Goal: Task Accomplishment & Management: Manage account settings

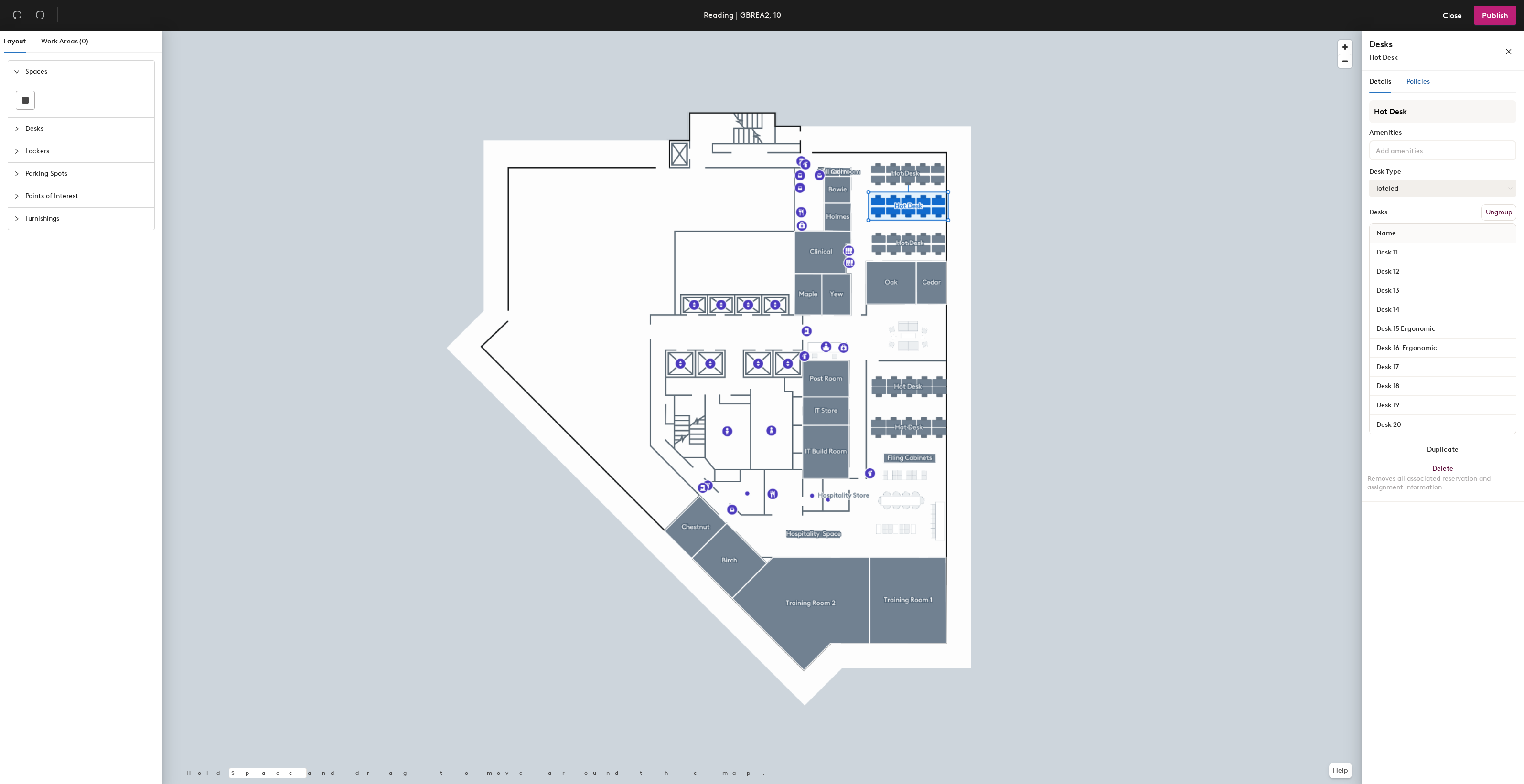
click at [1412, 80] on span "Policies" at bounding box center [1418, 82] width 24 height 8
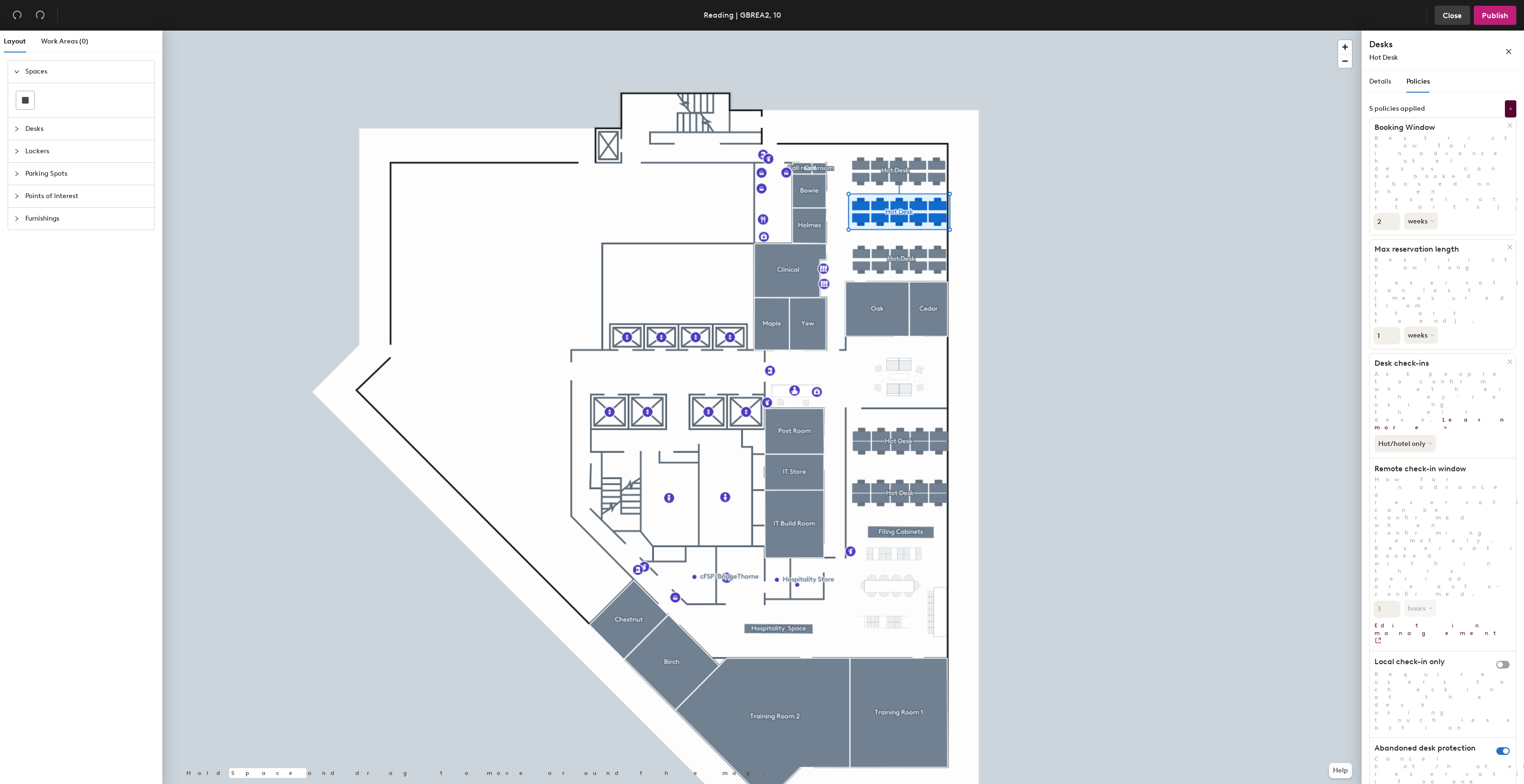
click at [1460, 15] on span "Close" at bounding box center [1452, 15] width 19 height 9
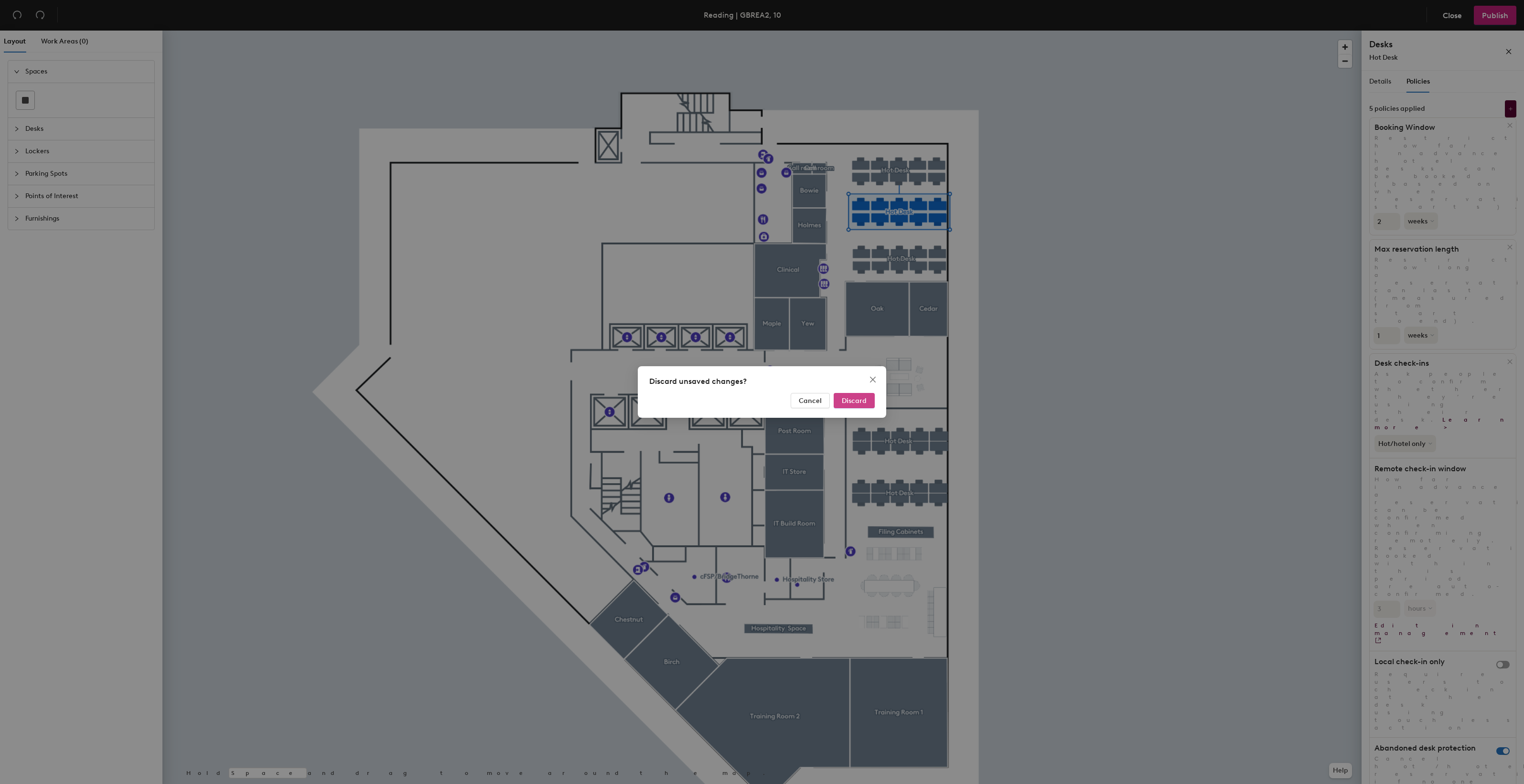
click at [859, 403] on span "Discard" at bounding box center [854, 401] width 25 height 8
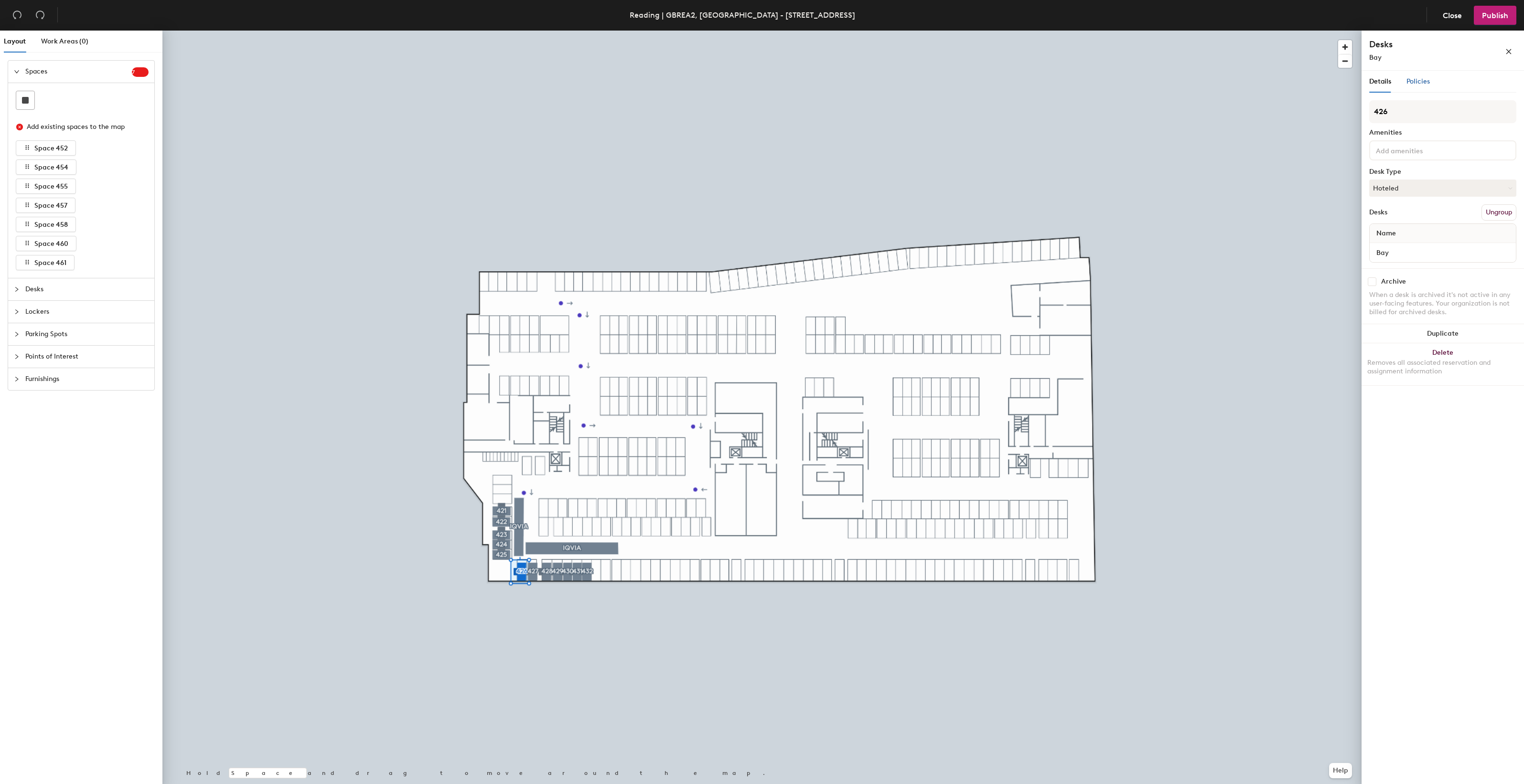
click at [1419, 81] on span "Policies" at bounding box center [1418, 82] width 24 height 8
click at [1422, 83] on span "Policies" at bounding box center [1418, 82] width 24 height 8
click at [15, 291] on icon "collapsed" at bounding box center [17, 290] width 6 height 6
click at [17, 93] on icon "expanded" at bounding box center [17, 94] width 6 height 6
click at [17, 68] on div at bounding box center [19, 72] width 11 height 11
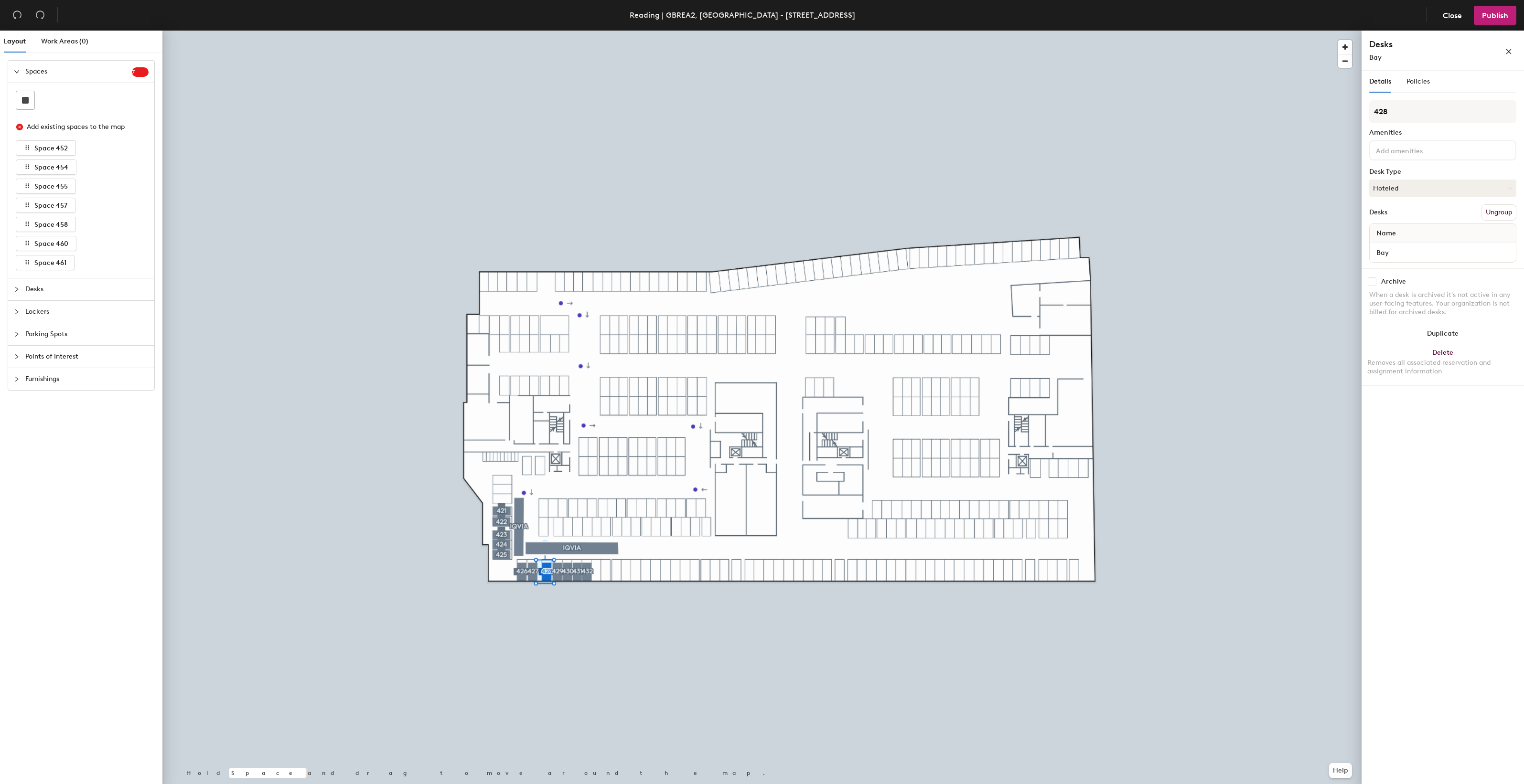
click at [18, 336] on icon "collapsed" at bounding box center [17, 334] width 6 height 6
click at [18, 138] on icon "expanded" at bounding box center [17, 139] width 6 height 6
click at [15, 69] on icon "collapsed" at bounding box center [17, 72] width 6 height 6
click at [17, 70] on icon "expanded" at bounding box center [17, 72] width 6 height 6
click at [18, 93] on icon "collapsed" at bounding box center [17, 94] width 6 height 6
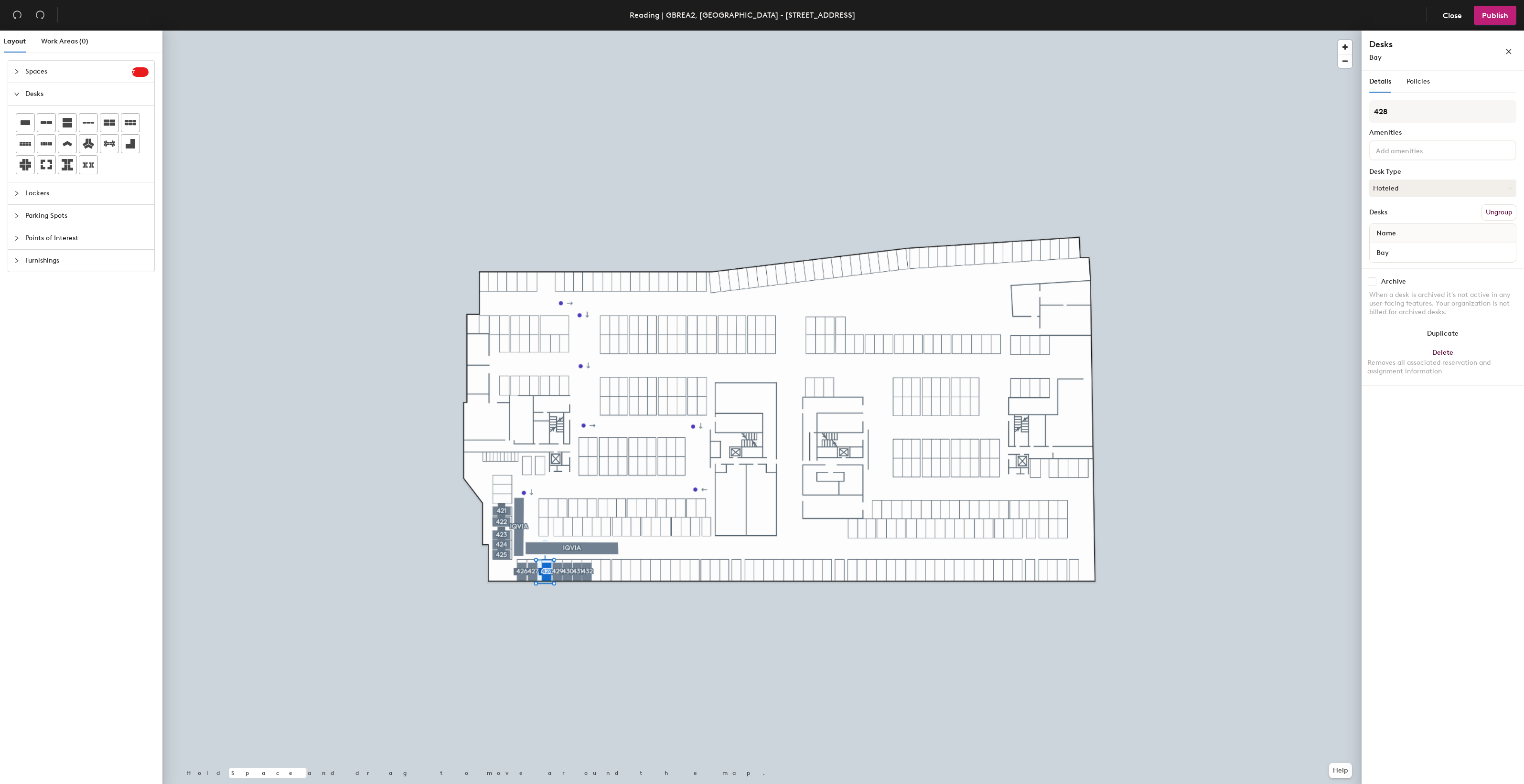
click at [18, 93] on icon "expanded" at bounding box center [17, 94] width 6 height 6
click at [65, 42] on span "Work Areas (0)" at bounding box center [64, 41] width 47 height 8
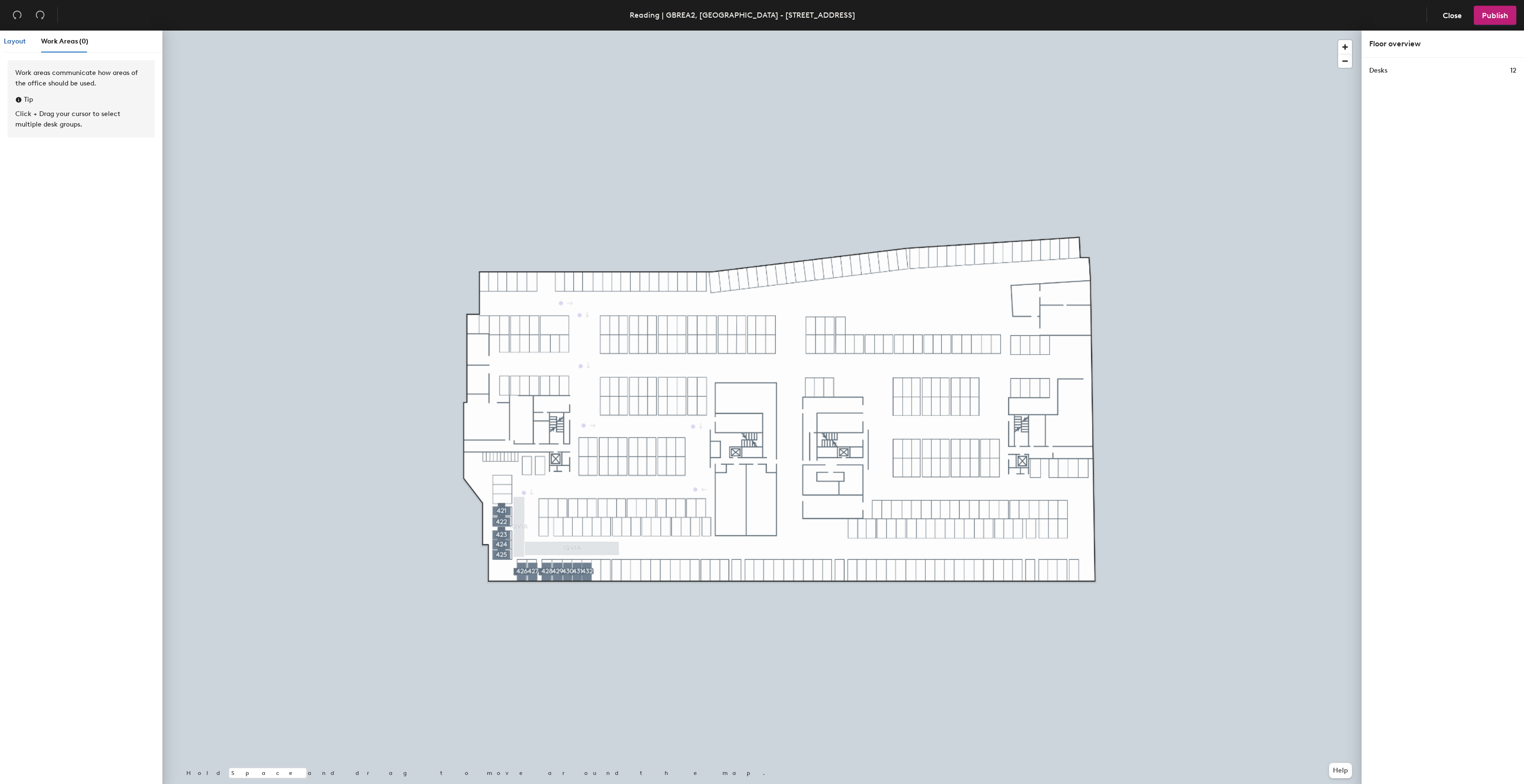
click at [15, 44] on span "Layout" at bounding box center [14, 41] width 22 height 8
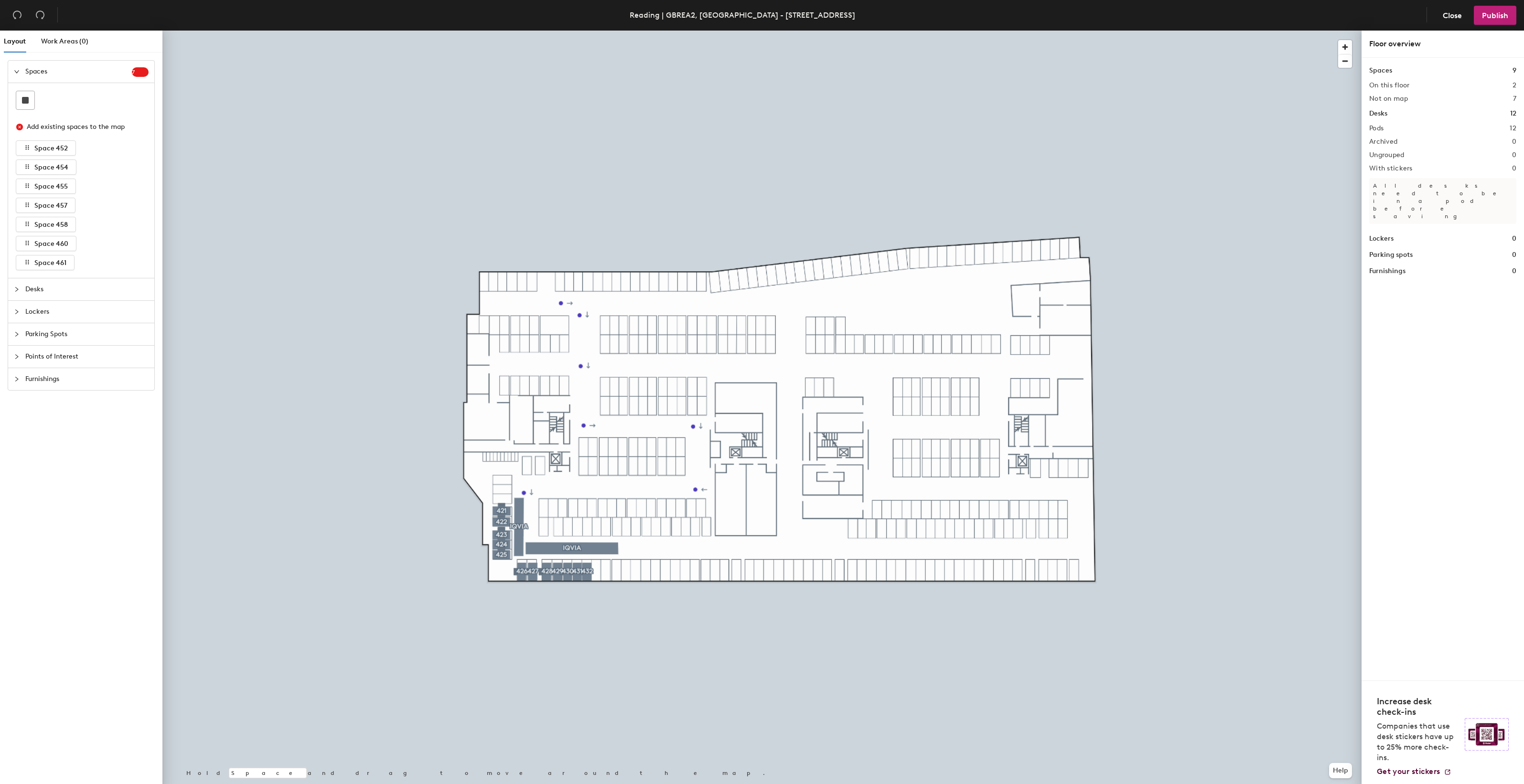
click at [19, 71] on icon "expanded" at bounding box center [17, 72] width 6 height 6
click at [19, 70] on icon "collapsed" at bounding box center [17, 72] width 6 height 6
click at [247, 31] on div at bounding box center [762, 31] width 1199 height 0
click at [20, 128] on icon "close-circle" at bounding box center [19, 127] width 7 height 7
click at [19, 127] on icon "close-circle" at bounding box center [19, 127] width 7 height 7
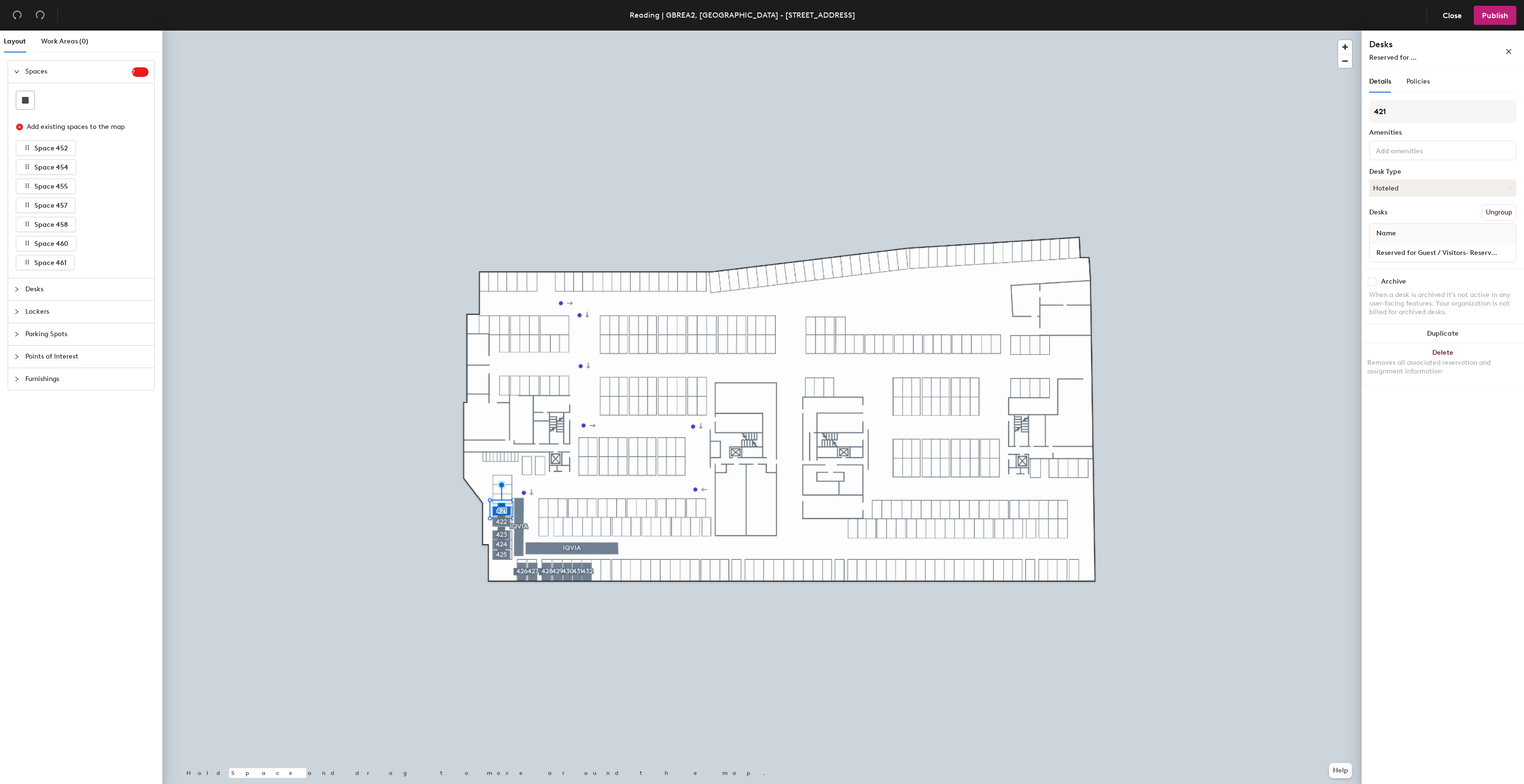
click at [1391, 46] on h4 "Desks" at bounding box center [1422, 44] width 105 height 12
click at [1386, 212] on div "Desks" at bounding box center [1378, 212] width 18 height 8
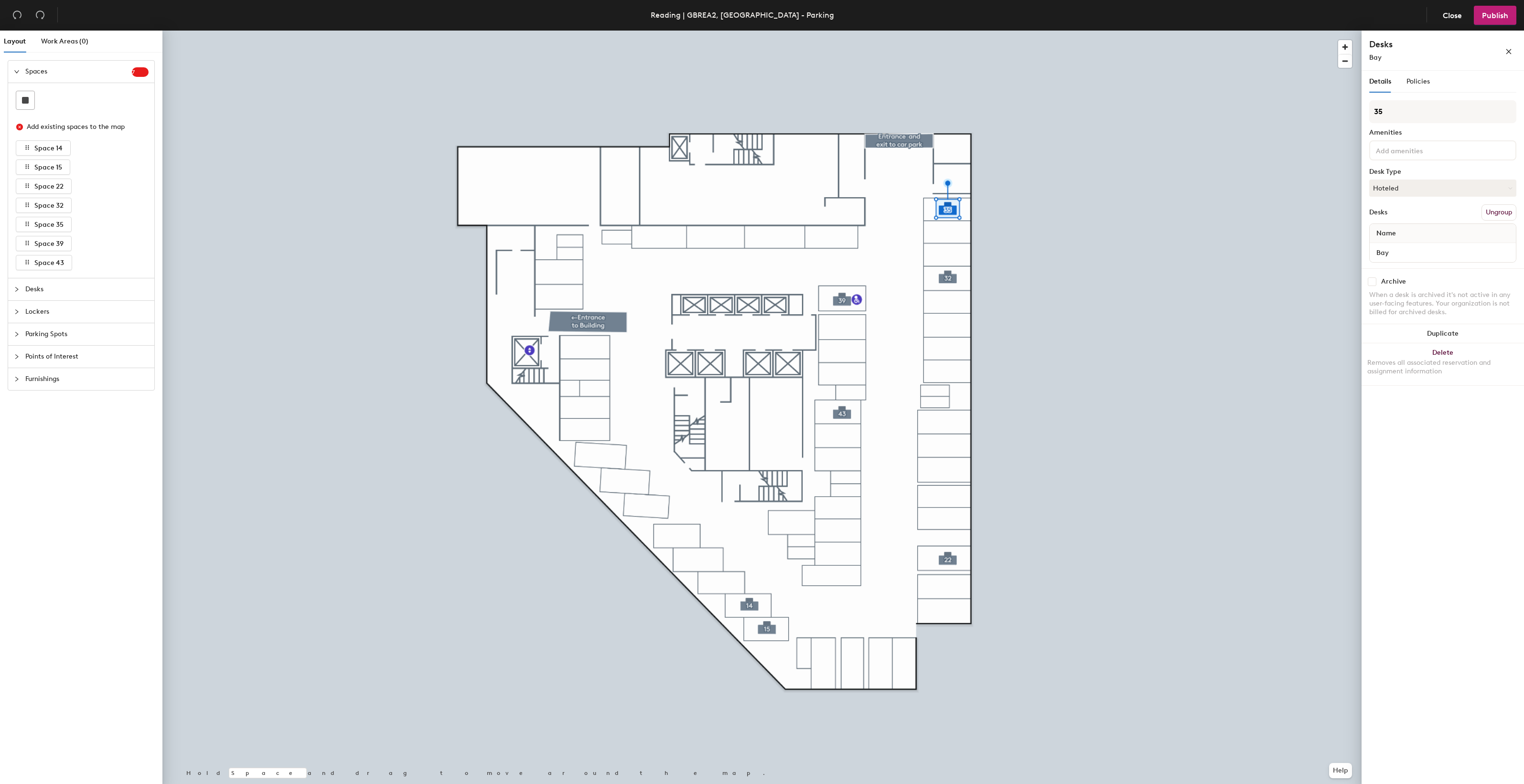
click at [12, 68] on div "Spaces 7" at bounding box center [81, 72] width 146 height 22
click at [18, 98] on div at bounding box center [19, 94] width 11 height 11
click at [18, 96] on icon "expanded" at bounding box center [17, 94] width 6 height 6
click at [19, 72] on icon "collapsed" at bounding box center [17, 72] width 6 height 6
click at [17, 73] on icon "expanded" at bounding box center [17, 72] width 5 height 3
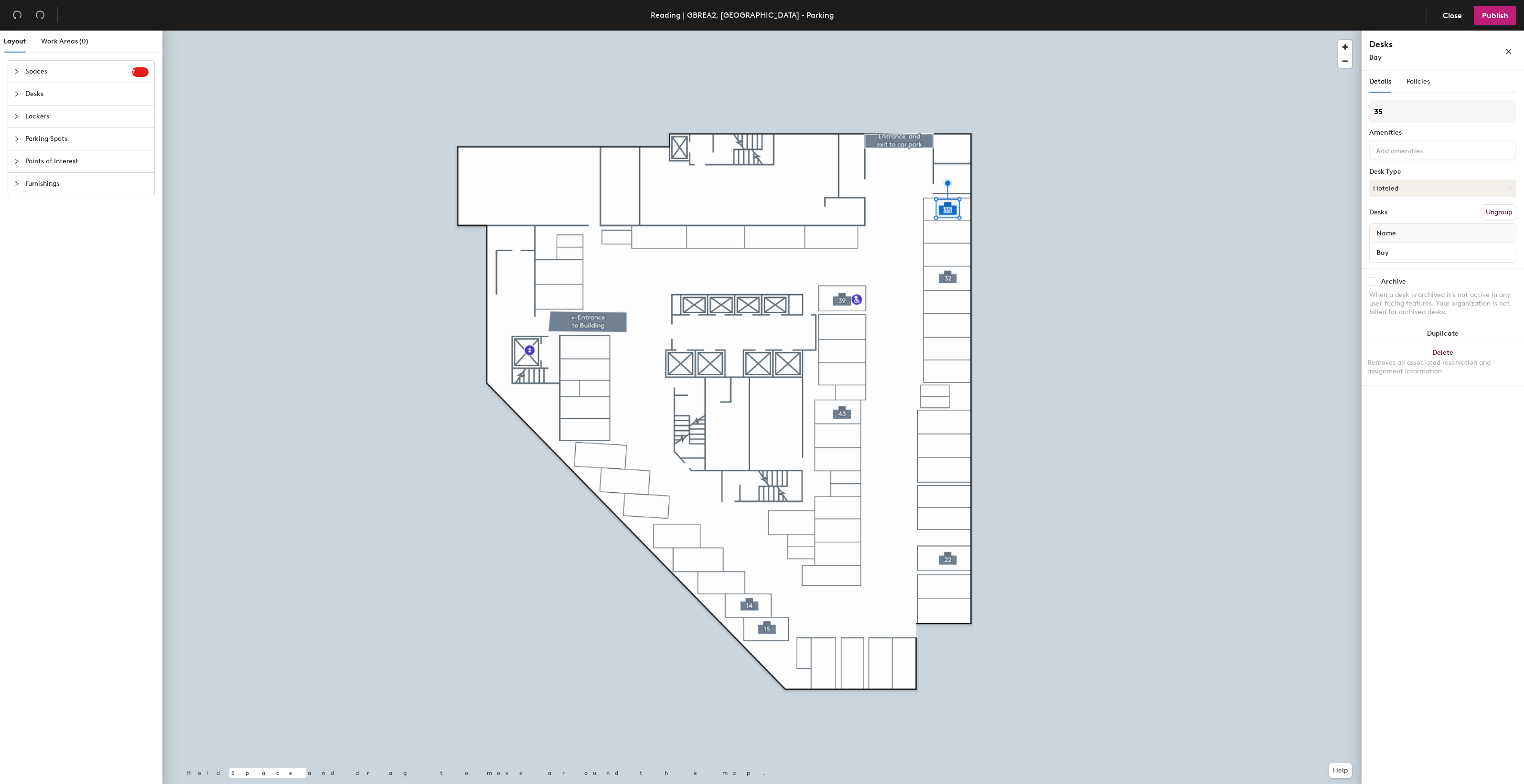
click at [20, 140] on div at bounding box center [19, 139] width 11 height 11
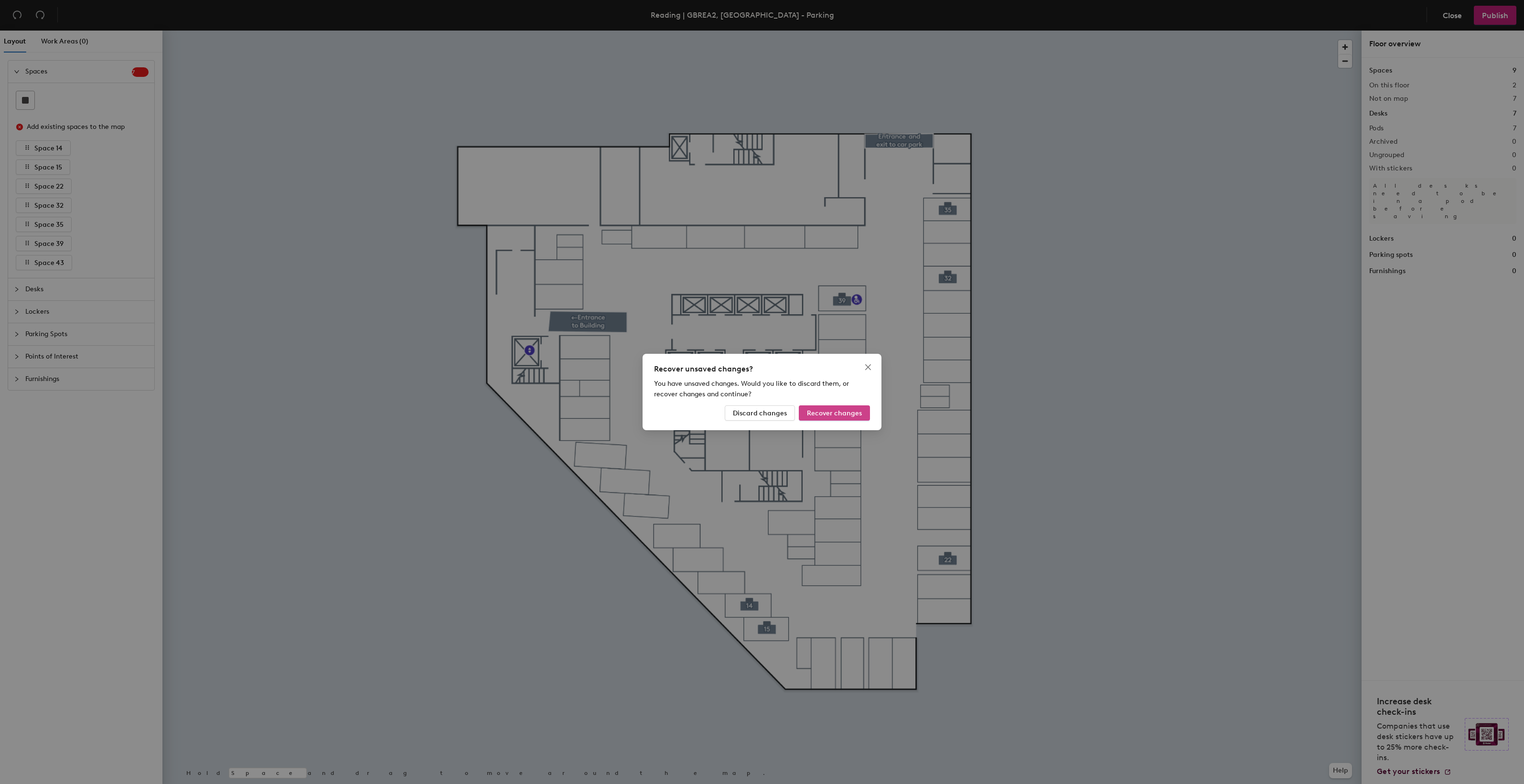
click at [823, 409] on span "Recover changes" at bounding box center [834, 413] width 55 height 8
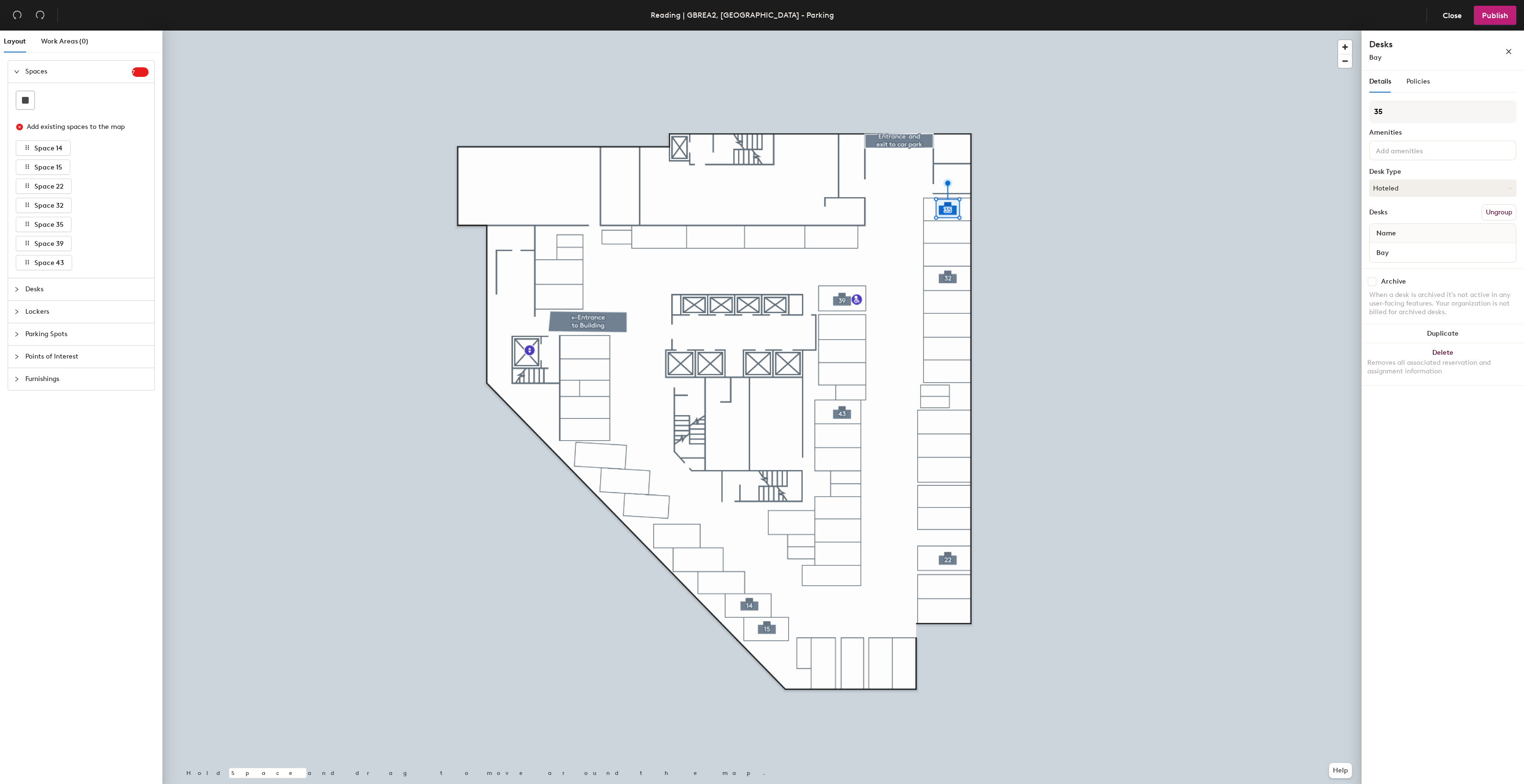
click at [14, 71] on icon "expanded" at bounding box center [17, 72] width 6 height 6
click at [1382, 46] on h4 "Desks" at bounding box center [1422, 44] width 105 height 12
click at [1386, 46] on h4 "Desks" at bounding box center [1422, 44] width 105 height 12
drag, startPoint x: 1393, startPoint y: 44, endPoint x: 1367, endPoint y: 44, distance: 26.0
click at [1367, 44] on div "Desks Bay" at bounding box center [1442, 51] width 163 height 40
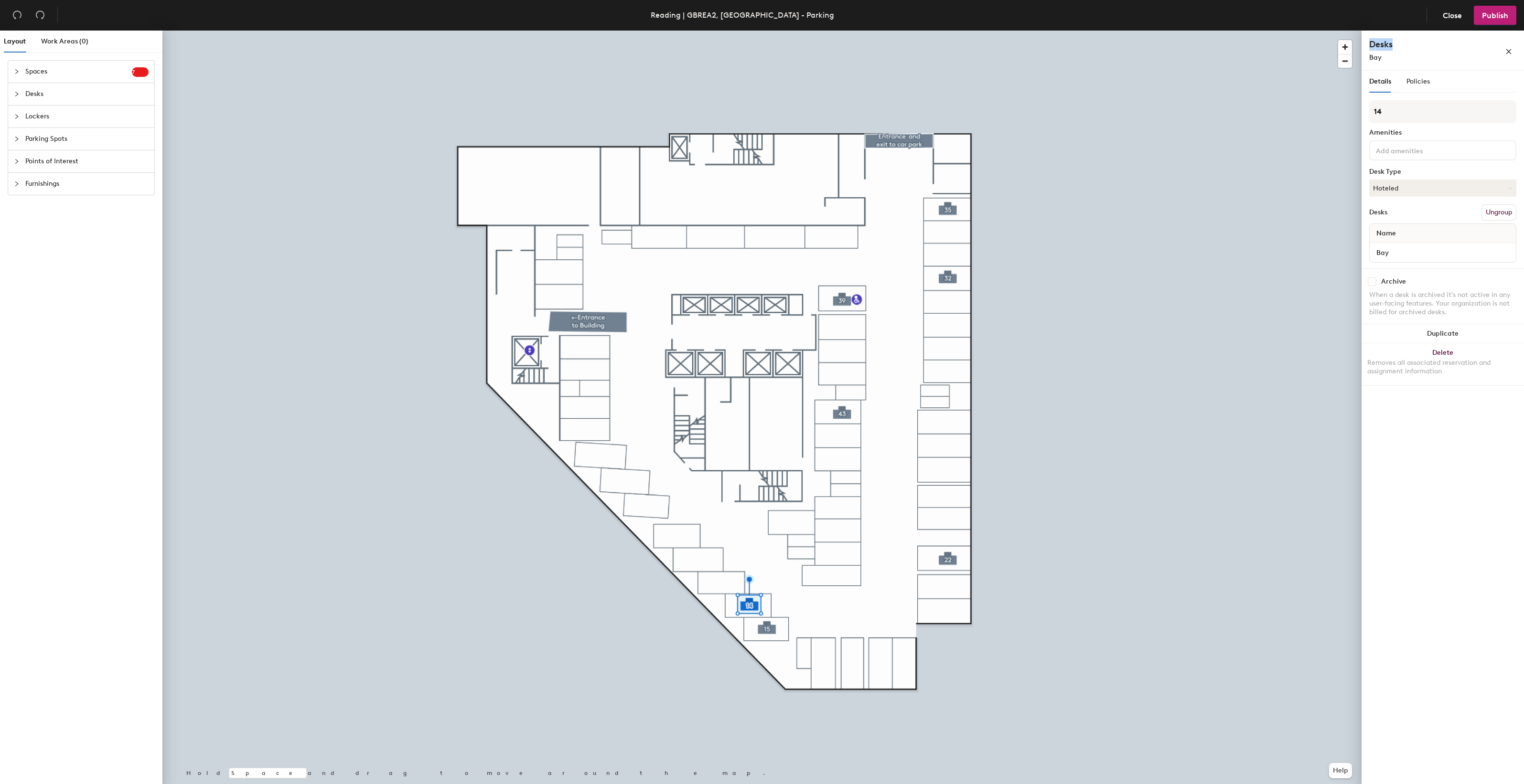
click at [1356, 31] on div at bounding box center [762, 31] width 1199 height 0
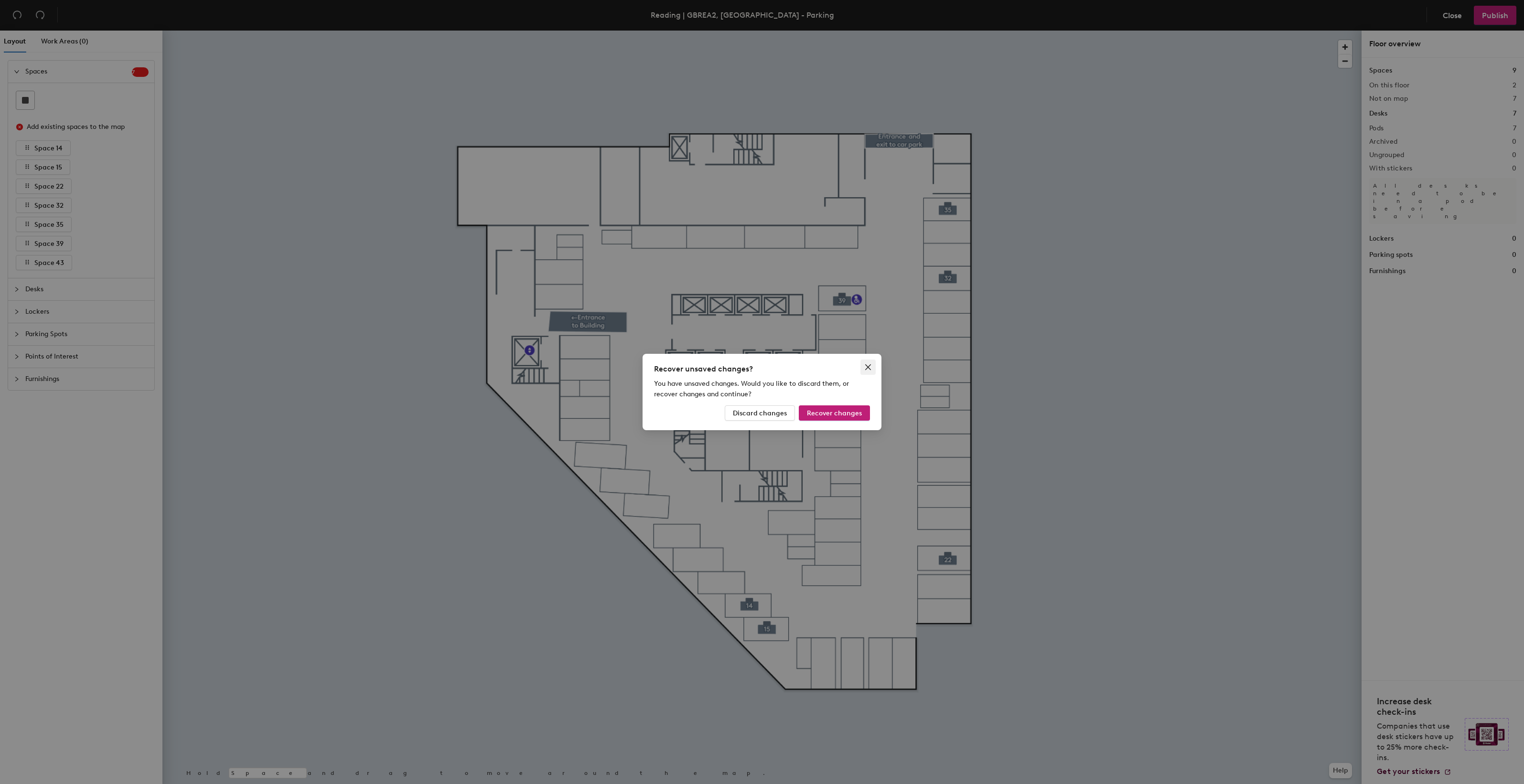
click at [870, 366] on icon "close" at bounding box center [868, 367] width 8 height 8
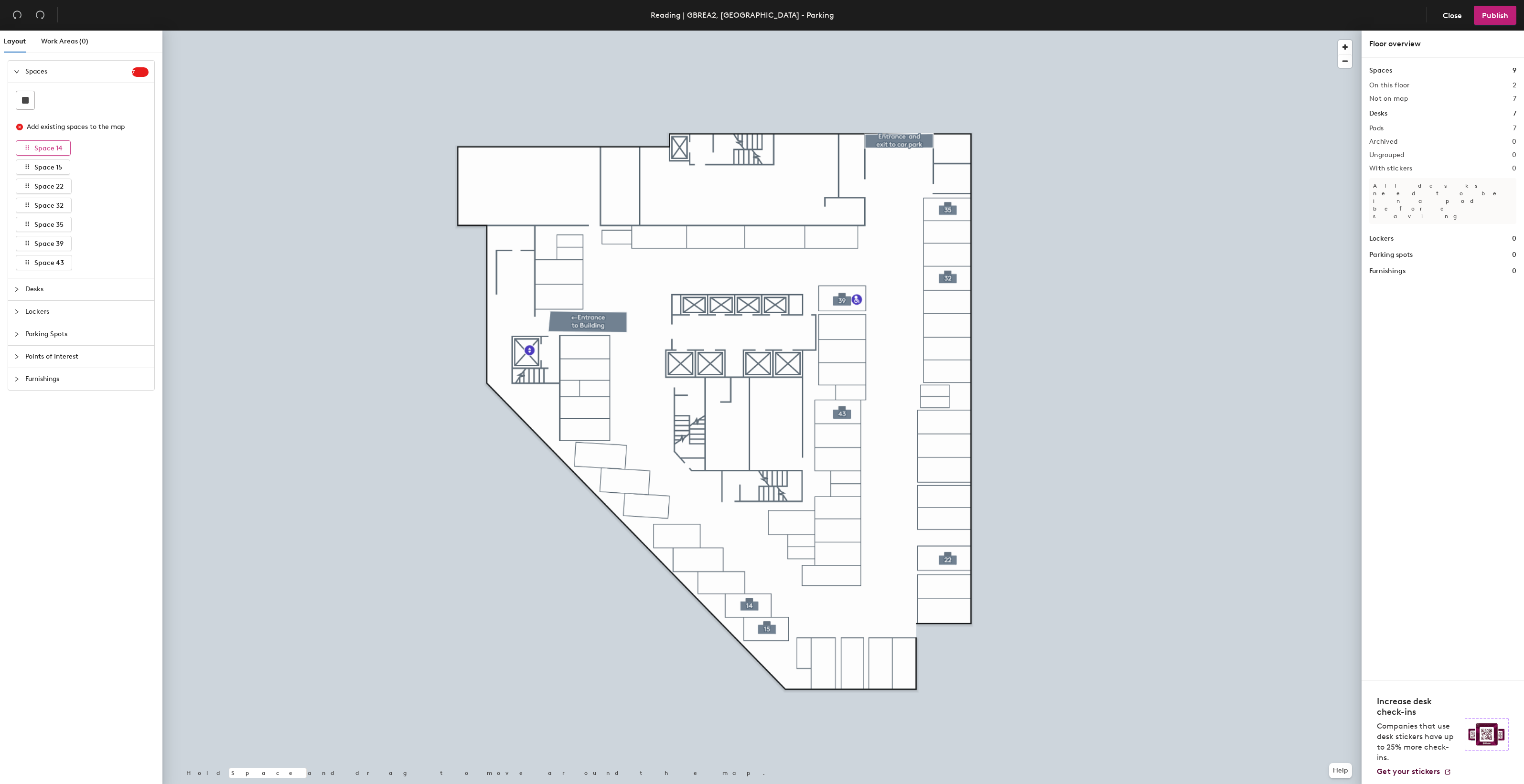
click at [53, 148] on span "Space 14" at bounding box center [49, 148] width 28 height 8
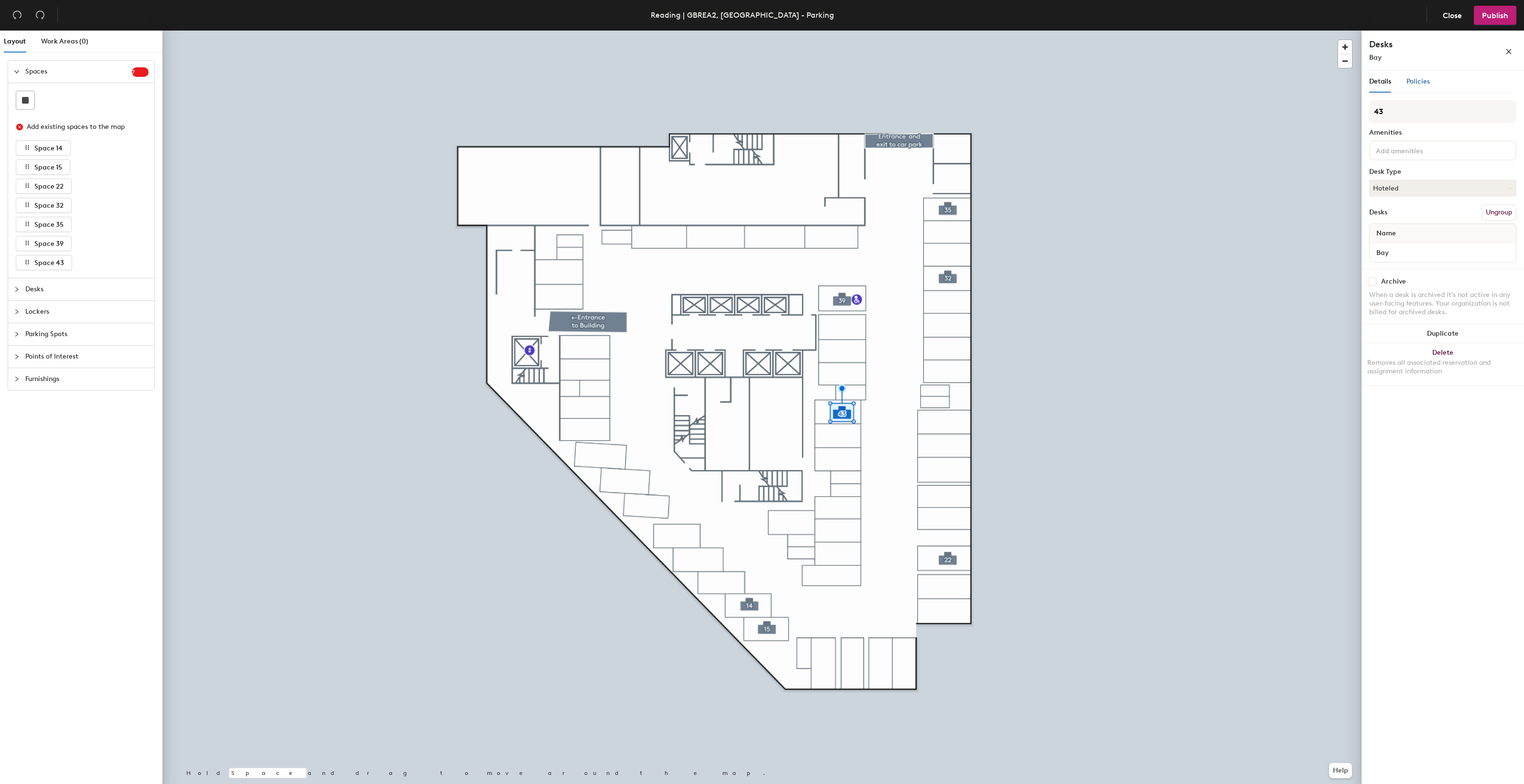
click at [1426, 79] on span "Policies" at bounding box center [1418, 82] width 24 height 8
click at [1417, 83] on span "Policies" at bounding box center [1418, 82] width 24 height 8
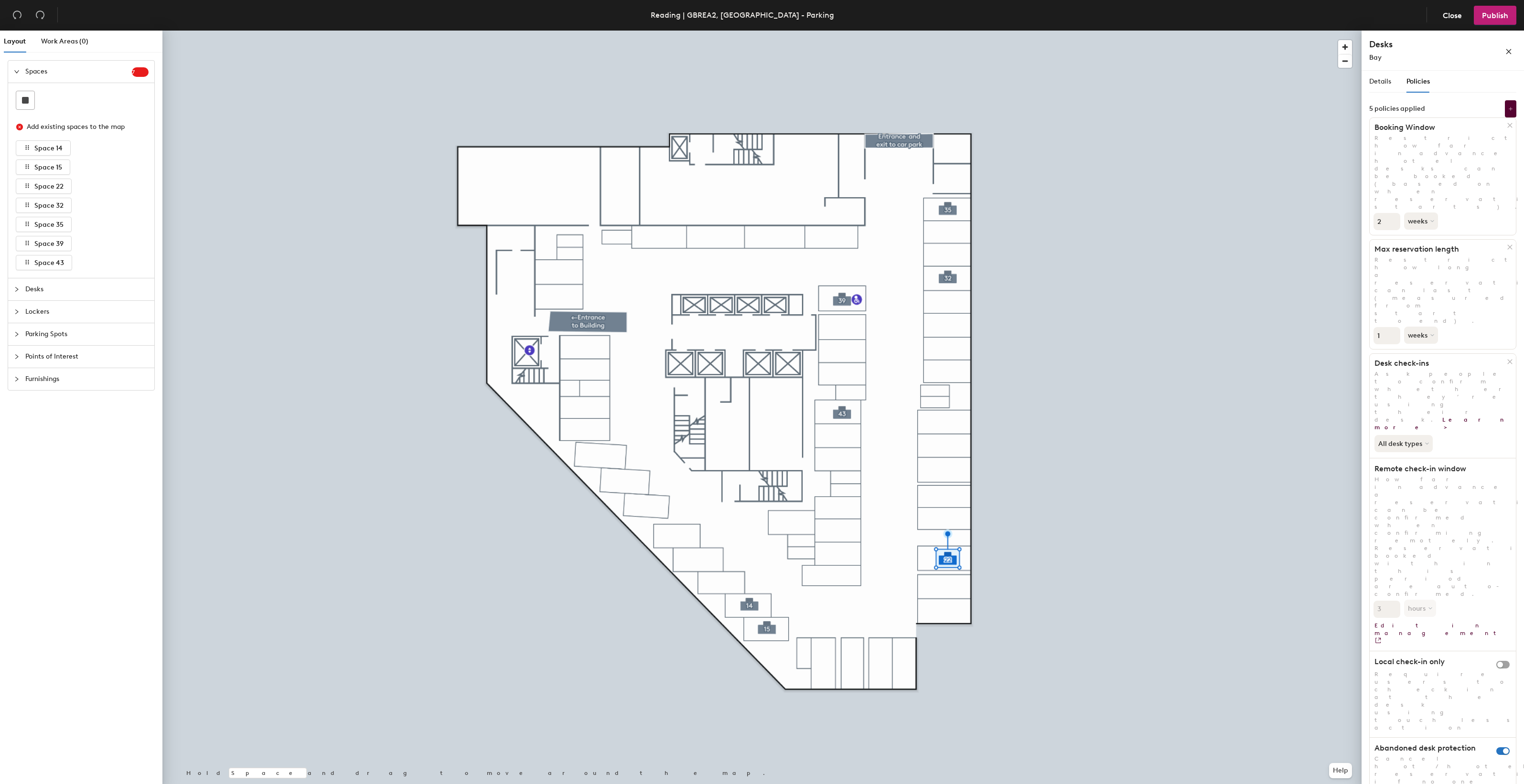
click at [20, 333] on div at bounding box center [19, 334] width 11 height 11
click at [25, 168] on rect at bounding box center [25, 167] width 7 height 7
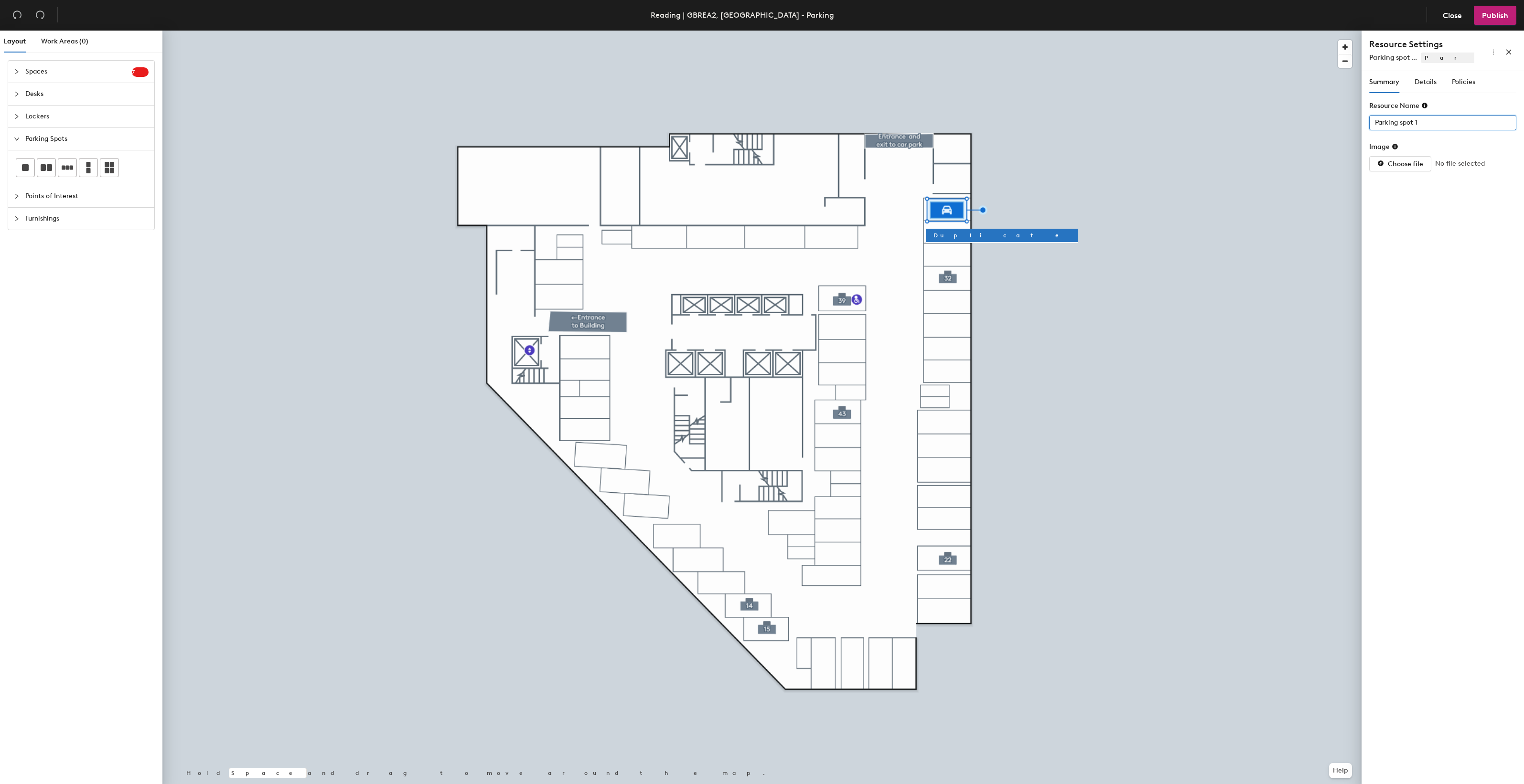
click at [1419, 124] on input "Parking spot 1" at bounding box center [1442, 123] width 147 height 15
type input "35"
click at [1432, 84] on span "Details" at bounding box center [1425, 82] width 22 height 8
type input "1"
click at [1401, 203] on input "1" at bounding box center [1390, 205] width 43 height 15
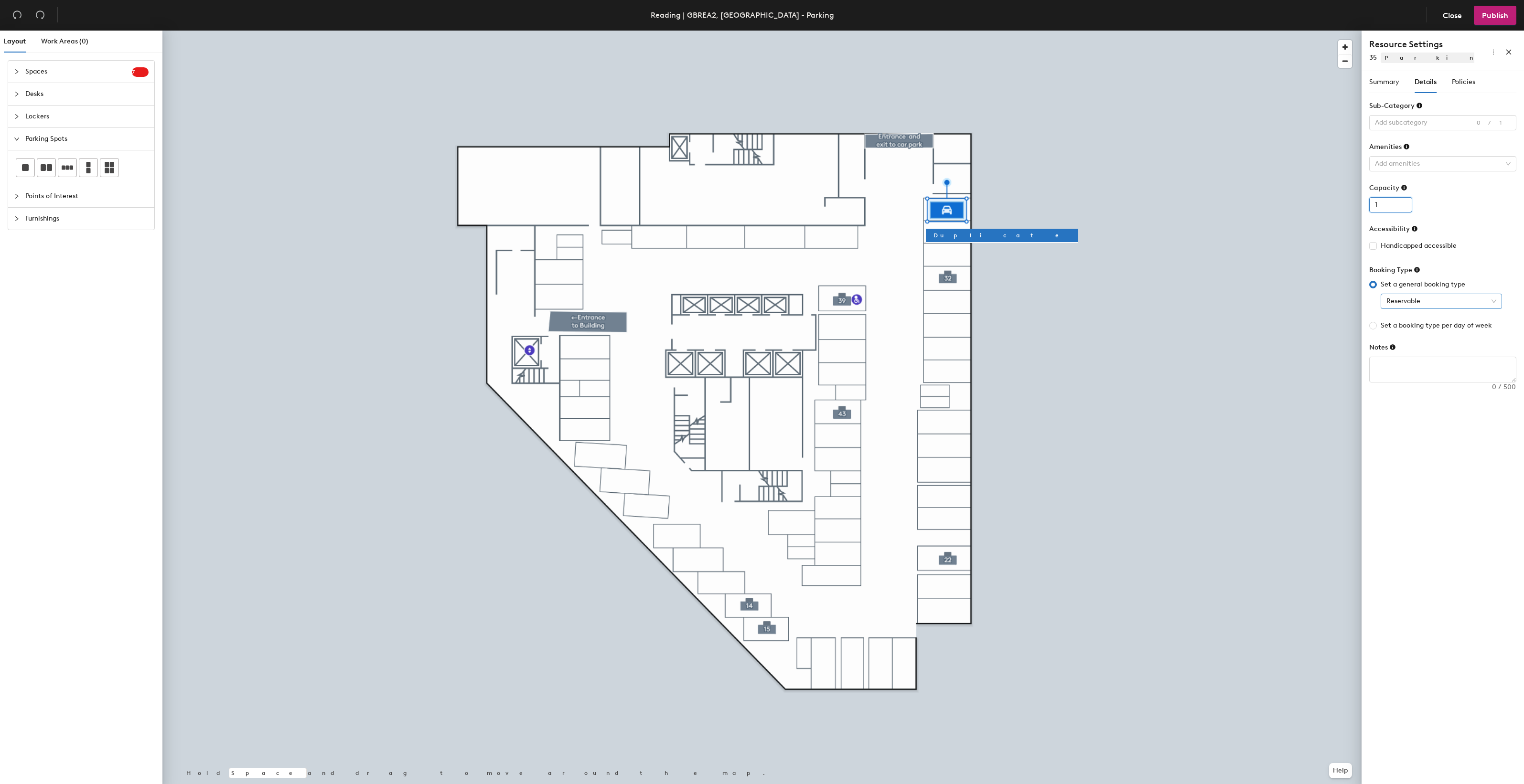
click at [1488, 300] on span "Reservable" at bounding box center [1441, 301] width 110 height 14
click at [1475, 272] on div "Booking Type" at bounding box center [1442, 272] width 147 height 14
click at [1462, 81] on span "Policies" at bounding box center [1464, 82] width 24 height 8
click at [1500, 124] on span "Days" at bounding box center [1499, 122] width 24 height 14
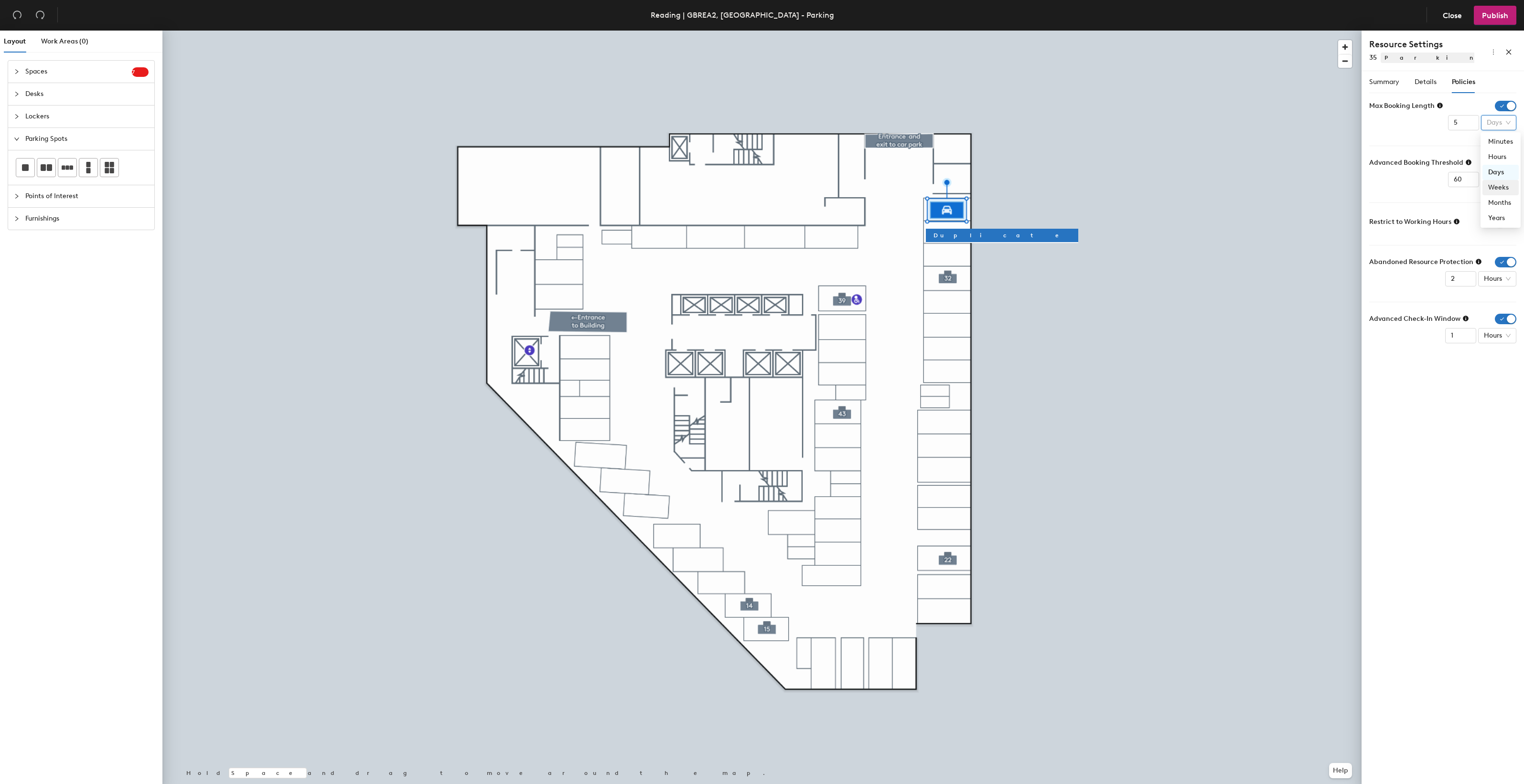
drag, startPoint x: 1500, startPoint y: 186, endPoint x: 1484, endPoint y: 122, distance: 66.0
click at [1500, 184] on div "Weeks" at bounding box center [1500, 187] width 25 height 11
click at [1463, 121] on input "6" at bounding box center [1458, 123] width 31 height 15
type input "2"
click at [1502, 222] on span "button" at bounding box center [1506, 222] width 21 height 11
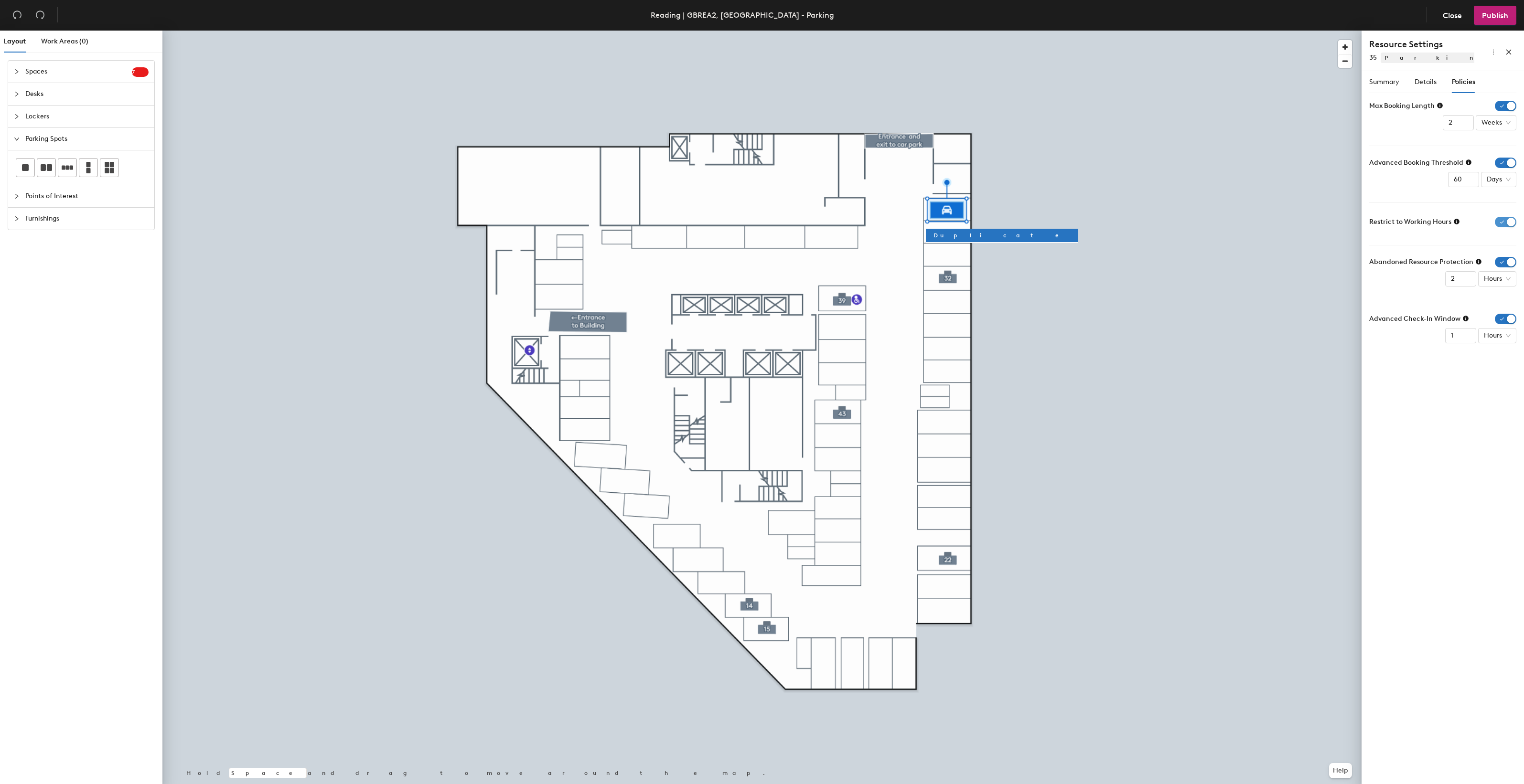
click at [1508, 222] on span "button" at bounding box center [1506, 222] width 21 height 11
click at [1477, 263] on icon at bounding box center [1478, 262] width 6 height 6
click at [1414, 285] on div "Abandoned Resource Protection 2 Hours" at bounding box center [1442, 271] width 147 height 30
drag, startPoint x: 1415, startPoint y: 284, endPoint x: 1508, endPoint y: 275, distance: 93.4
click at [1508, 275] on span "Hours" at bounding box center [1497, 278] width 27 height 14
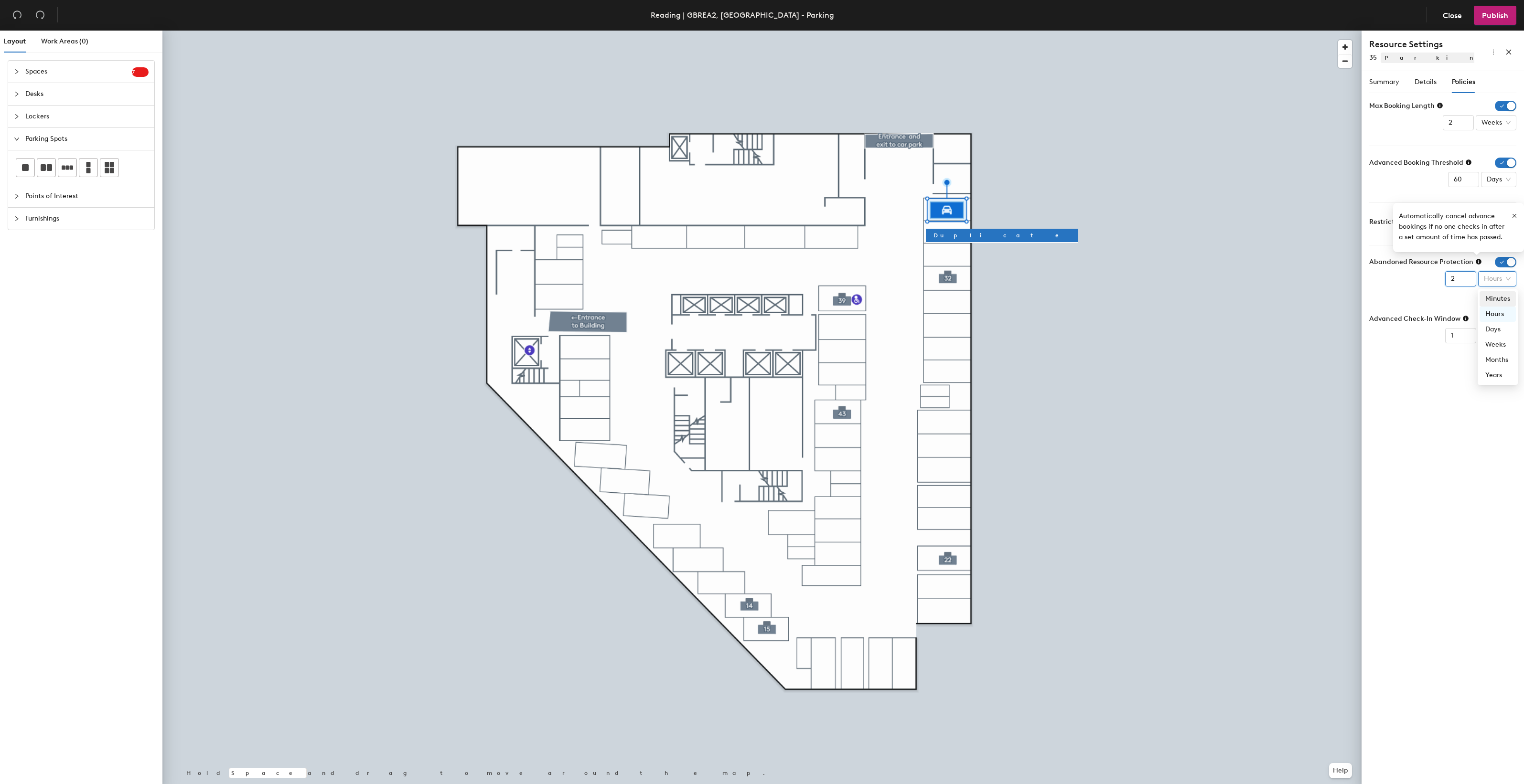
type input "1"
click at [1465, 283] on input "1" at bounding box center [1461, 279] width 31 height 15
click at [1425, 299] on form "Max Booking Length 2 Weeks Advanced Booking Threshold 60 Days Restrict to Worki…" at bounding box center [1442, 222] width 147 height 242
click at [1512, 215] on icon "button" at bounding box center [1514, 215] width 7 height 7
click at [1465, 160] on icon at bounding box center [1468, 163] width 6 height 6
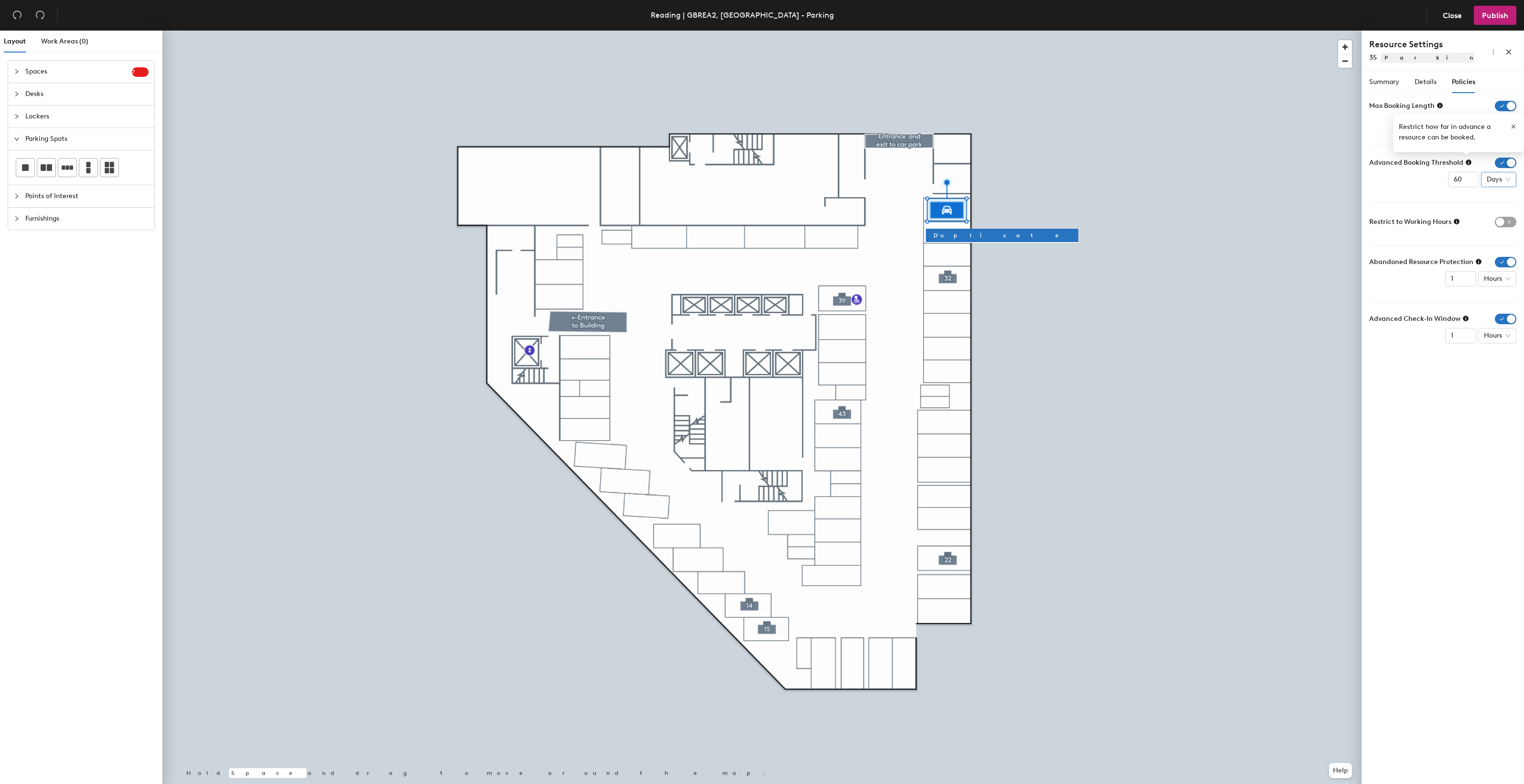
click at [1499, 178] on span "Days" at bounding box center [1499, 180] width 24 height 14
click at [1501, 244] on div "Weeks" at bounding box center [1500, 245] width 25 height 11
drag, startPoint x: 1458, startPoint y: 178, endPoint x: 1448, endPoint y: 179, distance: 10.0
click at [1448, 179] on input "60" at bounding box center [1458, 180] width 31 height 15
type input "2"
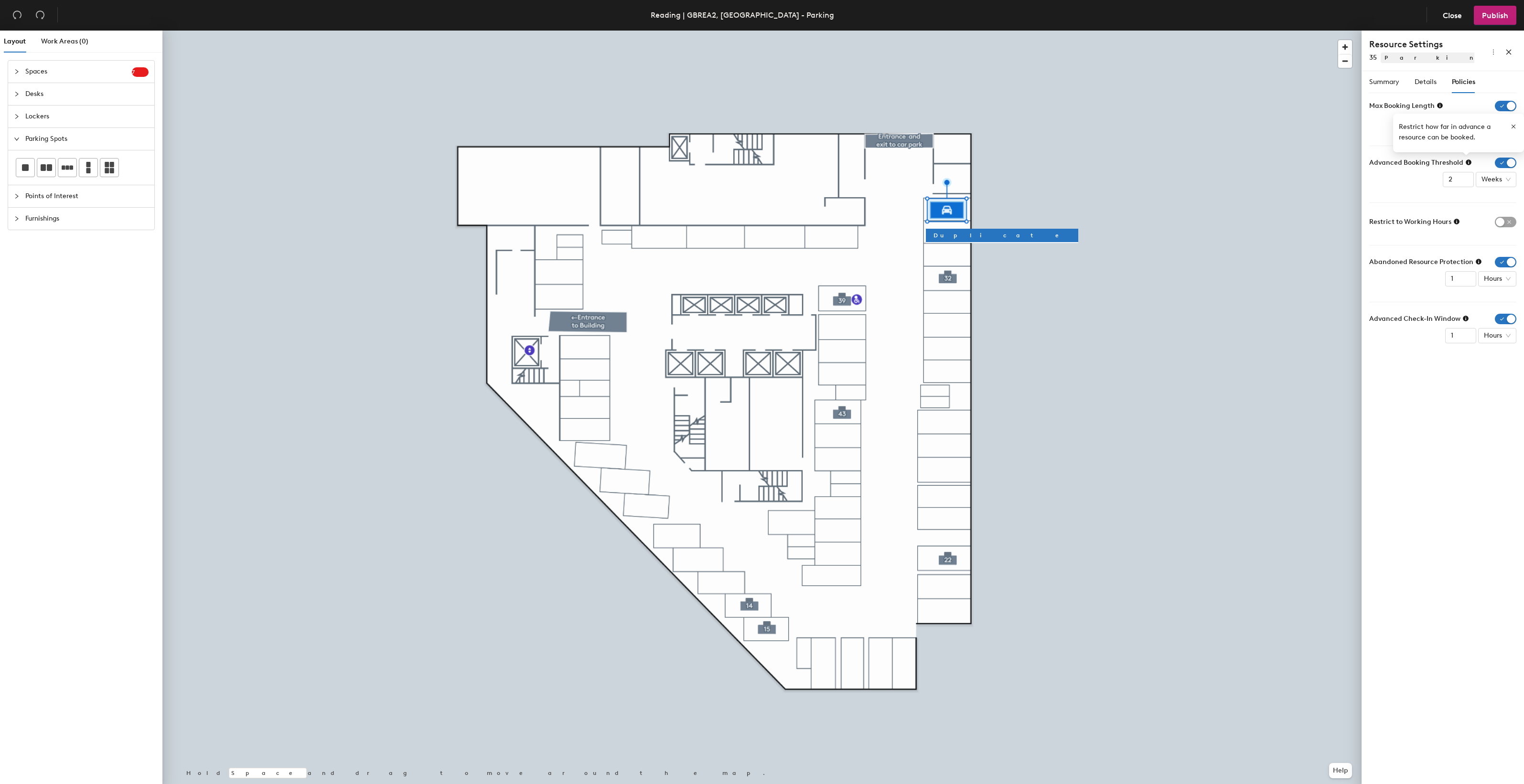
click at [1433, 204] on form "Max Booking Length 2 Weeks Advanced Booking Threshold 2 Weeks Restrict to Worki…" at bounding box center [1442, 222] width 147 height 242
click at [1510, 125] on icon "button" at bounding box center [1513, 126] width 7 height 7
click at [1441, 105] on icon at bounding box center [1440, 106] width 6 height 6
click at [1508, 121] on span "Weeks" at bounding box center [1496, 122] width 29 height 14
click at [1499, 167] on div "Days" at bounding box center [1496, 173] width 25 height 11
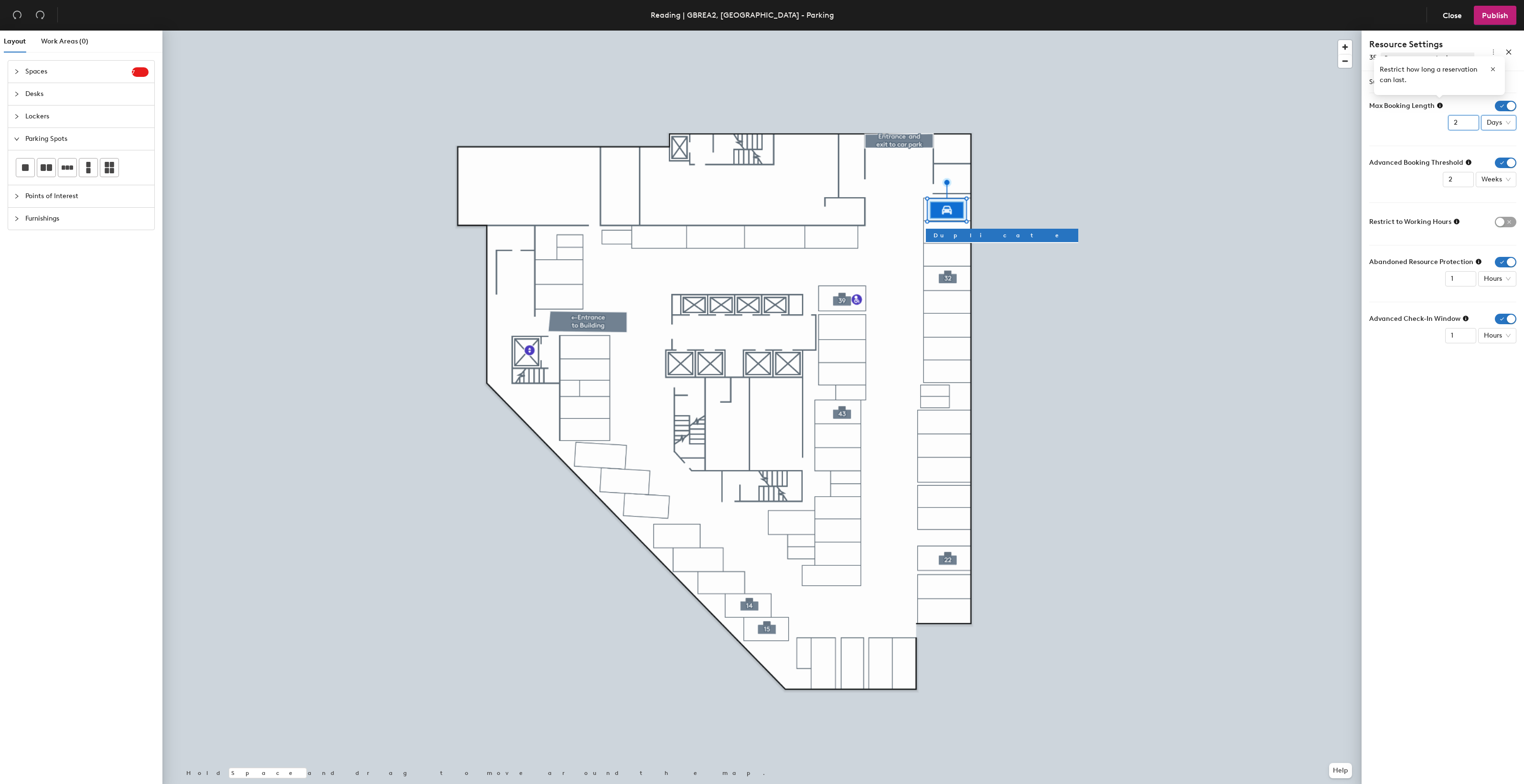
click at [1462, 125] on input "2" at bounding box center [1464, 123] width 31 height 15
type input "1"
click at [1436, 132] on form "Max Booking Length 1 Days Advanced Booking Threshold 2 Weeks Restrict to Workin…" at bounding box center [1442, 222] width 147 height 242
click at [1415, 385] on div "Summary Details Policies Resource Name 35 Image Choose file No file selected Su…" at bounding box center [1442, 429] width 163 height 717
click at [1490, 68] on icon "button" at bounding box center [1493, 69] width 7 height 7
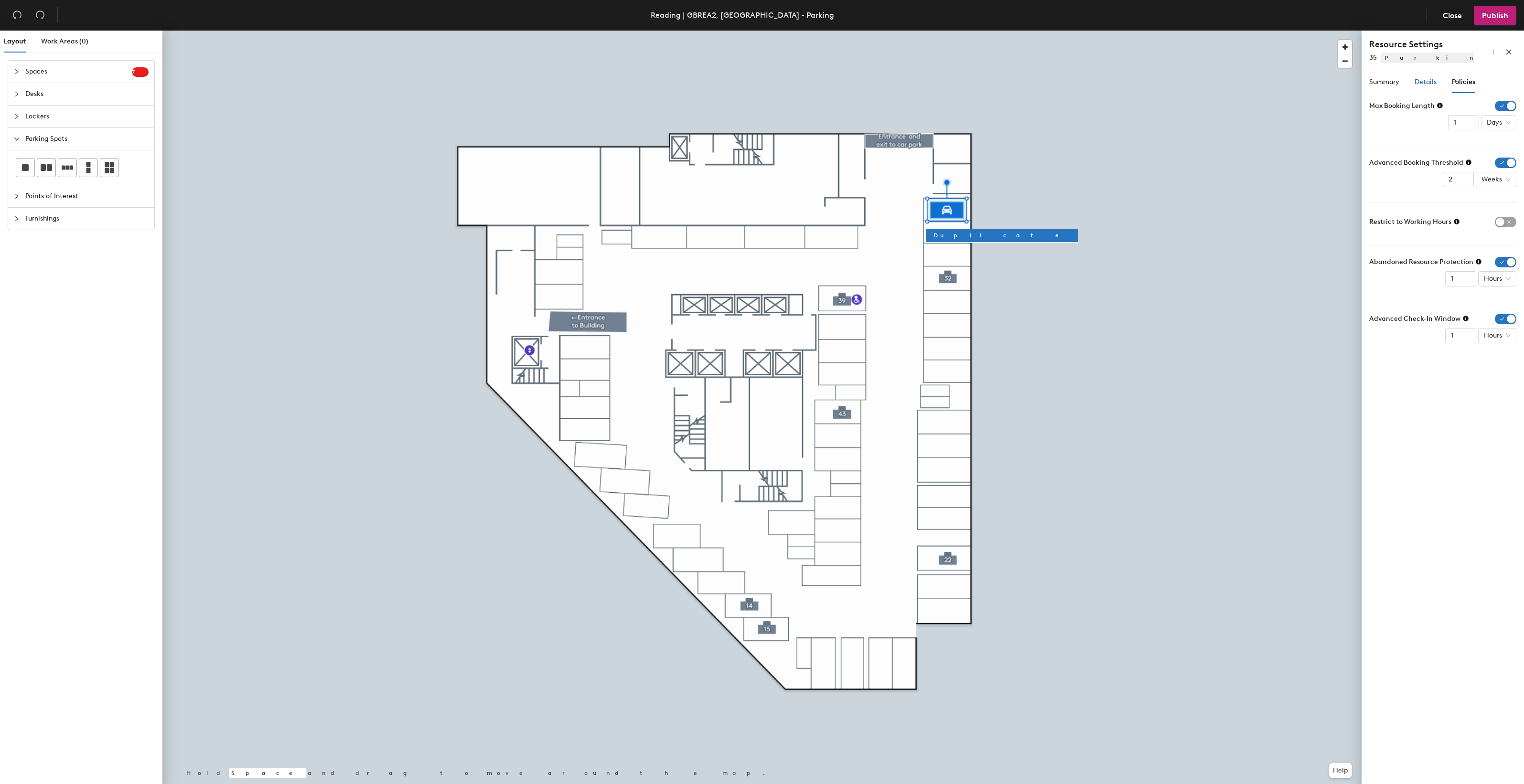
click at [1424, 84] on span "Details" at bounding box center [1425, 82] width 22 height 8
click at [1510, 163] on div "Add amenities" at bounding box center [1442, 164] width 147 height 15
click at [1506, 165] on div "Add amenities" at bounding box center [1442, 164] width 147 height 15
click at [1426, 84] on span "Details" at bounding box center [1425, 82] width 22 height 8
click at [1464, 81] on span "Policies" at bounding box center [1464, 82] width 24 height 8
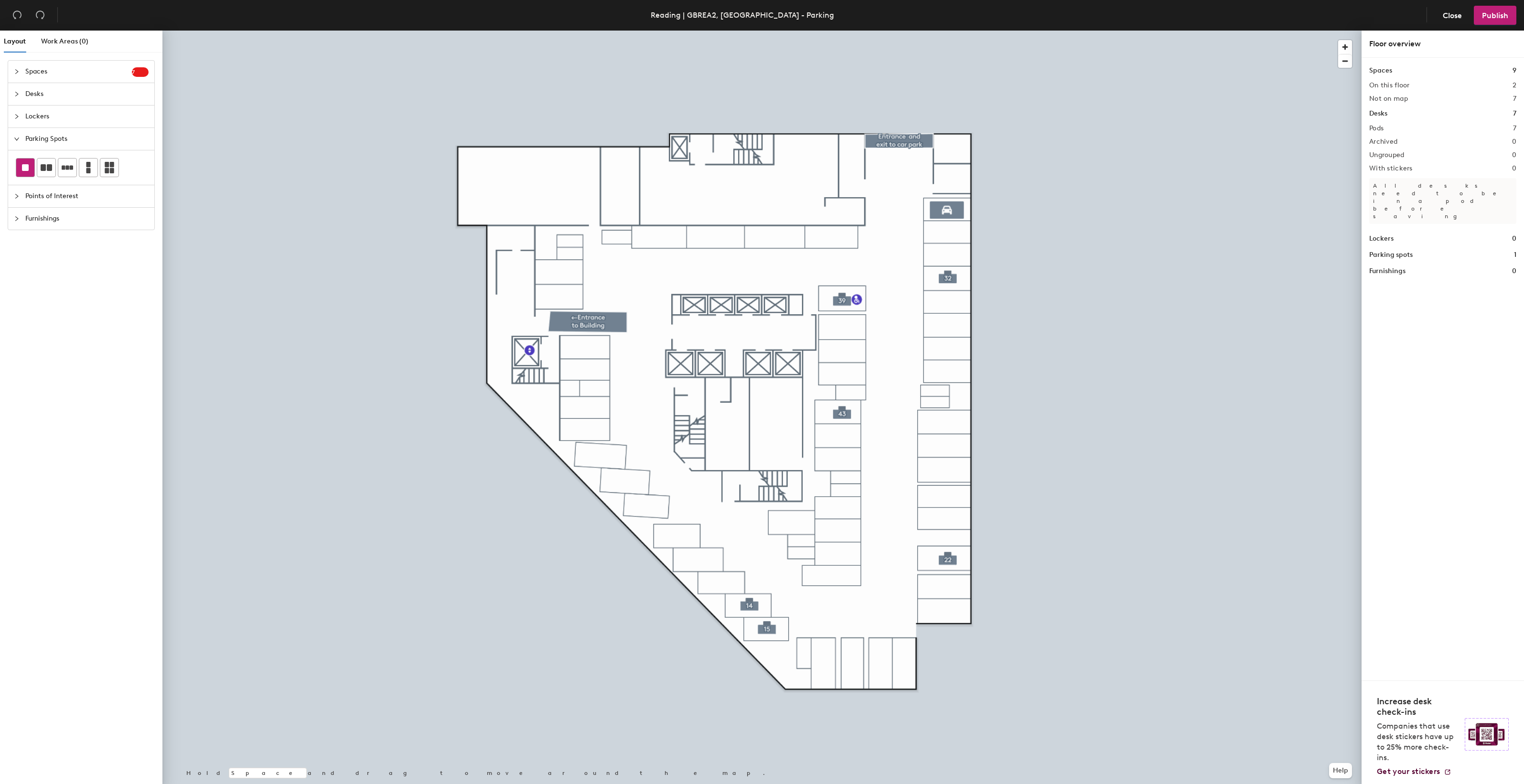
click at [27, 170] on rect at bounding box center [25, 167] width 7 height 7
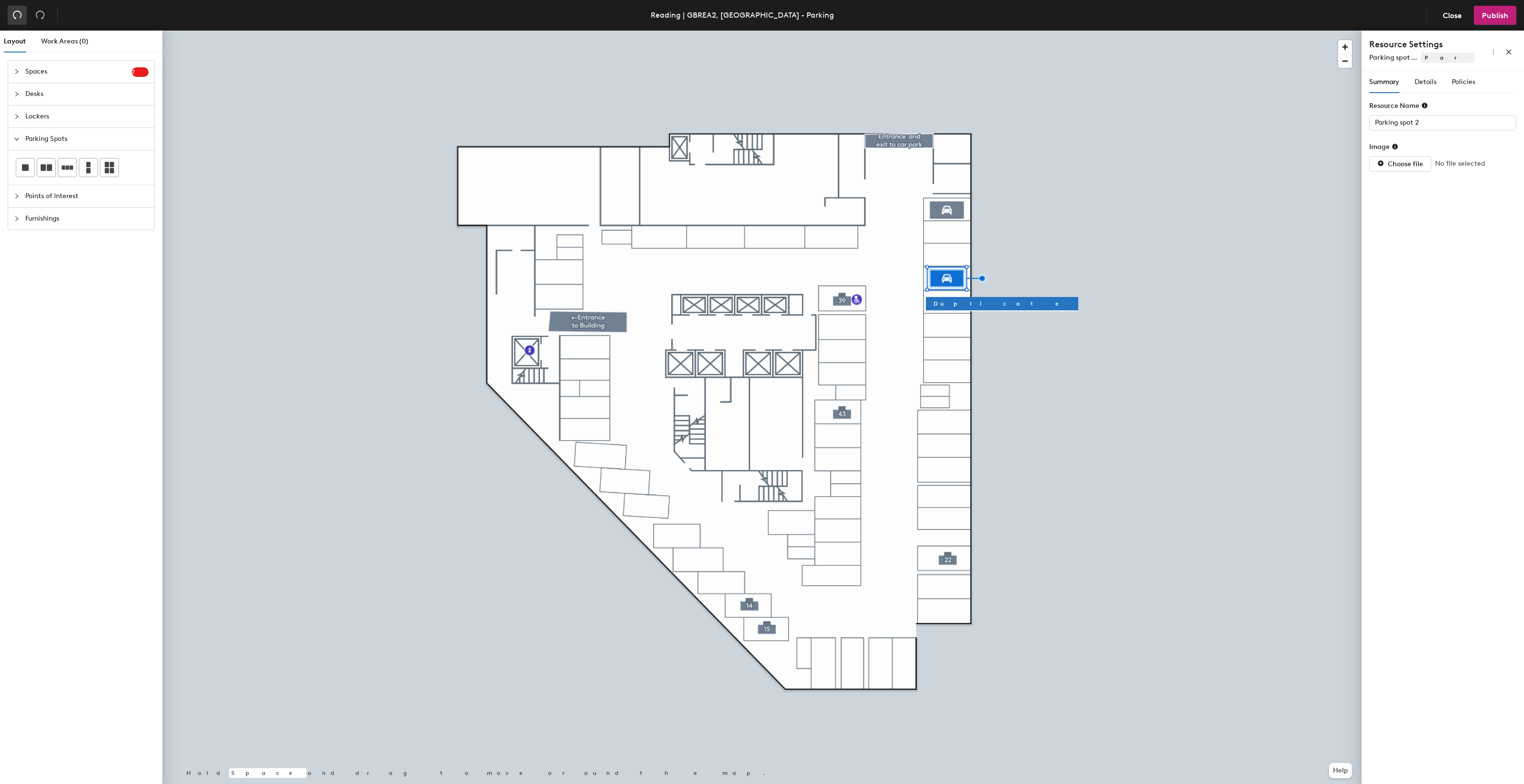
click at [17, 14] on icon "undo" at bounding box center [17, 15] width 9 height 9
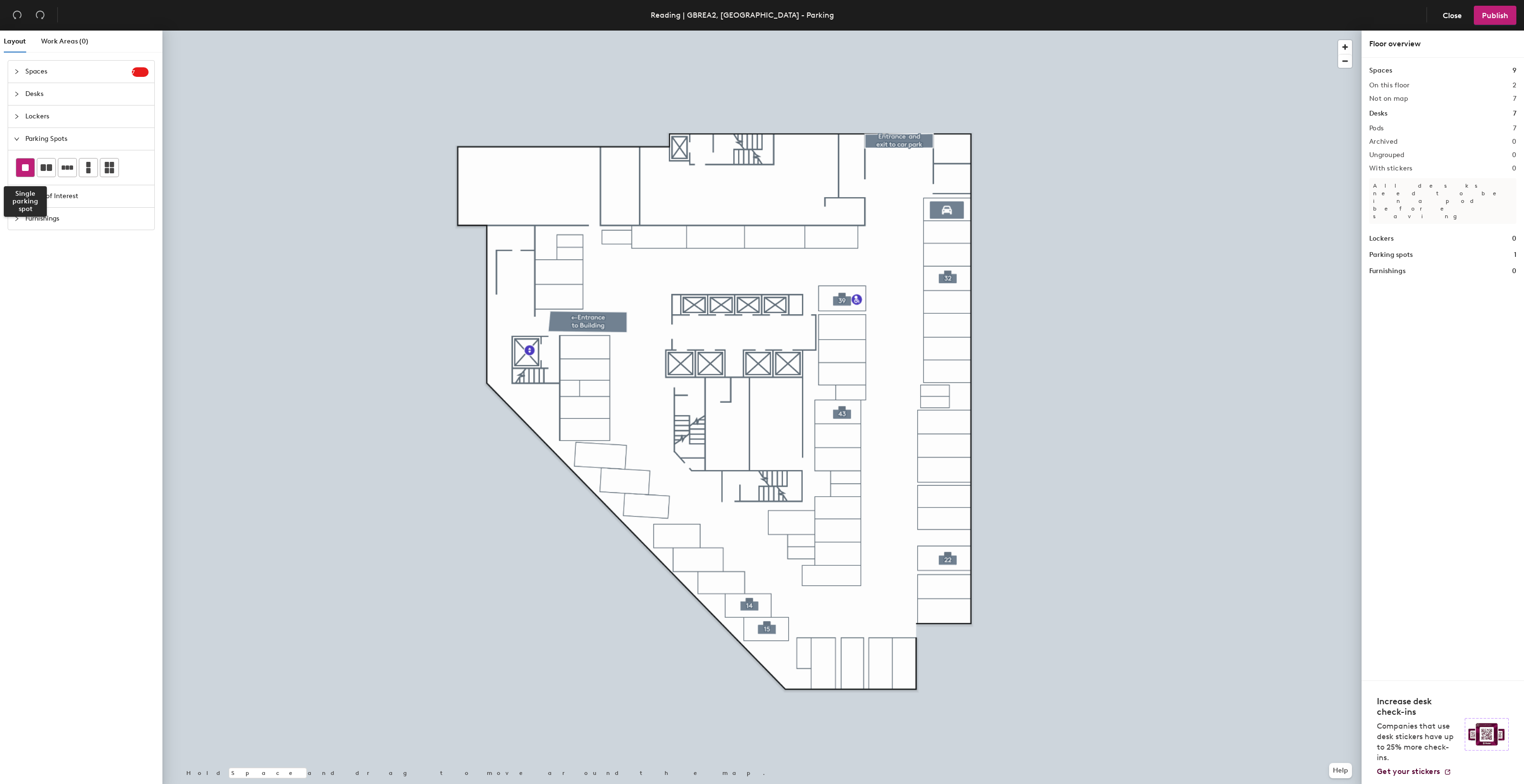
click at [24, 167] on rect at bounding box center [25, 167] width 7 height 7
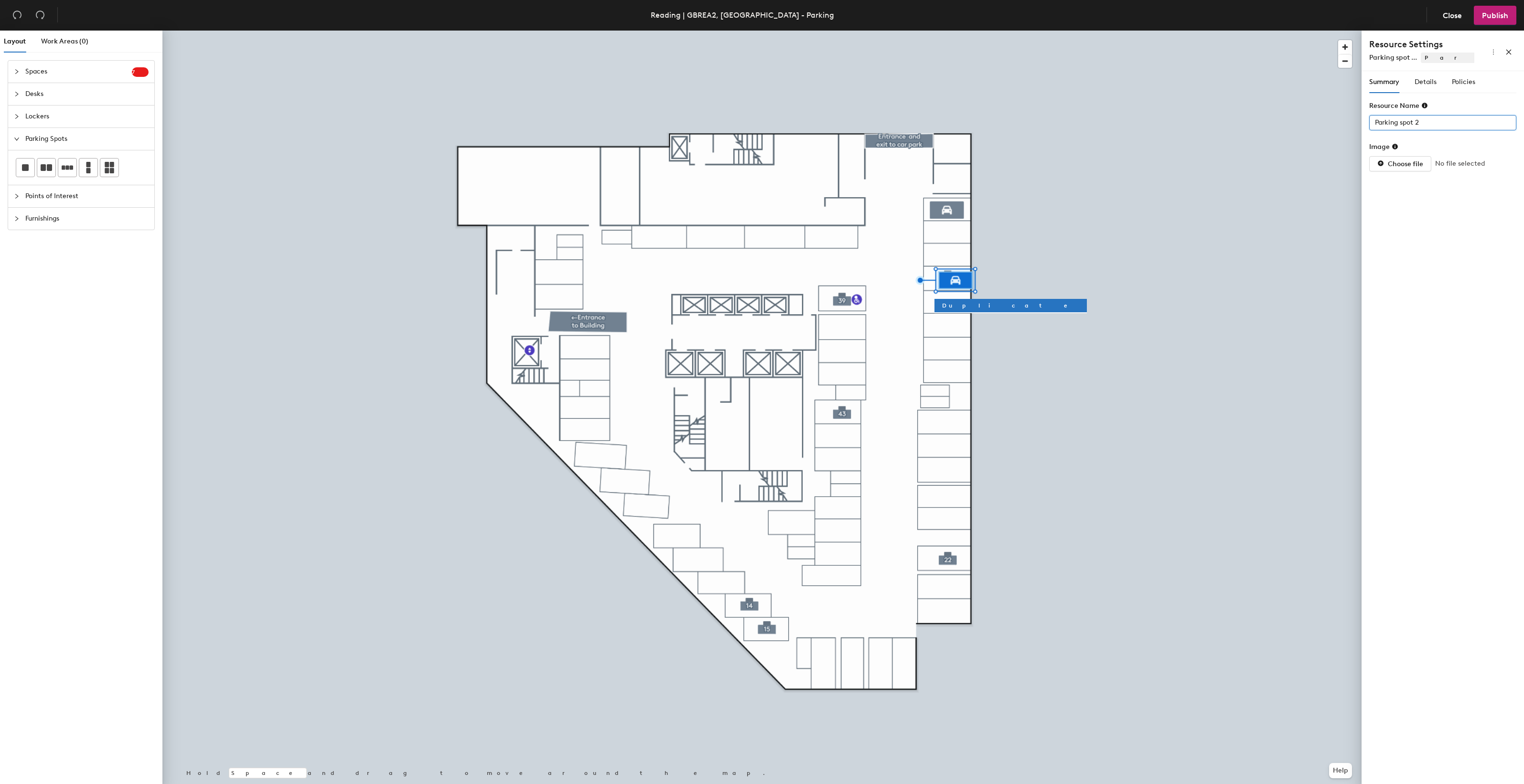
click at [1419, 123] on input "Parking spot 2" at bounding box center [1442, 123] width 147 height 15
click at [1418, 124] on input "Parking spot 2" at bounding box center [1442, 123] width 147 height 15
click at [1416, 124] on input "Parking spot 2" at bounding box center [1442, 123] width 147 height 15
type input "32"
click at [1425, 82] on span "Details" at bounding box center [1425, 82] width 22 height 8
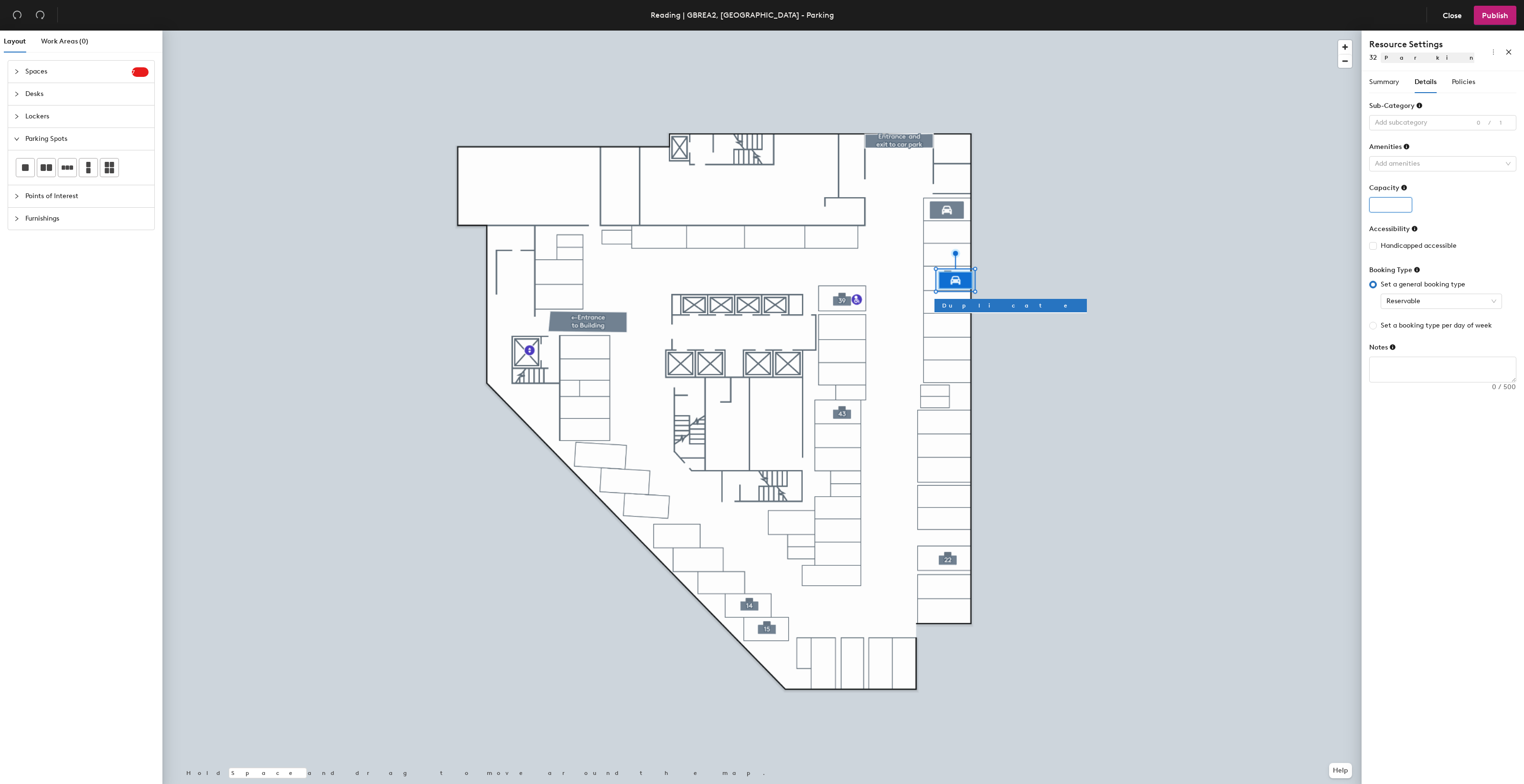
type input "1"
click at [1402, 203] on input "1" at bounding box center [1390, 205] width 43 height 15
click at [1418, 106] on icon at bounding box center [1419, 105] width 7 height 7
click at [1425, 125] on div at bounding box center [1438, 122] width 133 height 14
click at [1427, 180] on div "Standard" at bounding box center [1442, 180] width 132 height 14
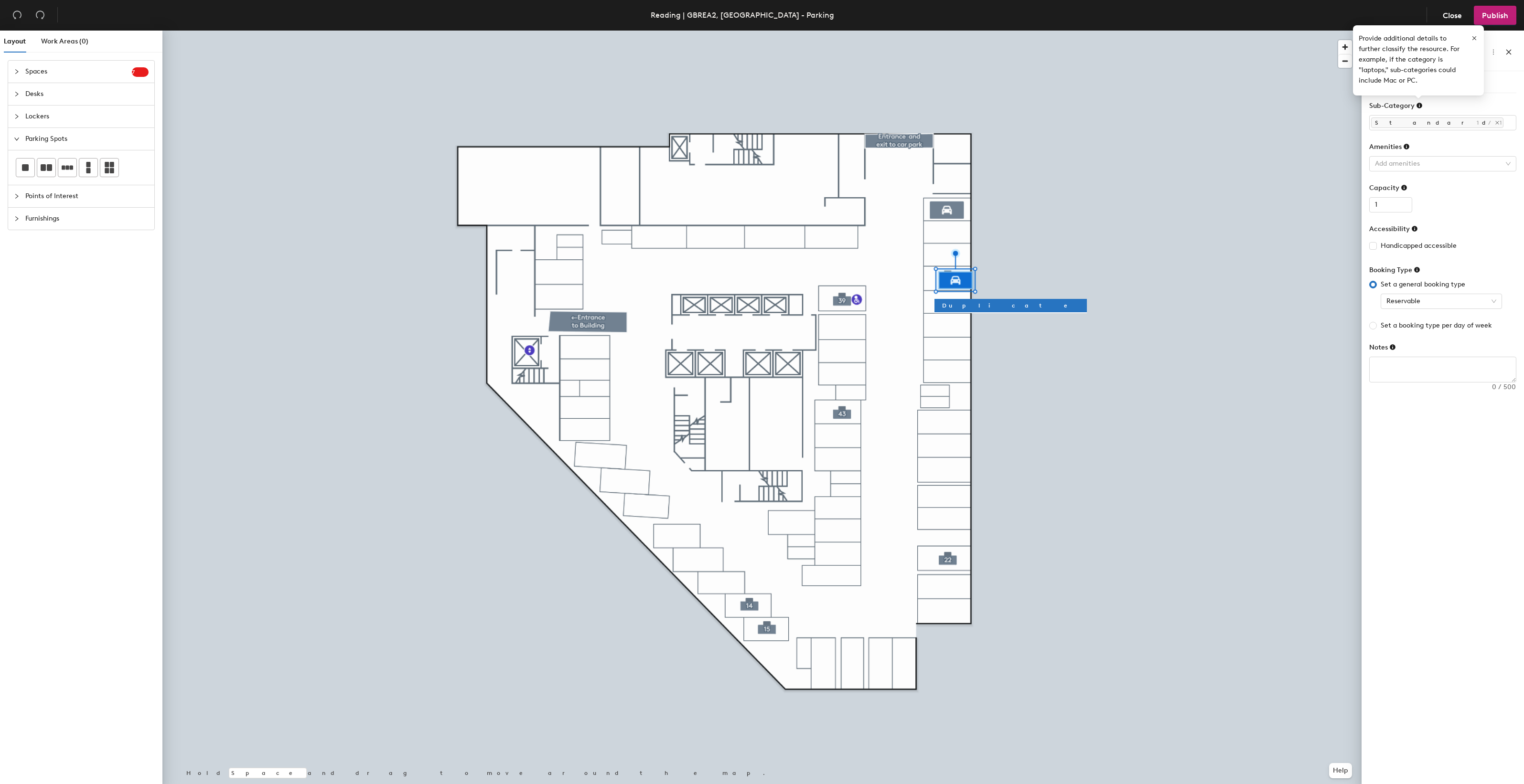
click at [1446, 102] on div "Sub-Category" at bounding box center [1442, 108] width 147 height 14
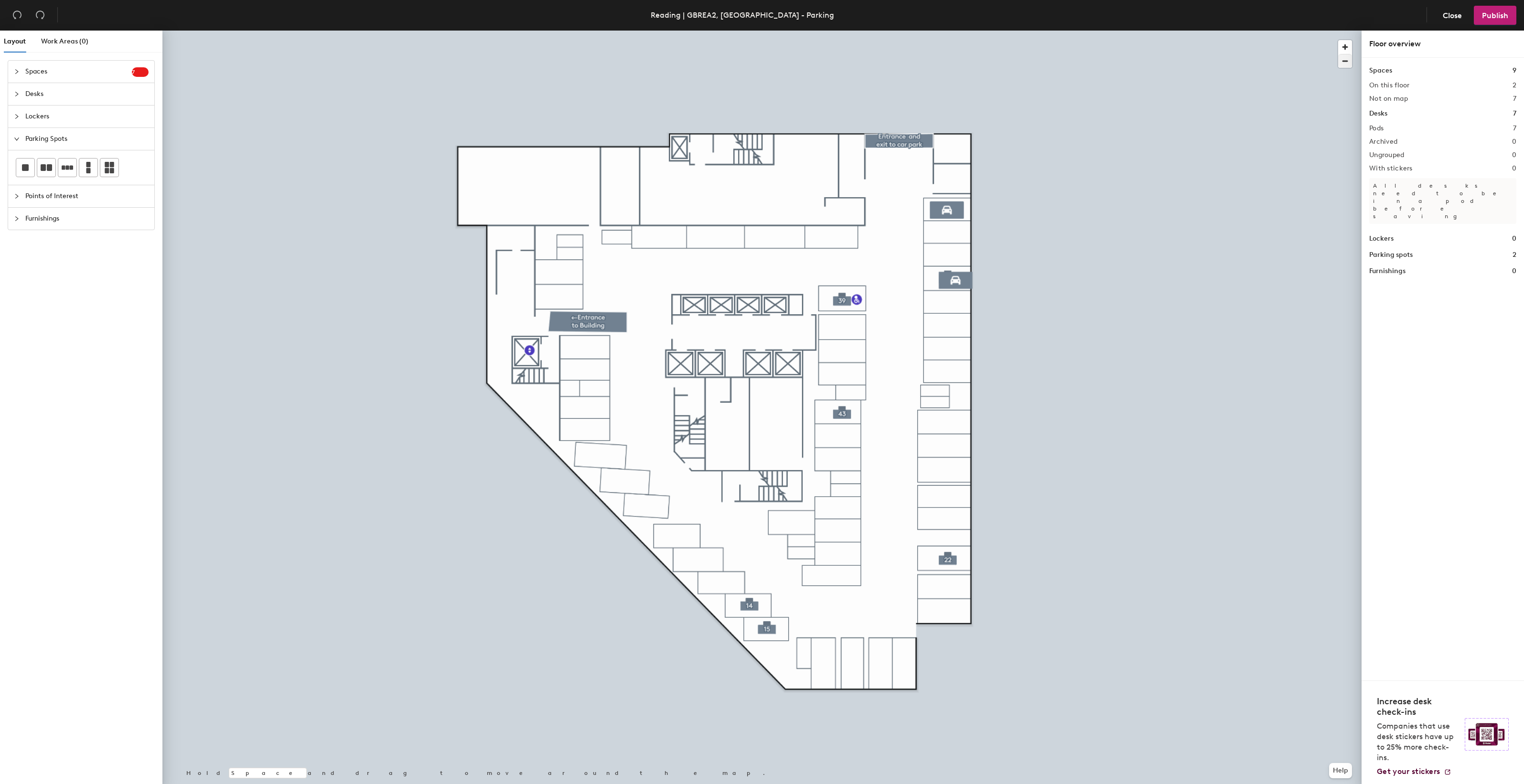
click at [956, 31] on div at bounding box center [762, 31] width 1199 height 0
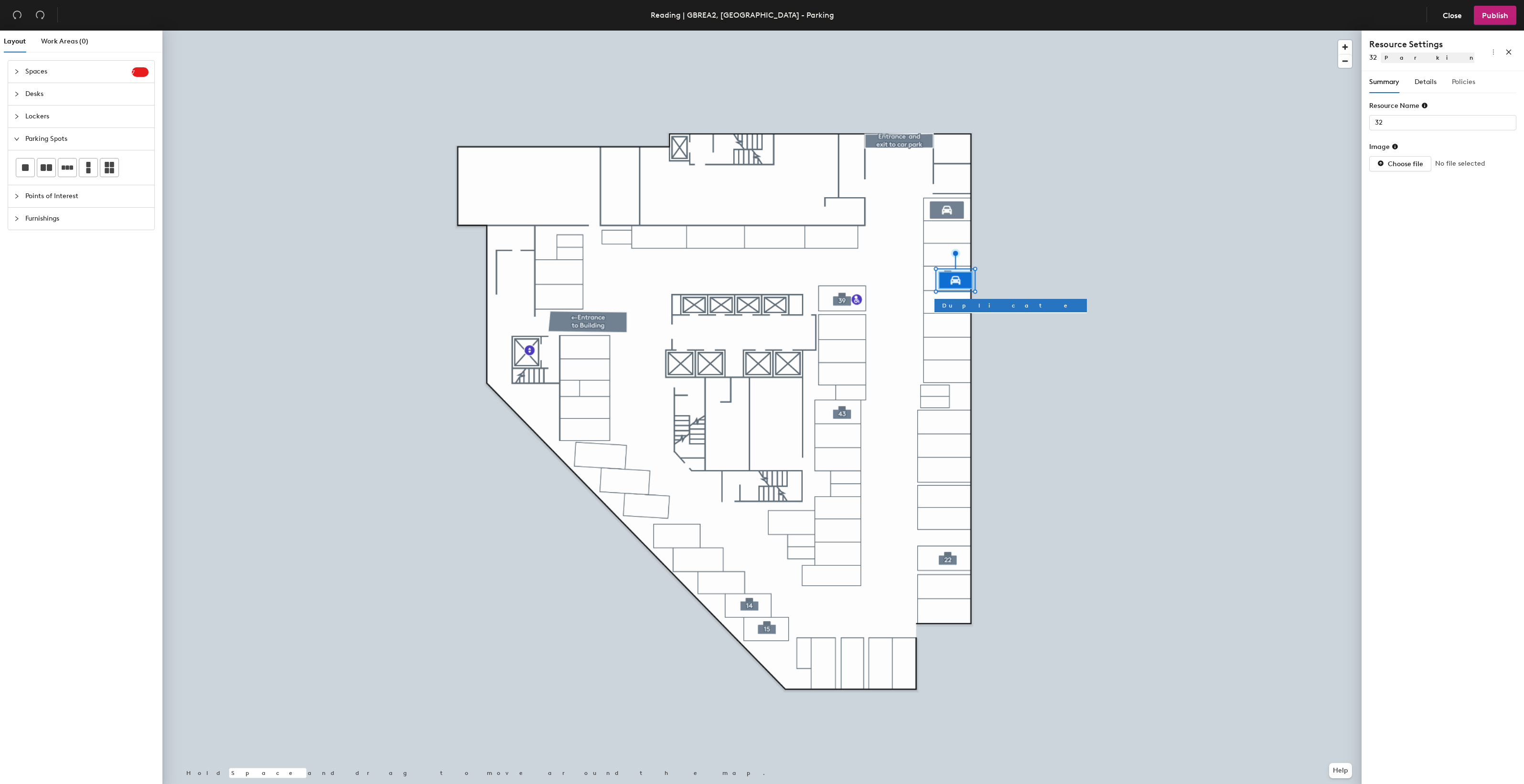
click at [1460, 76] on div "Policies" at bounding box center [1464, 82] width 24 height 22
click at [1468, 127] on input "4" at bounding box center [1464, 123] width 31 height 15
click at [1468, 127] on input "3" at bounding box center [1464, 123] width 31 height 15
click at [1468, 127] on input "2" at bounding box center [1464, 123] width 31 height 15
type input "1"
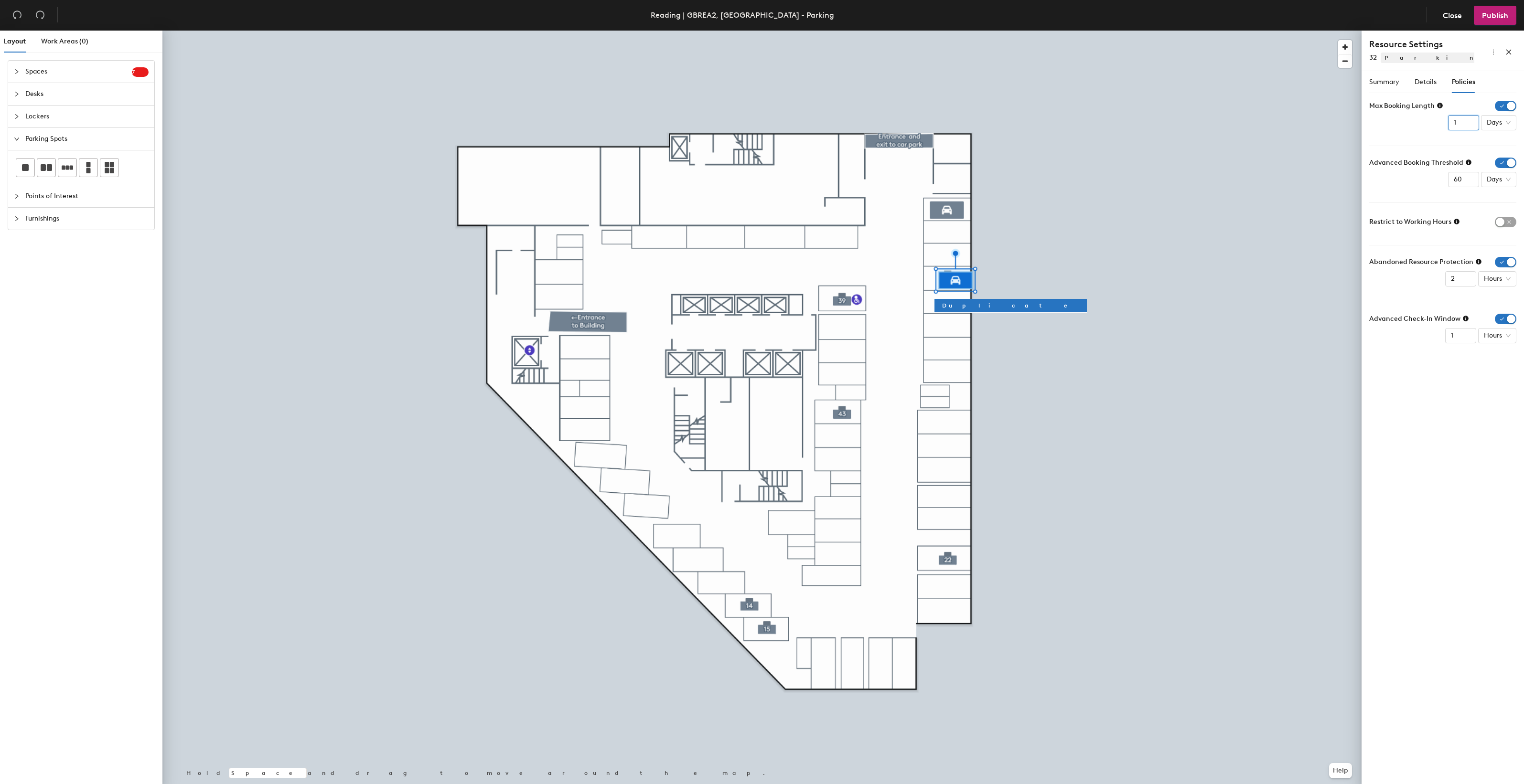
click at [1468, 127] on input "1" at bounding box center [1464, 123] width 31 height 15
drag, startPoint x: 1456, startPoint y: 180, endPoint x: 1448, endPoint y: 182, distance: 8.2
click at [1448, 182] on input "61" at bounding box center [1464, 180] width 31 height 15
click at [1451, 179] on input "60" at bounding box center [1464, 180] width 31 height 15
click at [1509, 180] on span "Days" at bounding box center [1499, 180] width 24 height 14
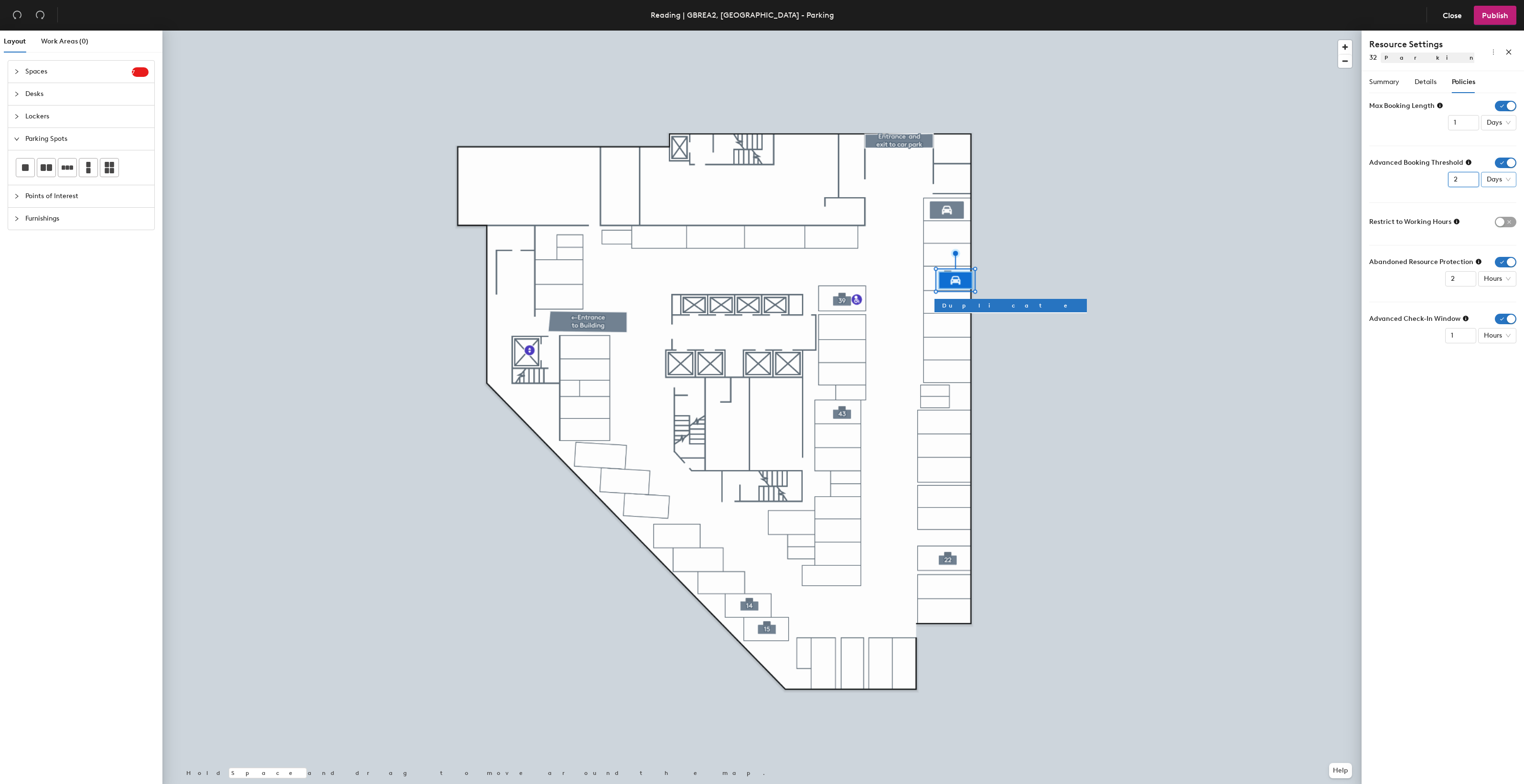
type input "2"
click at [1500, 239] on div "Weeks" at bounding box center [1500, 245] width 25 height 11
type input "1"
click at [1465, 283] on input "1" at bounding box center [1461, 279] width 31 height 15
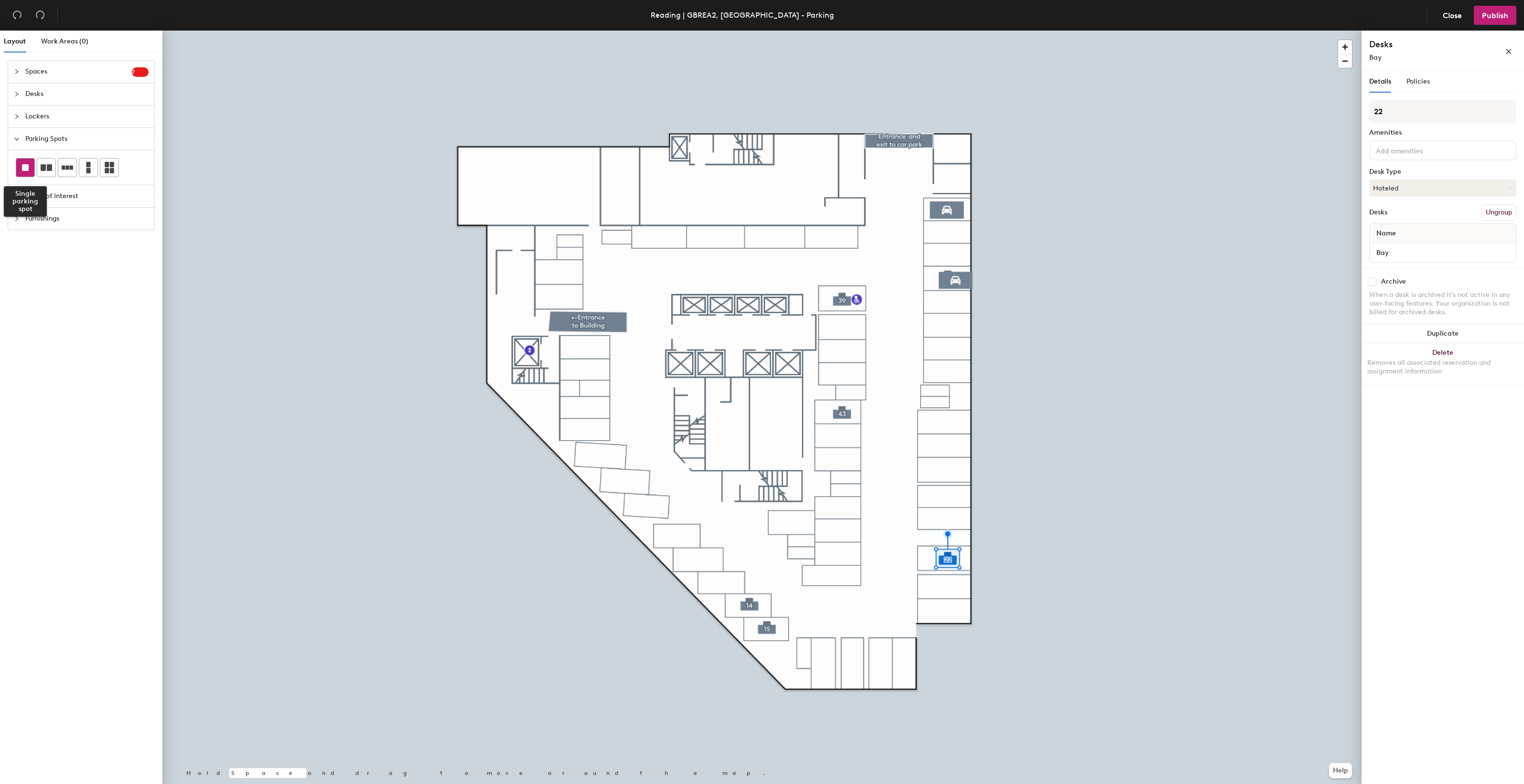
click at [28, 166] on rect at bounding box center [25, 167] width 7 height 7
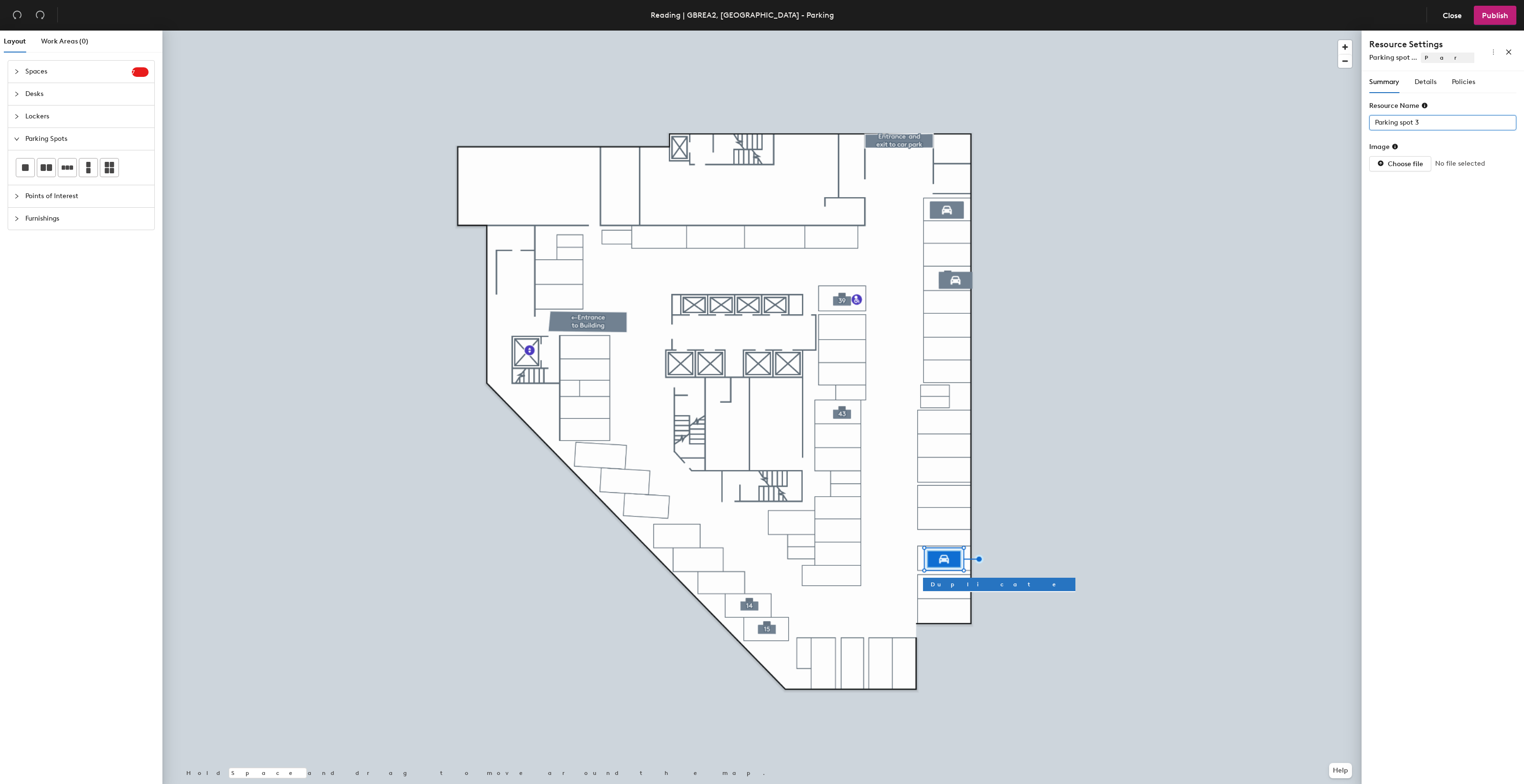
click at [1420, 122] on input "Parking spot 3" at bounding box center [1442, 123] width 147 height 15
type input "22"
click at [1421, 82] on span "Details" at bounding box center [1425, 82] width 22 height 8
click at [1483, 122] on div at bounding box center [1438, 122] width 133 height 14
click at [1405, 177] on div "Standard" at bounding box center [1442, 180] width 132 height 14
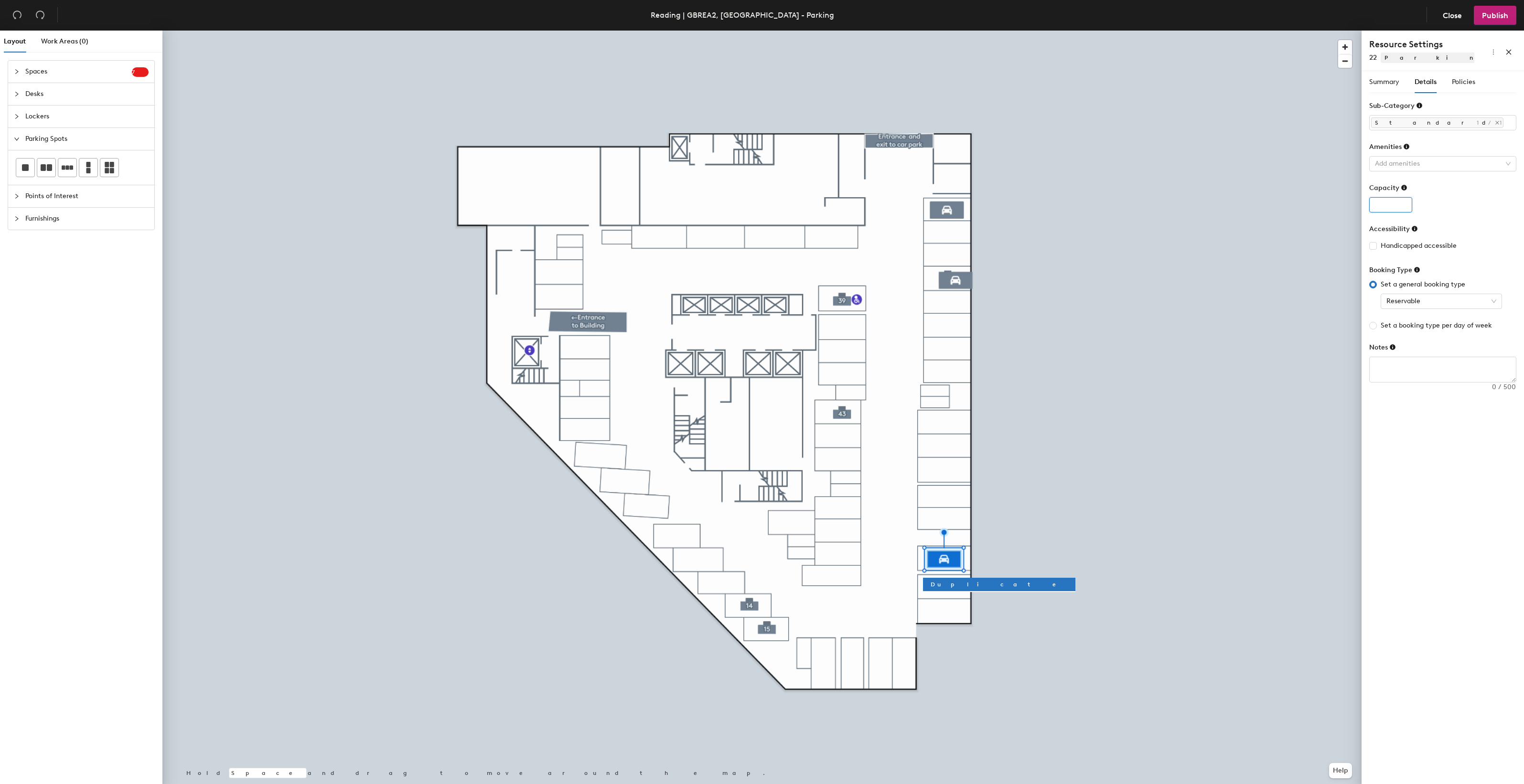
type input "1"
click at [1403, 203] on input "1" at bounding box center [1390, 205] width 43 height 15
click at [1458, 80] on span "Policies" at bounding box center [1464, 82] width 24 height 8
click at [1469, 124] on input "4" at bounding box center [1464, 123] width 31 height 15
click at [1469, 124] on input "3" at bounding box center [1464, 123] width 31 height 15
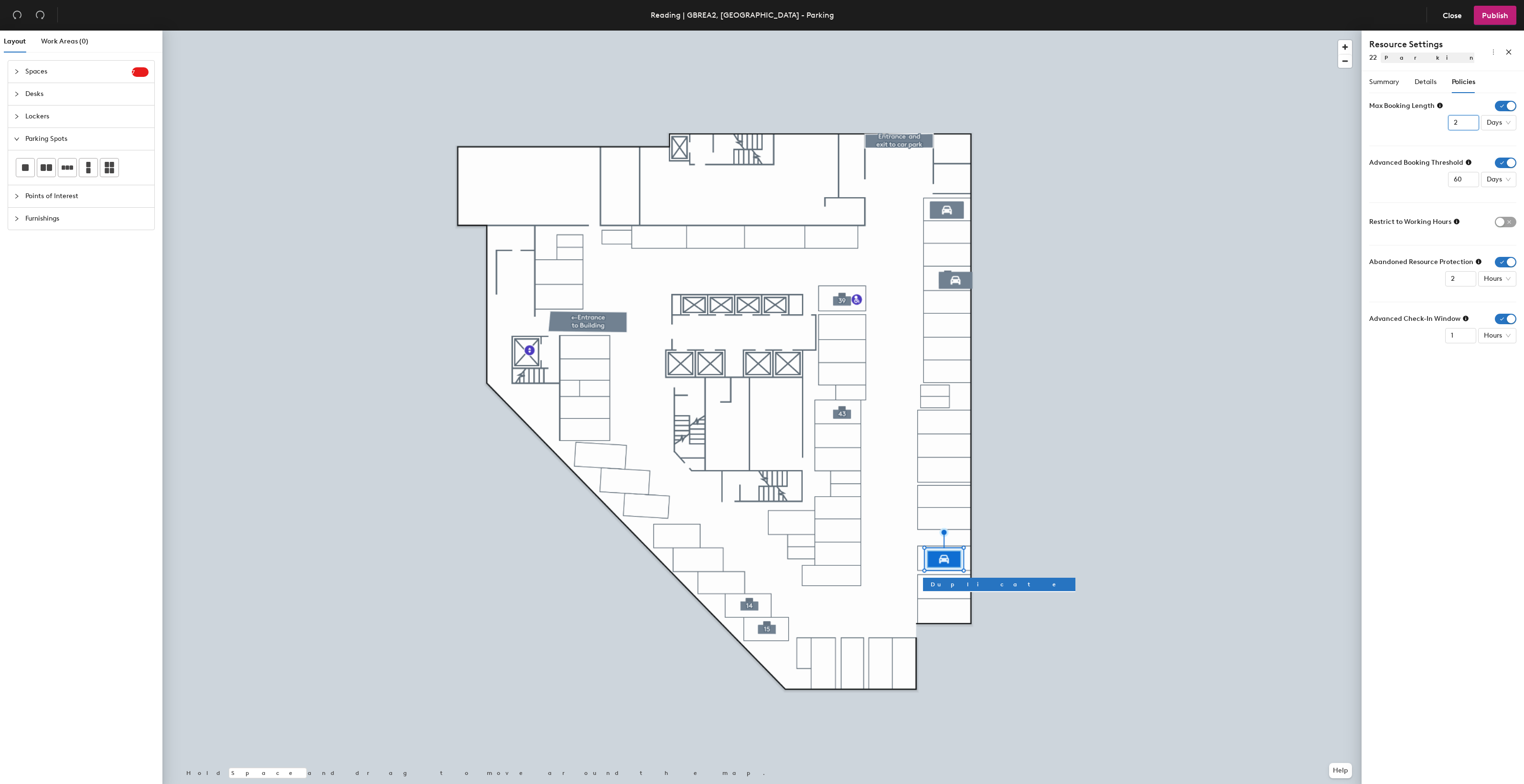
click at [1469, 124] on input "2" at bounding box center [1464, 123] width 31 height 15
type input "1"
click at [1469, 124] on input "1" at bounding box center [1464, 123] width 31 height 15
click at [1509, 122] on span "Days" at bounding box center [1499, 122] width 24 height 14
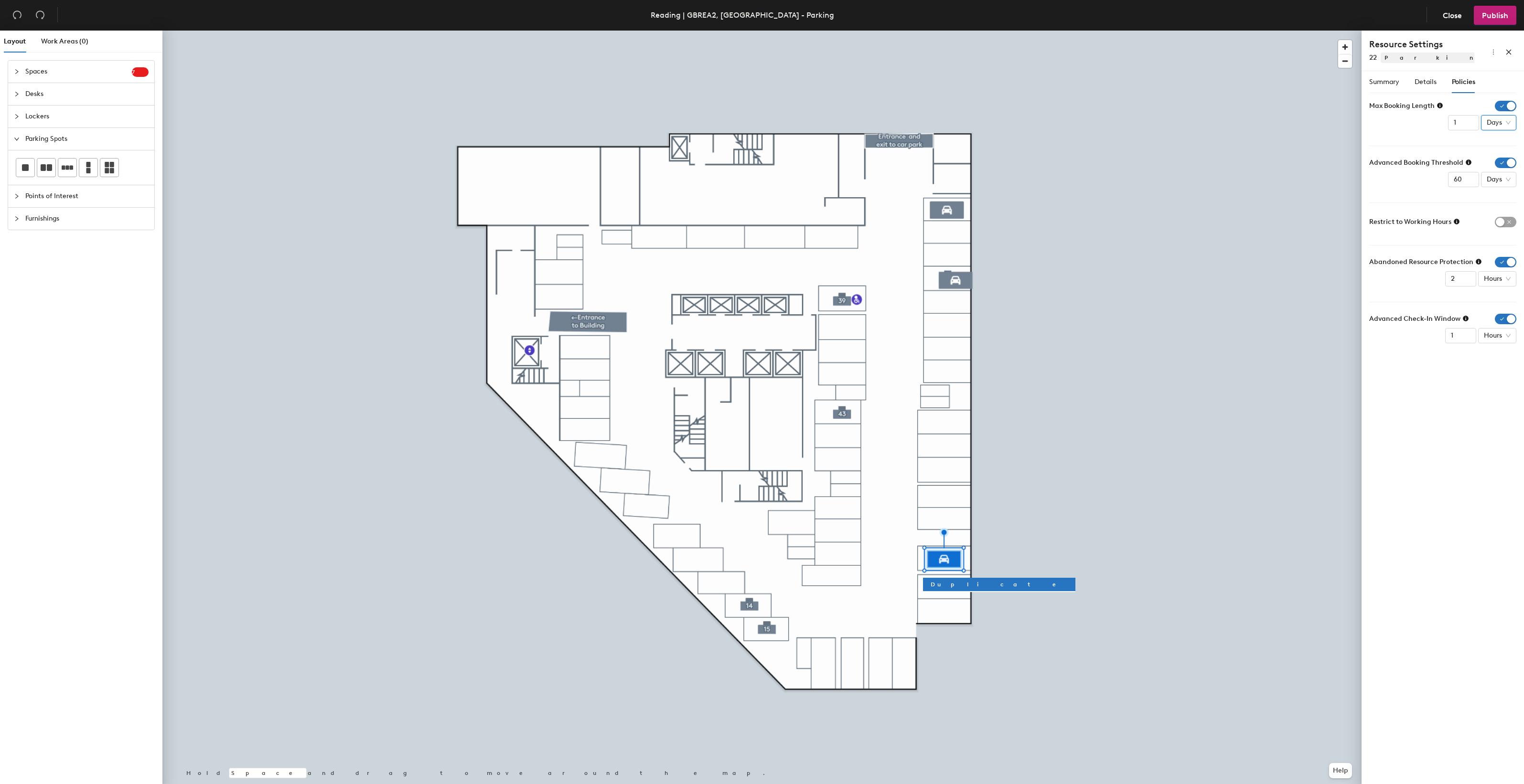
click at [1439, 106] on icon at bounding box center [1440, 106] width 6 height 6
click at [1489, 136] on form "Max Booking Length 1 Days Advanced Booking Threshold 60 Days Restrict to Workin…" at bounding box center [1442, 222] width 147 height 242
drag, startPoint x: 1462, startPoint y: 180, endPoint x: 1451, endPoint y: 180, distance: 11.0
click at [1451, 180] on input "60" at bounding box center [1464, 180] width 31 height 15
click at [1506, 177] on span "Days" at bounding box center [1499, 180] width 24 height 14
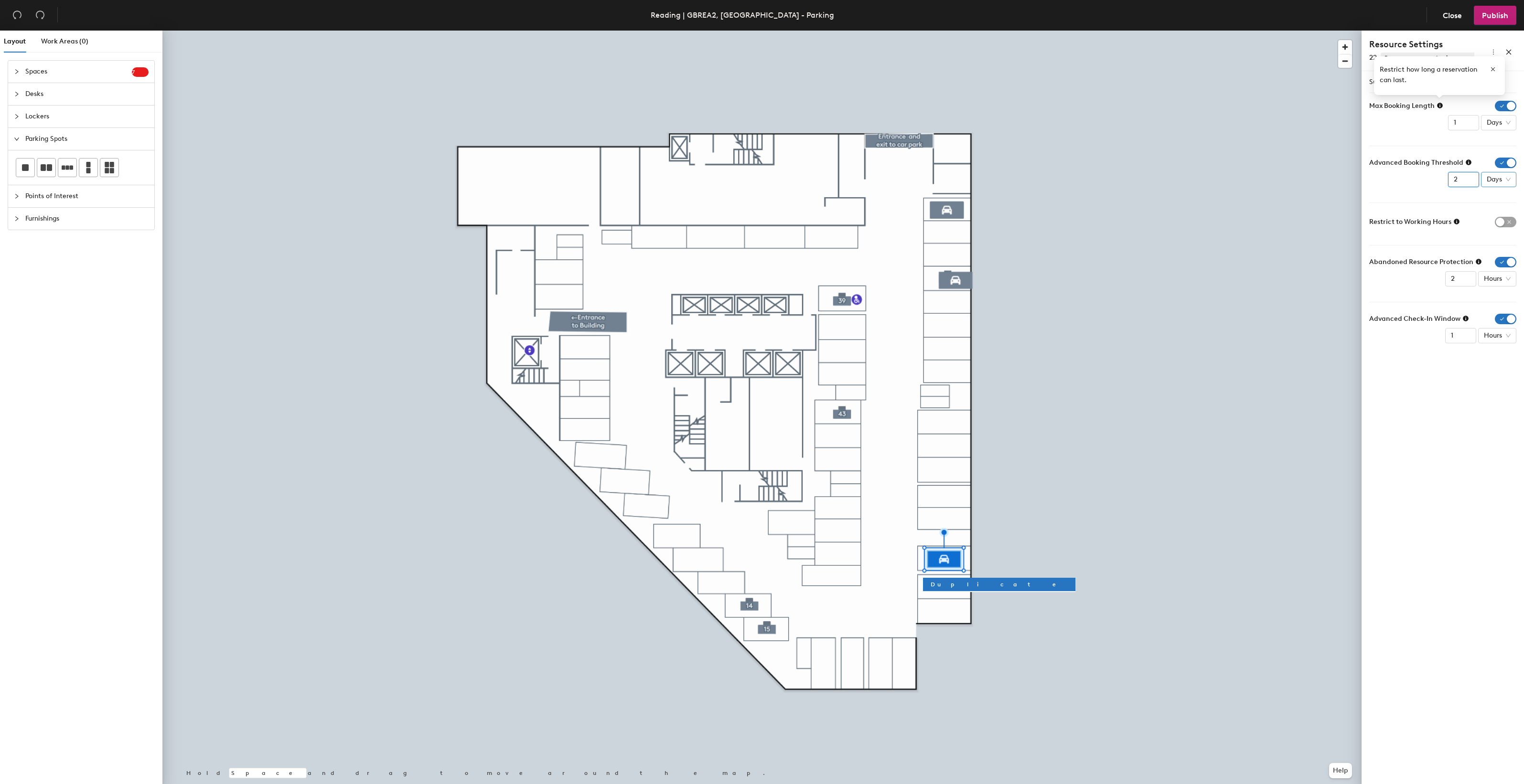
type input "2"
click at [1503, 242] on div "Weeks" at bounding box center [1500, 245] width 25 height 11
type input "1"
click at [1467, 282] on input "1" at bounding box center [1461, 279] width 31 height 15
click at [1496, 71] on icon "button" at bounding box center [1493, 69] width 7 height 7
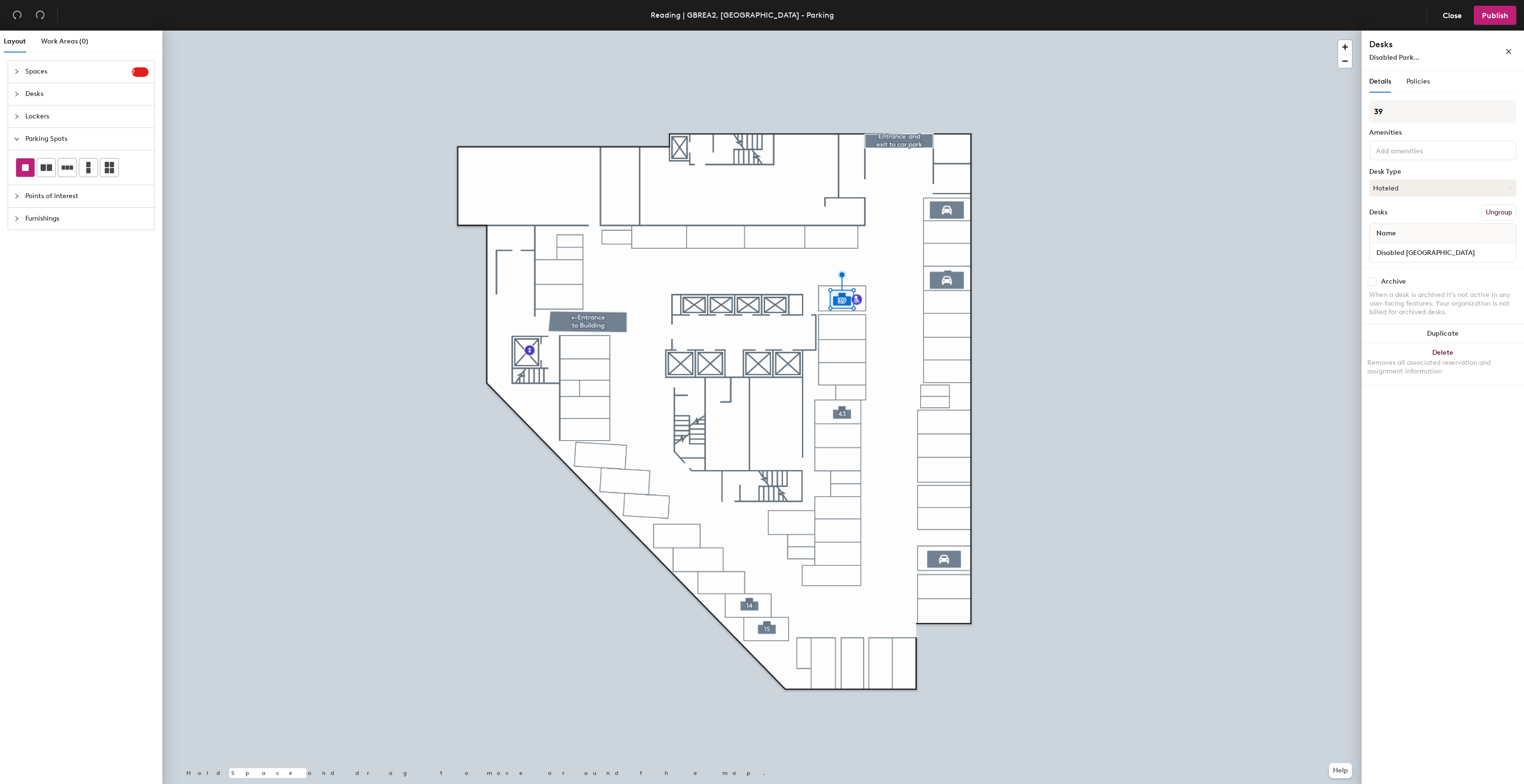
click at [26, 169] on rect at bounding box center [25, 167] width 7 height 7
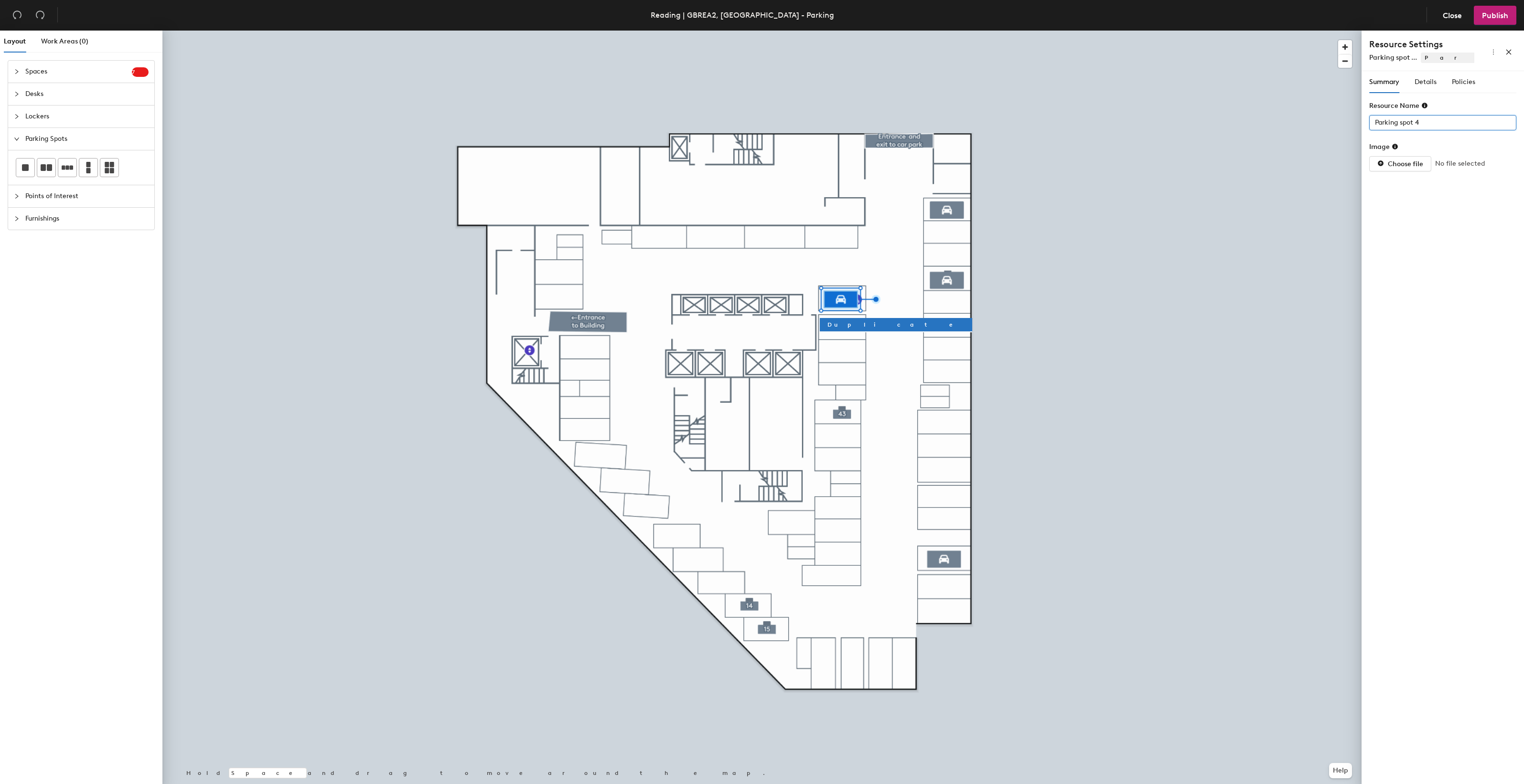
click at [1419, 123] on input "Parking spot 4" at bounding box center [1442, 123] width 147 height 15
type input "39"
click at [1418, 82] on span "Details" at bounding box center [1425, 82] width 22 height 8
click at [1481, 161] on div at bounding box center [1438, 164] width 133 height 14
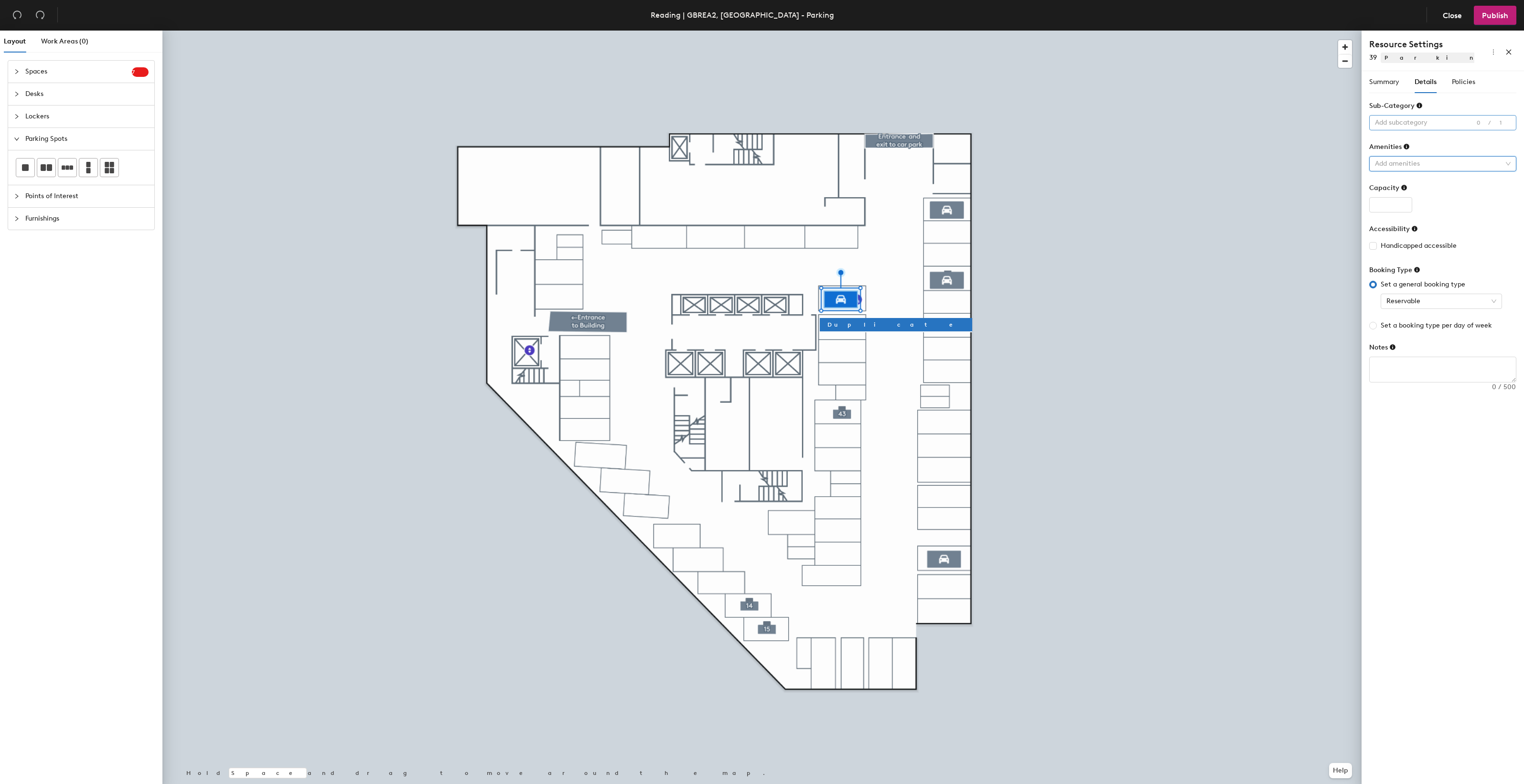
click at [1470, 120] on div at bounding box center [1438, 122] width 133 height 14
click at [1497, 159] on body "Skip navigation Schedule Office People Analytics Services Manage Reading | GBRE…" at bounding box center [762, 392] width 1524 height 784
click at [1414, 123] on div at bounding box center [1438, 122] width 133 height 14
click at [1415, 161] on div "Handicapped accessible" at bounding box center [1442, 161] width 132 height 14
click at [1437, 167] on div at bounding box center [1438, 164] width 133 height 14
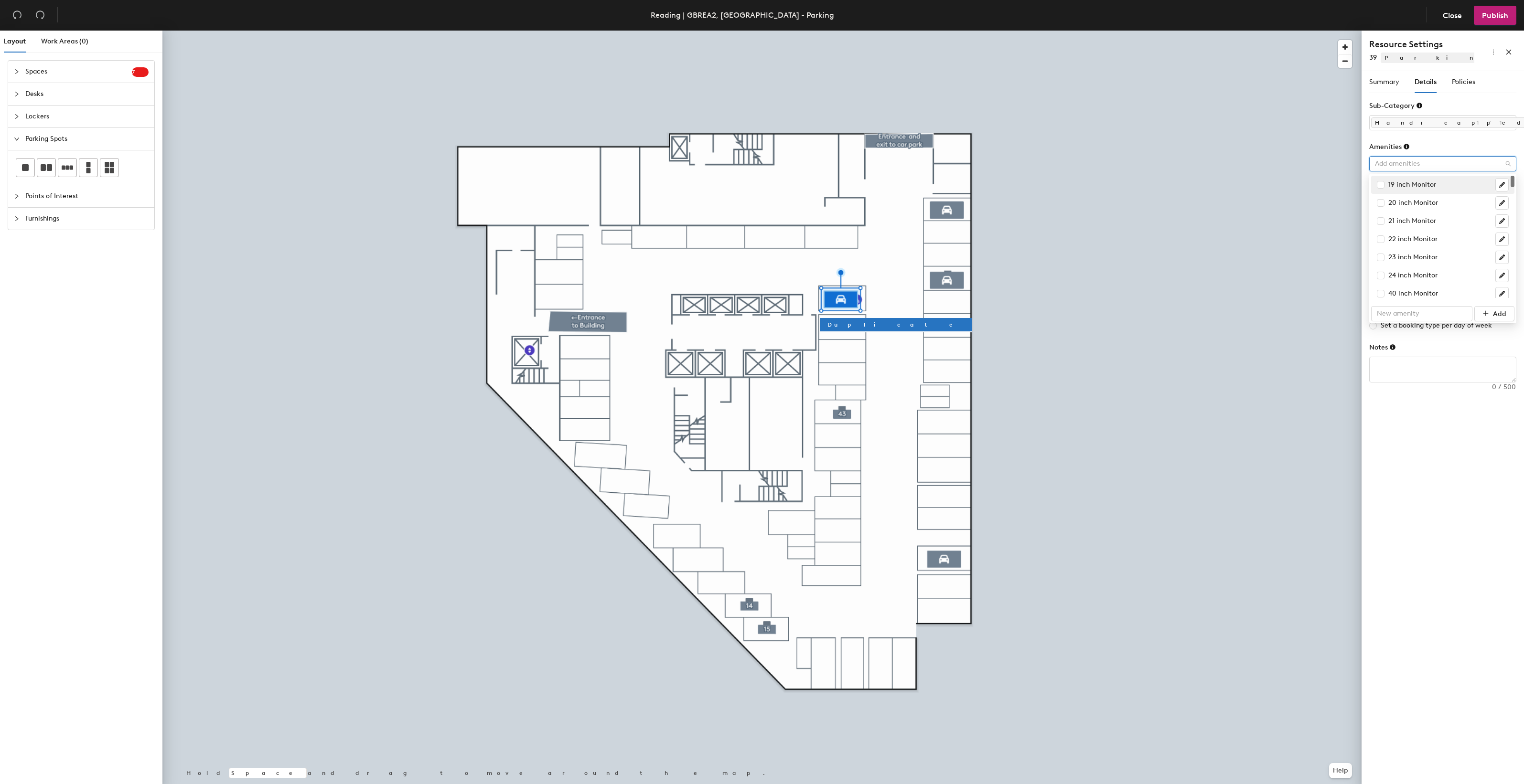
drag, startPoint x: 1512, startPoint y: 180, endPoint x: 1503, endPoint y: 176, distance: 9.8
click at [1508, 170] on body "Skip navigation Schedule Office People Analytics Services Manage Reading | GBRE…" at bounding box center [762, 392] width 1524 height 784
drag, startPoint x: 1415, startPoint y: 414, endPoint x: 1413, endPoint y: 409, distance: 5.4
click at [1414, 413] on div "Summary Details Policies Resource Name 39 Image Choose file No file selected Su…" at bounding box center [1442, 429] width 163 height 717
click at [1373, 245] on input "Handicapped accessible" at bounding box center [1372, 245] width 7 height 7
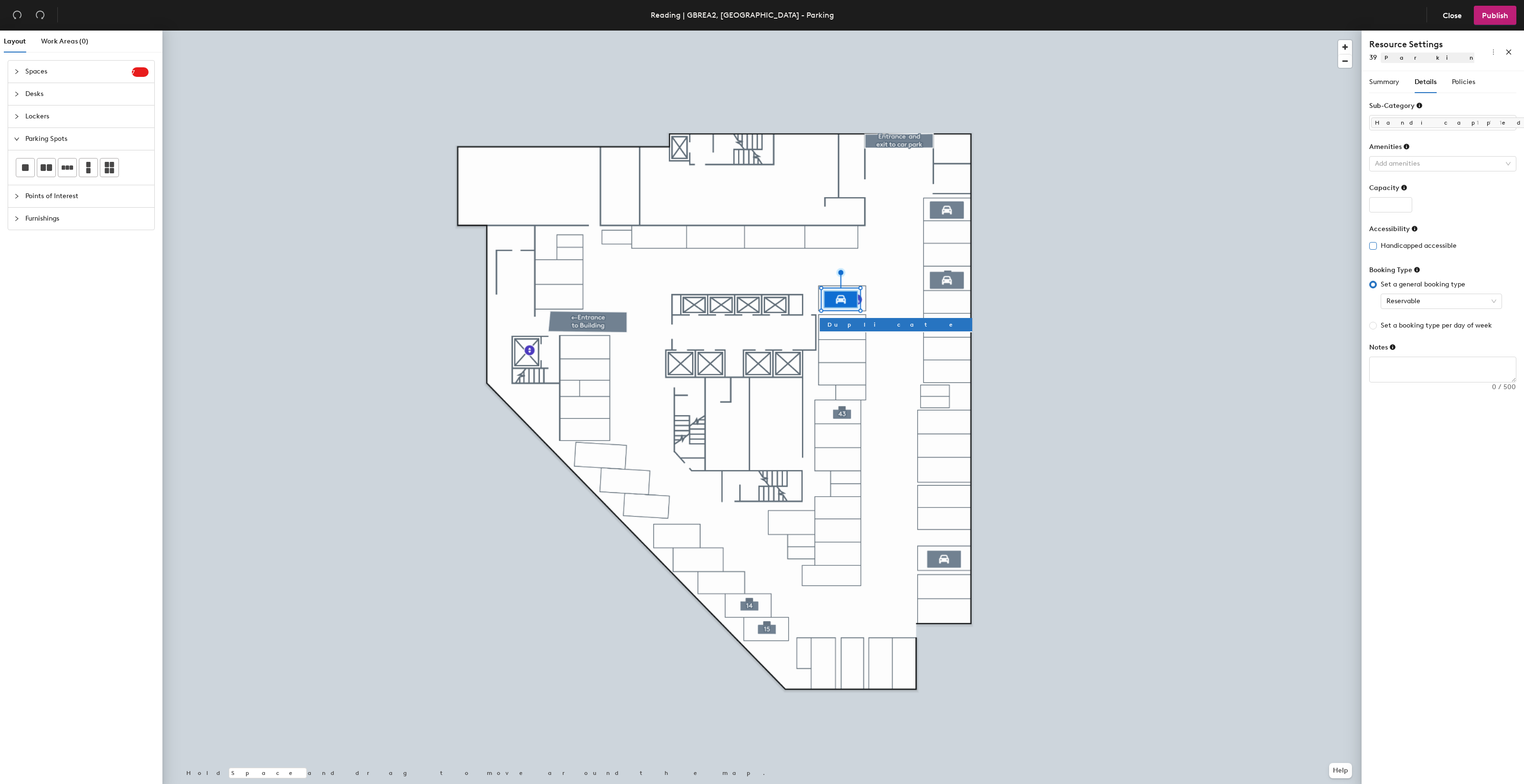
checkbox input "true"
click at [1465, 84] on span "Policies" at bounding box center [1464, 82] width 24 height 8
click at [1469, 125] on input "4" at bounding box center [1464, 123] width 31 height 15
click at [1469, 125] on input "3" at bounding box center [1464, 123] width 31 height 15
click at [1469, 125] on input "2" at bounding box center [1464, 123] width 31 height 15
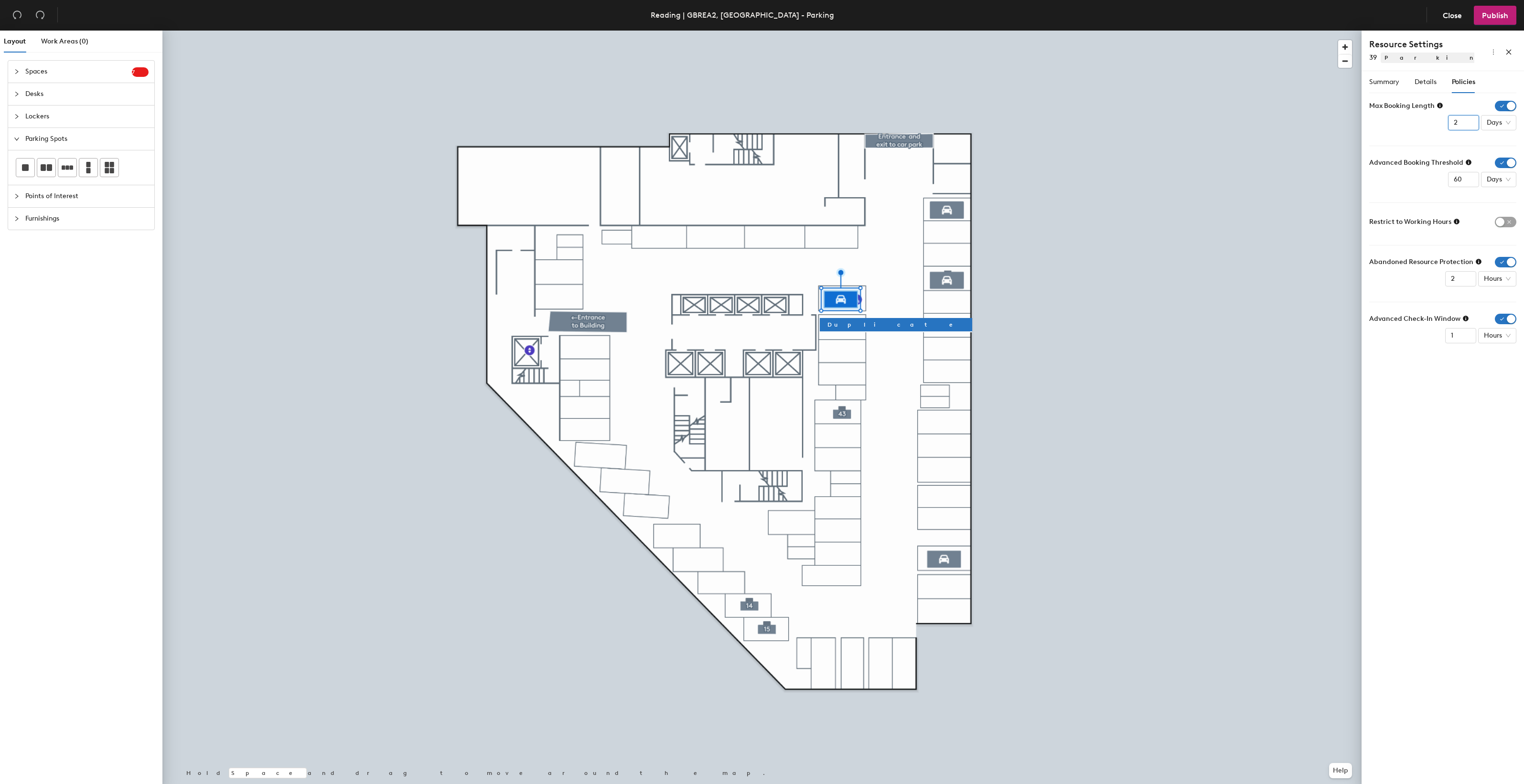
type input "1"
click at [1469, 125] on input "1" at bounding box center [1464, 123] width 31 height 15
click at [1458, 182] on input "57" at bounding box center [1464, 180] width 31 height 15
drag, startPoint x: 1462, startPoint y: 182, endPoint x: 1450, endPoint y: 179, distance: 12.4
click at [1450, 179] on input "57" at bounding box center [1464, 180] width 31 height 15
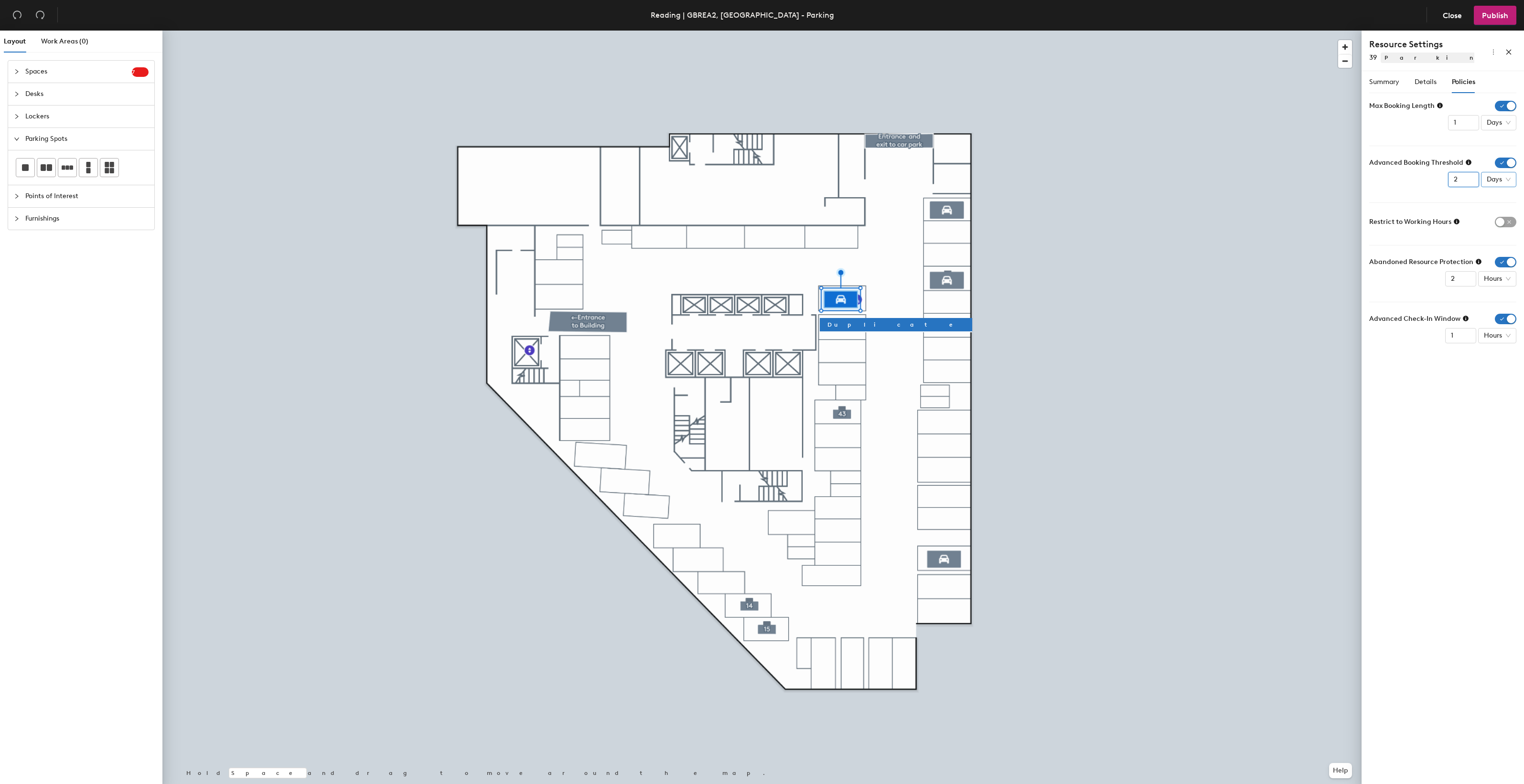
click at [1512, 178] on div "Days" at bounding box center [1499, 180] width 35 height 15
type input "2"
click at [1505, 242] on div "Weeks" at bounding box center [1500, 245] width 25 height 11
type input "1"
click at [1465, 284] on input "1" at bounding box center [1461, 279] width 31 height 15
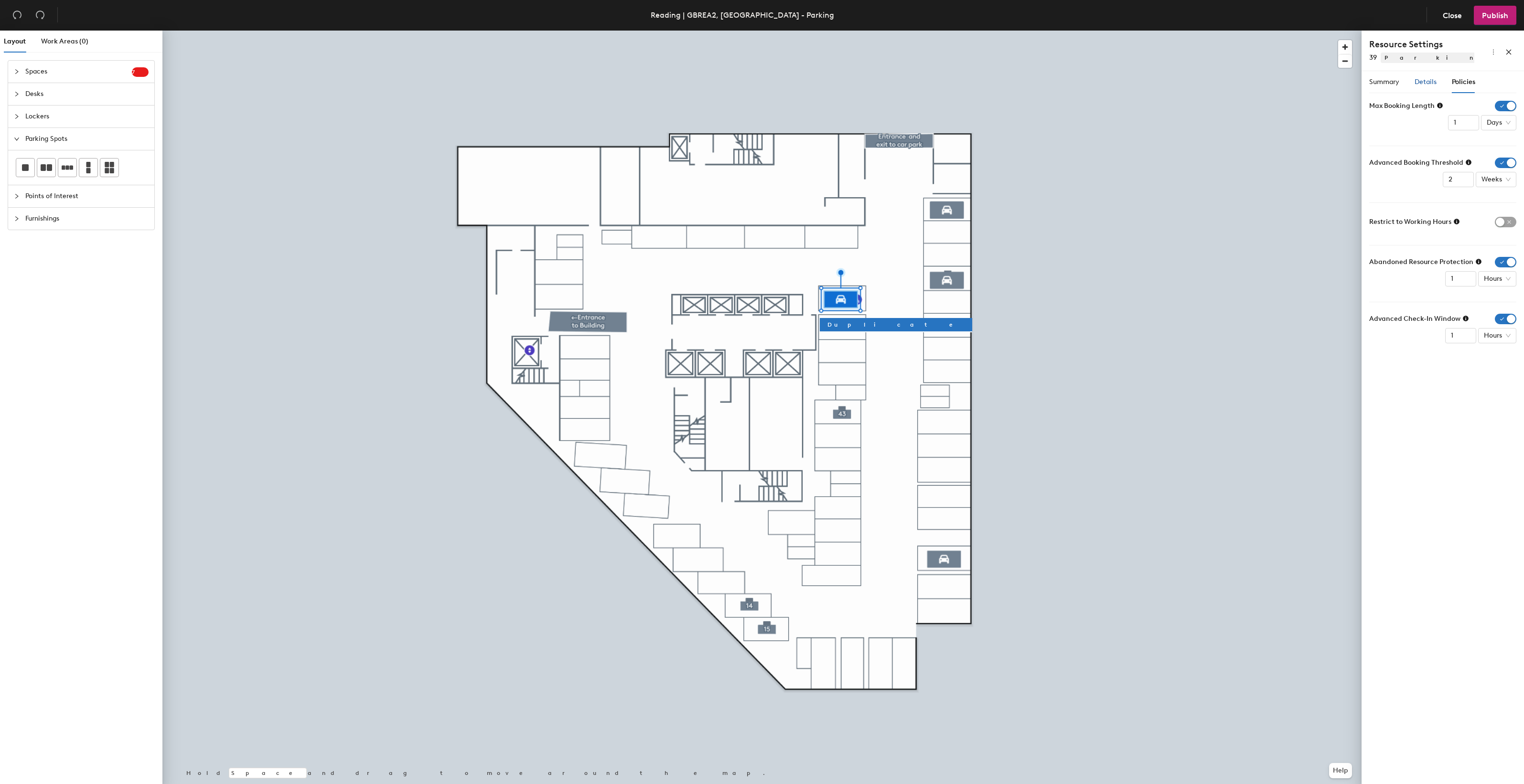
click at [1424, 80] on span "Details" at bounding box center [1425, 82] width 22 height 8
click at [1391, 82] on span "Summary" at bounding box center [1384, 82] width 30 height 8
click at [1427, 80] on span "Details" at bounding box center [1425, 82] width 22 height 8
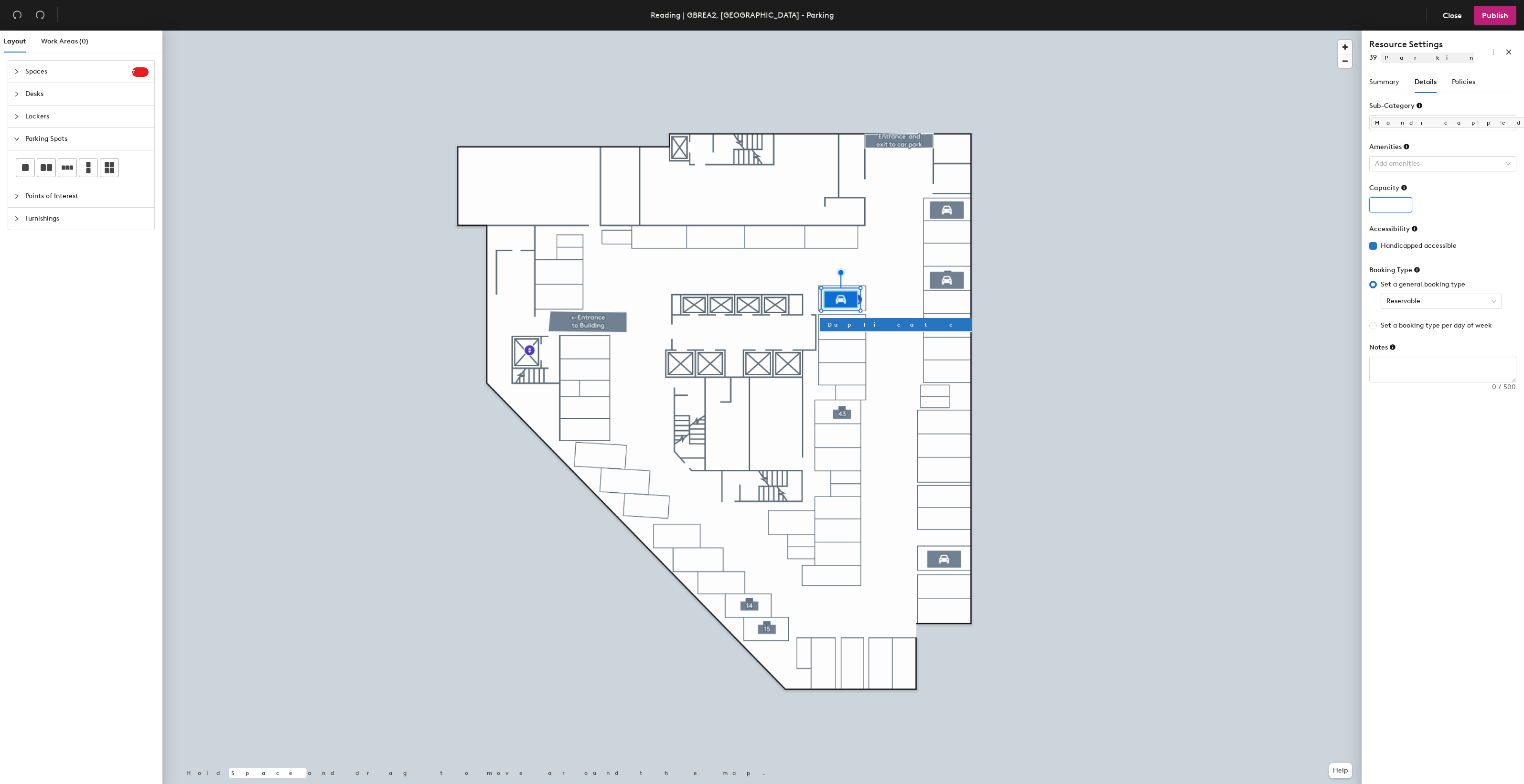
type input "1"
click at [1404, 205] on input "1" at bounding box center [1390, 205] width 43 height 15
click at [841, 31] on div at bounding box center [762, 31] width 1199 height 0
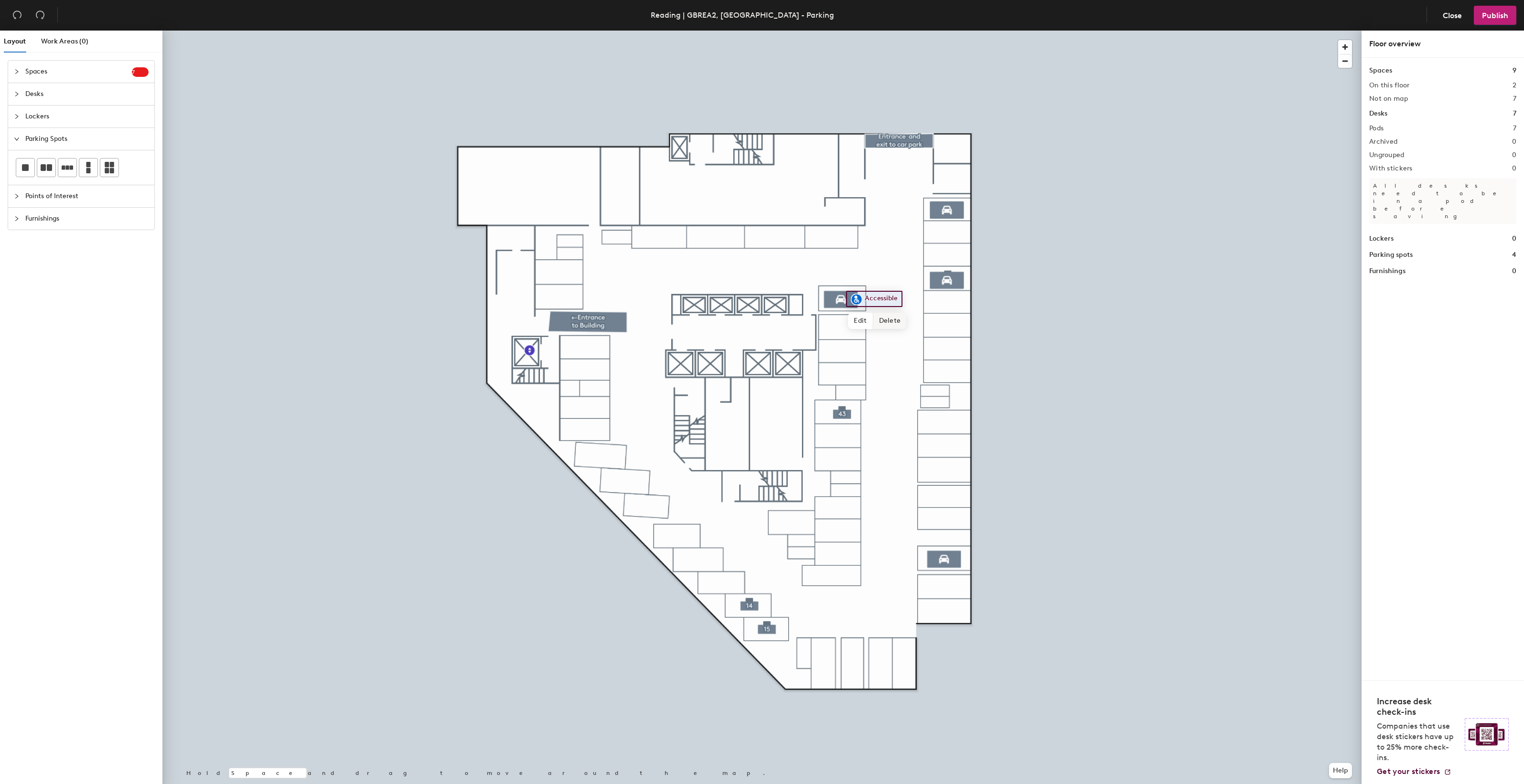
click at [880, 316] on span "Delete" at bounding box center [890, 320] width 34 height 16
click at [21, 167] on div at bounding box center [25, 167] width 18 height 18
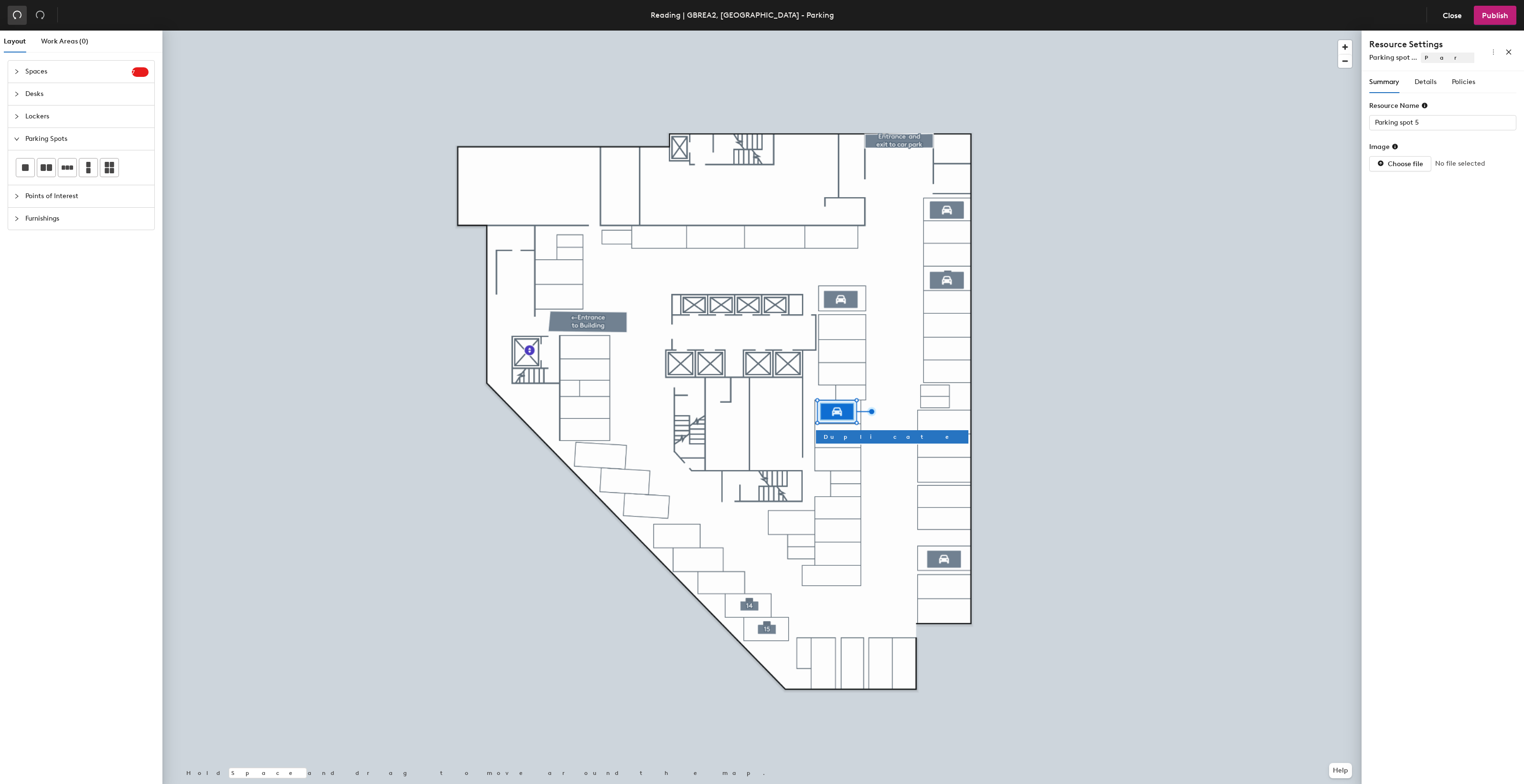
click at [20, 16] on icon "undo" at bounding box center [17, 15] width 9 height 9
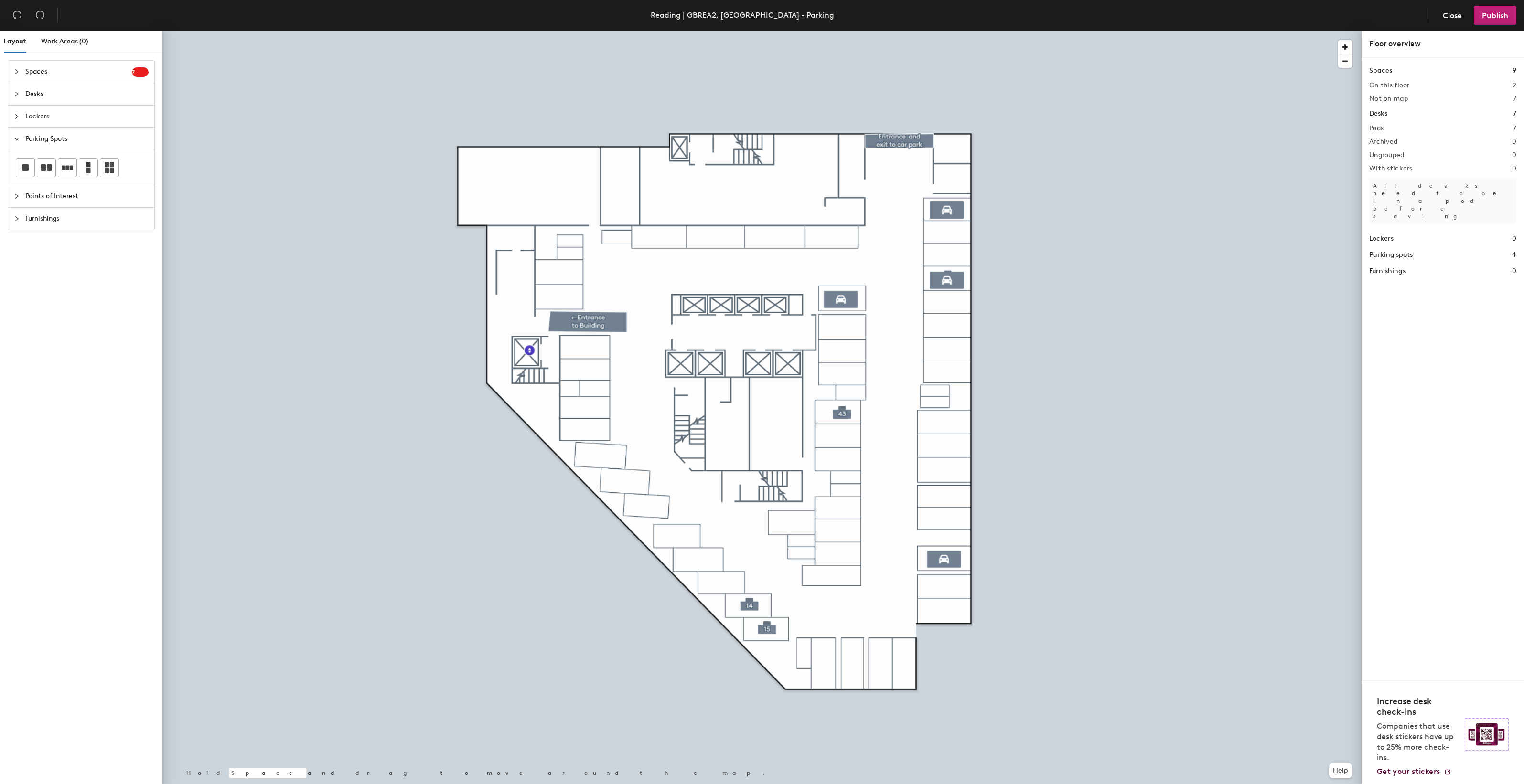
click at [14, 69] on icon "collapsed" at bounding box center [17, 72] width 6 height 6
click at [19, 336] on icon "collapsed" at bounding box center [17, 334] width 6 height 6
click at [17, 74] on div at bounding box center [19, 72] width 11 height 11
click at [25, 103] on rect at bounding box center [25, 100] width 7 height 7
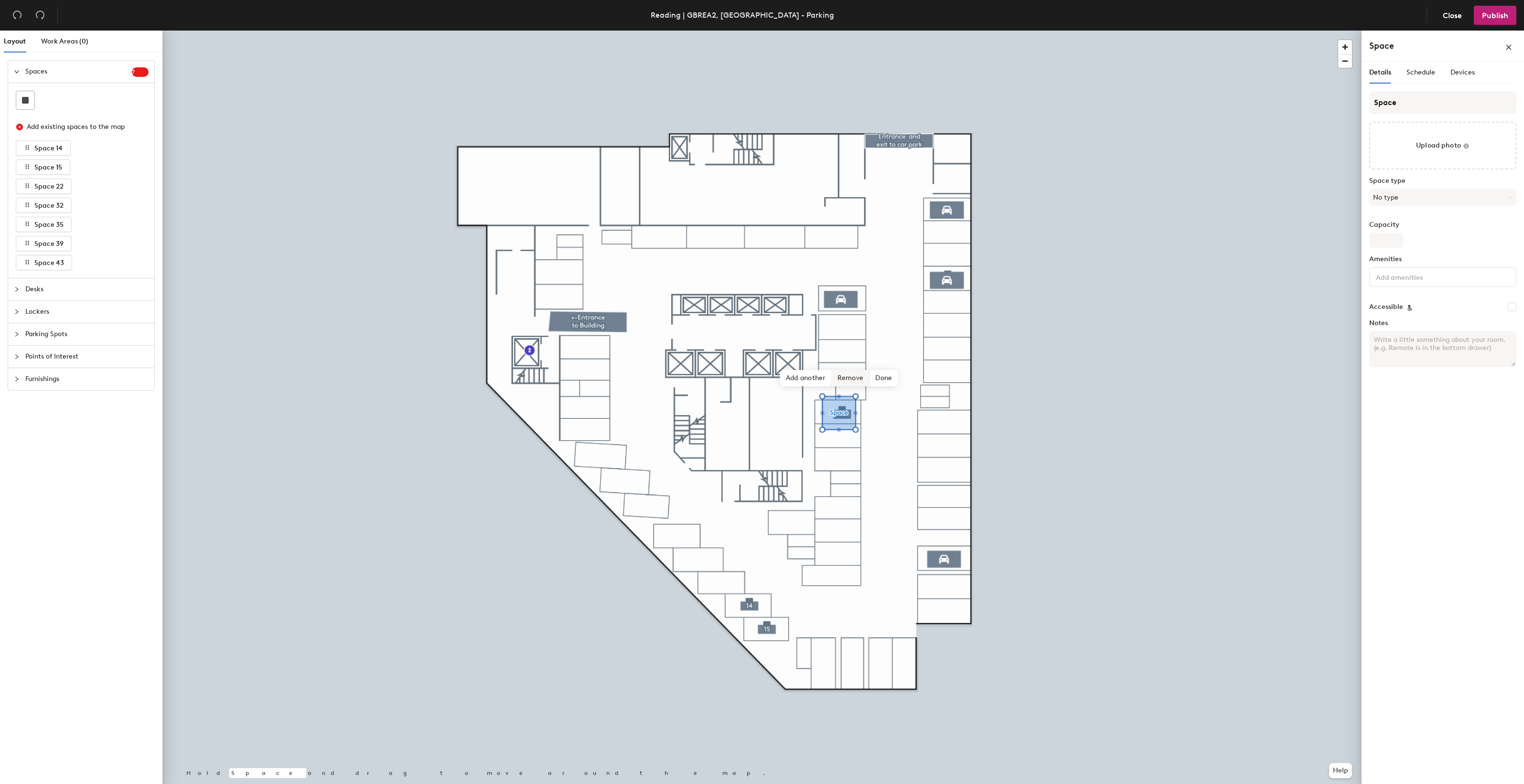
click at [853, 376] on span "Remove" at bounding box center [851, 378] width 38 height 16
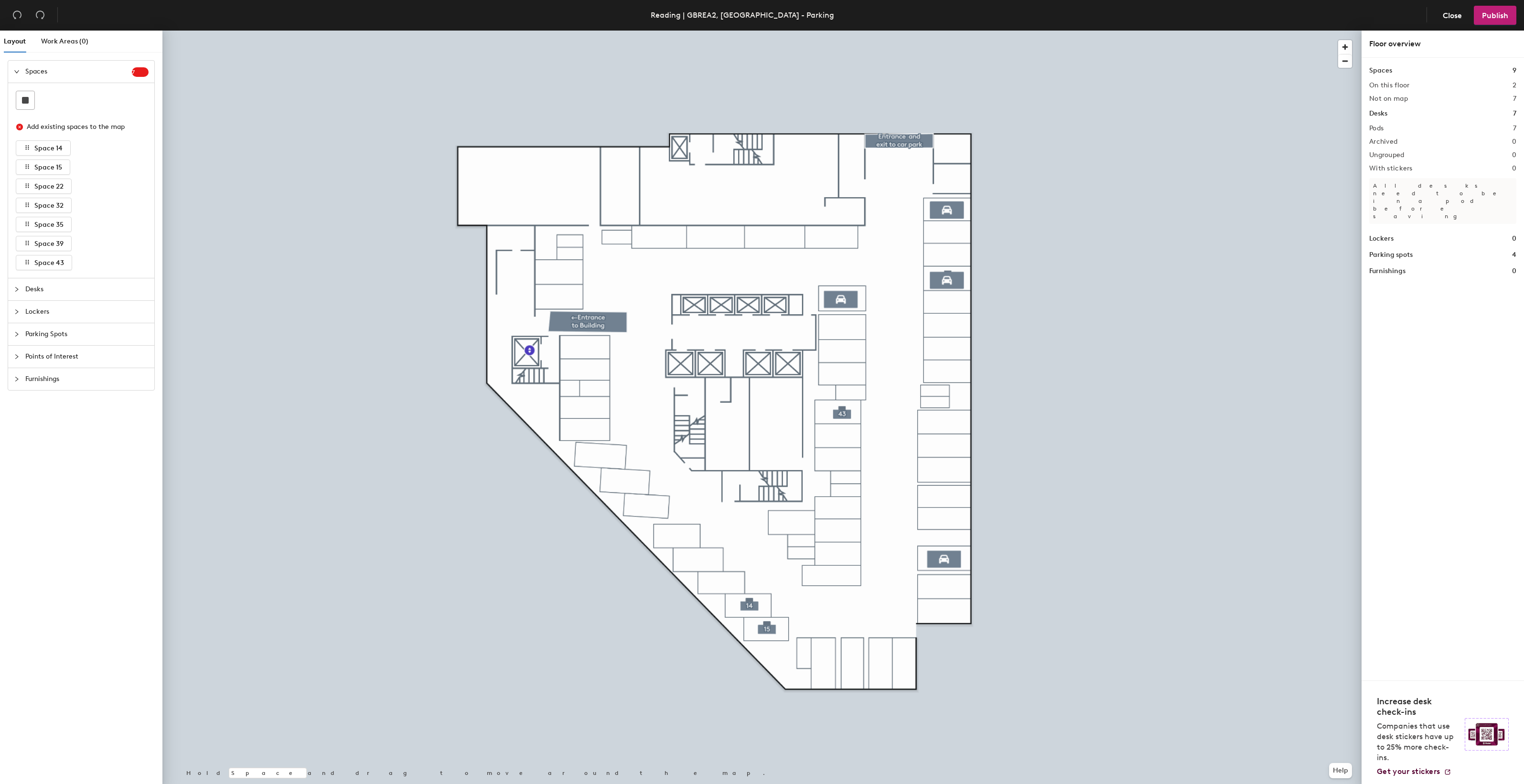
click at [20, 72] on div at bounding box center [19, 72] width 11 height 11
click at [18, 140] on icon "collapsed" at bounding box center [17, 139] width 6 height 6
click at [28, 164] on div at bounding box center [25, 167] width 18 height 18
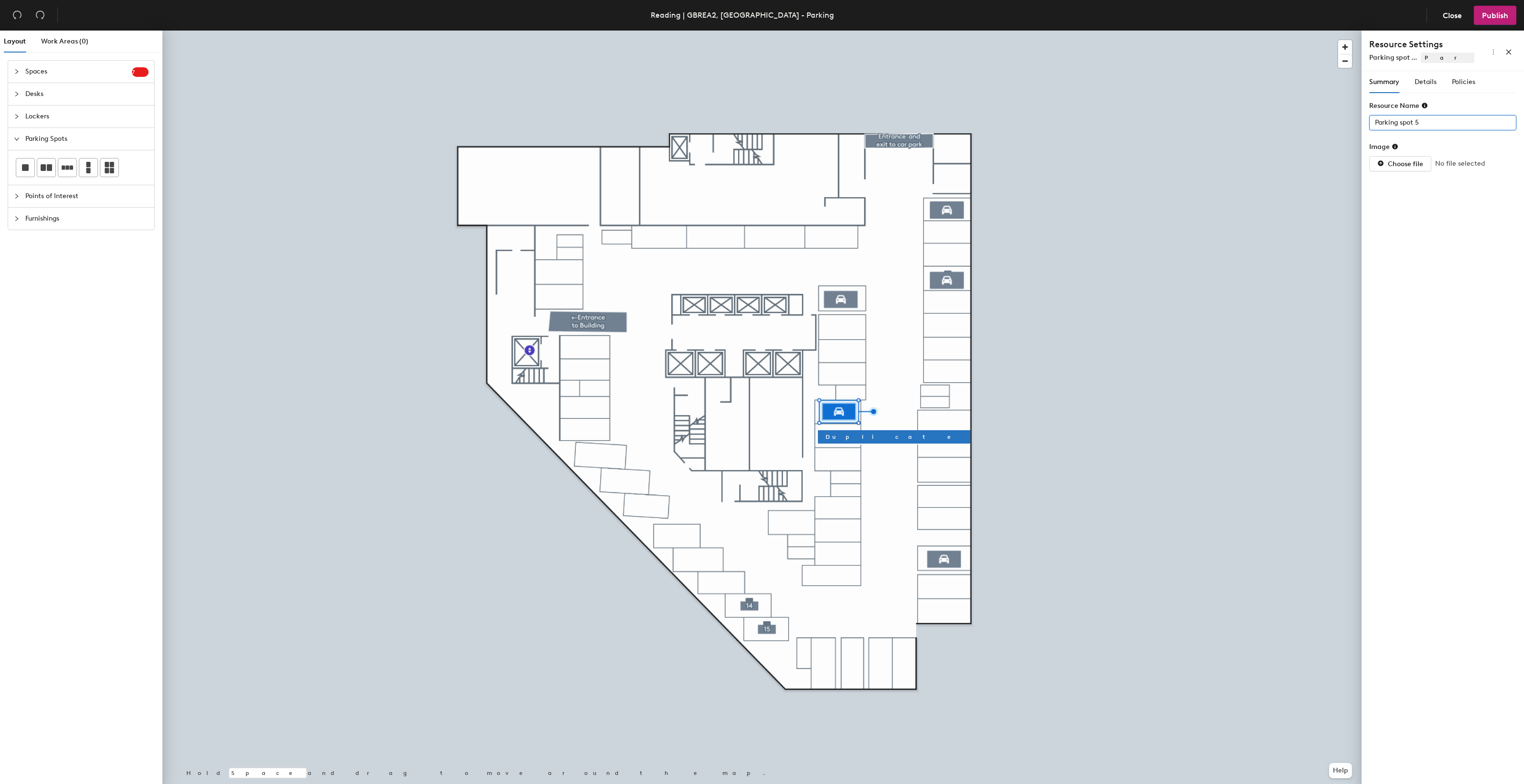
drag, startPoint x: 1428, startPoint y: 125, endPoint x: 1365, endPoint y: 118, distance: 63.4
click at [1367, 121] on div "Summary Details Policies Resource Name Parking spot 5 Image Choose file No file…" at bounding box center [1442, 429] width 163 height 717
type input "43"
click at [1431, 83] on span "Details" at bounding box center [1425, 82] width 22 height 8
click at [1451, 123] on div at bounding box center [1438, 122] width 133 height 14
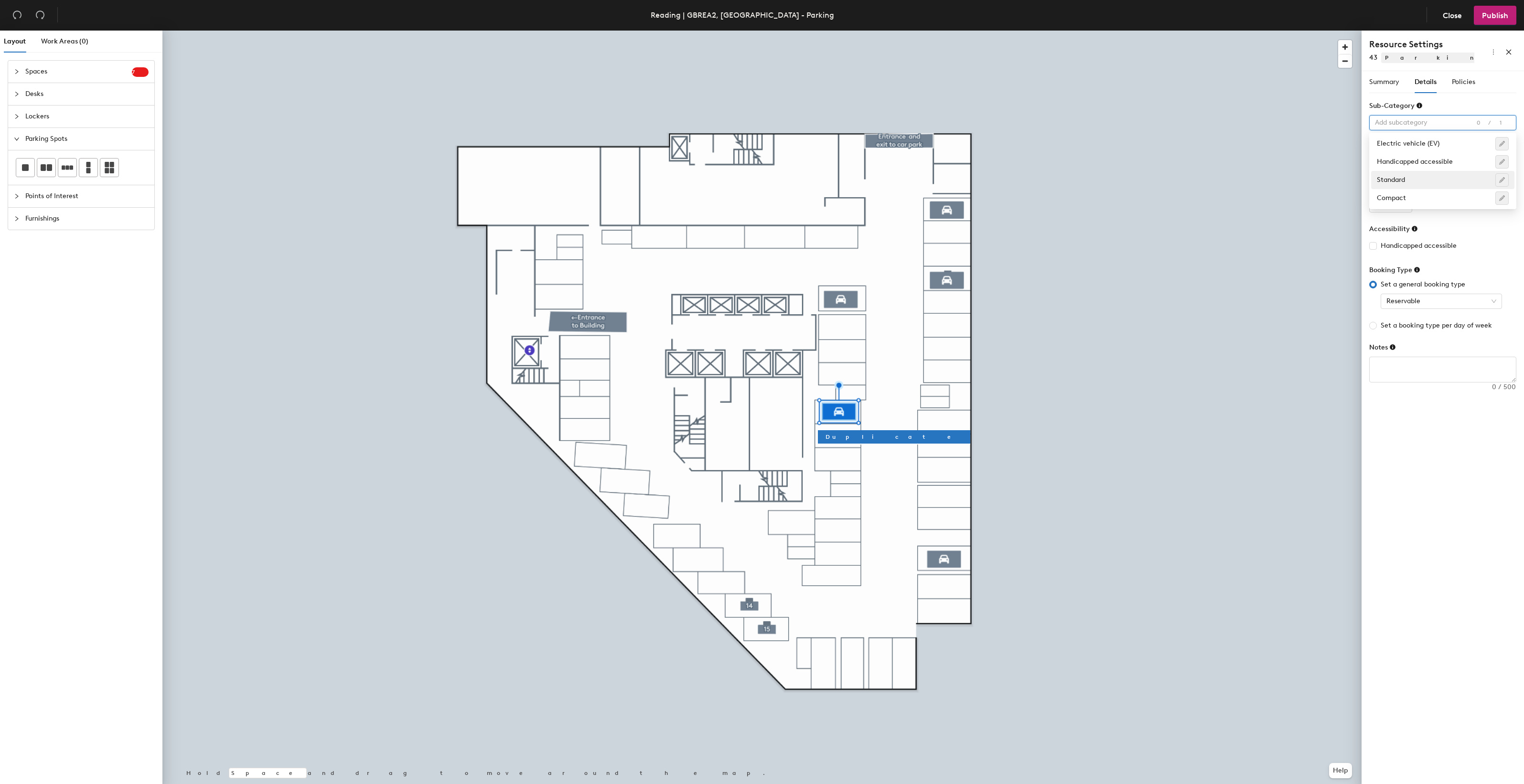
click at [1402, 180] on div "Standard" at bounding box center [1442, 180] width 132 height 14
type input "1"
click at [1402, 203] on input "1" at bounding box center [1390, 205] width 43 height 15
click at [1468, 82] on span "Policies" at bounding box center [1464, 82] width 24 height 8
click at [1468, 121] on input "6" at bounding box center [1464, 123] width 31 height 15
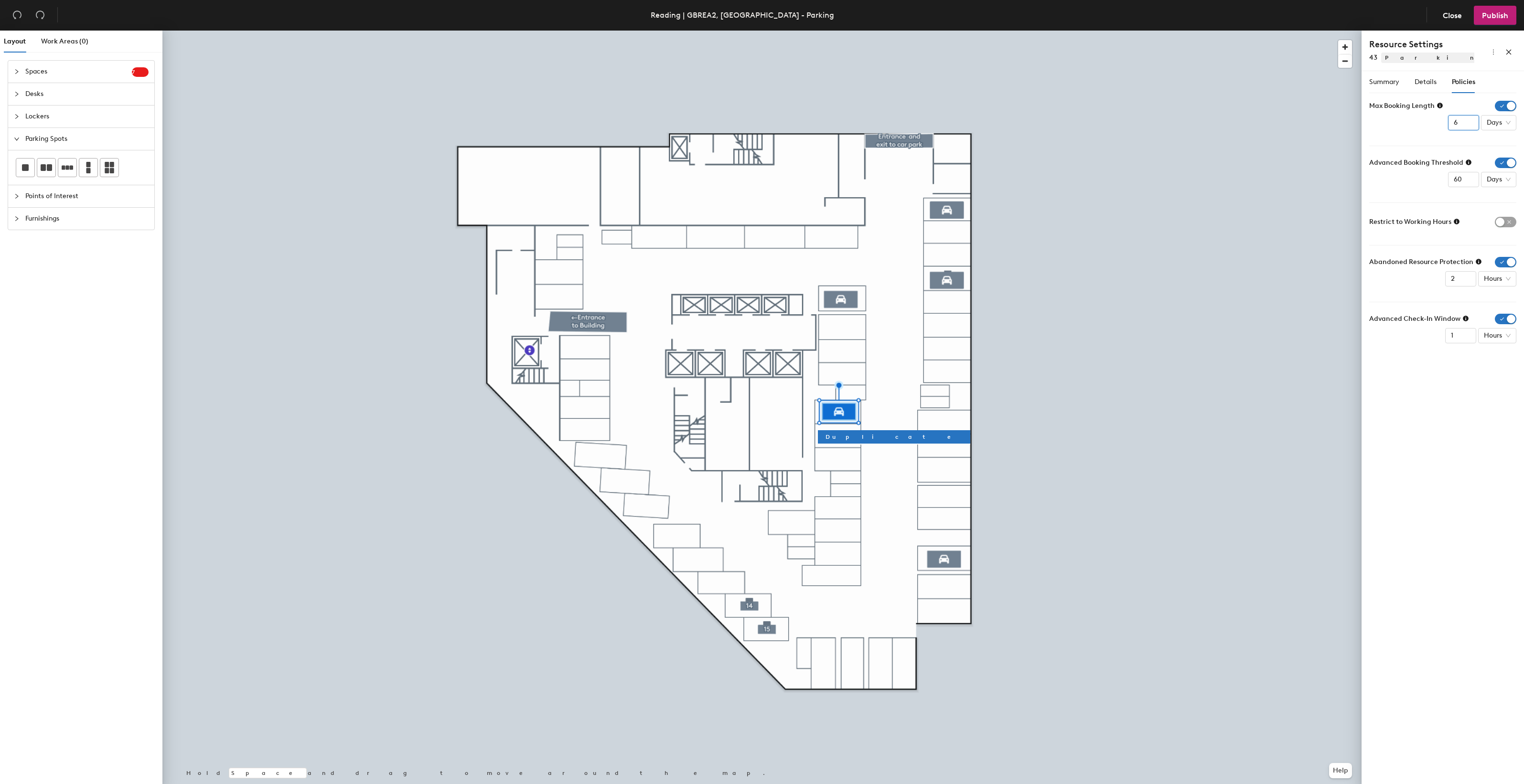
click at [1470, 129] on input "6" at bounding box center [1464, 123] width 31 height 15
click at [1470, 128] on input "5" at bounding box center [1464, 123] width 31 height 15
click at [1469, 125] on input "4" at bounding box center [1464, 123] width 31 height 15
click at [1469, 125] on input "3" at bounding box center [1464, 123] width 31 height 15
click at [1469, 125] on input "2" at bounding box center [1464, 123] width 31 height 15
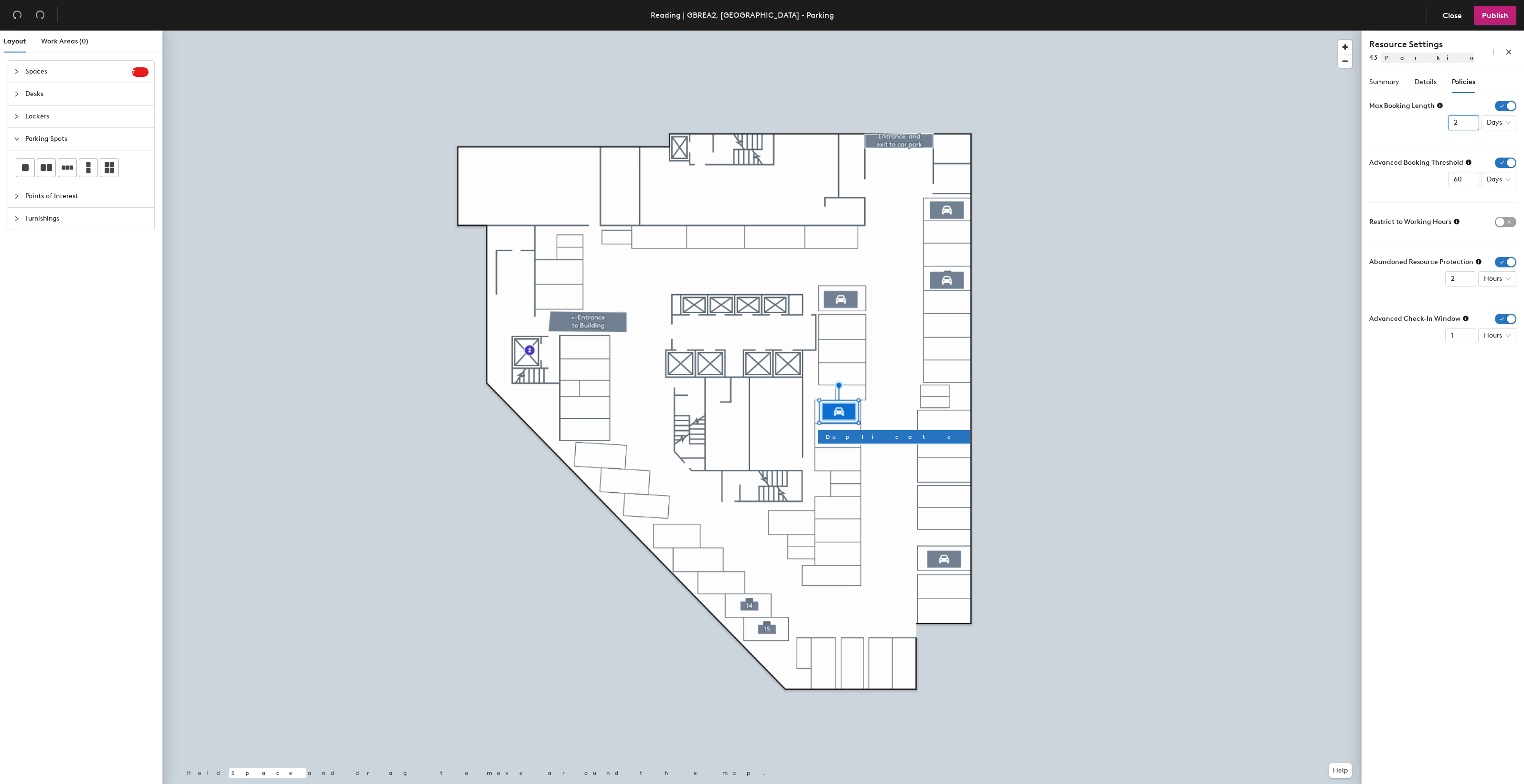
type input "1"
click at [1469, 125] on input "1" at bounding box center [1464, 123] width 31 height 15
drag, startPoint x: 1460, startPoint y: 182, endPoint x: 1448, endPoint y: 182, distance: 12.0
click at [1448, 182] on input "60" at bounding box center [1464, 180] width 31 height 15
click at [1505, 182] on span "Days" at bounding box center [1499, 180] width 24 height 14
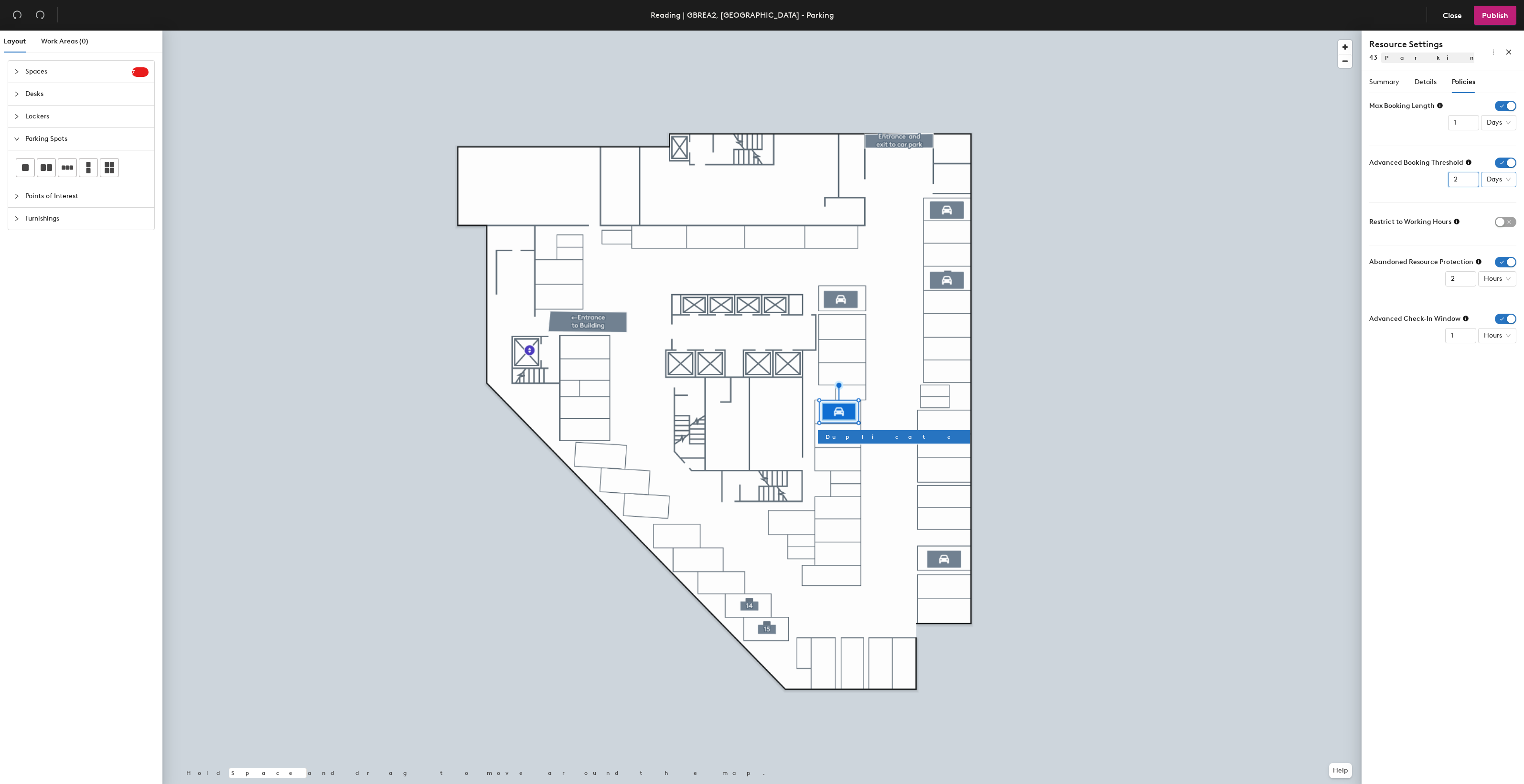
type input "2"
click at [1496, 245] on div "Weeks" at bounding box center [1500, 245] width 25 height 11
type input "1"
click at [1467, 283] on input "1" at bounding box center [1461, 279] width 31 height 15
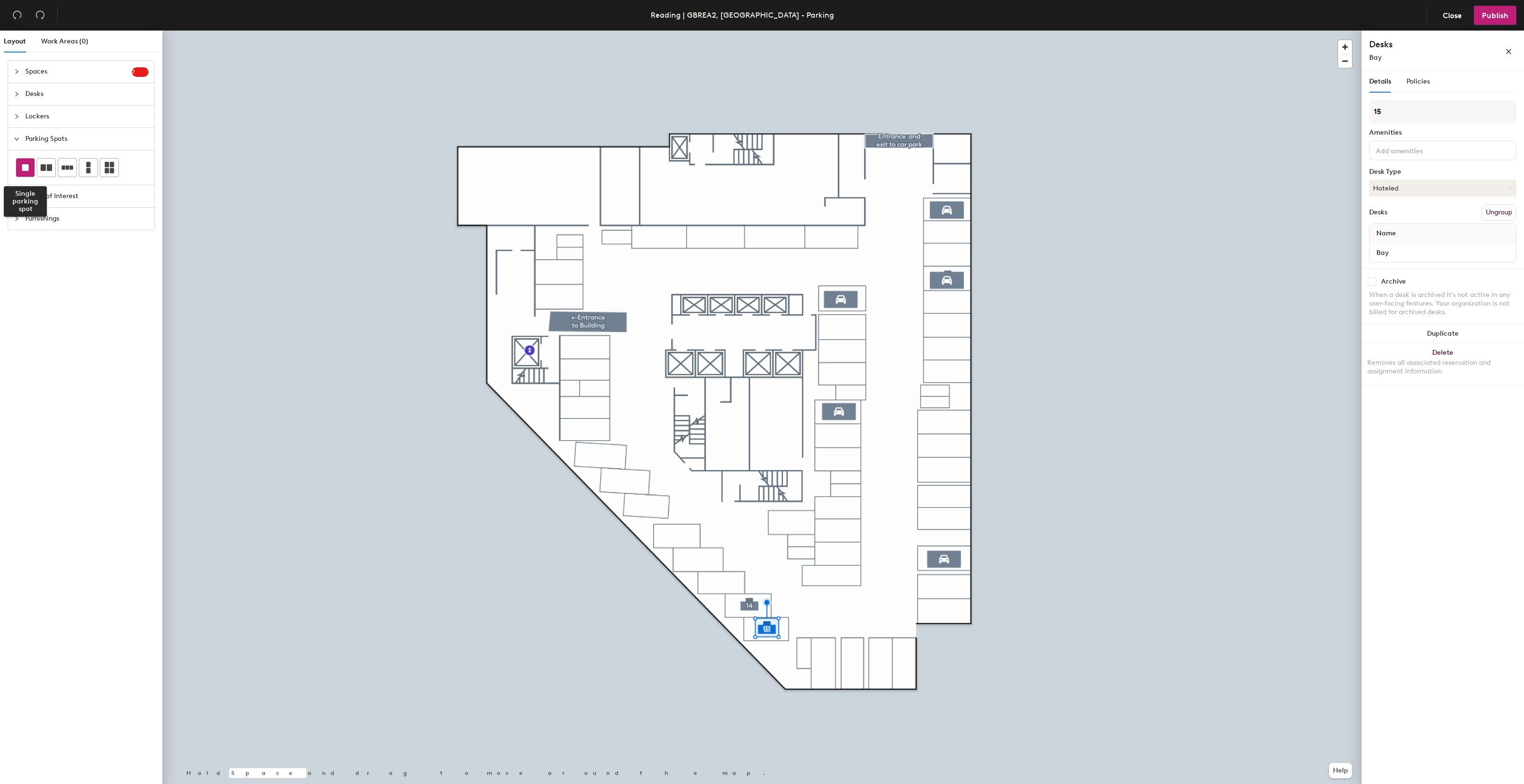
click at [26, 166] on rect at bounding box center [25, 167] width 7 height 7
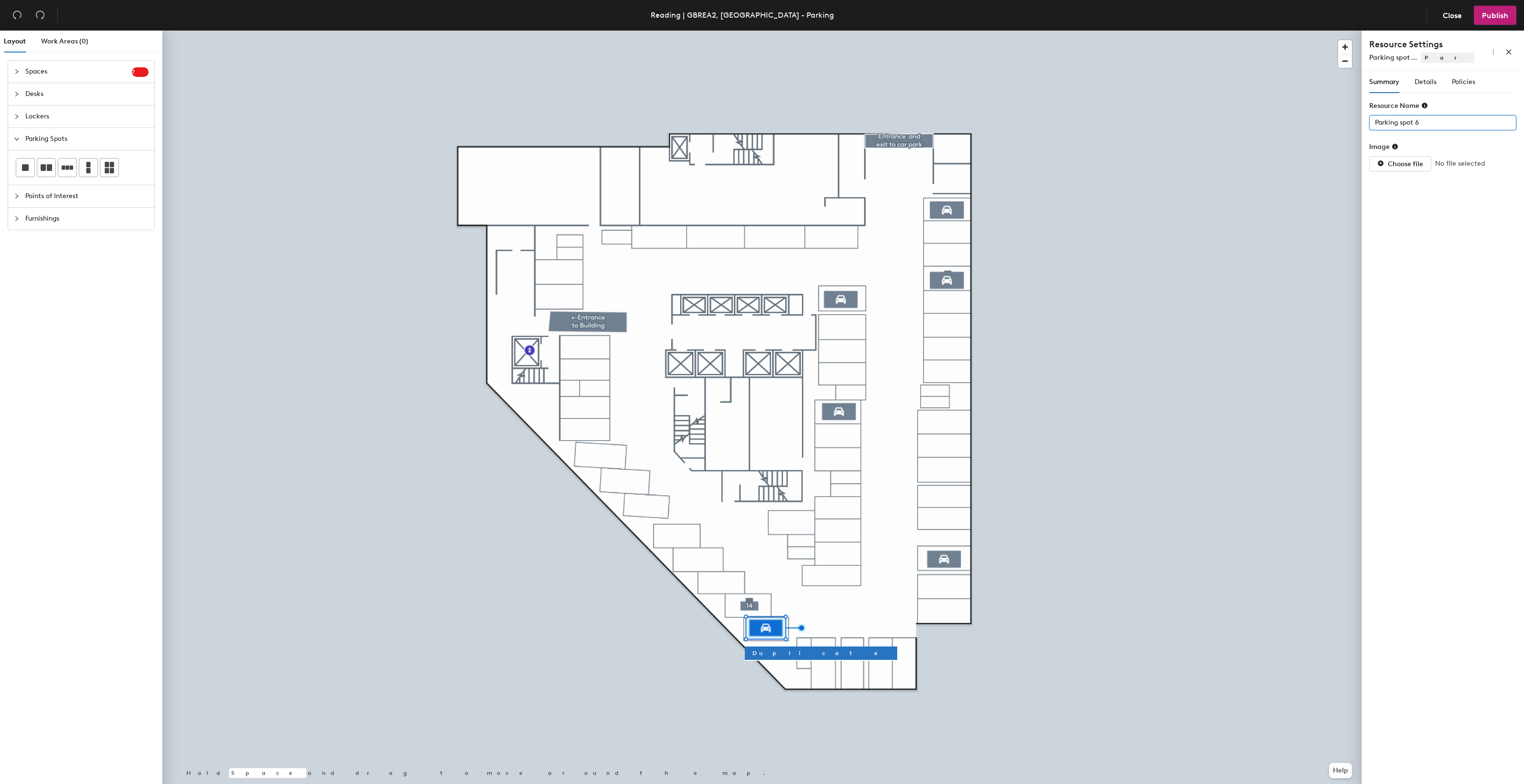
drag, startPoint x: 1427, startPoint y: 123, endPoint x: 1368, endPoint y: 123, distance: 59.0
click at [1368, 123] on div "Summary Details Policies Resource Name Parking spot 6 Image Choose file No file…" at bounding box center [1442, 429] width 163 height 717
type input "15"
click at [1423, 83] on span "Details" at bounding box center [1425, 82] width 22 height 8
type input "1"
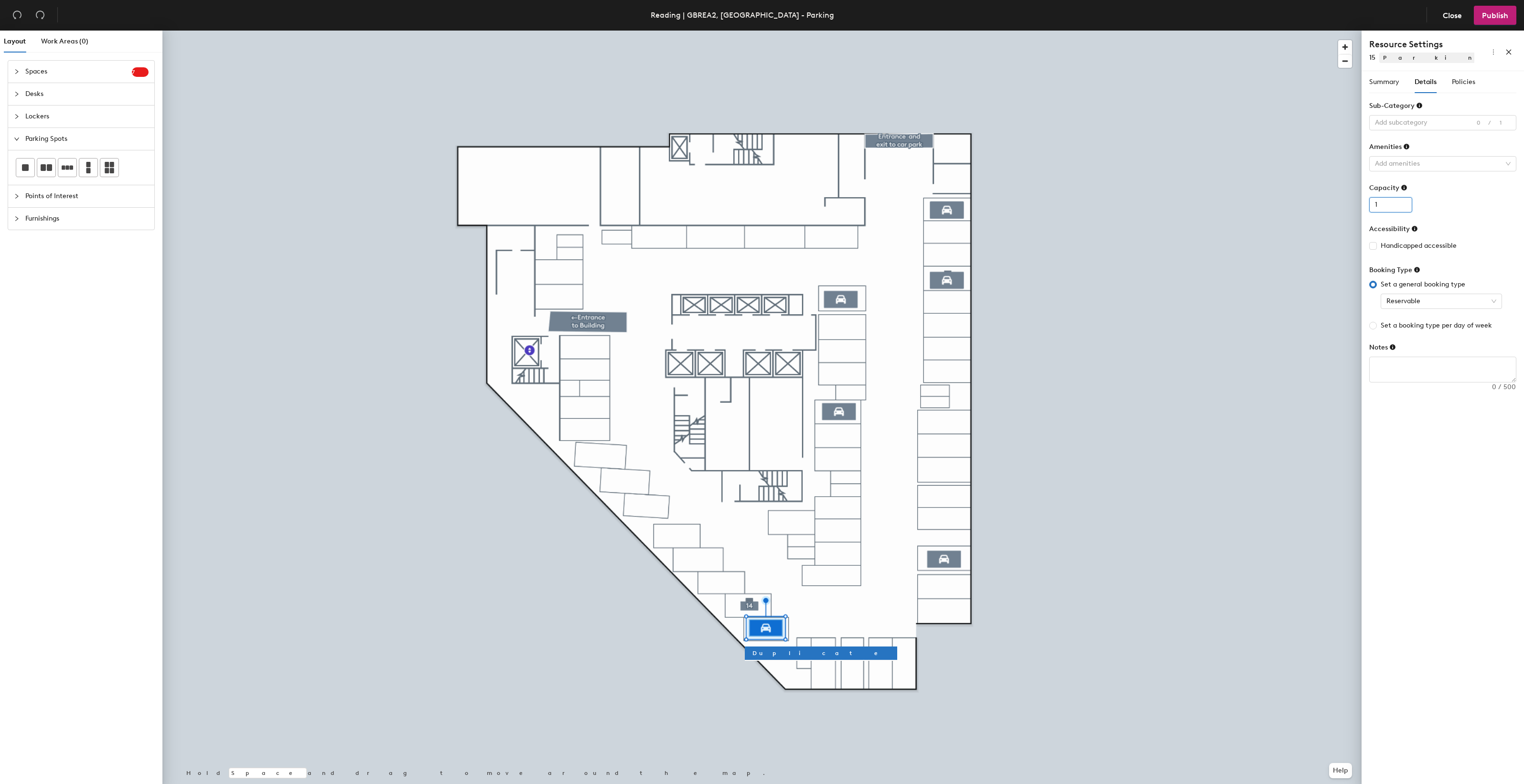
click at [1402, 203] on input "1" at bounding box center [1390, 205] width 43 height 15
click at [1443, 125] on div at bounding box center [1438, 122] width 133 height 14
click at [1396, 180] on div "Standard" at bounding box center [1442, 180] width 132 height 14
click at [1460, 80] on span "Policies" at bounding box center [1464, 82] width 24 height 8
click at [1467, 124] on input "4" at bounding box center [1464, 123] width 31 height 15
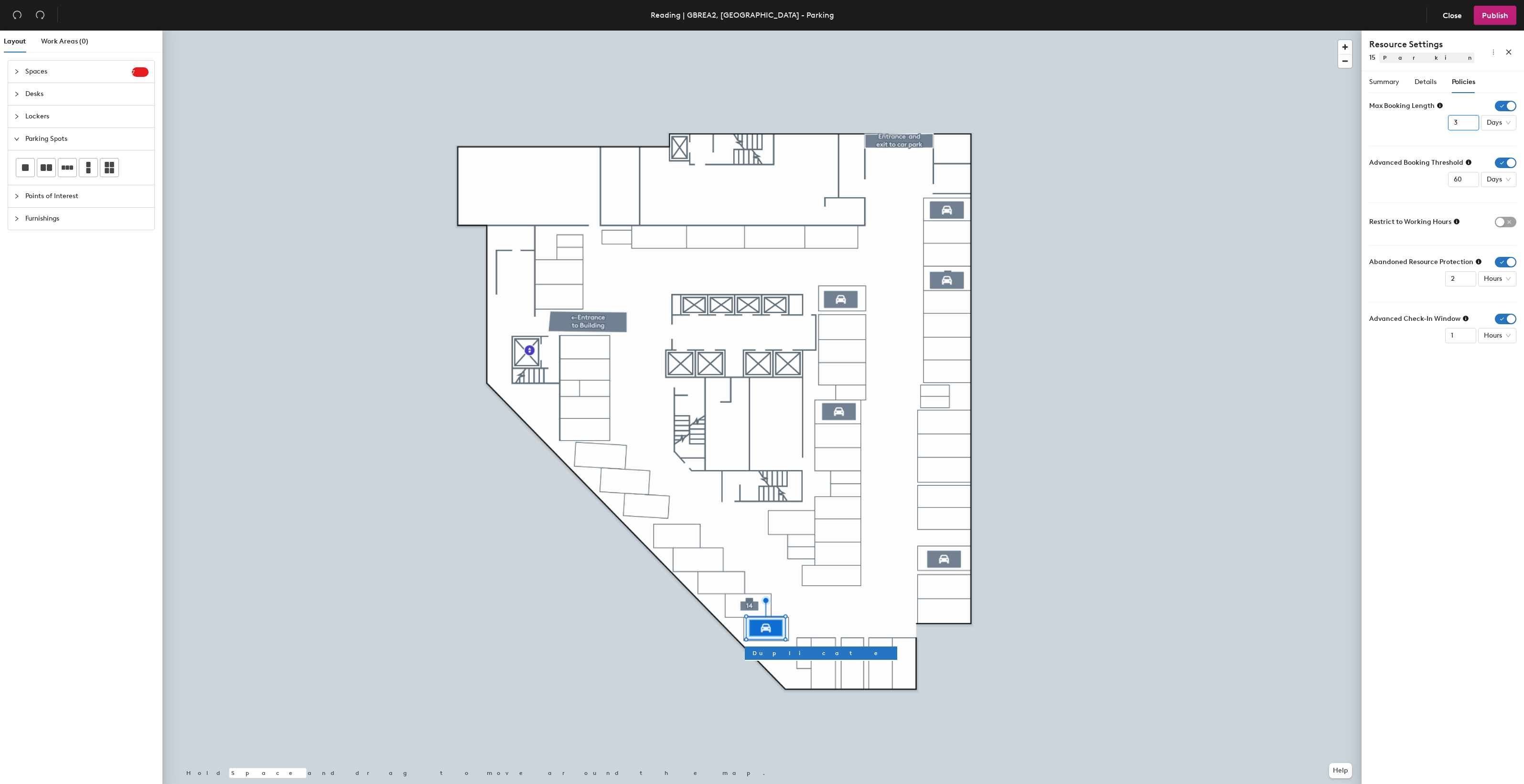
click at [1467, 124] on input "3" at bounding box center [1464, 123] width 31 height 15
click at [1468, 125] on input "2" at bounding box center [1464, 123] width 31 height 15
type input "1"
click at [1468, 125] on input "1" at bounding box center [1464, 123] width 31 height 15
drag, startPoint x: 1463, startPoint y: 180, endPoint x: 1451, endPoint y: 180, distance: 12.0
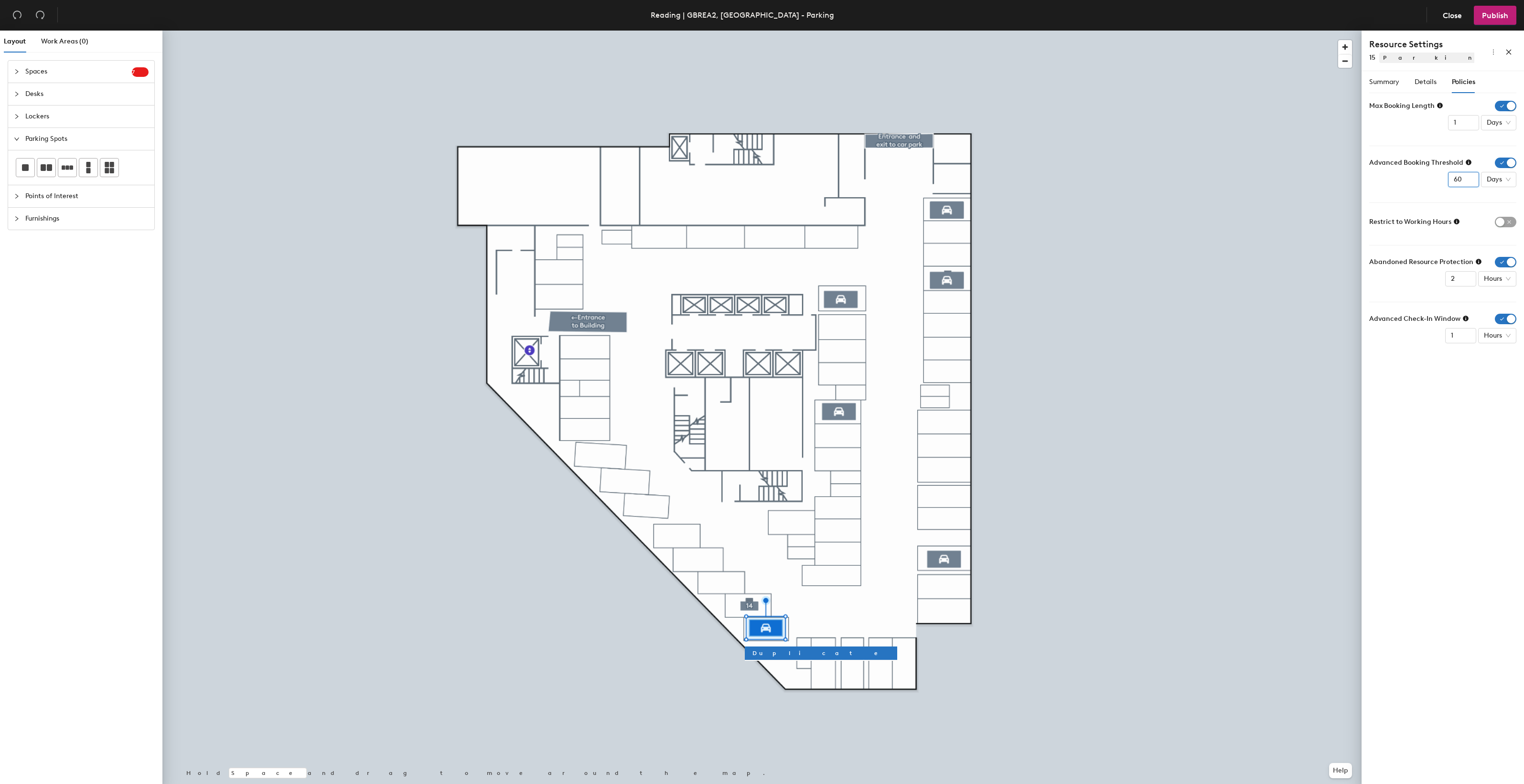
click at [1451, 180] on input "60" at bounding box center [1464, 180] width 31 height 15
click at [1504, 180] on span "Days" at bounding box center [1499, 180] width 24 height 14
type input "2"
click at [1492, 247] on div "Weeks" at bounding box center [1500, 245] width 25 height 11
type input "1"
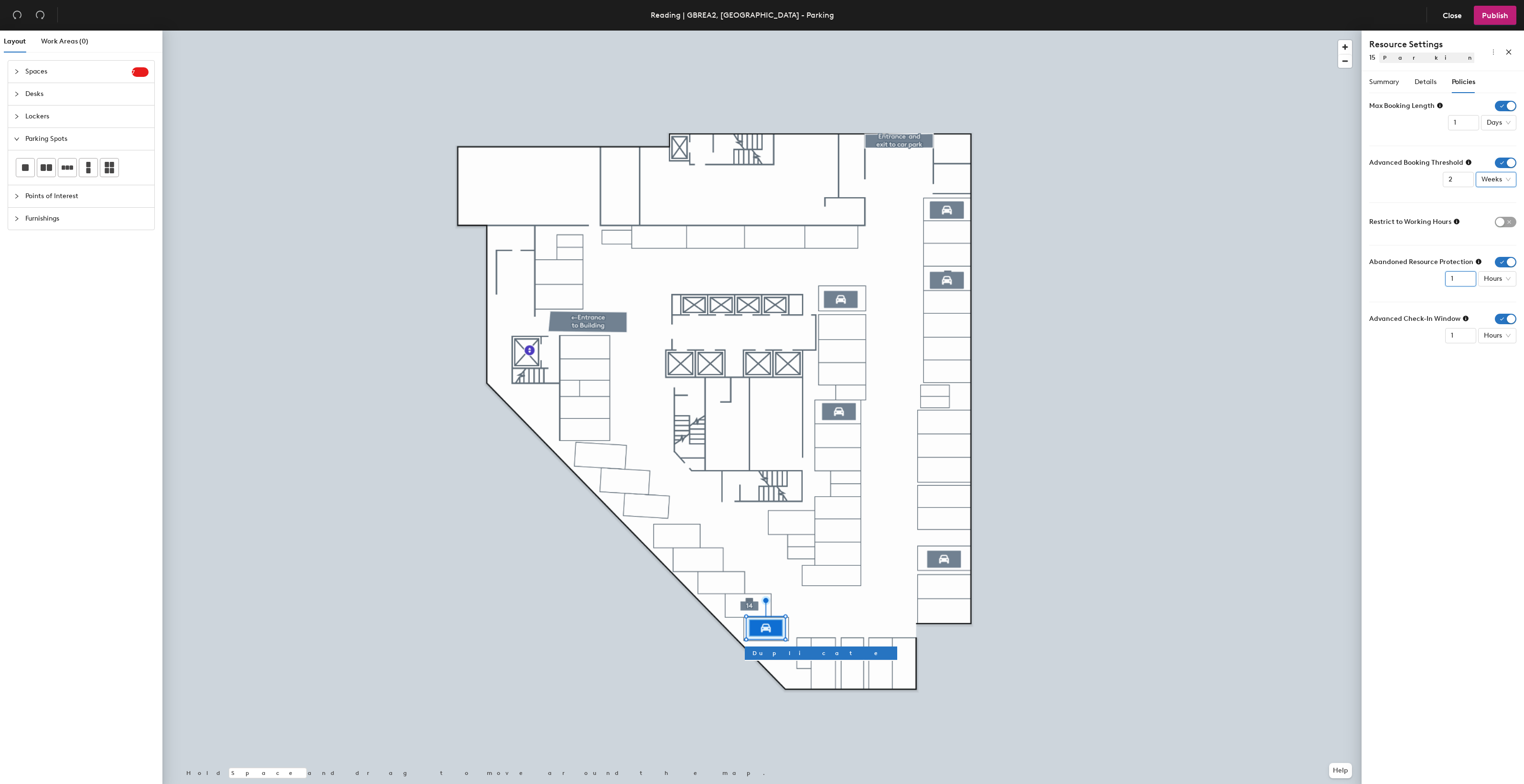
click at [1467, 283] on input "1" at bounding box center [1461, 279] width 31 height 15
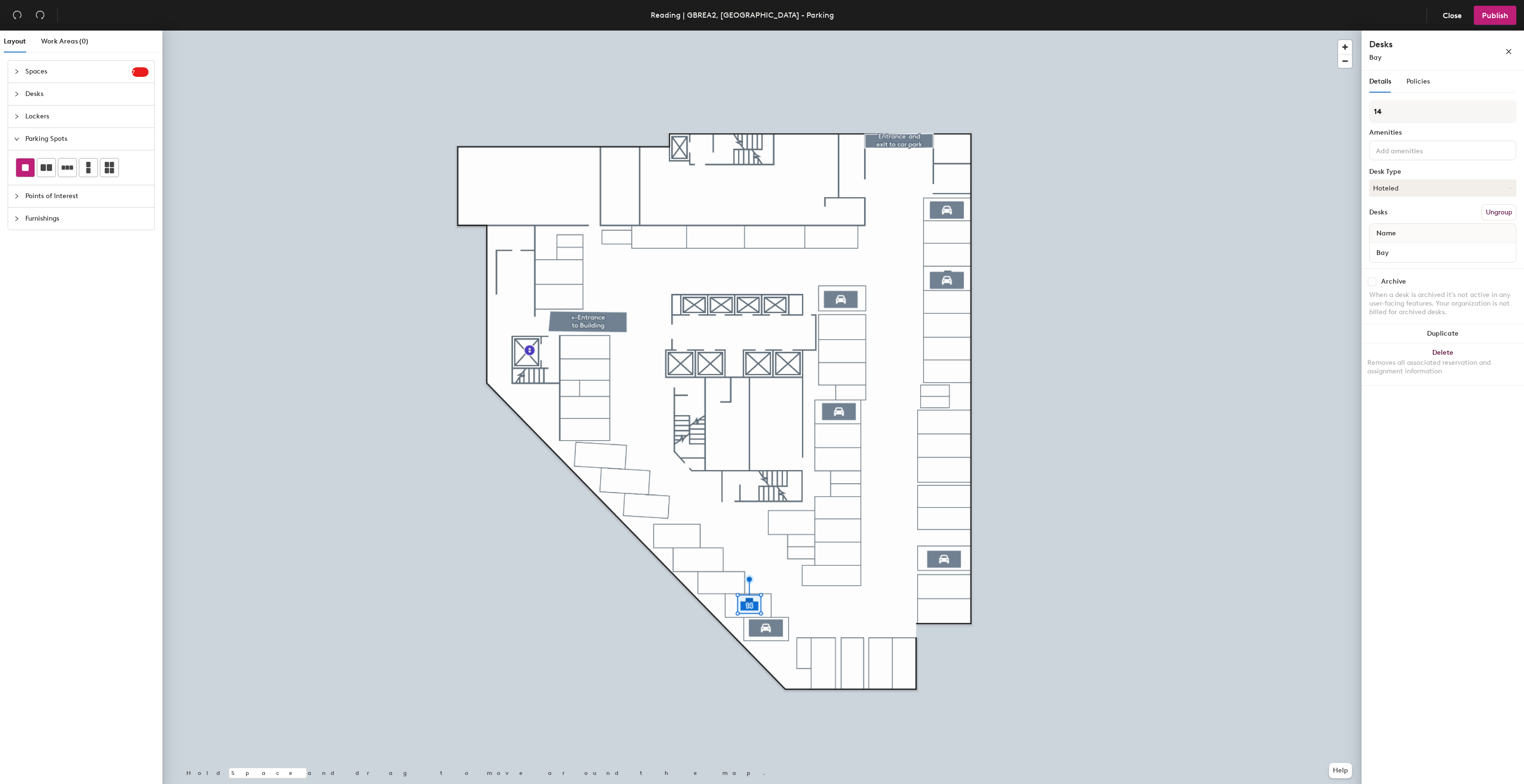
click at [27, 169] on rect at bounding box center [25, 167] width 7 height 7
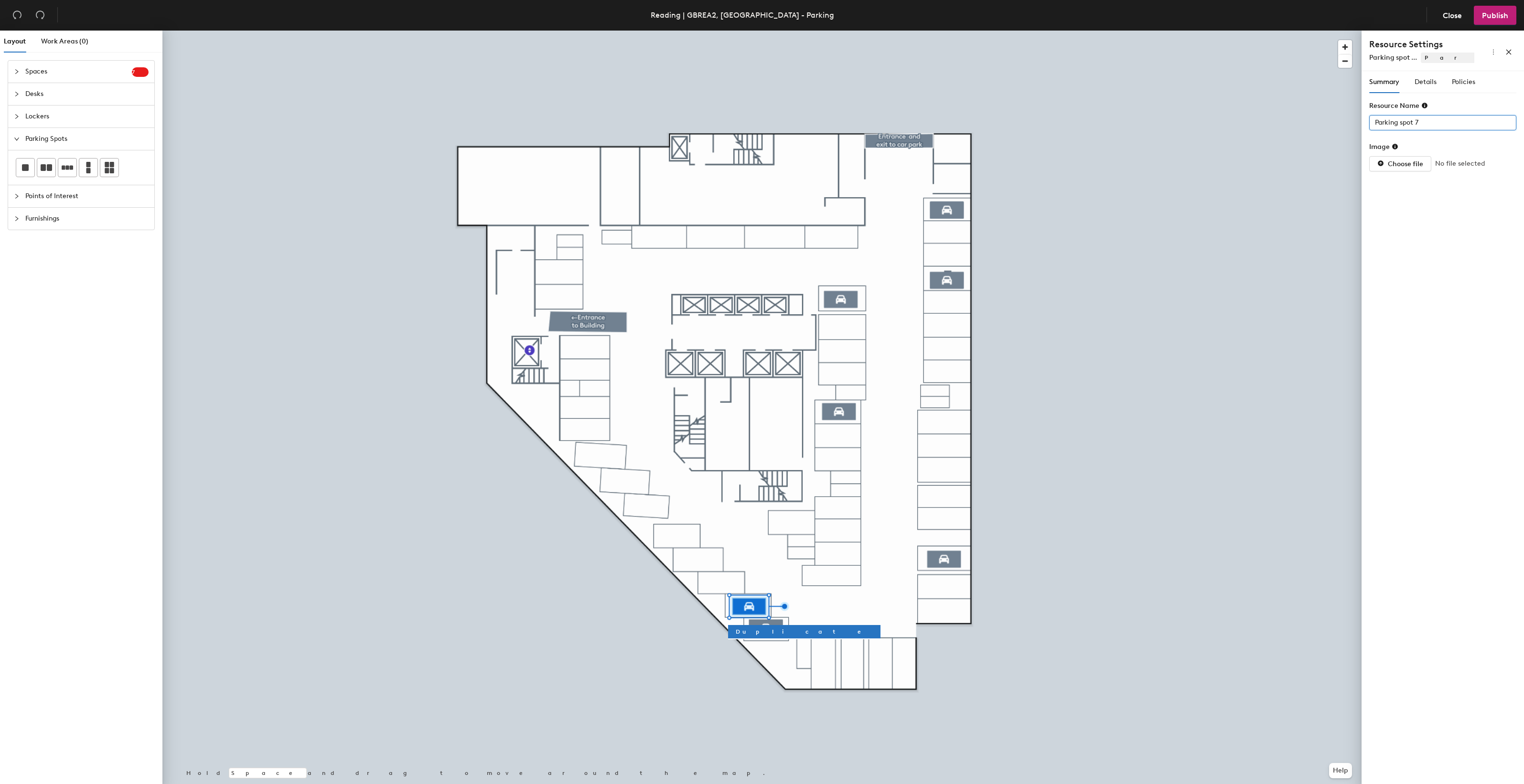
drag, startPoint x: 1428, startPoint y: 123, endPoint x: 1369, endPoint y: 123, distance: 59.0
click at [1369, 123] on input "Parking spot 7" at bounding box center [1442, 123] width 147 height 15
type input "14"
click at [1426, 85] on span "Details" at bounding box center [1425, 82] width 22 height 8
click at [1421, 122] on div at bounding box center [1438, 122] width 133 height 14
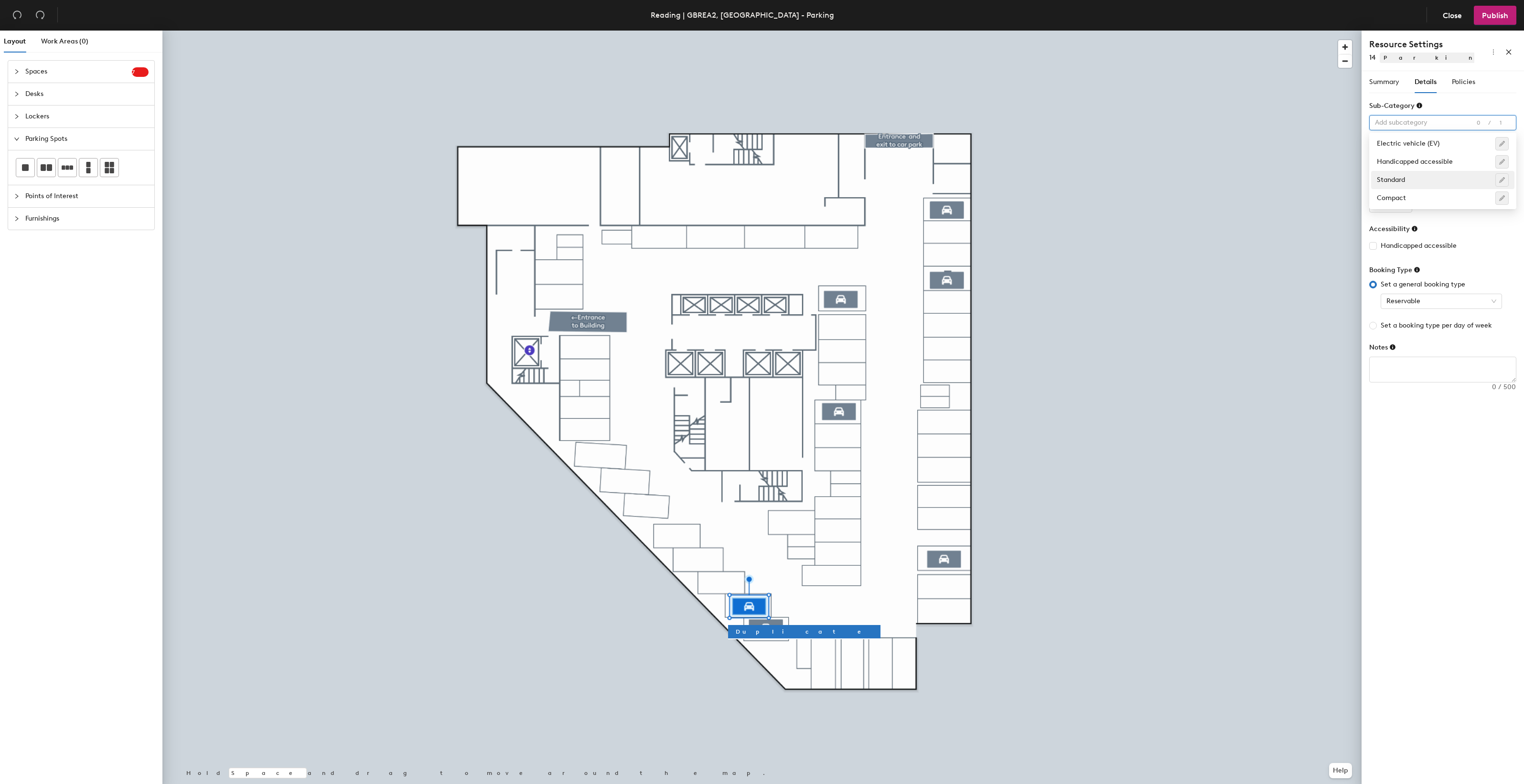
click at [1407, 175] on div "Standard" at bounding box center [1442, 180] width 132 height 14
type input "1"
click at [1404, 202] on input "1" at bounding box center [1390, 205] width 43 height 15
click at [1458, 80] on span "Policies" at bounding box center [1464, 82] width 24 height 8
click at [1469, 127] on input "4" at bounding box center [1464, 123] width 31 height 15
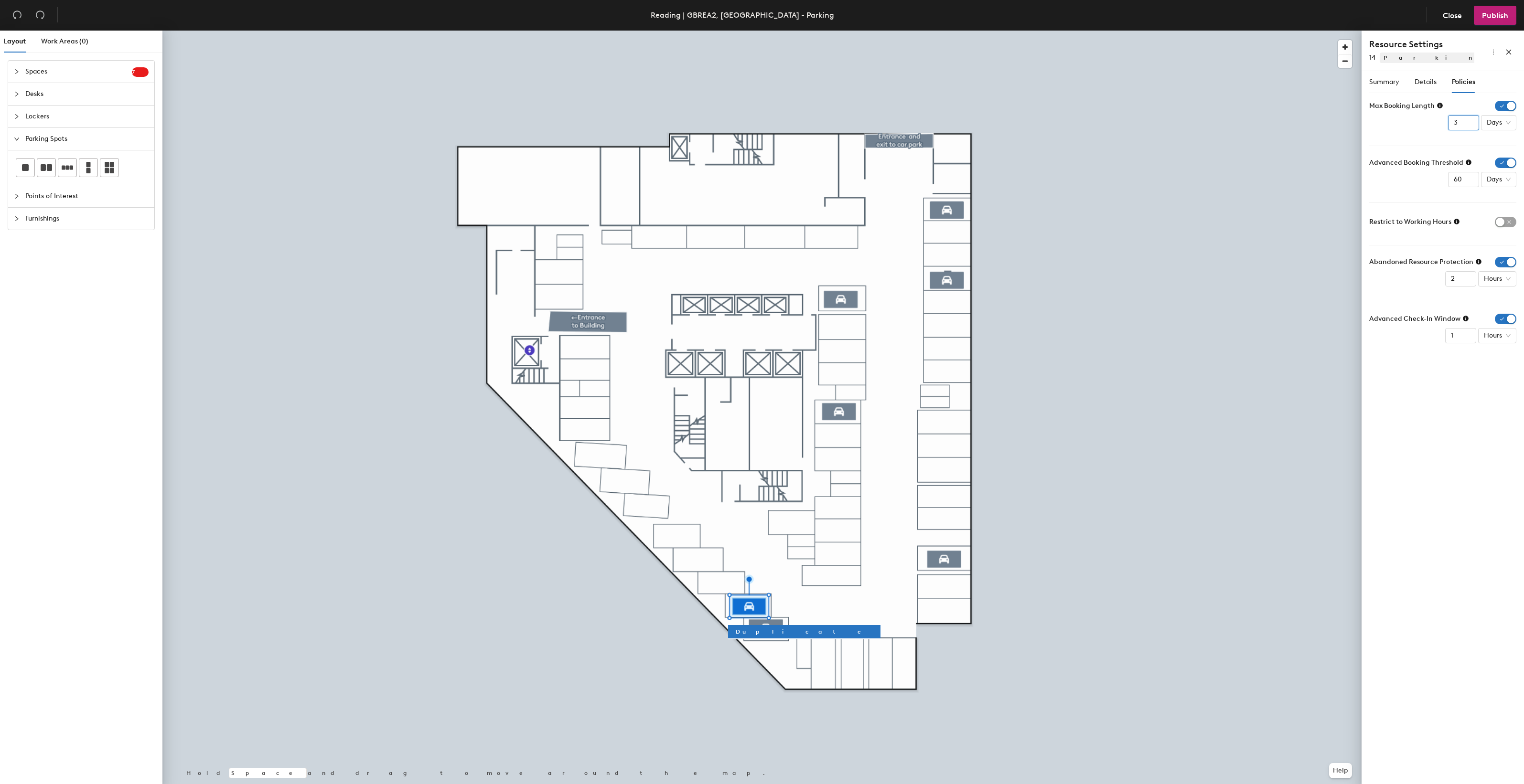
click at [1469, 127] on input "3" at bounding box center [1464, 123] width 31 height 15
click at [1469, 127] on input "2" at bounding box center [1464, 123] width 31 height 15
type input "1"
click at [1469, 127] on input "1" at bounding box center [1464, 123] width 31 height 15
drag, startPoint x: 1463, startPoint y: 180, endPoint x: 1451, endPoint y: 180, distance: 12.0
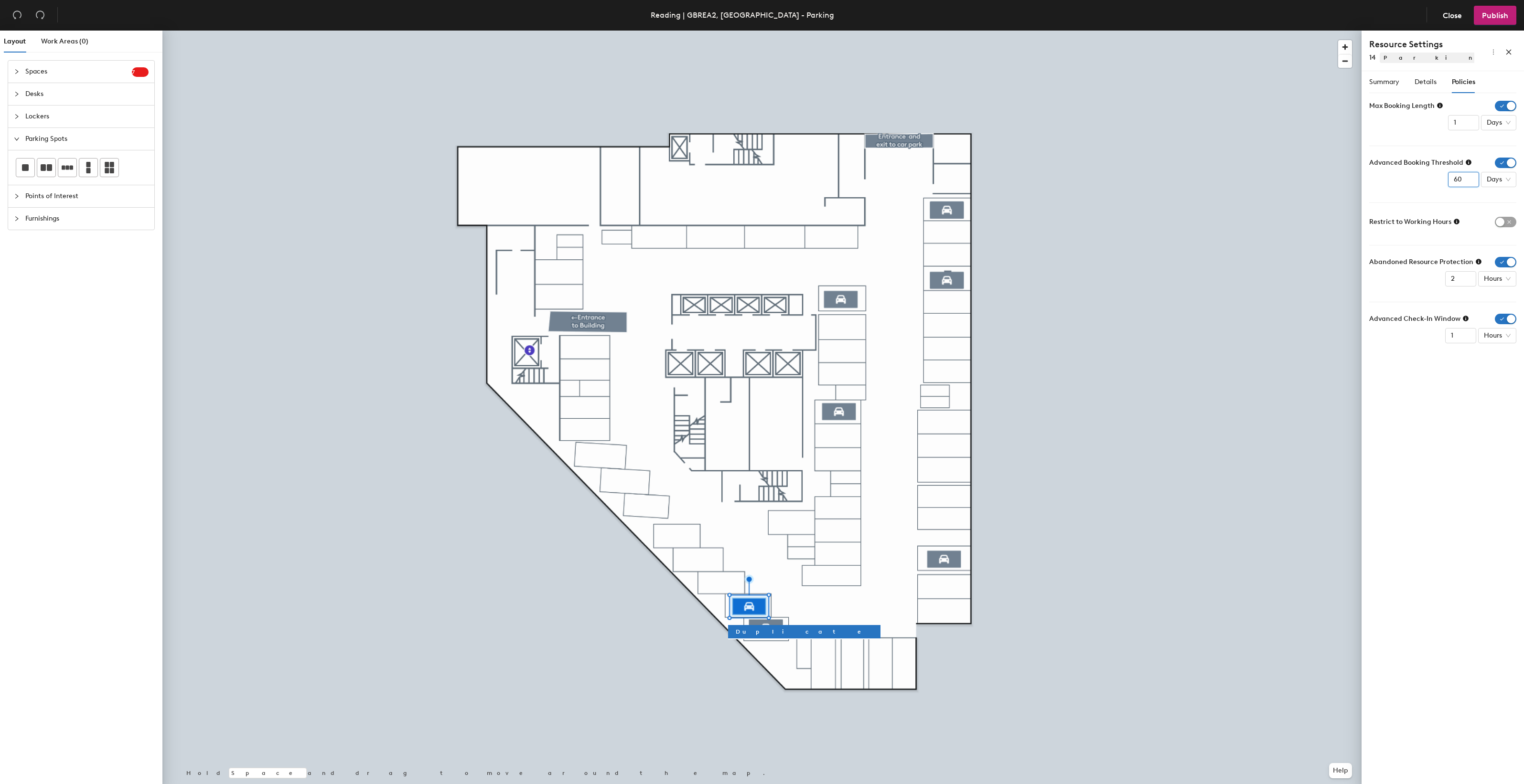
click at [1451, 180] on input "60" at bounding box center [1464, 180] width 31 height 15
click at [1507, 182] on span "Days" at bounding box center [1499, 180] width 24 height 14
type input "2"
click at [1499, 247] on div "Weeks" at bounding box center [1500, 245] width 25 height 11
click at [1463, 285] on input "2" at bounding box center [1461, 279] width 31 height 15
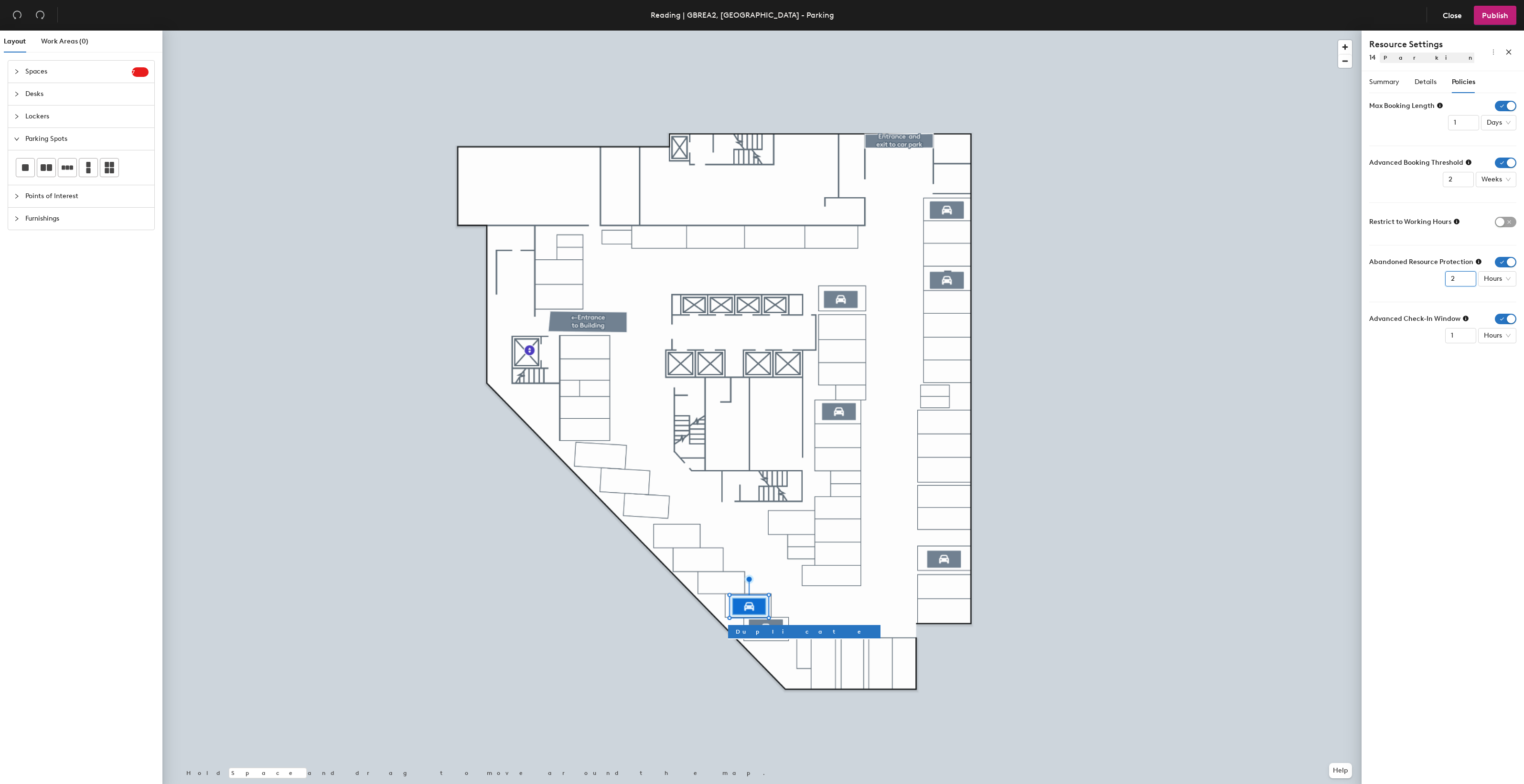
type input "1"
click at [1464, 282] on input "1" at bounding box center [1461, 279] width 31 height 15
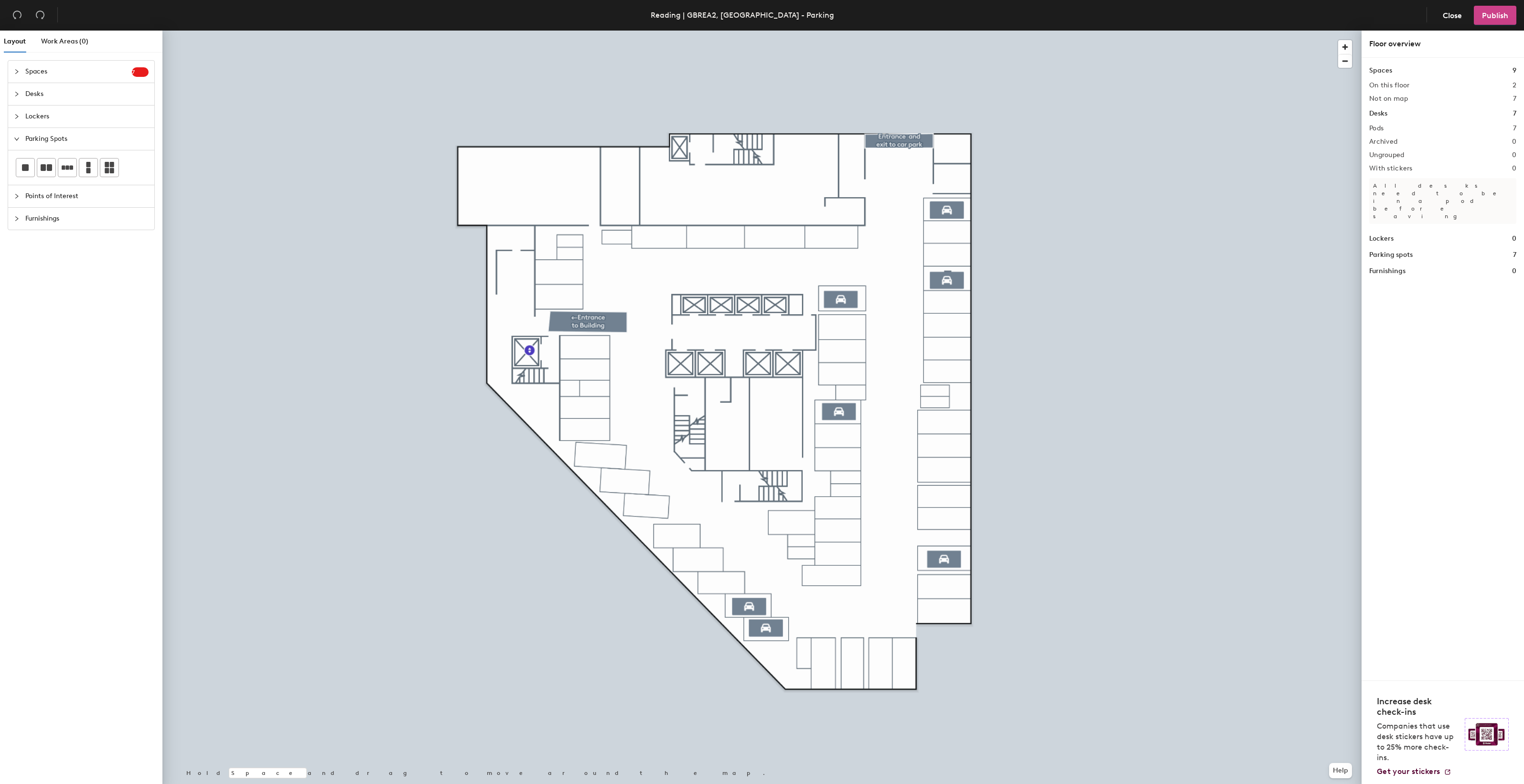
click at [1494, 18] on span "Publish" at bounding box center [1495, 15] width 26 height 9
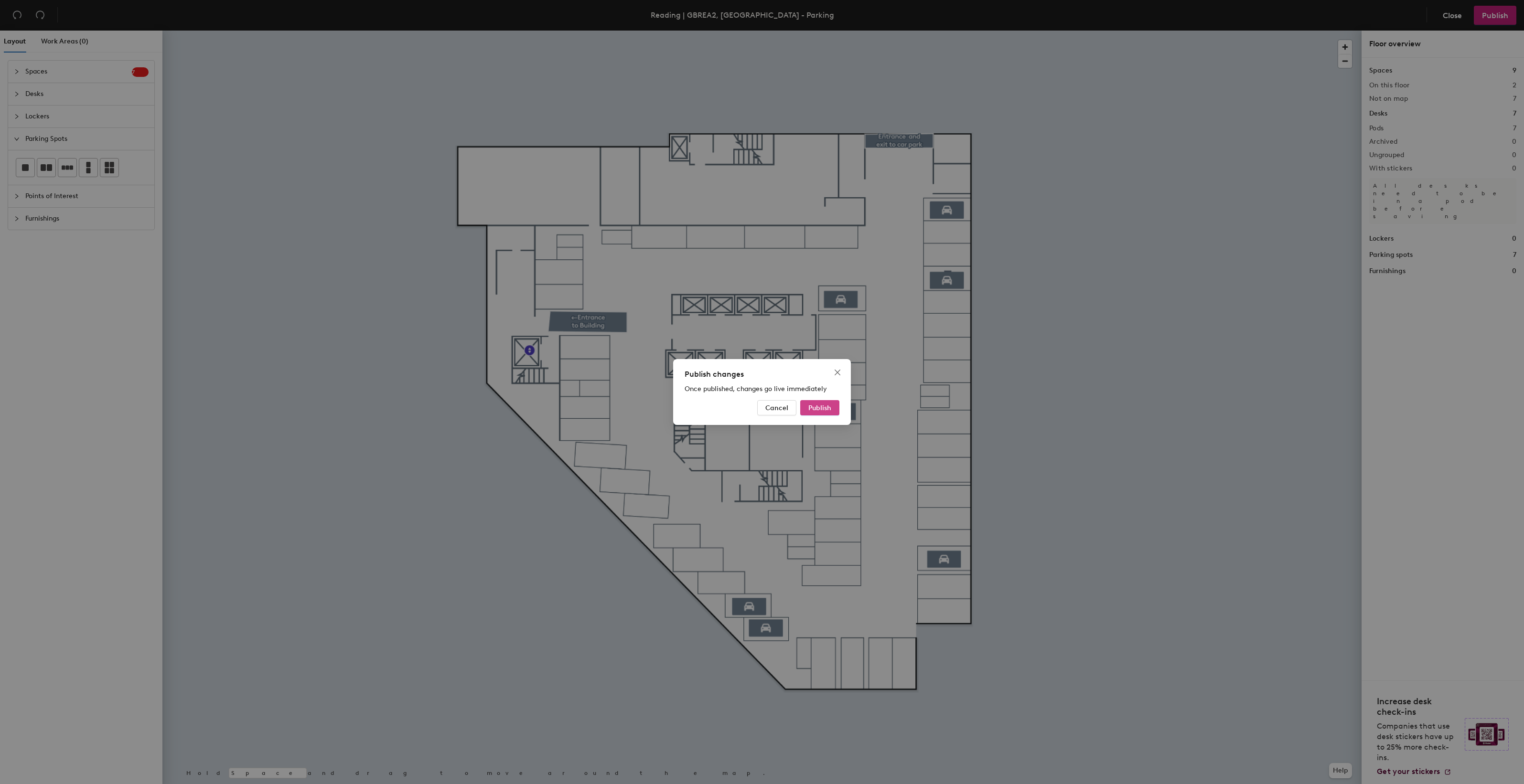
click at [830, 408] on span "Publish" at bounding box center [819, 408] width 23 height 8
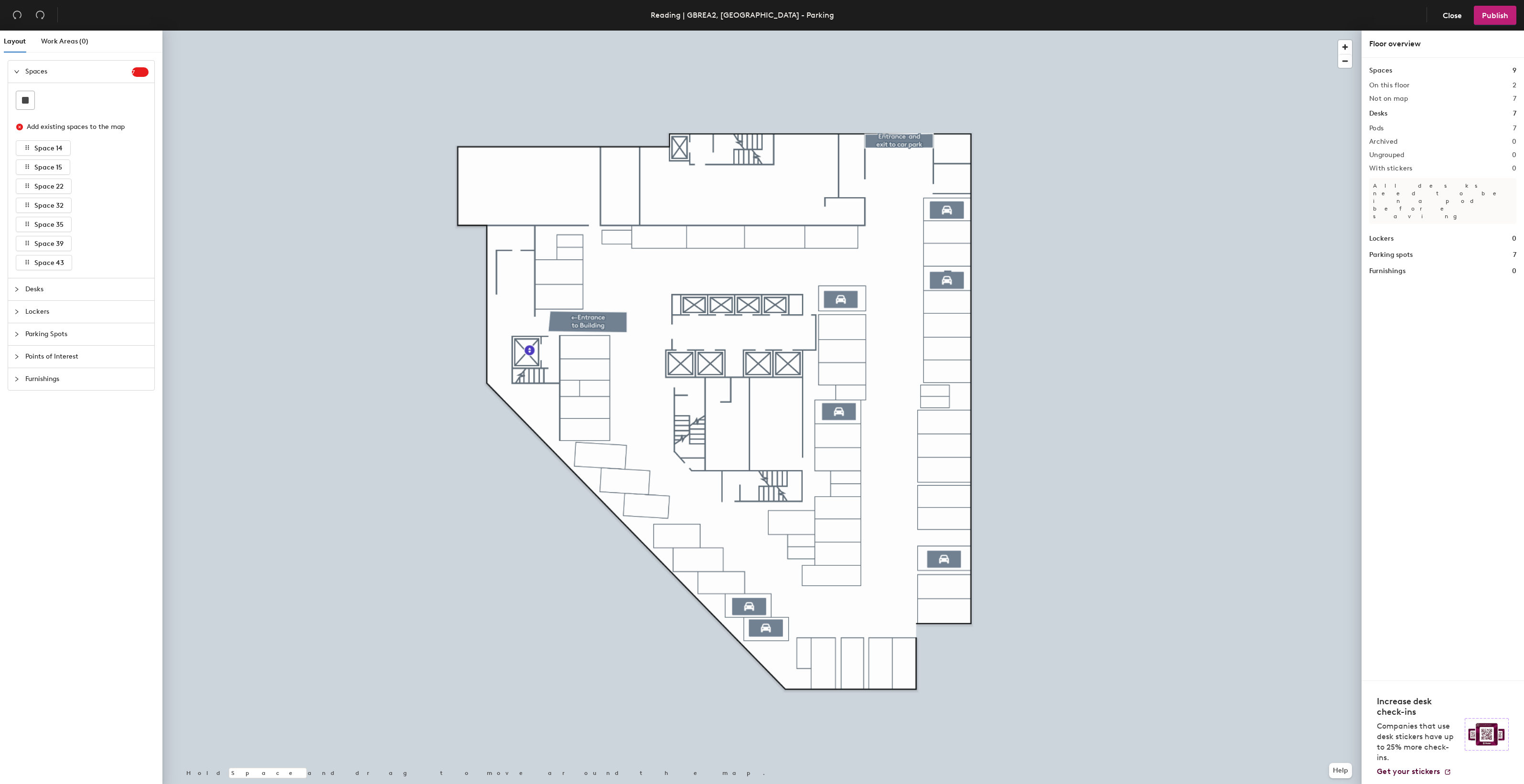
click at [15, 335] on icon "collapsed" at bounding box center [17, 334] width 6 height 6
click at [17, 140] on icon "expanded" at bounding box center [17, 139] width 6 height 6
click at [18, 69] on icon "collapsed" at bounding box center [17, 72] width 6 height 6
click at [20, 125] on icon "close-circle" at bounding box center [19, 127] width 7 height 7
click at [27, 148] on icon "button" at bounding box center [28, 147] width 4 height 4
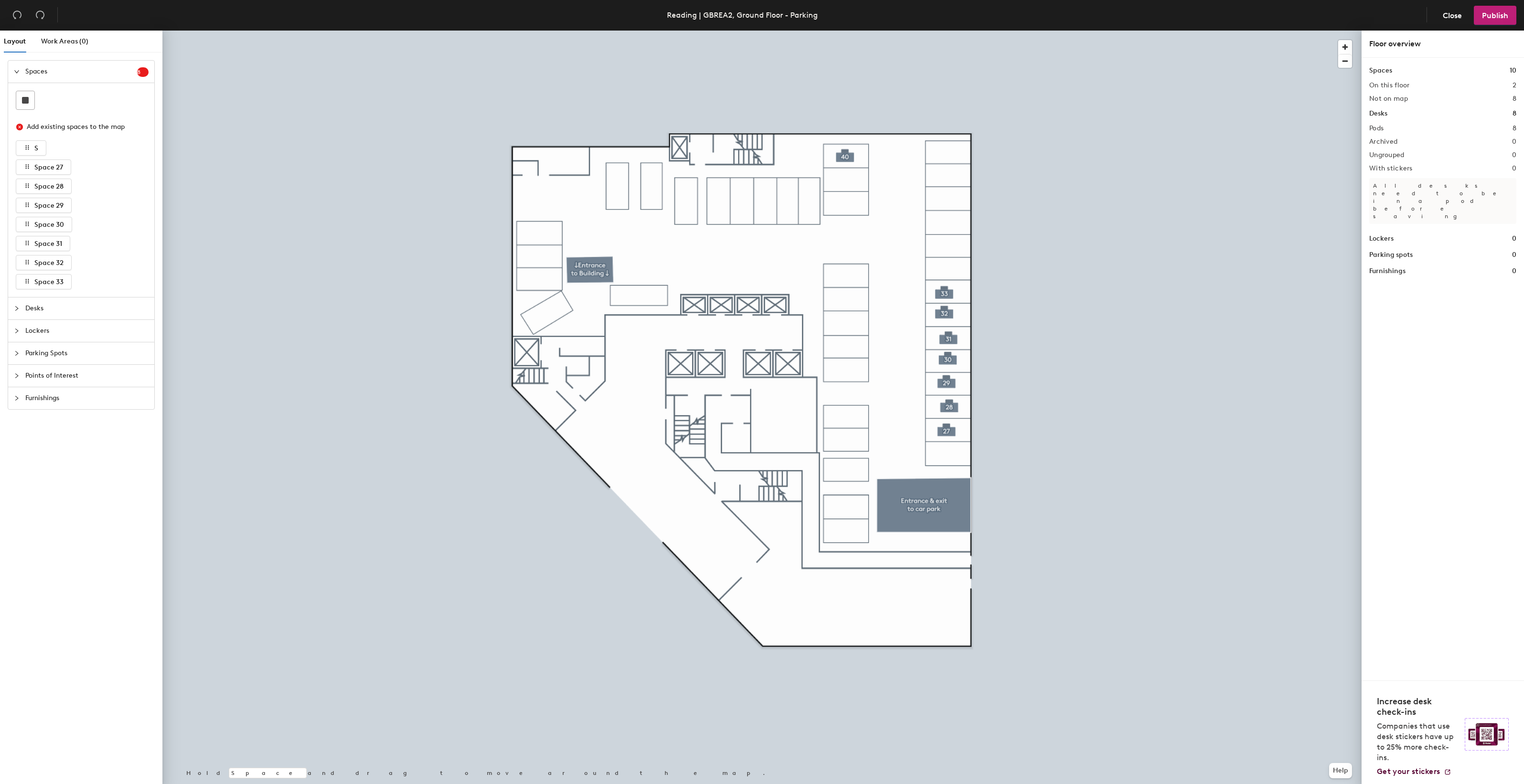
click at [16, 354] on icon "collapsed" at bounding box center [17, 354] width 6 height 6
click at [66, 173] on icon at bounding box center [67, 167] width 11 height 11
click at [26, 168] on rect at bounding box center [25, 167] width 7 height 7
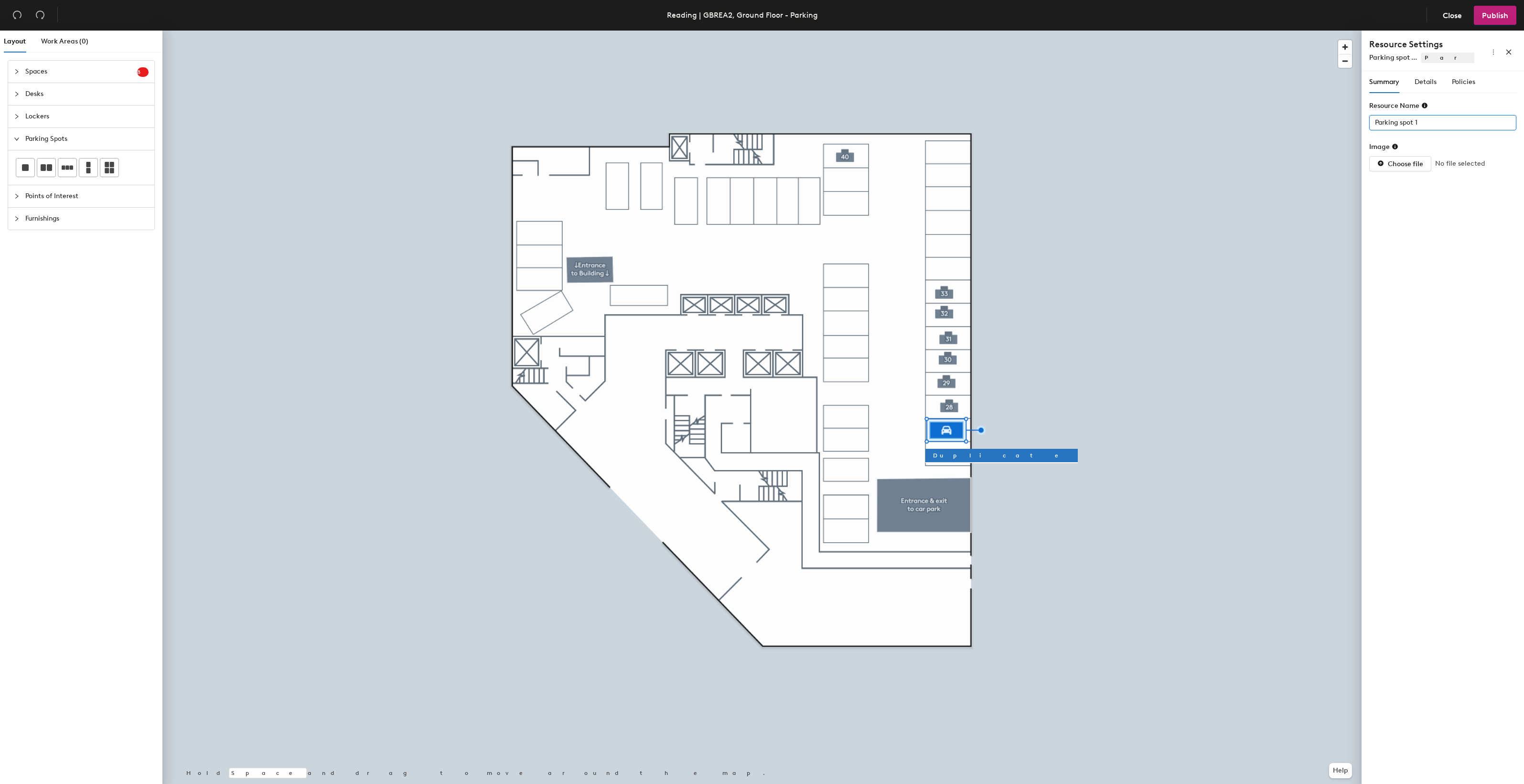
drag, startPoint x: 1425, startPoint y: 123, endPoint x: 1367, endPoint y: 122, distance: 58.0
click at [1368, 122] on div "Summary Details Policies Resource Name Parking spot 1 Image Choose file No file…" at bounding box center [1442, 429] width 163 height 717
type input "27"
click at [1428, 83] on span "Details" at bounding box center [1425, 82] width 22 height 8
type input "1"
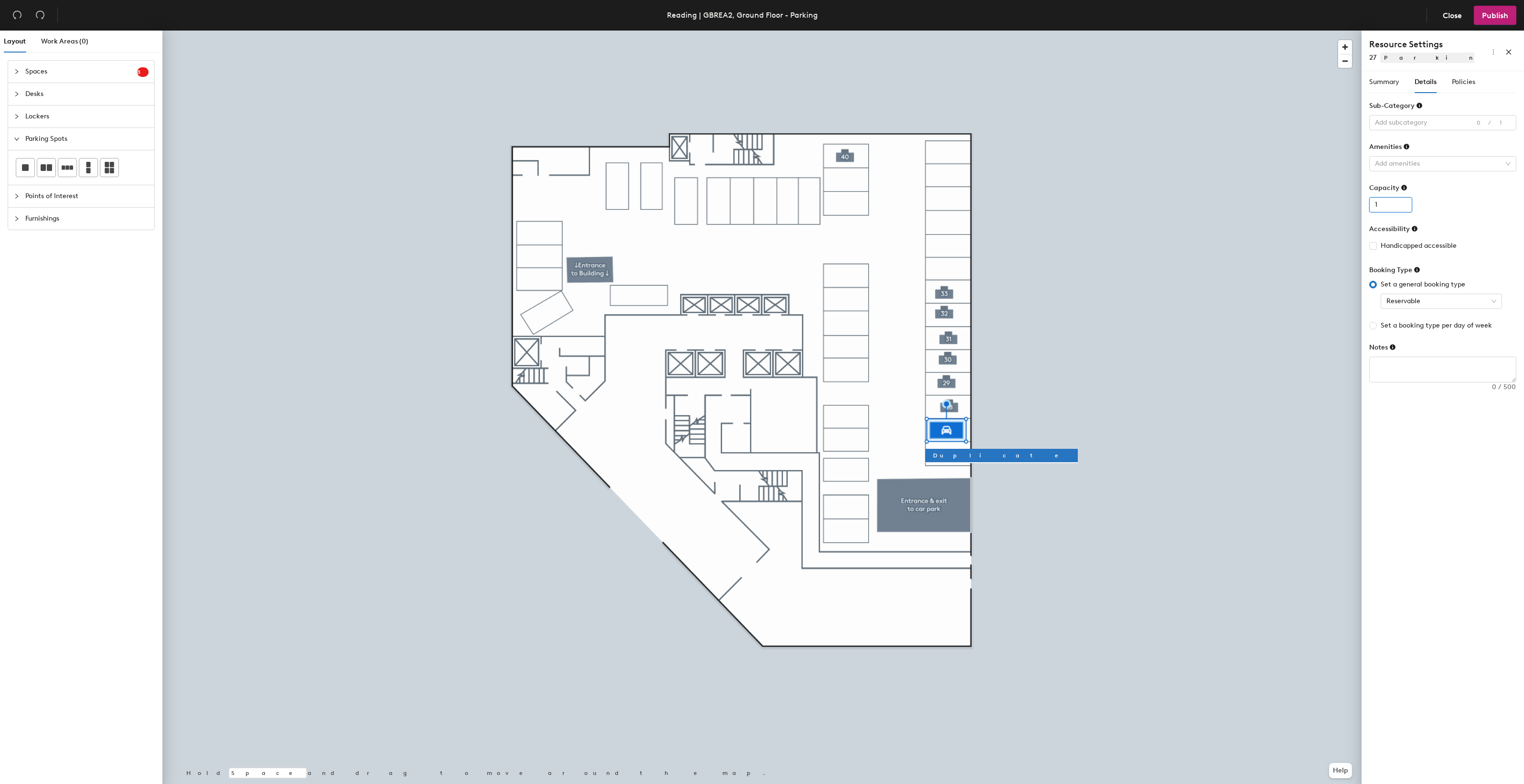
click at [1404, 204] on input "1" at bounding box center [1390, 205] width 43 height 15
click at [1414, 121] on div at bounding box center [1438, 122] width 133 height 14
click at [1404, 180] on div "Standard" at bounding box center [1442, 180] width 132 height 14
click at [1465, 80] on span "Policies" at bounding box center [1464, 82] width 24 height 8
click at [1453, 125] on input "5" at bounding box center [1464, 123] width 31 height 15
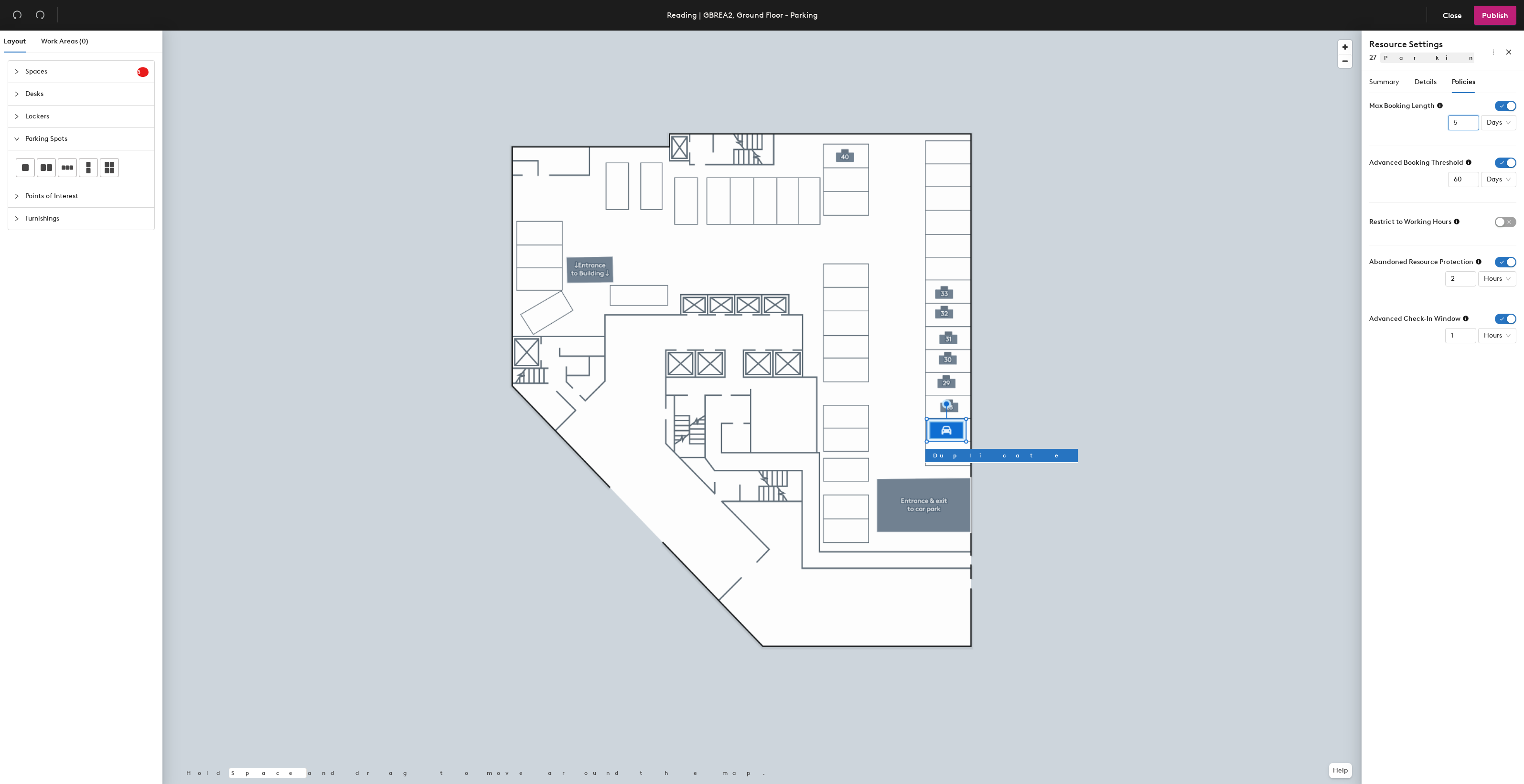
click at [1465, 125] on input "5" at bounding box center [1464, 123] width 31 height 15
click at [1468, 124] on input "4" at bounding box center [1464, 123] width 31 height 15
click at [1468, 124] on input "3" at bounding box center [1464, 123] width 31 height 15
click at [1468, 124] on input "2" at bounding box center [1464, 123] width 31 height 15
type input "1"
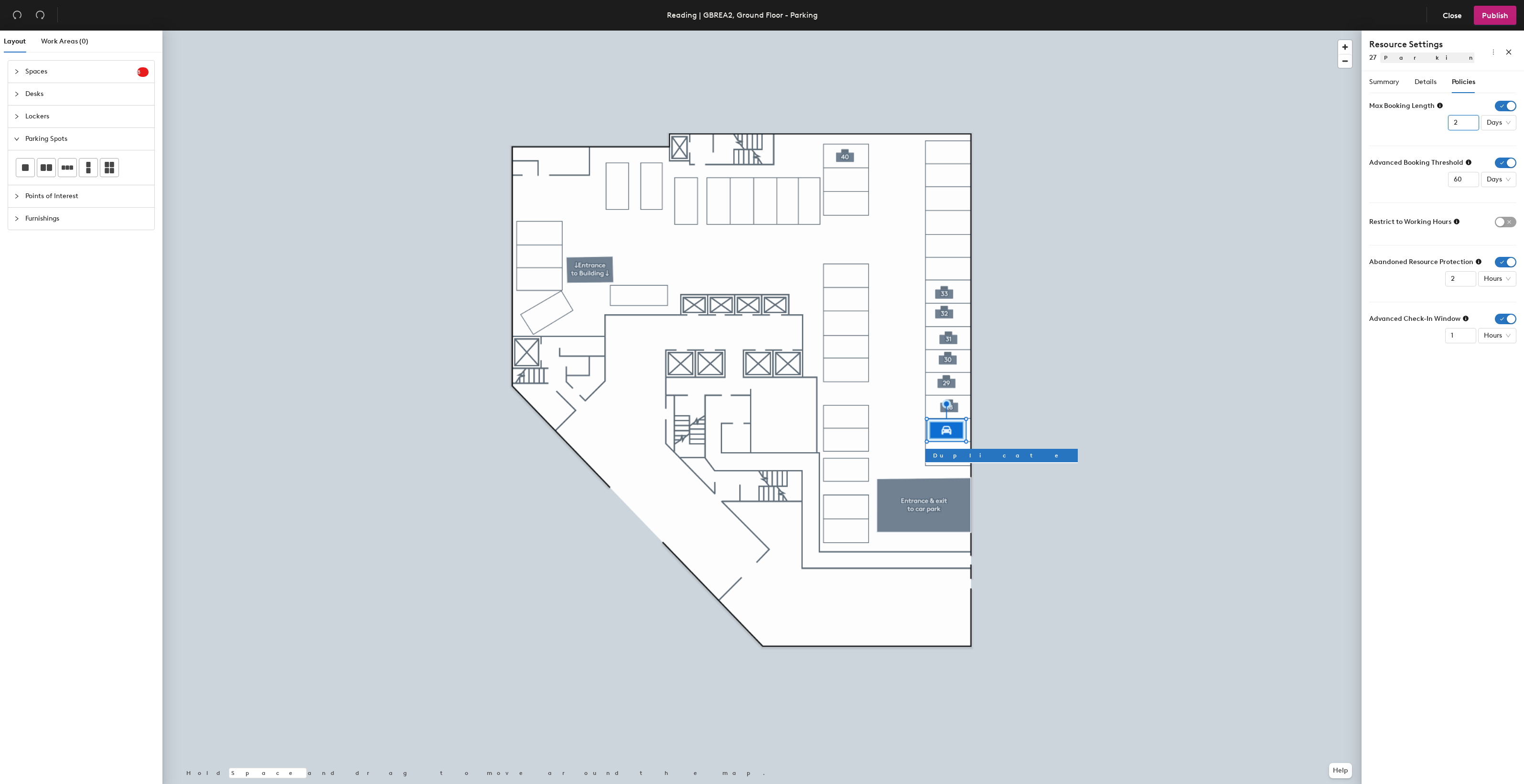
click at [1468, 124] on input "1" at bounding box center [1464, 123] width 31 height 15
drag, startPoint x: 1461, startPoint y: 176, endPoint x: 1453, endPoint y: 180, distance: 8.9
click at [1453, 180] on input "60" at bounding box center [1464, 180] width 31 height 15
click at [1496, 177] on span "Days" at bounding box center [1499, 180] width 24 height 14
type input "2"
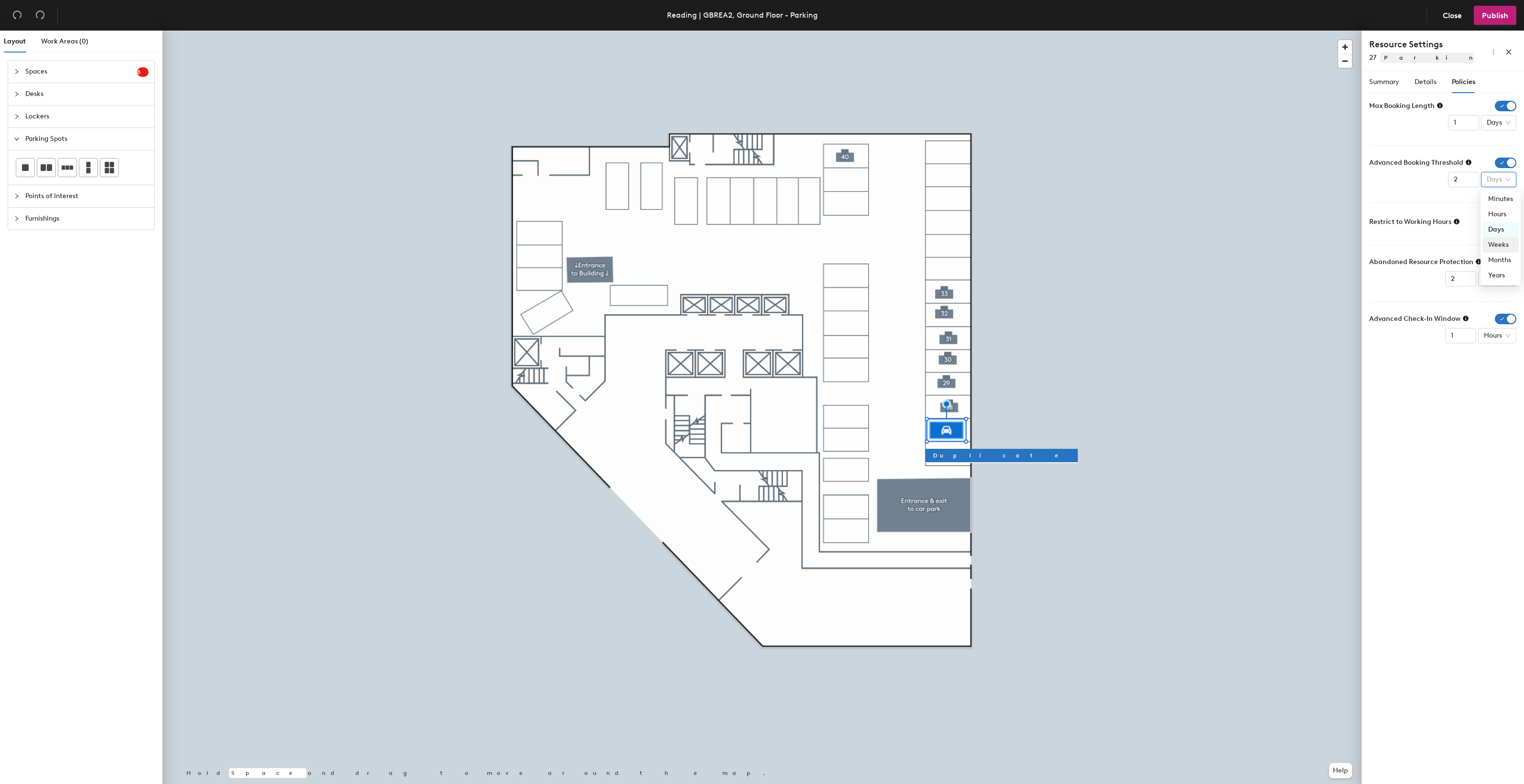
click at [1501, 245] on div "Weeks" at bounding box center [1500, 245] width 25 height 11
type input "1"
click at [1467, 284] on input "1" at bounding box center [1461, 279] width 31 height 15
click at [292, 31] on div at bounding box center [762, 31] width 1199 height 0
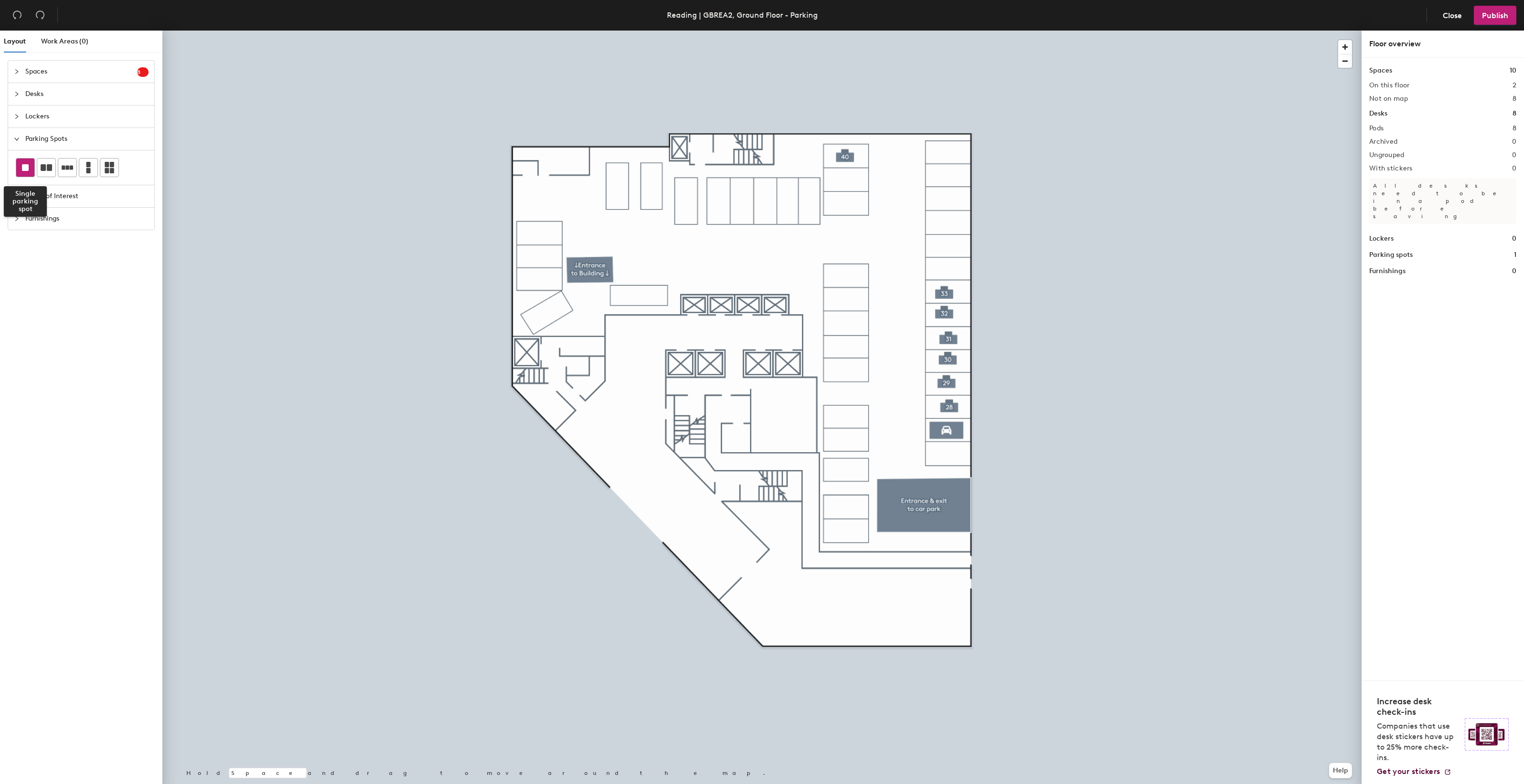
click at [24, 165] on icon at bounding box center [25, 167] width 7 height 7
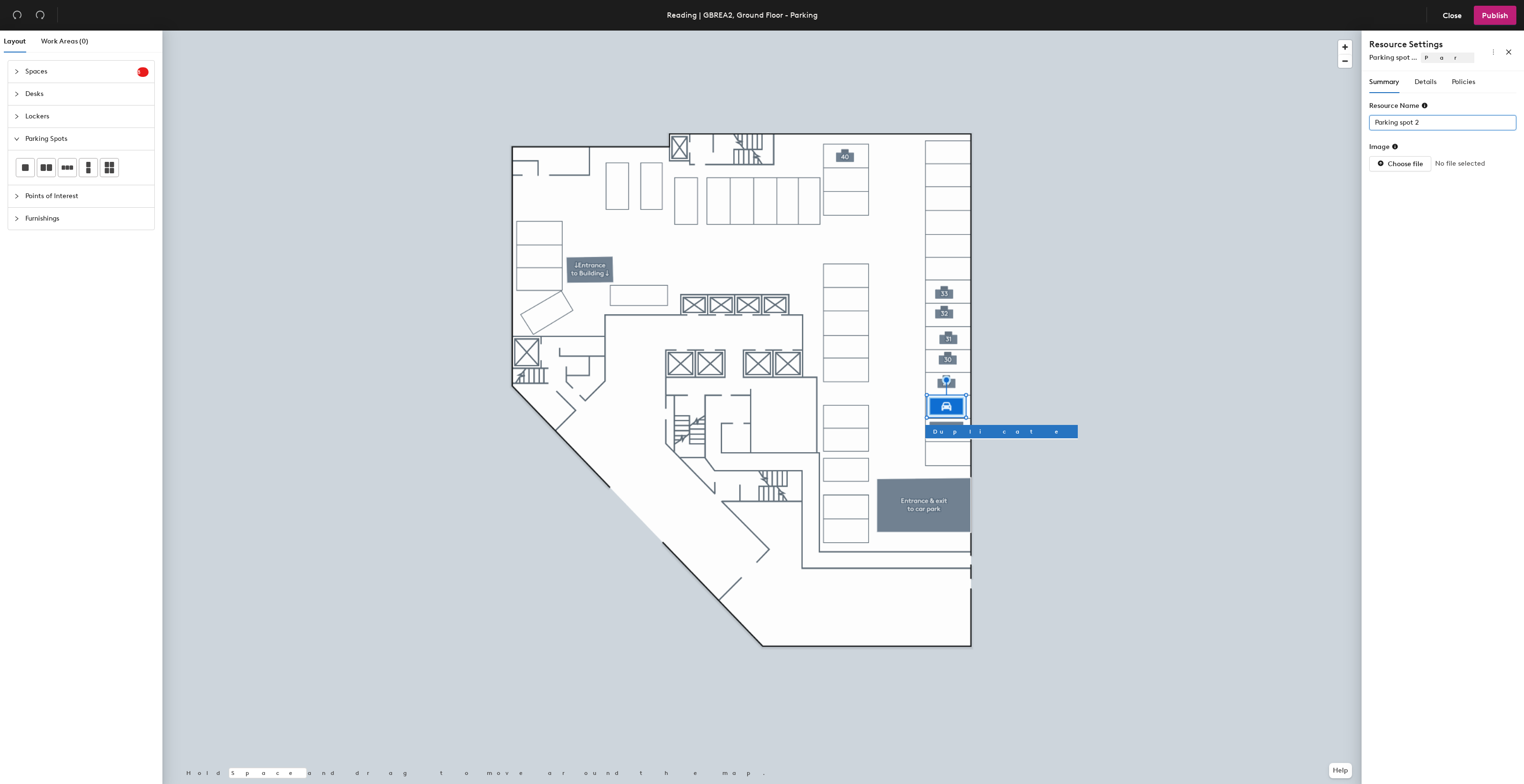
drag, startPoint x: 1422, startPoint y: 120, endPoint x: 1367, endPoint y: 124, distance: 55.1
click at [1369, 124] on input "Parking spot 2" at bounding box center [1442, 123] width 147 height 15
type input "28"
click at [1423, 82] on span "Details" at bounding box center [1425, 82] width 22 height 8
click at [1429, 122] on div at bounding box center [1438, 122] width 133 height 14
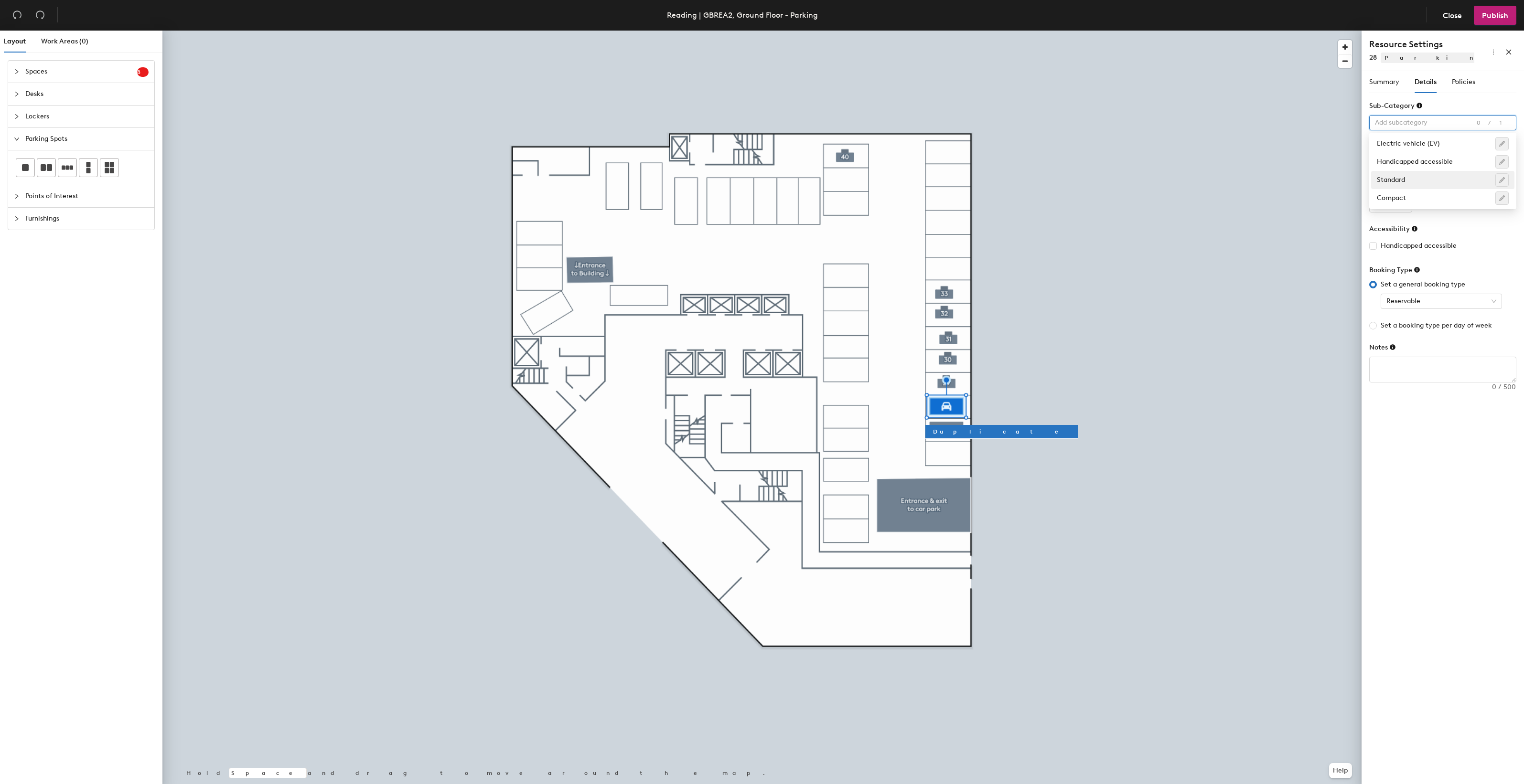
click at [1409, 178] on div "Standard" at bounding box center [1442, 180] width 132 height 14
type input "1"
click at [1403, 203] on input "1" at bounding box center [1390, 205] width 43 height 15
click at [1462, 82] on span "Policies" at bounding box center [1464, 82] width 24 height 8
click at [1468, 125] on input "4" at bounding box center [1464, 123] width 31 height 15
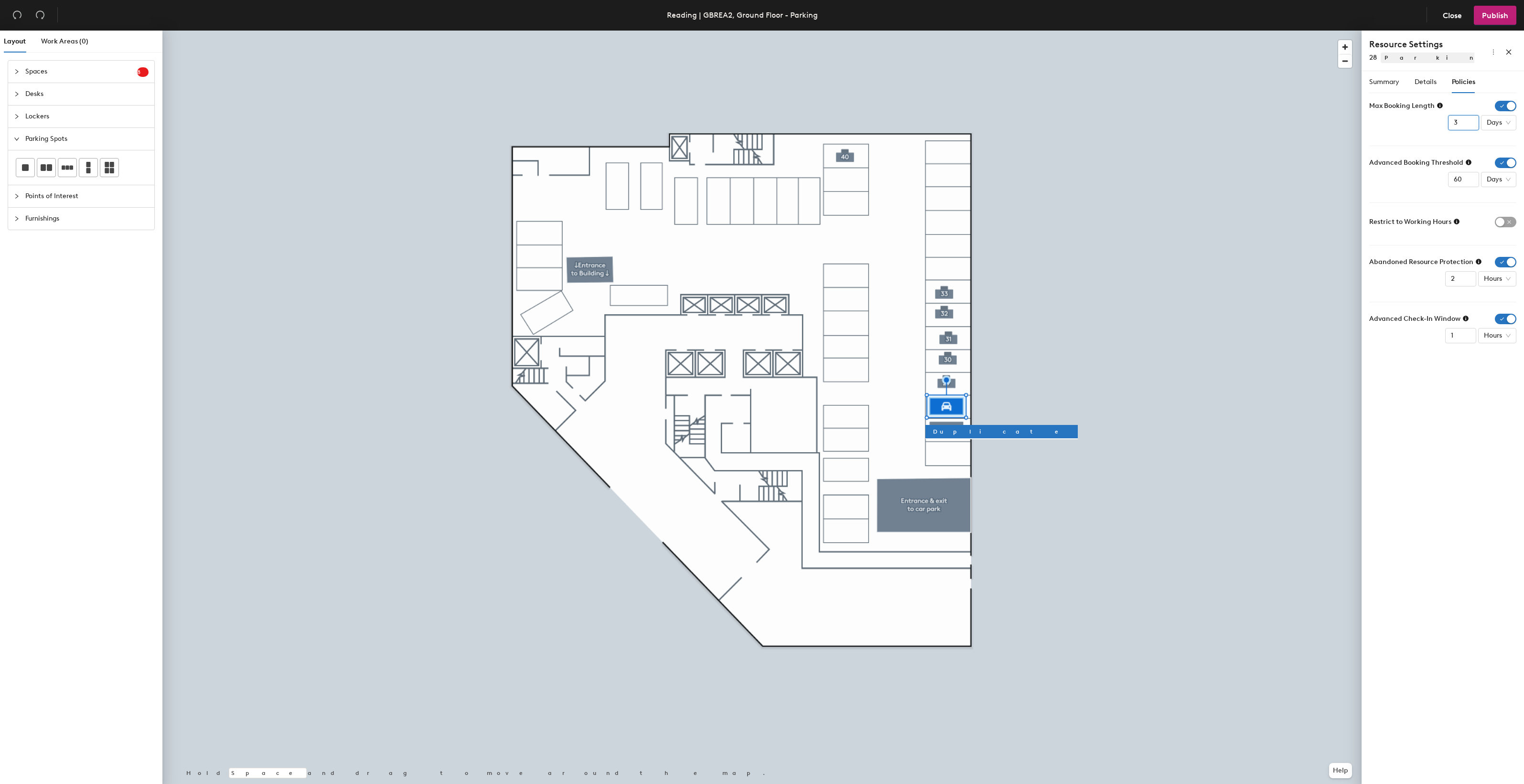
click at [1468, 125] on input "3" at bounding box center [1464, 123] width 31 height 15
click at [1468, 125] on input "2" at bounding box center [1464, 123] width 31 height 15
type input "1"
click at [1468, 125] on input "1" at bounding box center [1464, 123] width 31 height 15
drag, startPoint x: 1453, startPoint y: 180, endPoint x: 1446, endPoint y: 180, distance: 7.0
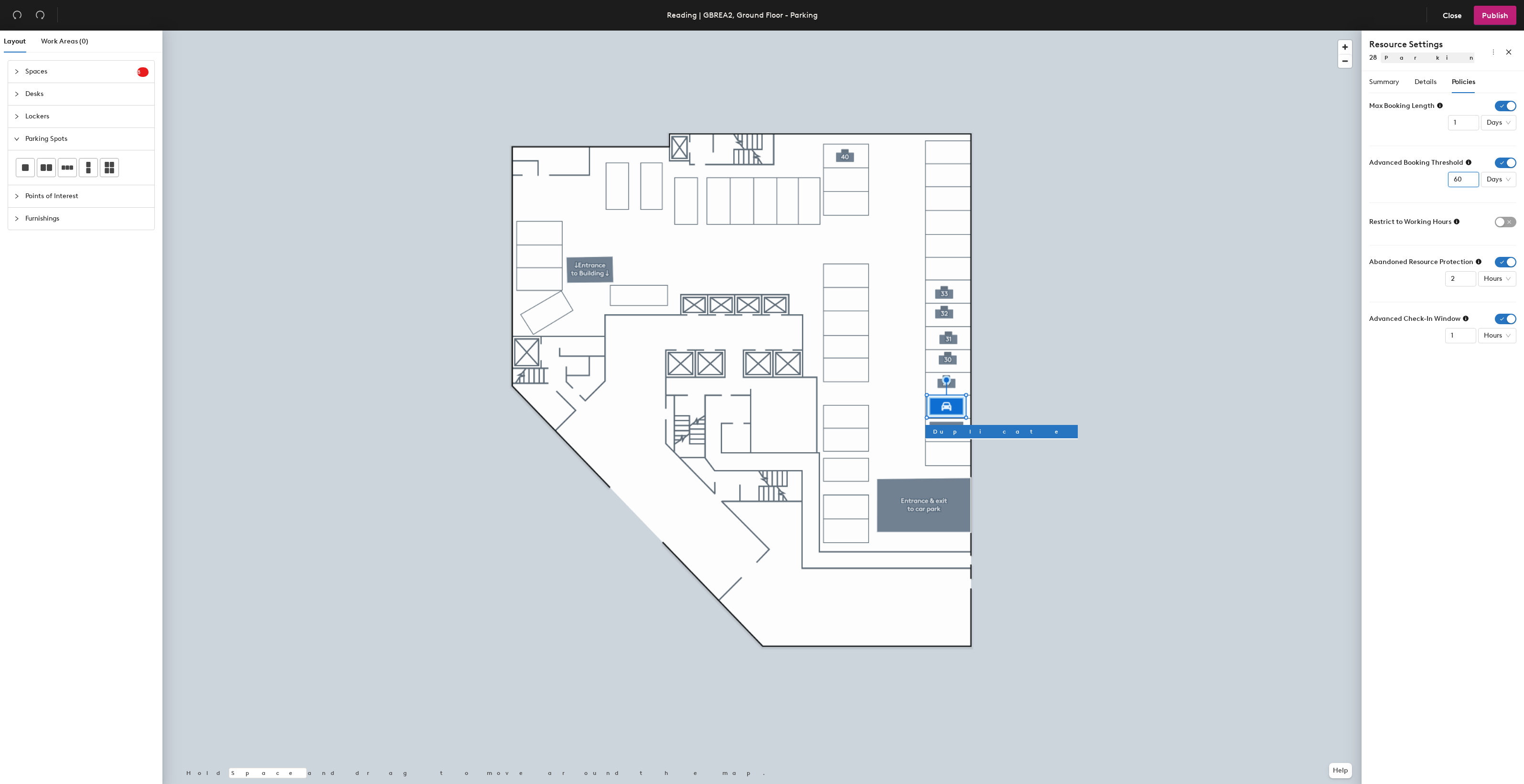
click at [1446, 180] on div "Advanced Booking Threshold 60 Days" at bounding box center [1442, 172] width 147 height 30
click at [1493, 179] on span "Days" at bounding box center [1499, 180] width 24 height 14
type input "2"
click at [1499, 246] on div "Weeks" at bounding box center [1500, 245] width 25 height 11
type input "1"
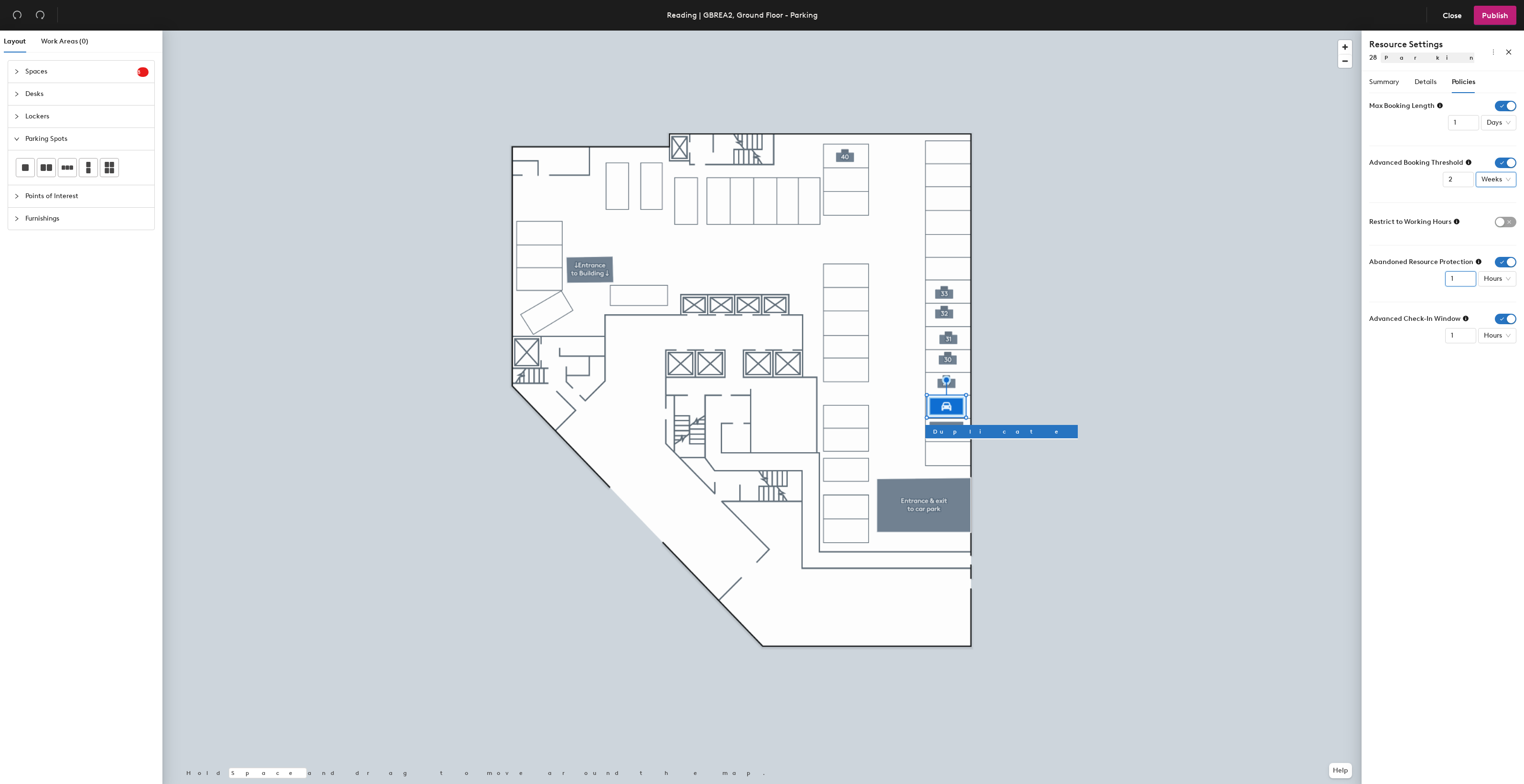
click at [1465, 281] on input "1" at bounding box center [1461, 279] width 31 height 15
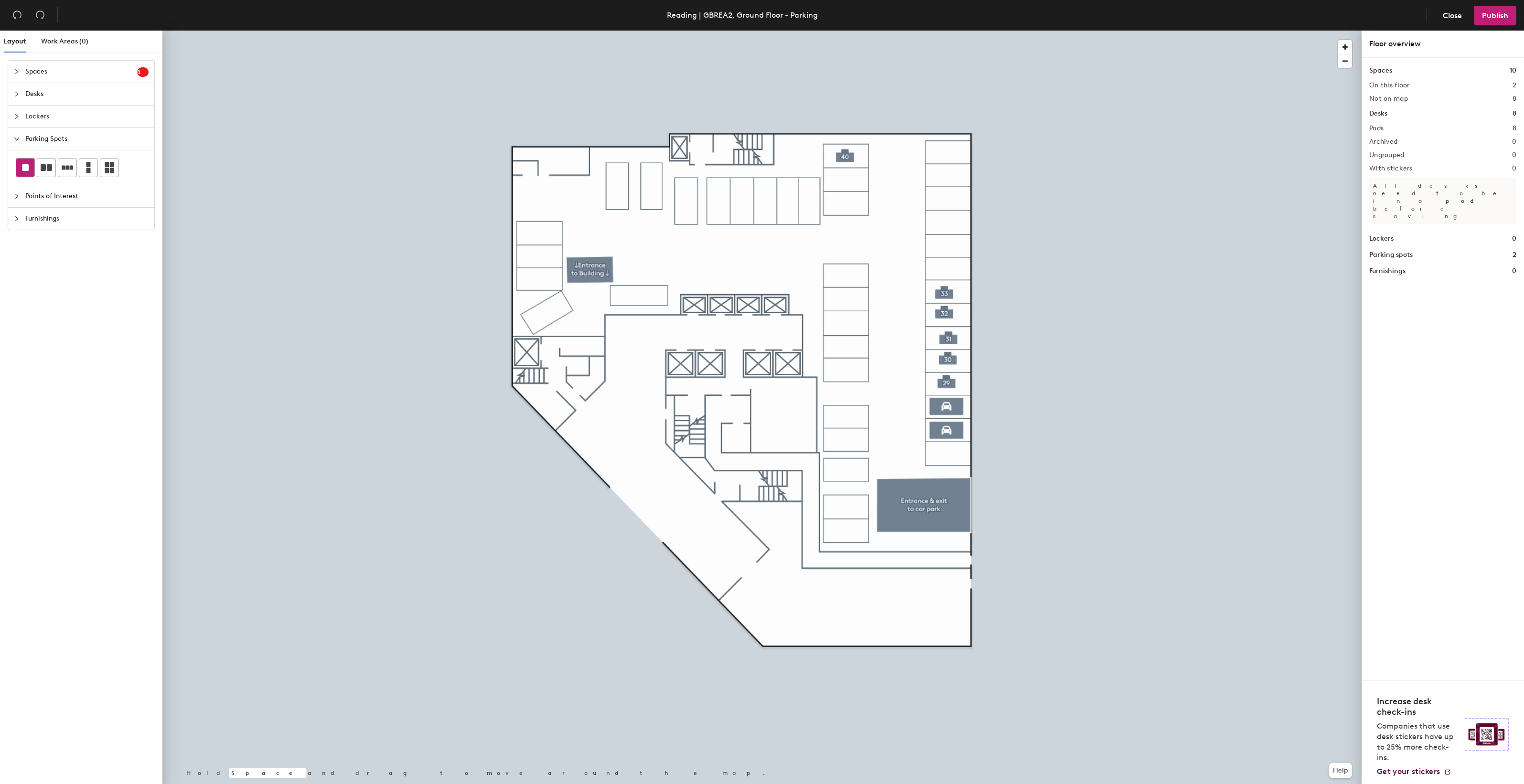
click at [30, 167] on div at bounding box center [25, 167] width 18 height 18
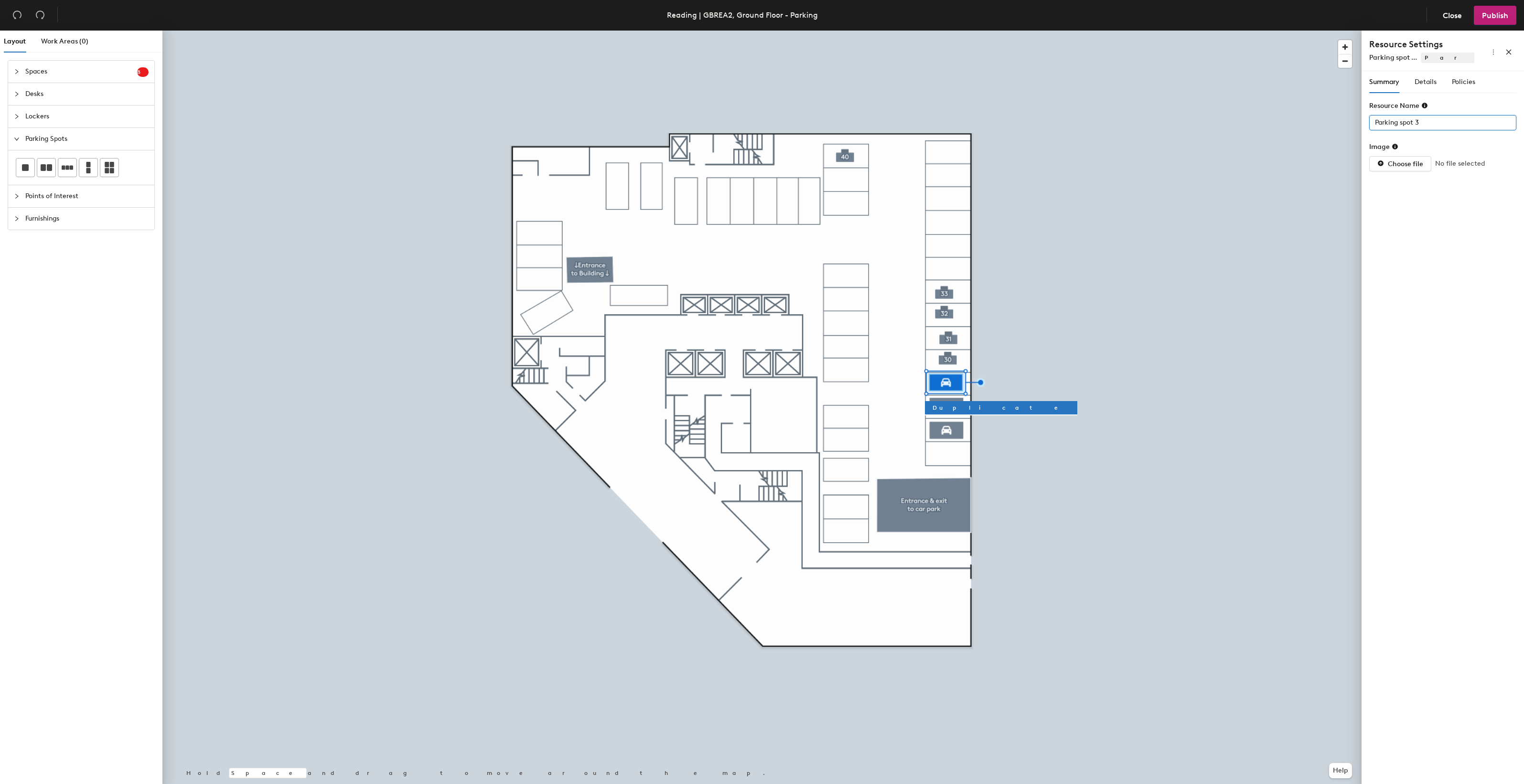
drag, startPoint x: 1386, startPoint y: 122, endPoint x: 1367, endPoint y: 120, distance: 19.1
click at [1369, 121] on input "Parking spot 3" at bounding box center [1442, 123] width 147 height 15
type input "29"
click at [1426, 86] on div "Details" at bounding box center [1425, 82] width 22 height 11
click at [1419, 129] on div at bounding box center [1438, 122] width 133 height 14
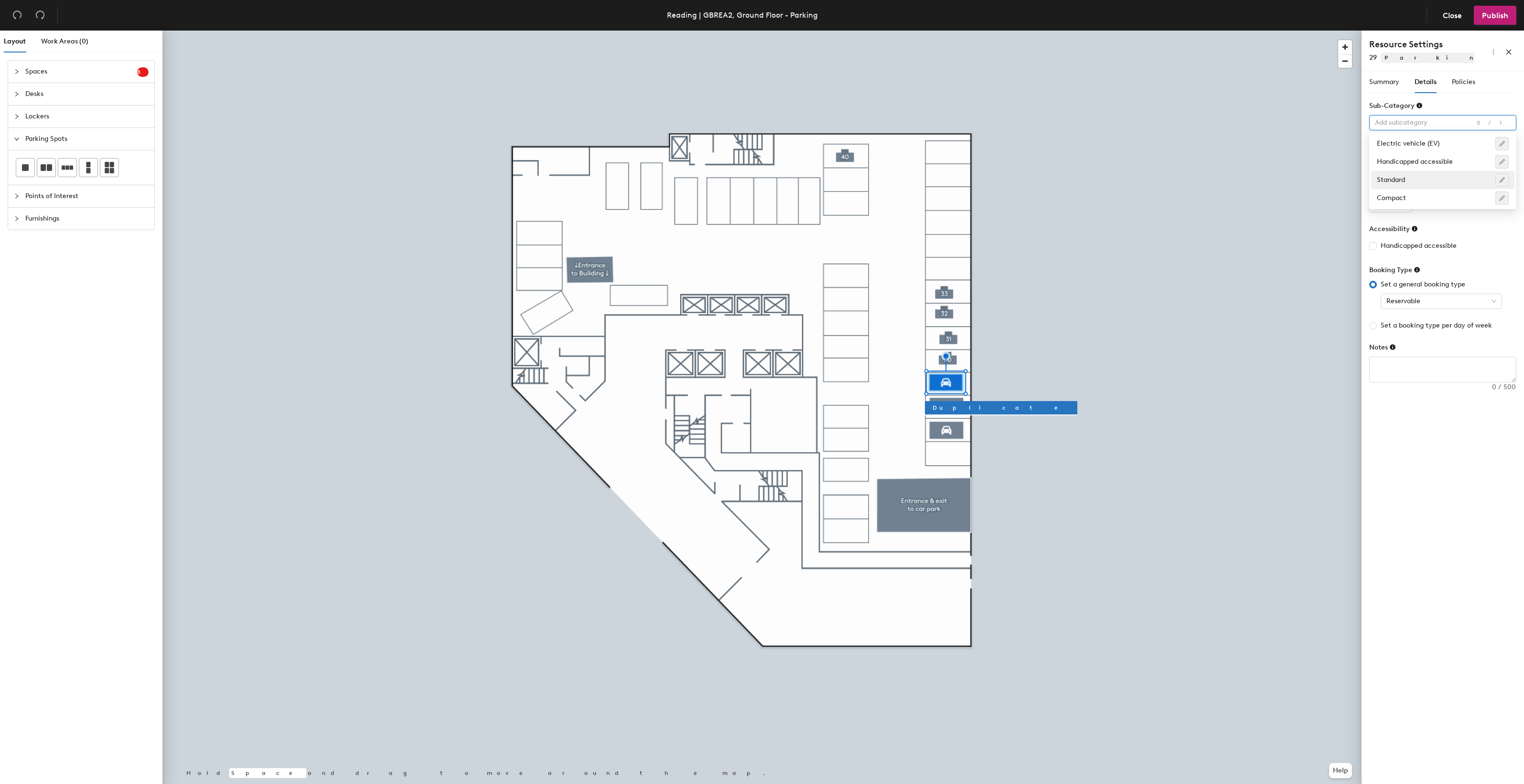
click at [1410, 177] on div "Standard" at bounding box center [1442, 180] width 132 height 14
type input "1"
click at [1404, 203] on input "1" at bounding box center [1390, 205] width 43 height 15
click at [1461, 83] on span "Policies" at bounding box center [1464, 82] width 24 height 8
click at [1467, 125] on input "4" at bounding box center [1464, 123] width 31 height 15
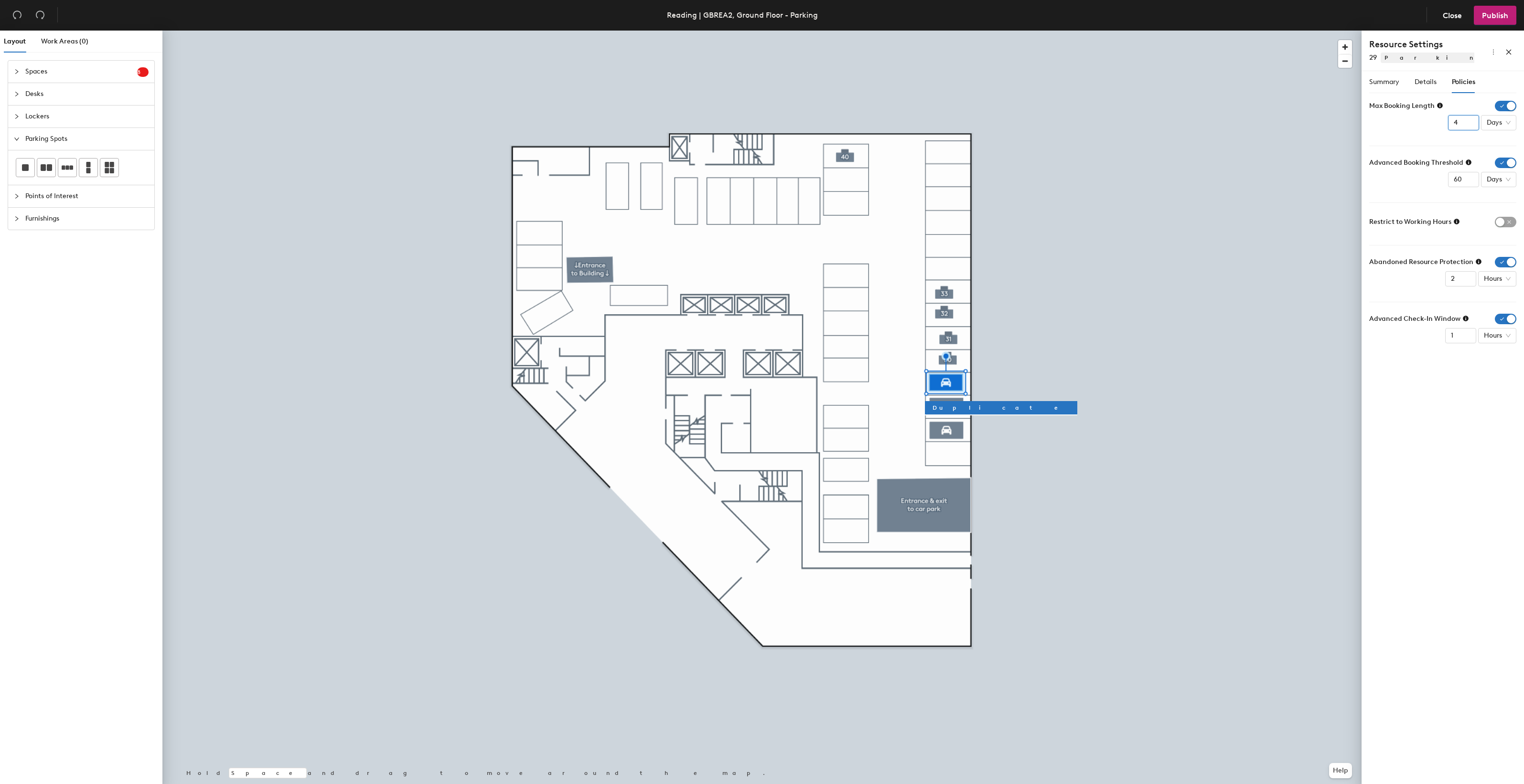
click at [1467, 125] on input "3" at bounding box center [1464, 123] width 31 height 15
click at [1467, 125] on input "2" at bounding box center [1464, 123] width 31 height 15
type input "1"
click at [1467, 125] on input "1" at bounding box center [1464, 123] width 31 height 15
drag, startPoint x: 1461, startPoint y: 180, endPoint x: 1451, endPoint y: 179, distance: 10.0
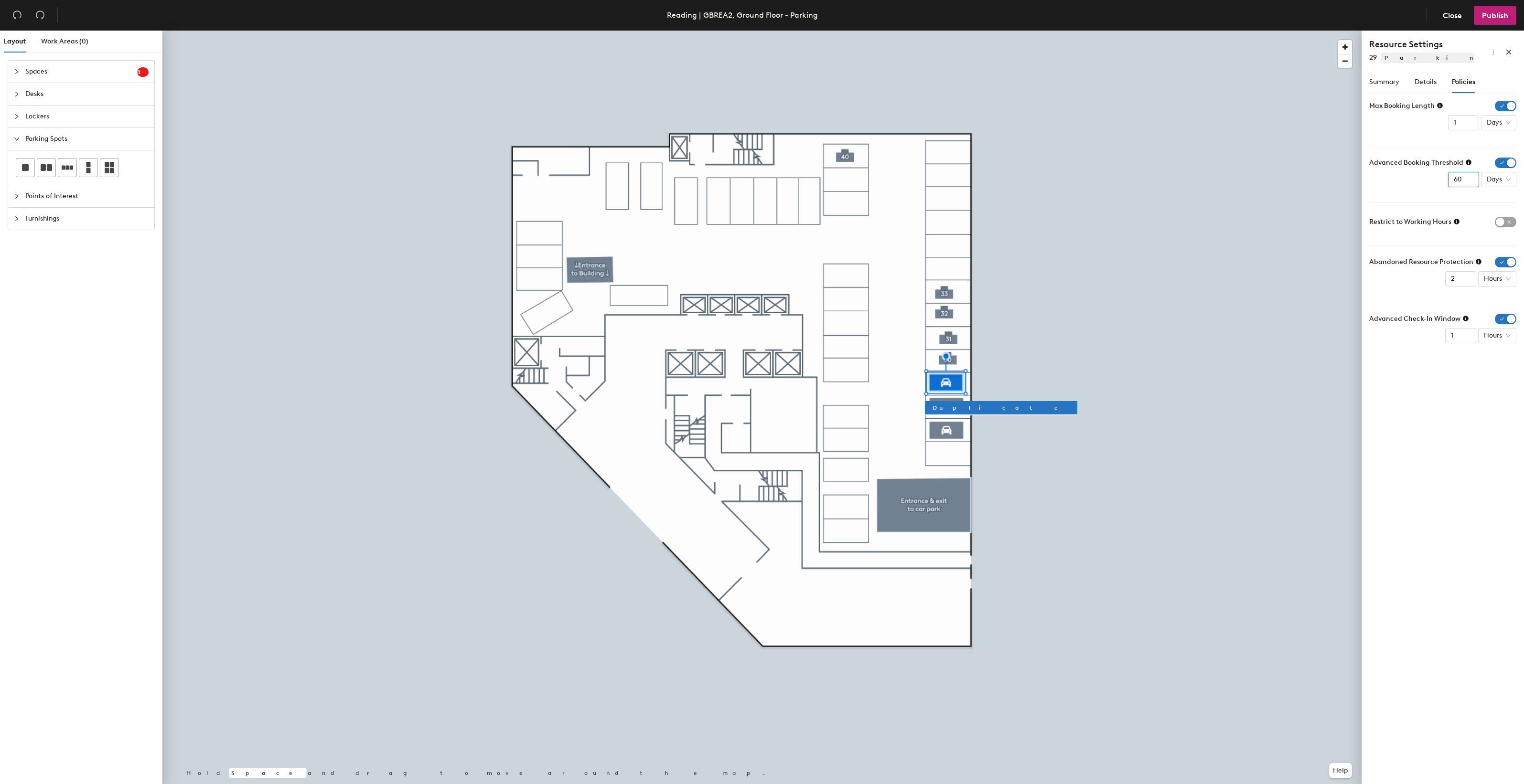
click at [1451, 179] on input "60" at bounding box center [1464, 180] width 31 height 15
type input "2"
type input "1"
click at [1465, 281] on input "1" at bounding box center [1461, 279] width 31 height 15
click at [1420, 85] on span "Details" at bounding box center [1425, 82] width 22 height 8
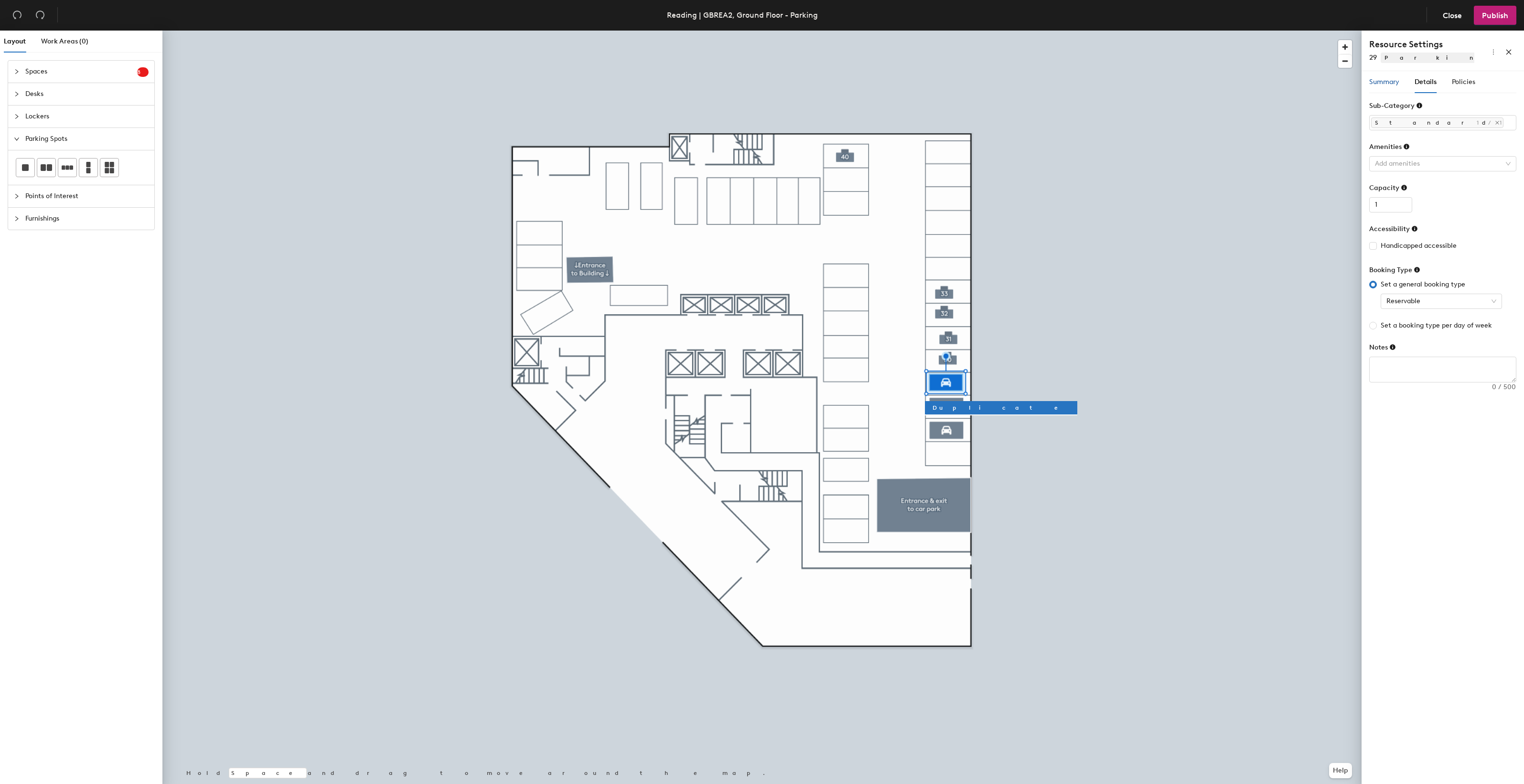
click at [1393, 83] on span "Summary" at bounding box center [1384, 82] width 30 height 8
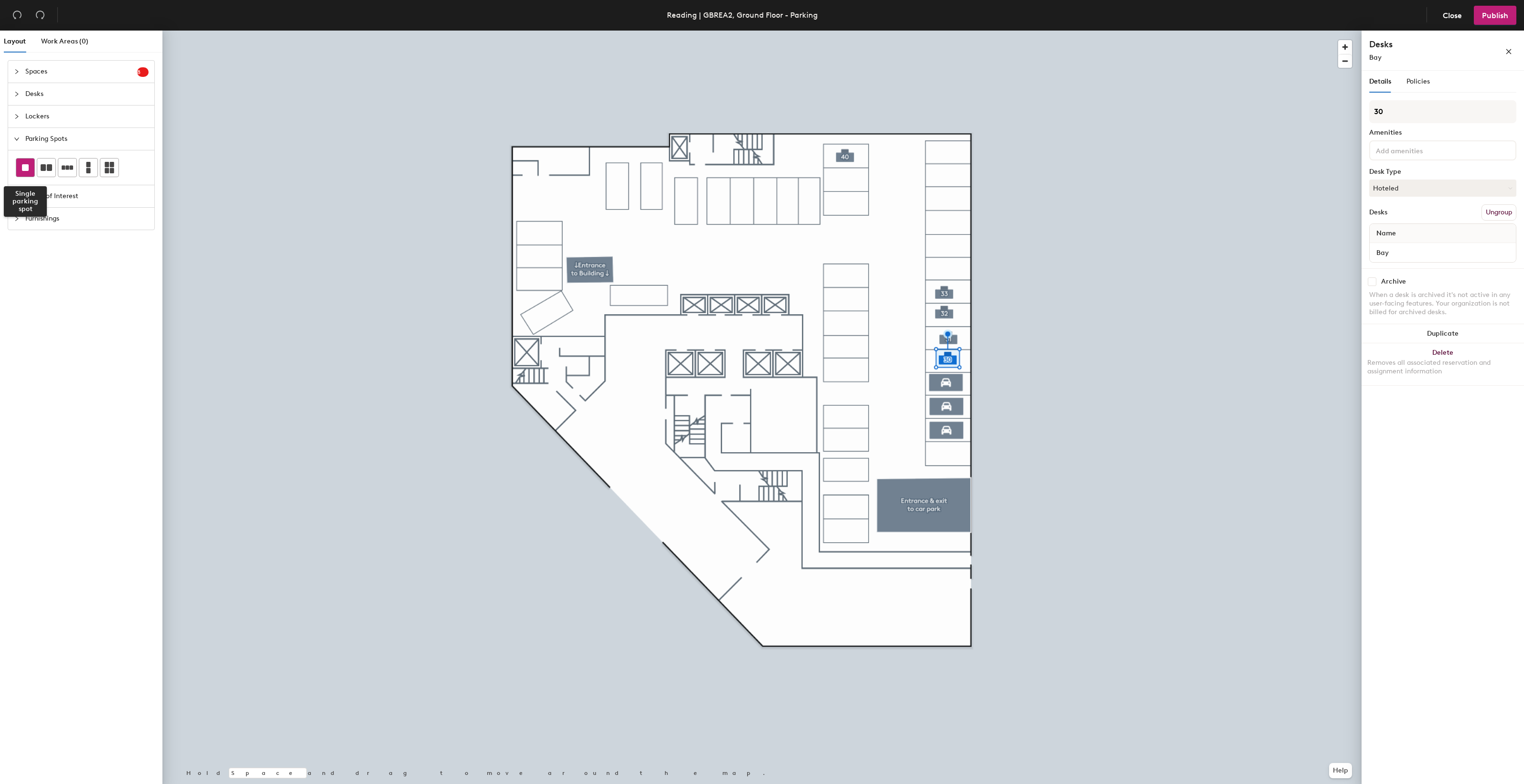
click at [28, 168] on rect at bounding box center [25, 167] width 7 height 7
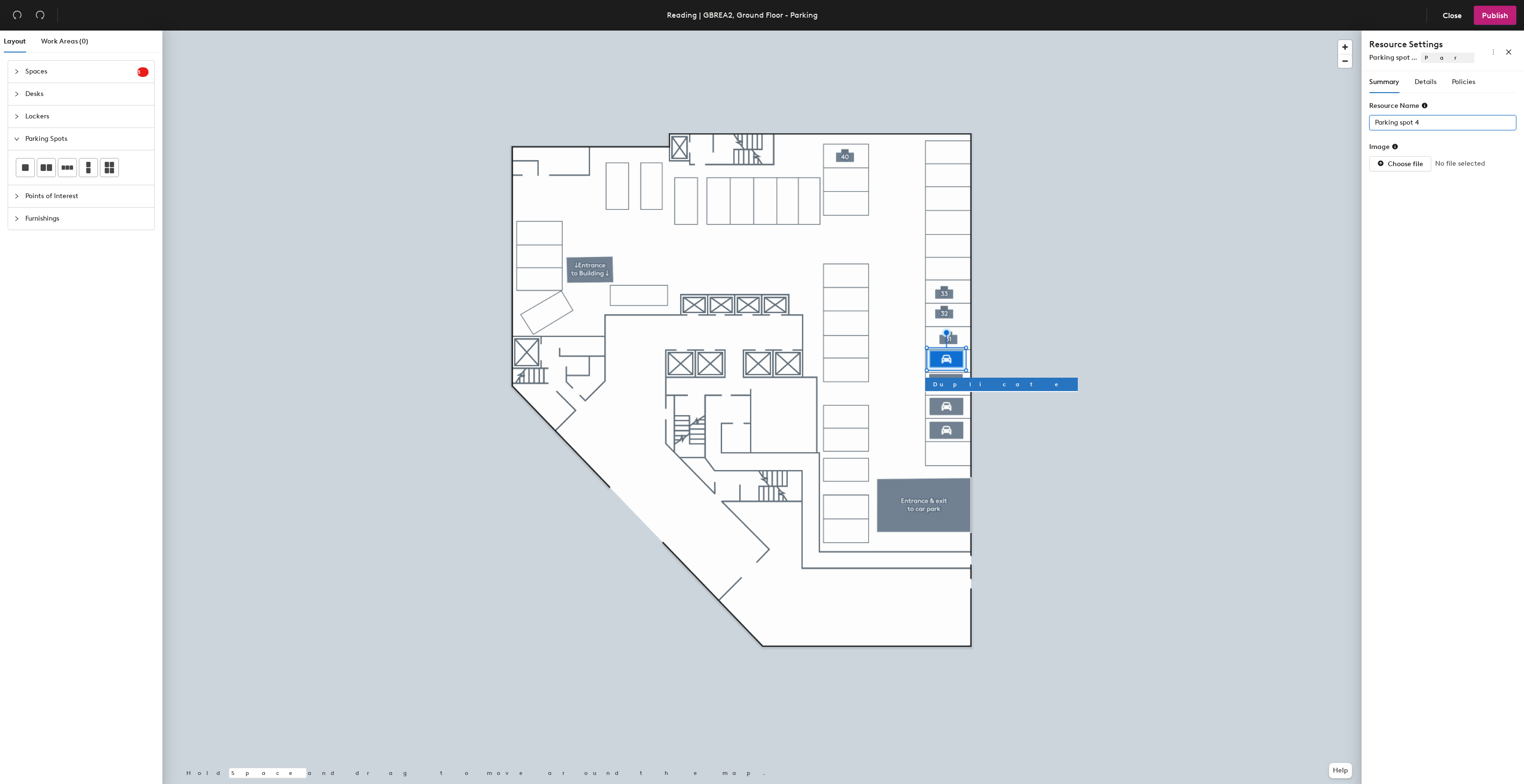
click at [1355, 119] on div "Layout Work Areas (0) Spaces 8 Add existing spaces to the map S Space 27 Space …" at bounding box center [762, 409] width 1524 height 757
type input "30"
click at [1431, 83] on span "Details" at bounding box center [1425, 82] width 22 height 8
click at [1426, 121] on div at bounding box center [1438, 122] width 133 height 14
click at [1410, 177] on div "Standard" at bounding box center [1442, 180] width 132 height 14
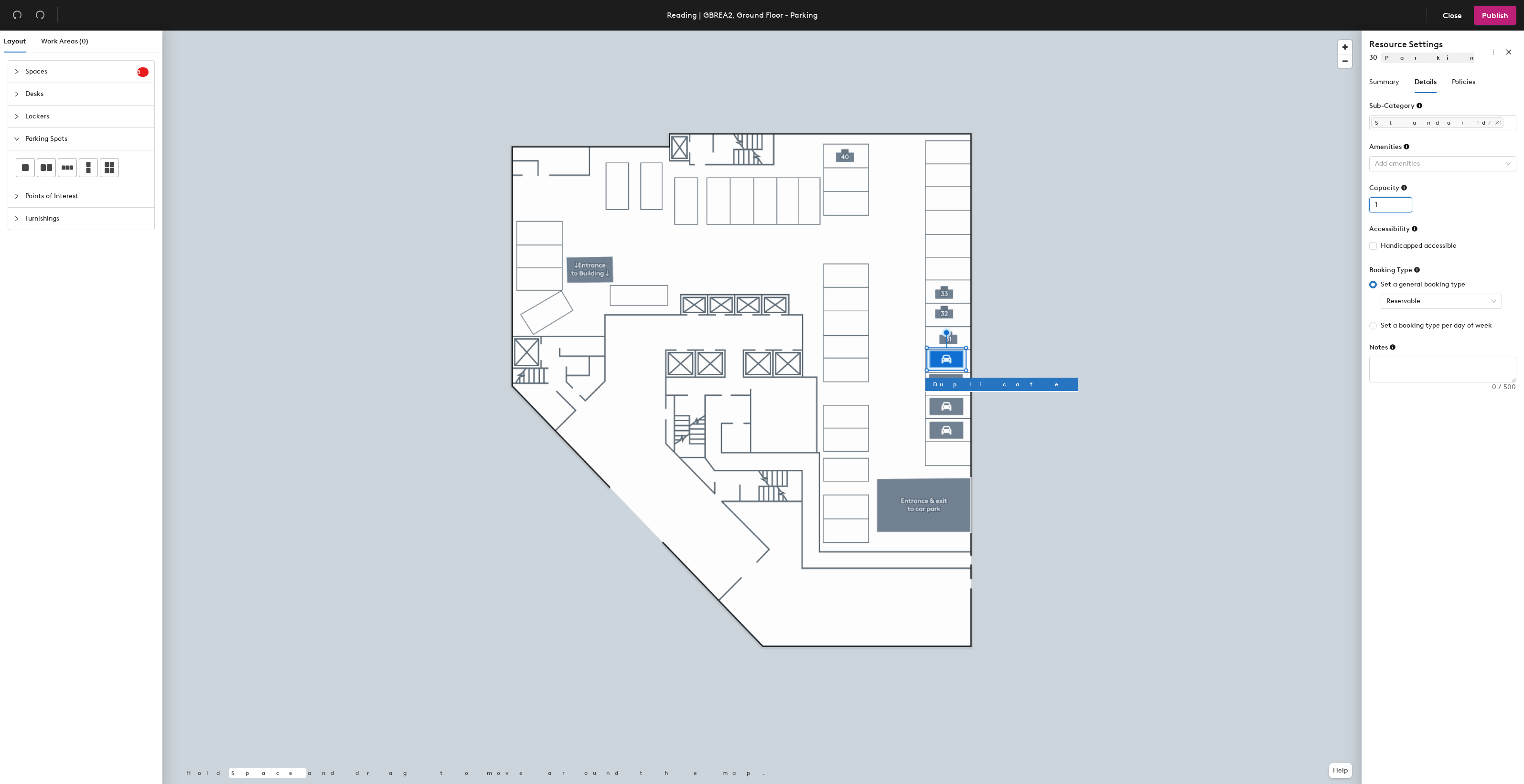
type input "1"
click at [1403, 204] on input "1" at bounding box center [1390, 205] width 43 height 15
click at [1463, 86] on div "Policies" at bounding box center [1464, 82] width 24 height 11
click at [1467, 125] on input "4" at bounding box center [1464, 123] width 31 height 15
click at [1467, 125] on input "3" at bounding box center [1464, 123] width 31 height 15
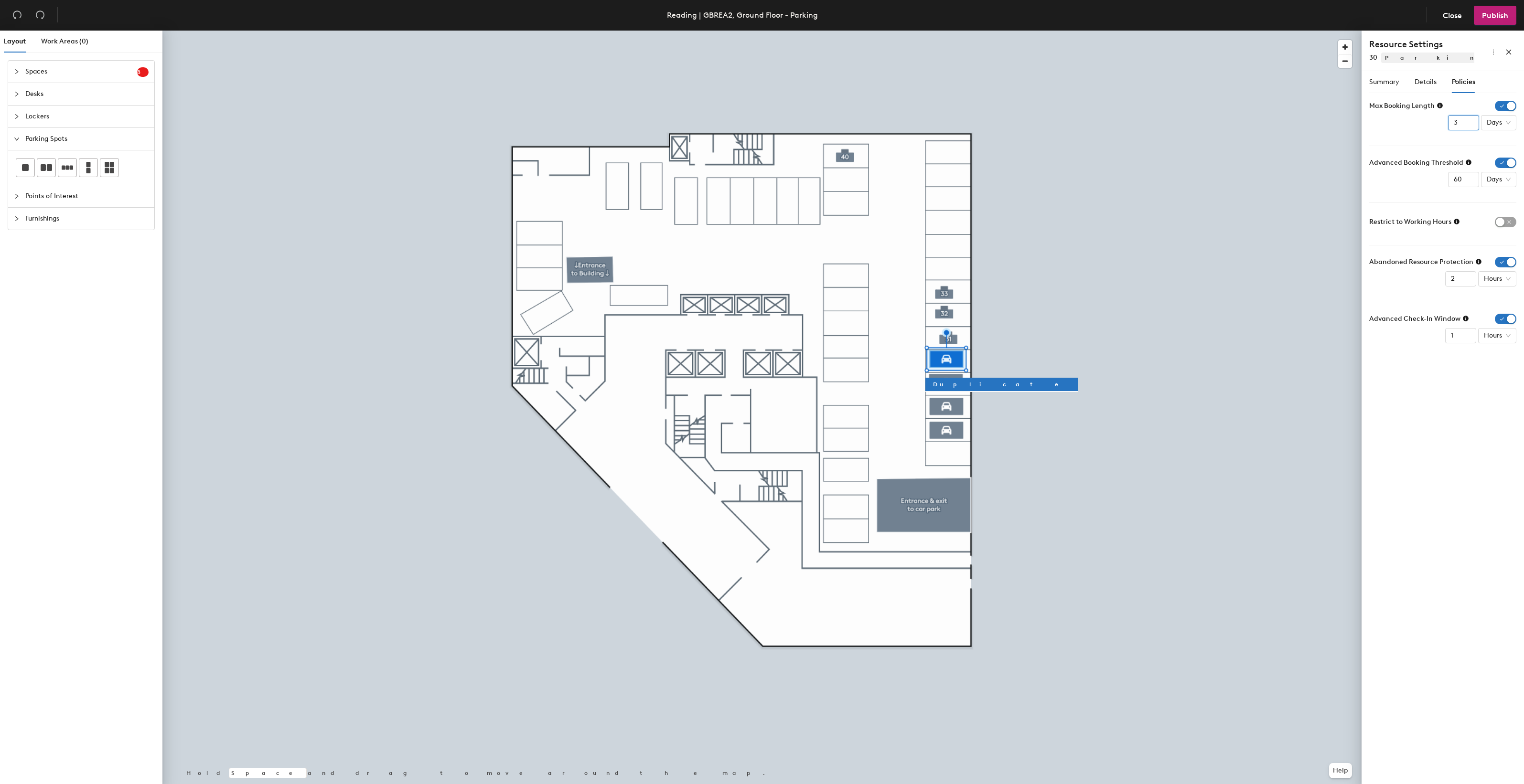
click at [1467, 125] on input "2" at bounding box center [1464, 123] width 31 height 15
type input "1"
click at [1467, 125] on input "1" at bounding box center [1464, 123] width 31 height 15
drag, startPoint x: 1457, startPoint y: 182, endPoint x: 1446, endPoint y: 182, distance: 11.0
click at [1446, 182] on div "Advanced Booking Threshold 60 Days" at bounding box center [1442, 172] width 147 height 30
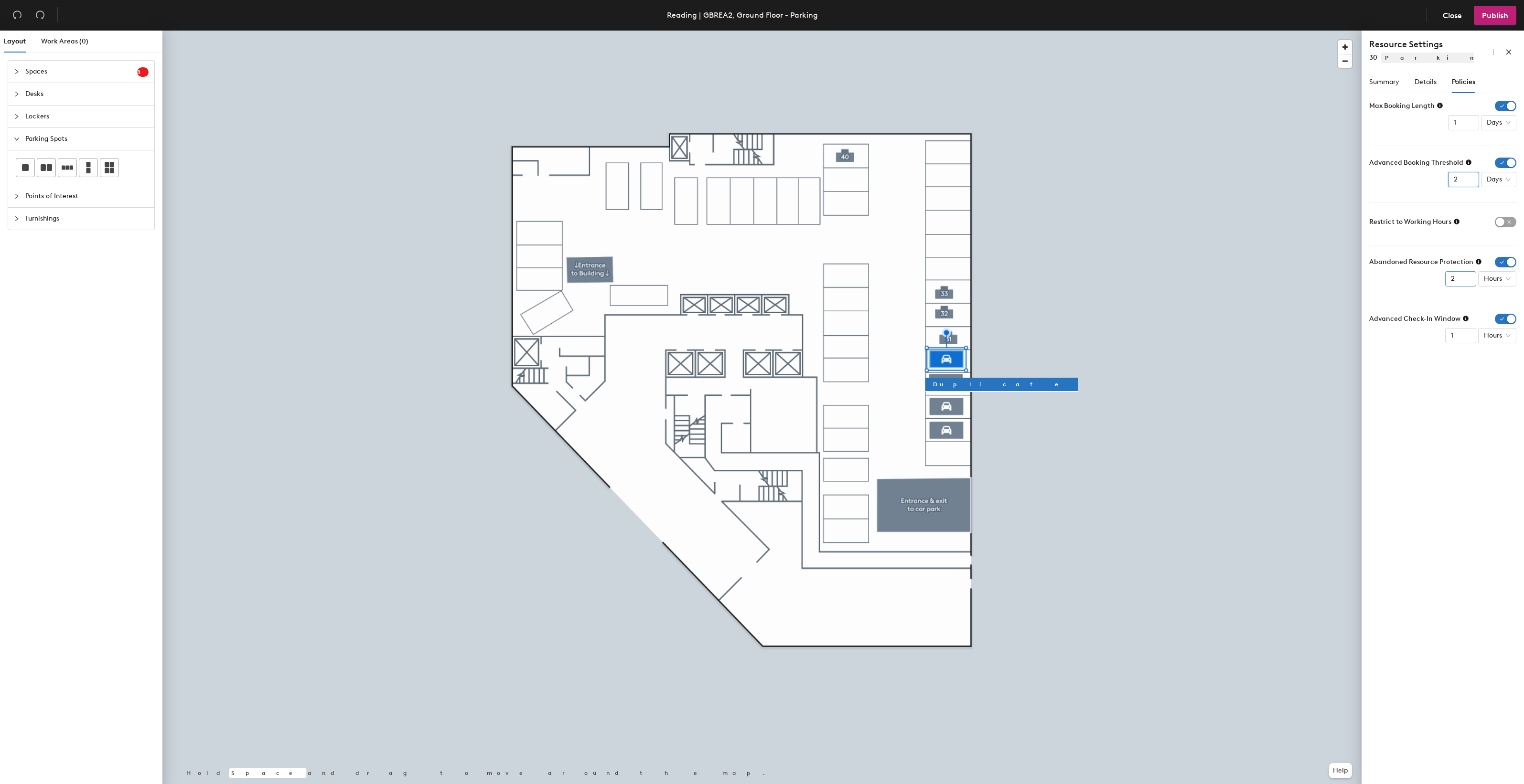
type input "2"
type input "1"
click at [1467, 283] on input "1" at bounding box center [1461, 279] width 31 height 15
click at [1460, 84] on span "Policies" at bounding box center [1464, 82] width 24 height 8
click at [1429, 87] on div "Details" at bounding box center [1425, 82] width 22 height 11
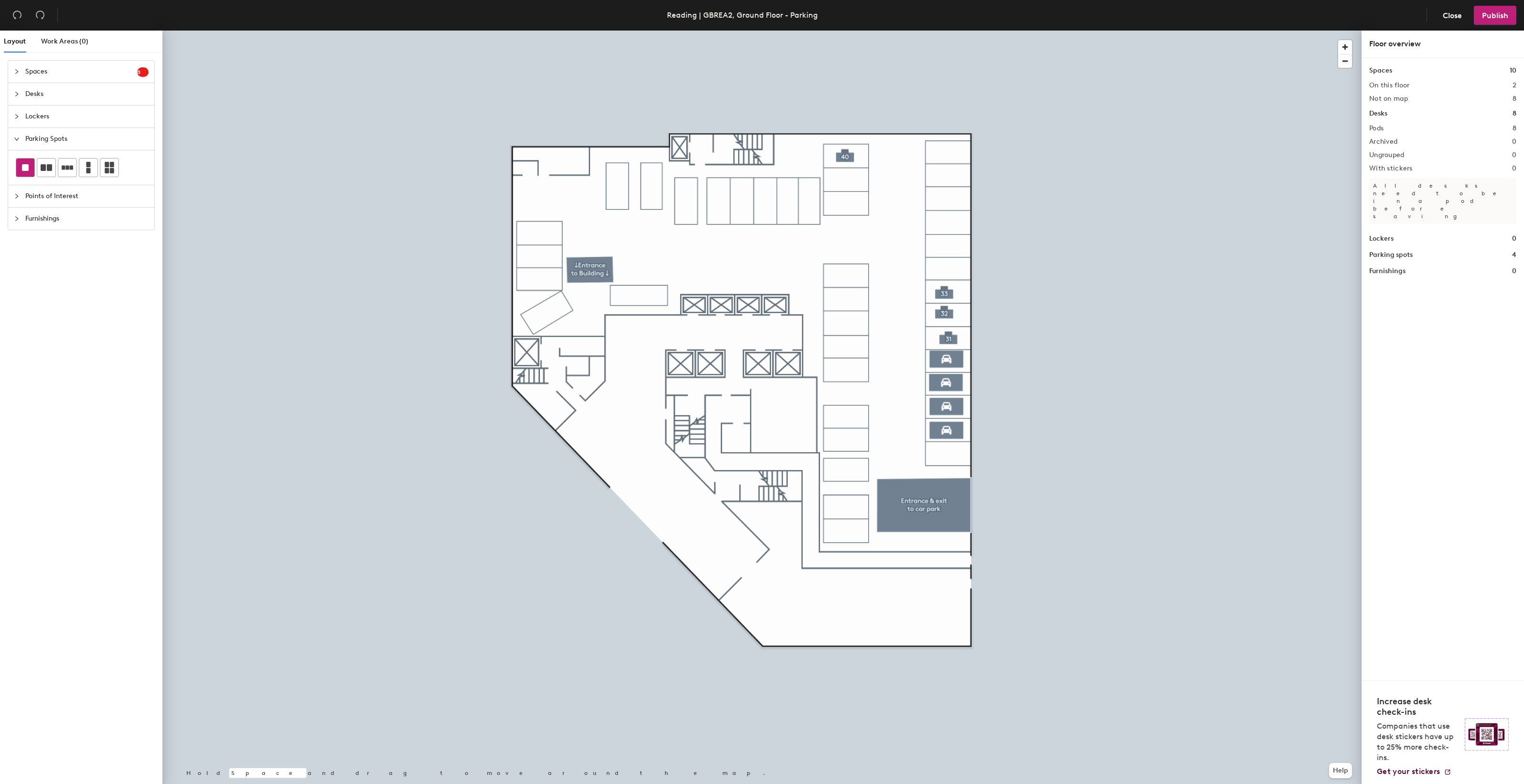
click at [27, 166] on rect at bounding box center [25, 167] width 7 height 7
click at [947, 31] on div at bounding box center [762, 31] width 1199 height 0
click at [941, 31] on div at bounding box center [762, 31] width 1199 height 0
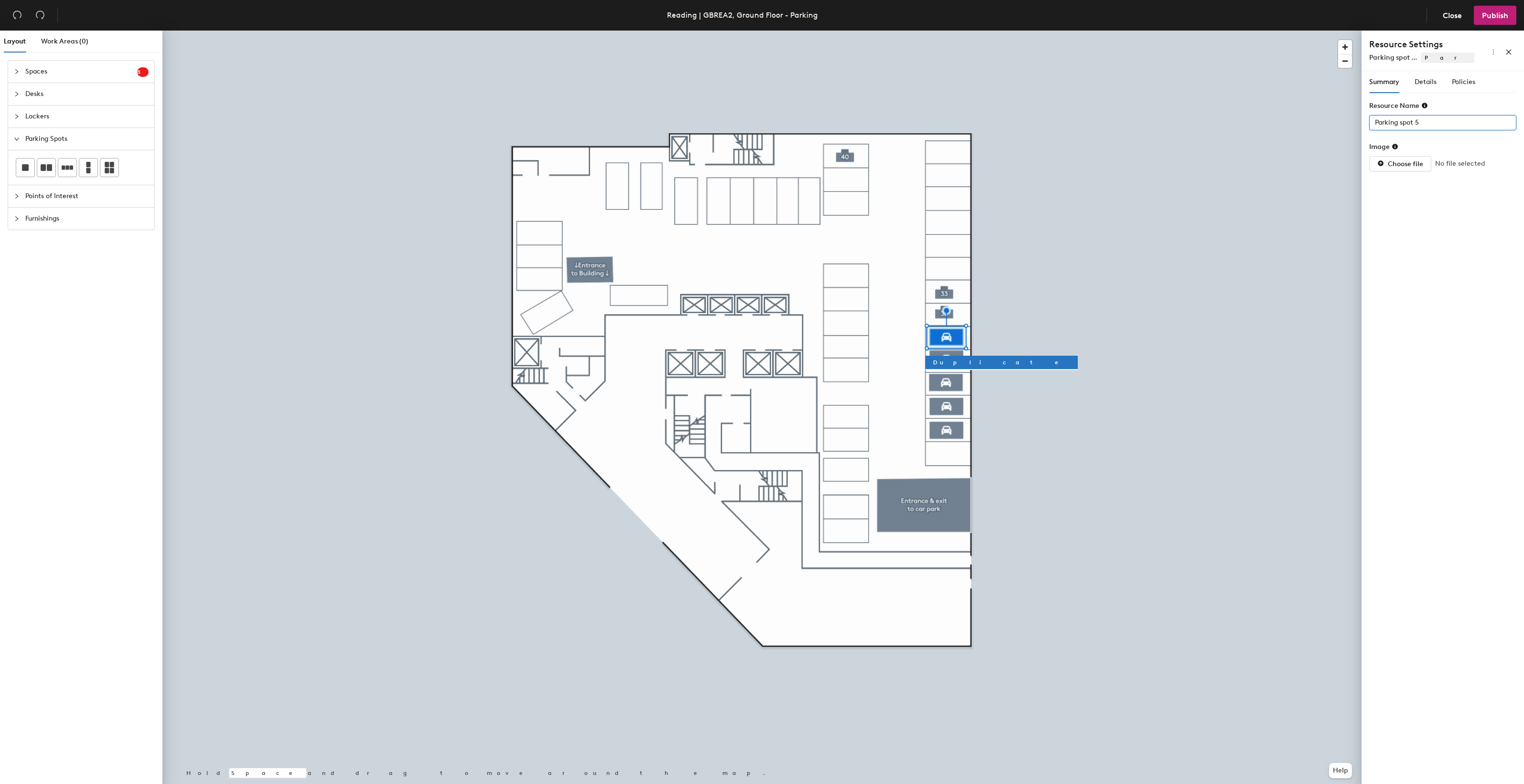
drag, startPoint x: 1381, startPoint y: 121, endPoint x: 1365, endPoint y: 120, distance: 16.0
click at [1368, 118] on div "Summary Details Policies Resource Name Parking spot 5 Image Choose file No file…" at bounding box center [1442, 429] width 163 height 717
type input "31"
click at [1421, 84] on span "Details" at bounding box center [1425, 82] width 22 height 8
click at [1455, 124] on div at bounding box center [1438, 122] width 133 height 14
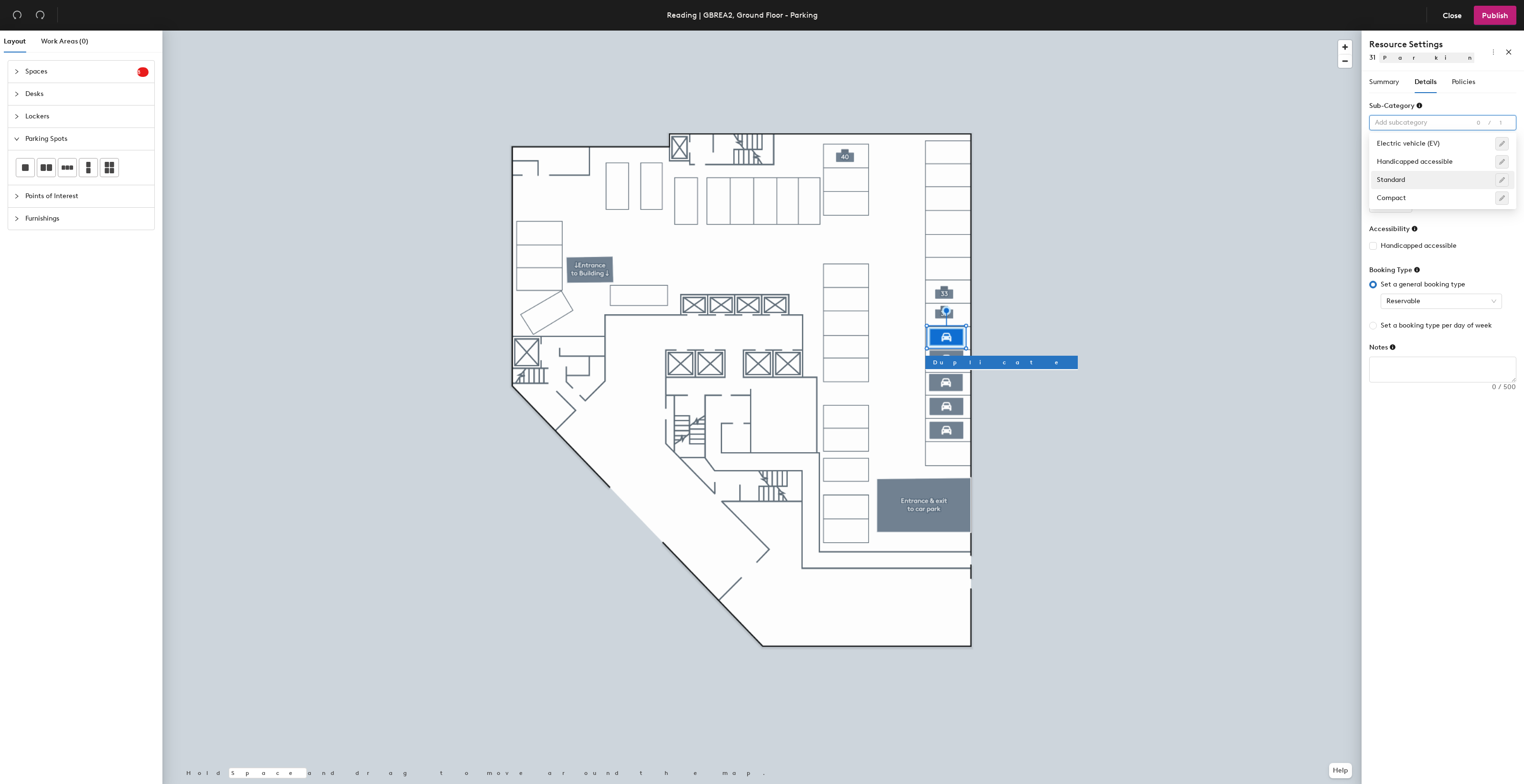
click at [1409, 180] on div "Standard" at bounding box center [1442, 180] width 132 height 14
type input "1"
click at [1403, 203] on input "1" at bounding box center [1390, 205] width 43 height 15
click at [1456, 82] on span "Policies" at bounding box center [1464, 82] width 24 height 8
click at [1469, 127] on input "4" at bounding box center [1464, 123] width 31 height 15
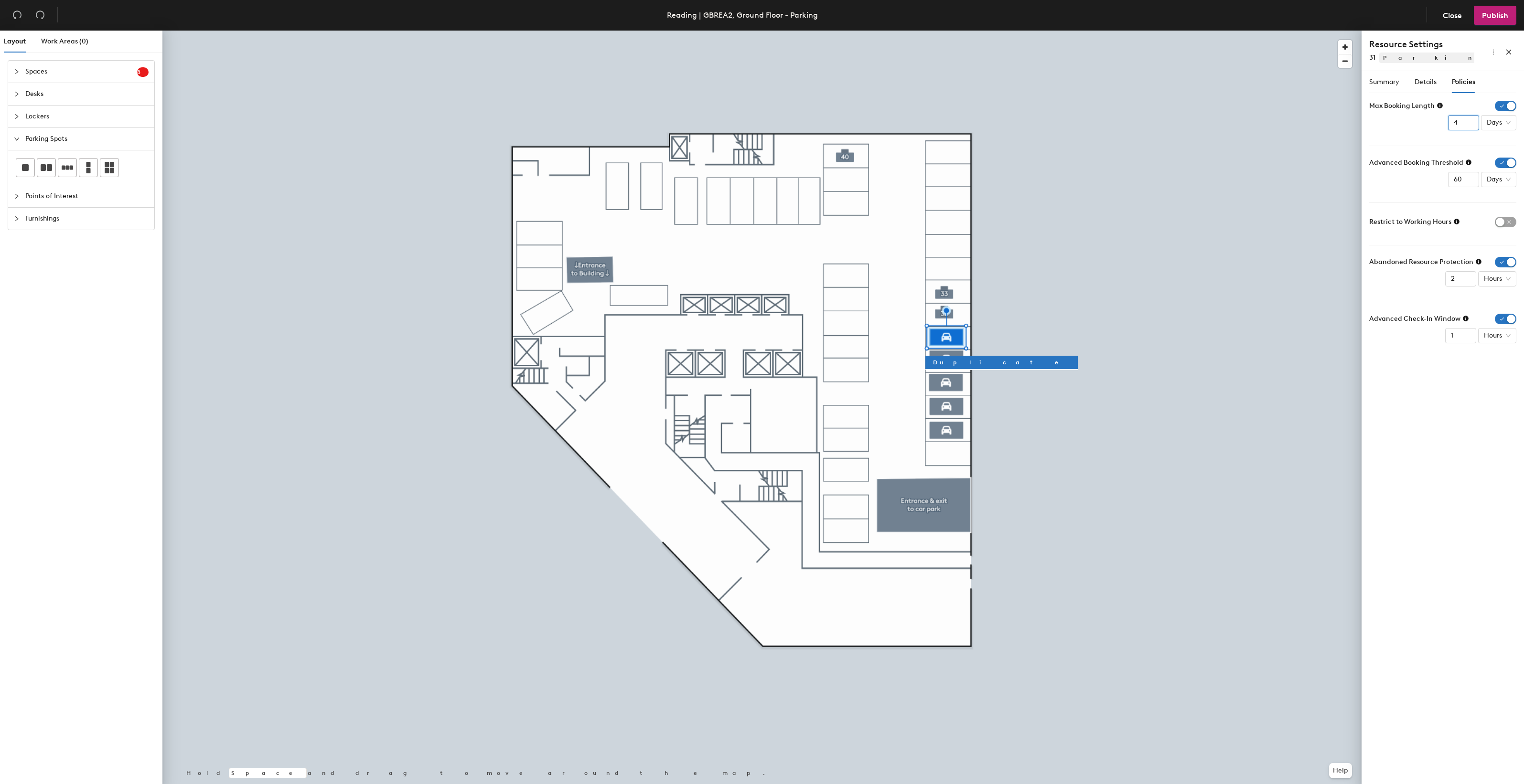
click at [1469, 127] on input "3" at bounding box center [1464, 123] width 31 height 15
click at [1469, 127] on input "2" at bounding box center [1464, 123] width 31 height 15
type input "1"
click at [1468, 127] on input "1" at bounding box center [1464, 123] width 31 height 15
drag, startPoint x: 1462, startPoint y: 179, endPoint x: 1448, endPoint y: 177, distance: 14.1
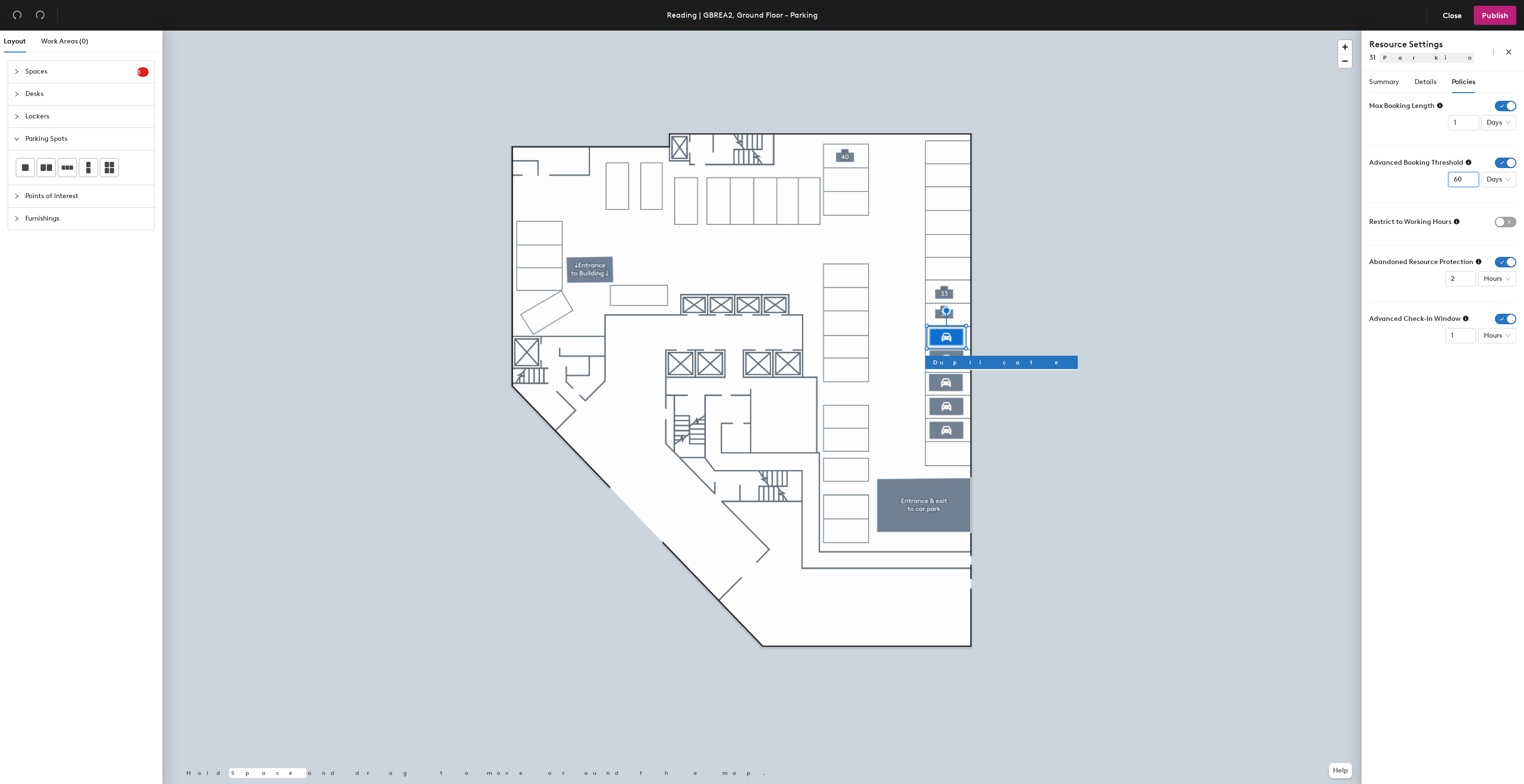
click at [1448, 178] on input "60" at bounding box center [1464, 180] width 31 height 15
click at [1508, 177] on span "Days" at bounding box center [1499, 180] width 24 height 14
type input "2"
click at [1499, 245] on div "Weeks" at bounding box center [1500, 245] width 25 height 11
type input "1"
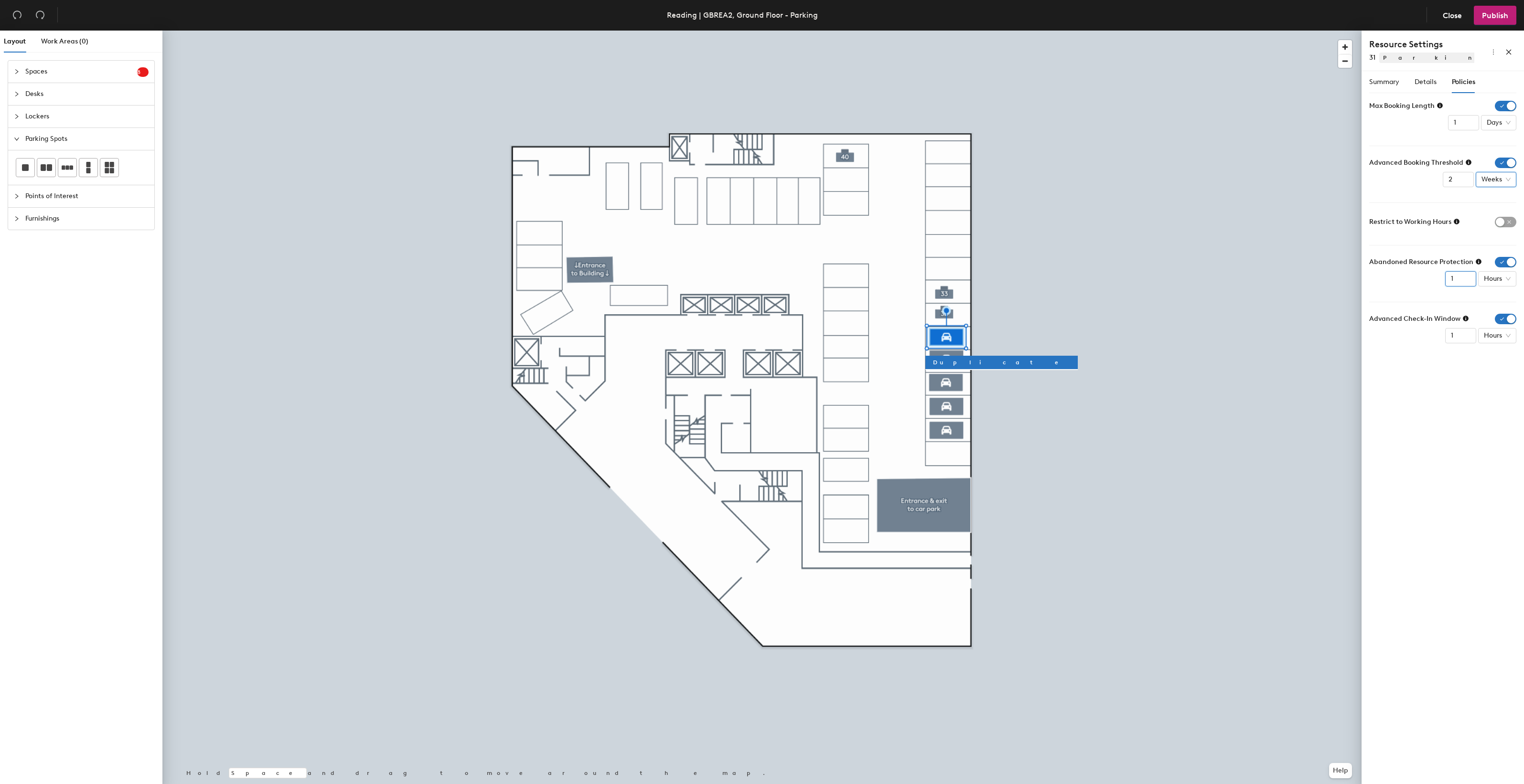
click at [1465, 283] on input "1" at bounding box center [1461, 279] width 31 height 15
click at [302, 31] on div at bounding box center [762, 31] width 1199 height 0
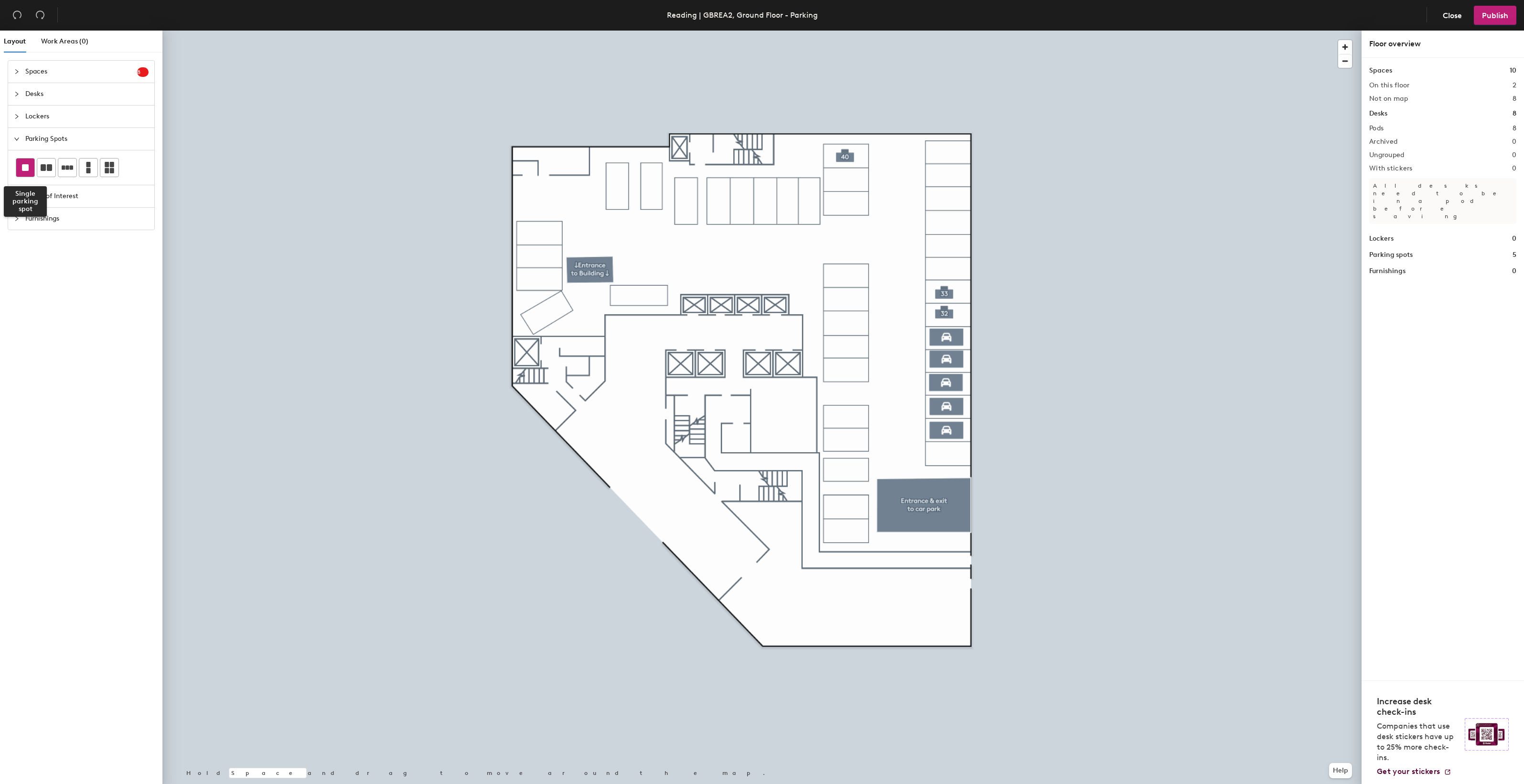
click at [24, 167] on rect at bounding box center [25, 167] width 7 height 7
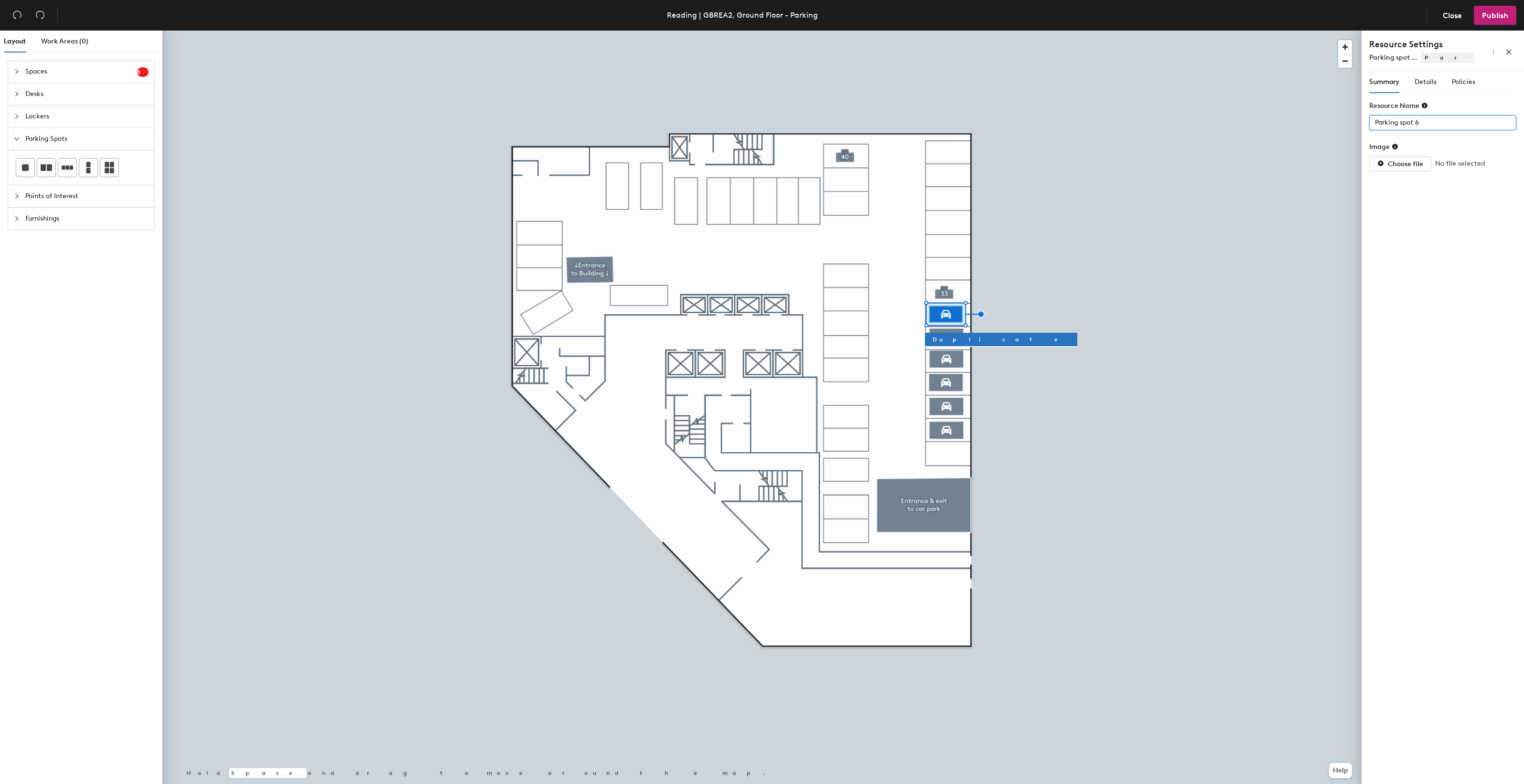
click at [1357, 123] on div "Layout Work Areas (0) Spaces 8 Add existing spaces to the map S Space 27 Space …" at bounding box center [762, 409] width 1524 height 757
type input "32"
click at [1428, 80] on span "Details" at bounding box center [1425, 82] width 22 height 8
click at [1467, 124] on div at bounding box center [1438, 122] width 133 height 14
click at [1415, 175] on div "Standard" at bounding box center [1442, 180] width 132 height 14
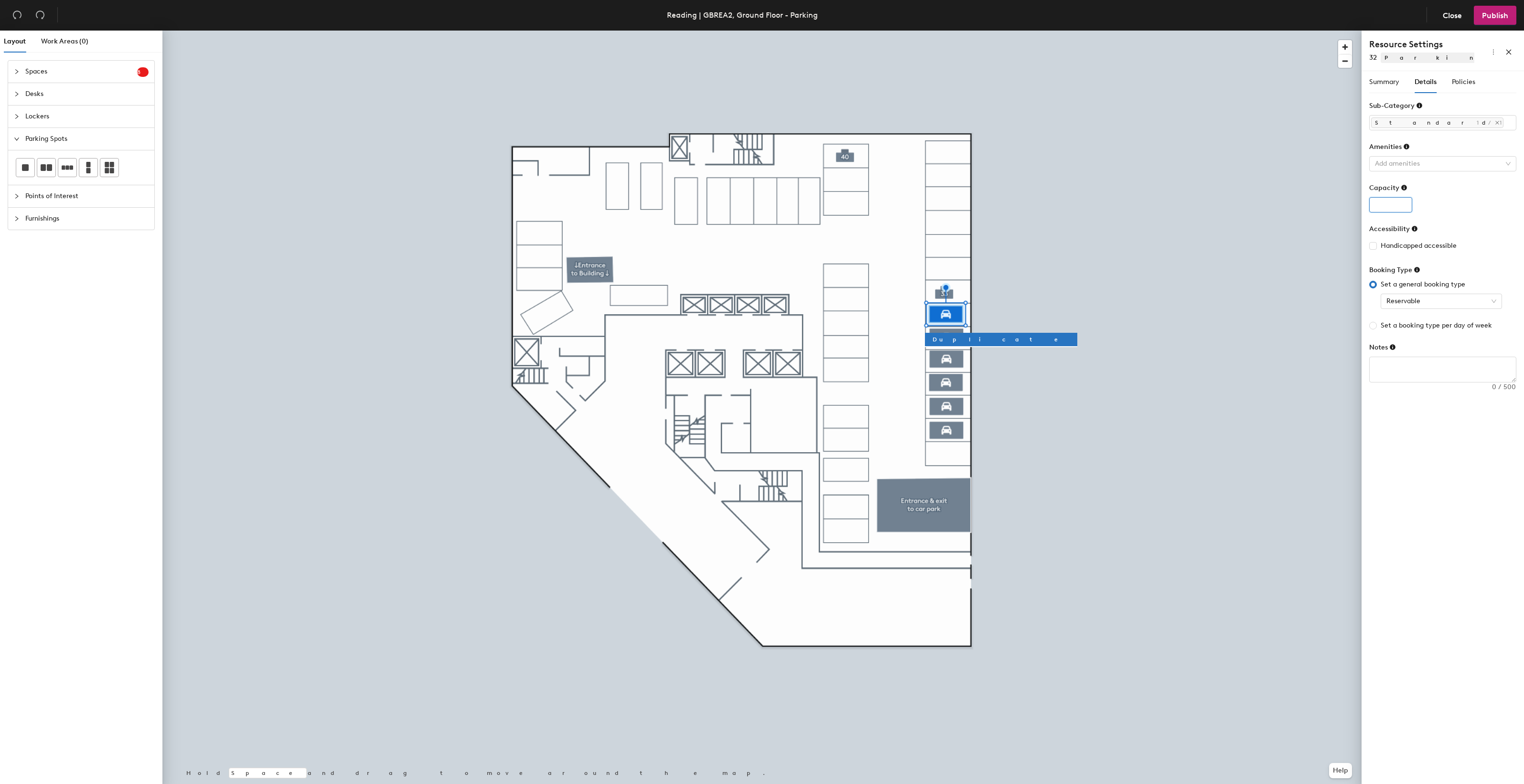
type input "1"
click at [1403, 204] on input "1" at bounding box center [1390, 205] width 43 height 15
click at [1458, 86] on span "Policies" at bounding box center [1464, 82] width 24 height 8
click at [1470, 127] on input "4" at bounding box center [1464, 123] width 31 height 15
click at [1470, 127] on input "3" at bounding box center [1464, 123] width 31 height 15
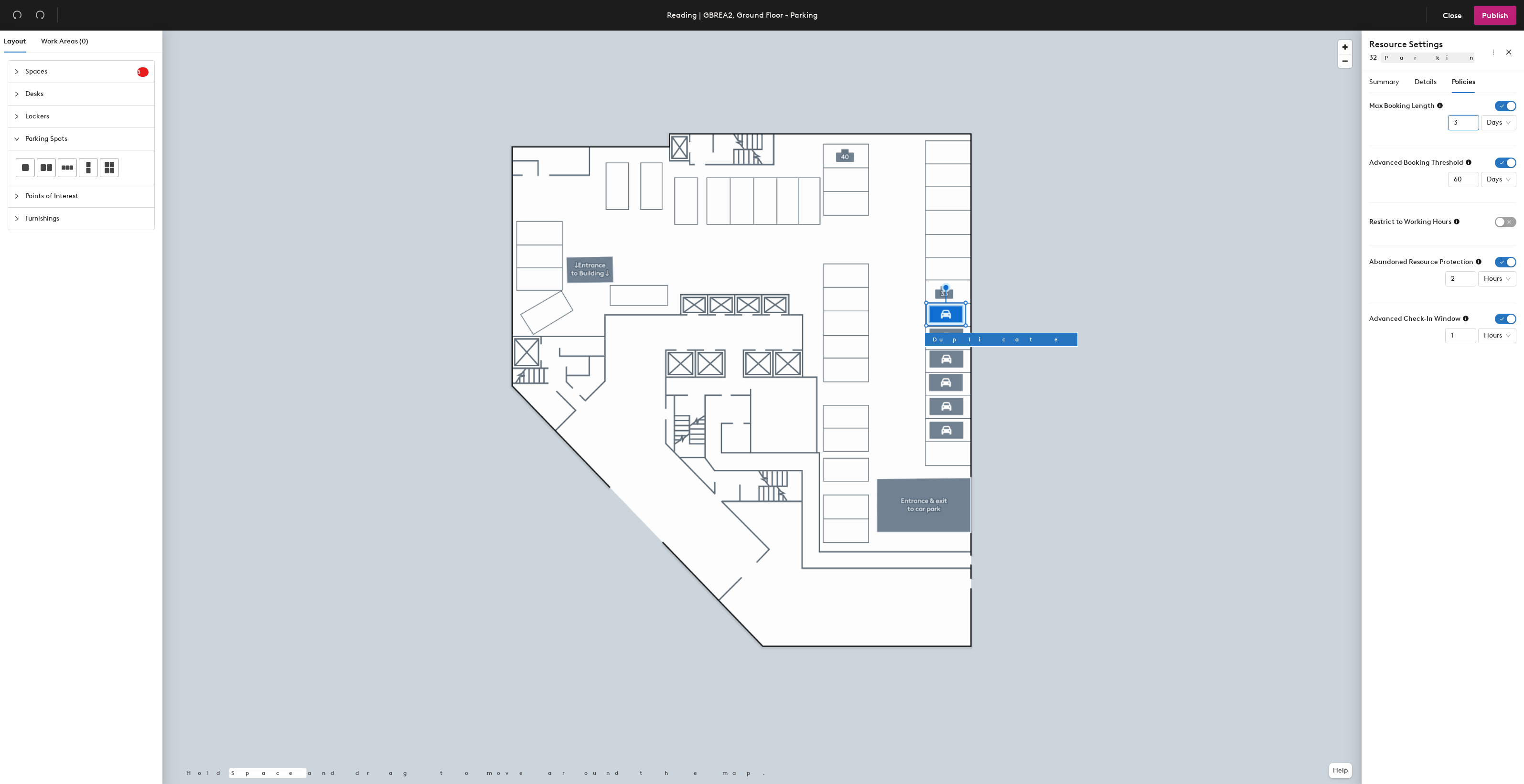
click at [1470, 127] on input "2" at bounding box center [1464, 123] width 31 height 15
type input "1"
click at [1470, 127] on input "1" at bounding box center [1464, 123] width 31 height 15
drag, startPoint x: 1462, startPoint y: 180, endPoint x: 1452, endPoint y: 180, distance: 10.0
click at [1452, 180] on input "60" at bounding box center [1464, 180] width 31 height 15
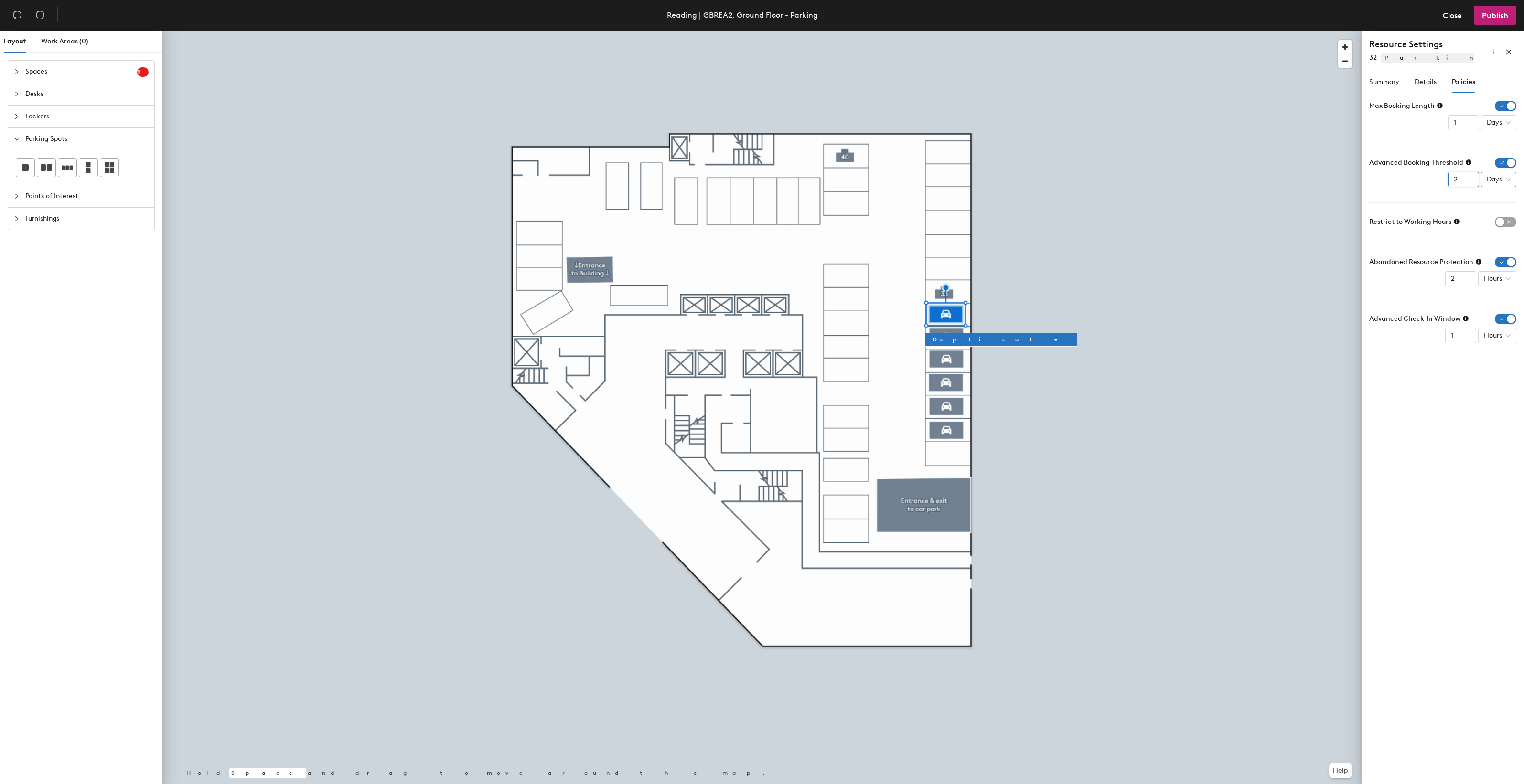
click at [1494, 180] on span "Days" at bounding box center [1499, 180] width 24 height 14
type input "2"
click at [1499, 245] on div "Weeks" at bounding box center [1500, 245] width 25 height 11
type input "1"
click at [1465, 282] on input "1" at bounding box center [1461, 279] width 31 height 15
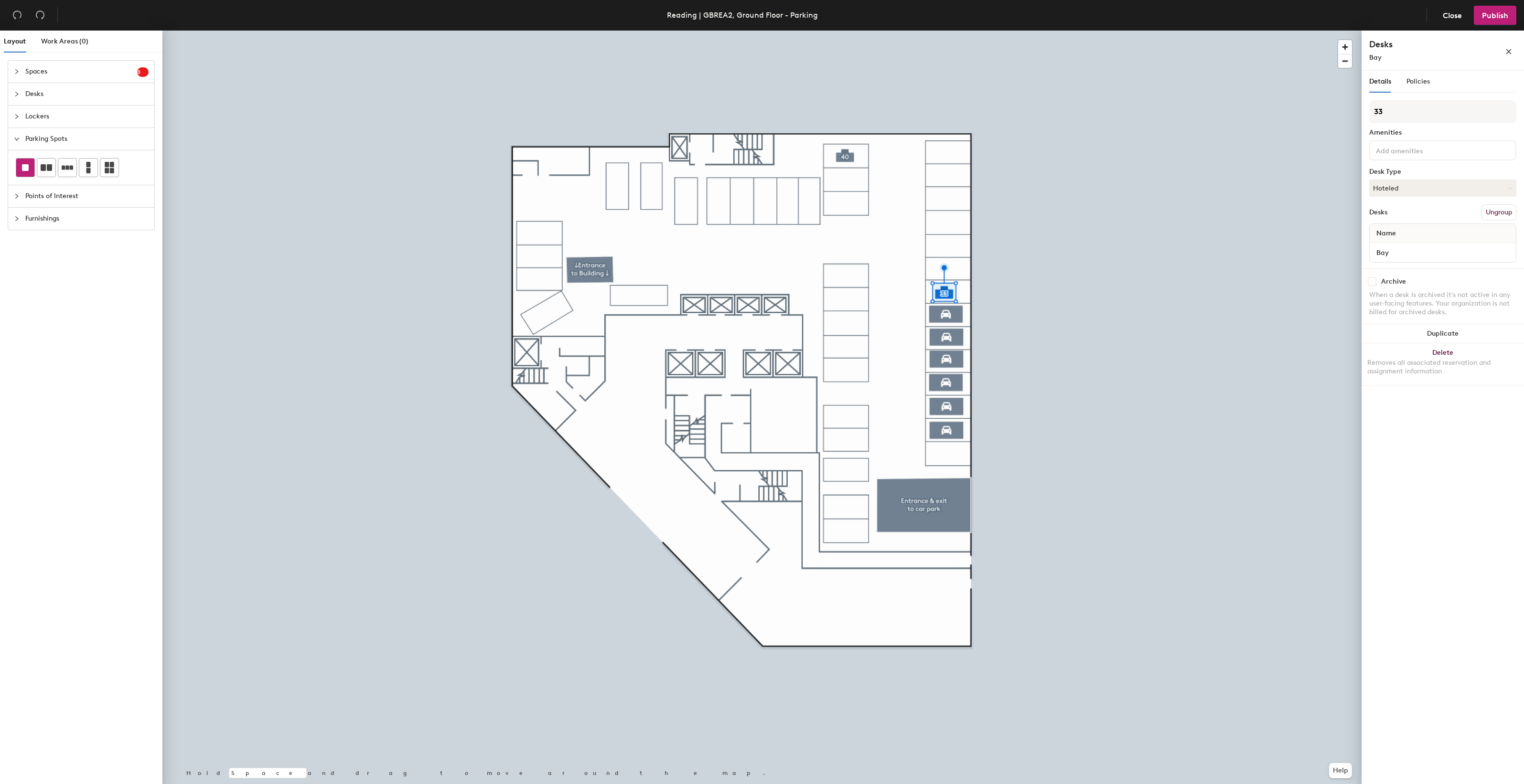
click at [23, 167] on rect at bounding box center [25, 167] width 7 height 7
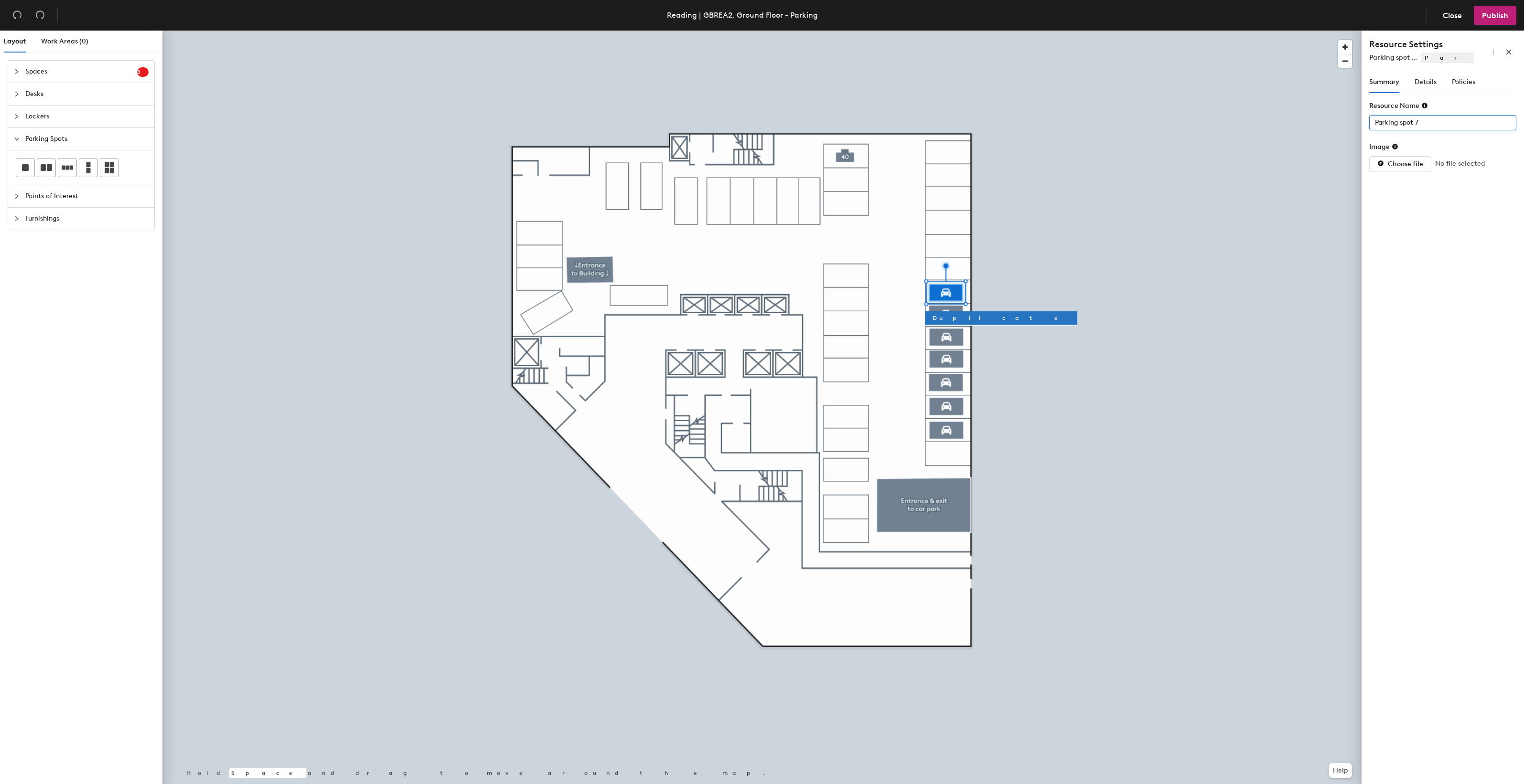
drag, startPoint x: 1404, startPoint y: 125, endPoint x: 1364, endPoint y: 124, distance: 40.0
click at [1368, 122] on div "Summary Details Policies Resource Name Parking spot 7 Image Choose file No file…" at bounding box center [1442, 429] width 163 height 717
type input "32"
click at [1419, 85] on span "Details" at bounding box center [1425, 82] width 22 height 8
click at [1414, 119] on div at bounding box center [1438, 122] width 133 height 14
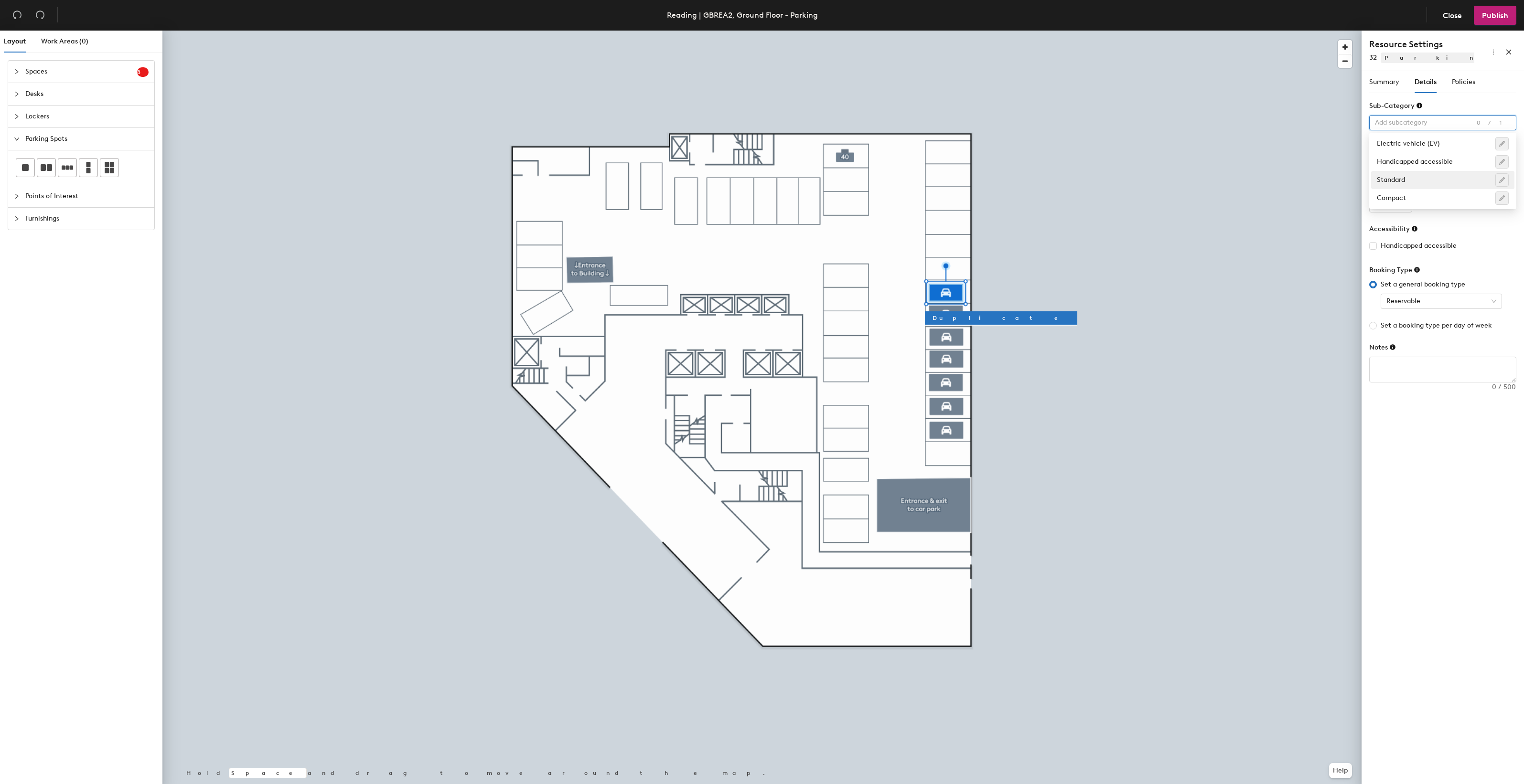
click at [1406, 174] on div "Standard" at bounding box center [1442, 180] width 132 height 14
type input "1"
click at [1404, 202] on input "1" at bounding box center [1390, 205] width 43 height 15
click at [1458, 79] on span "Policies" at bounding box center [1464, 82] width 24 height 8
click at [1470, 127] on input "4" at bounding box center [1464, 123] width 31 height 15
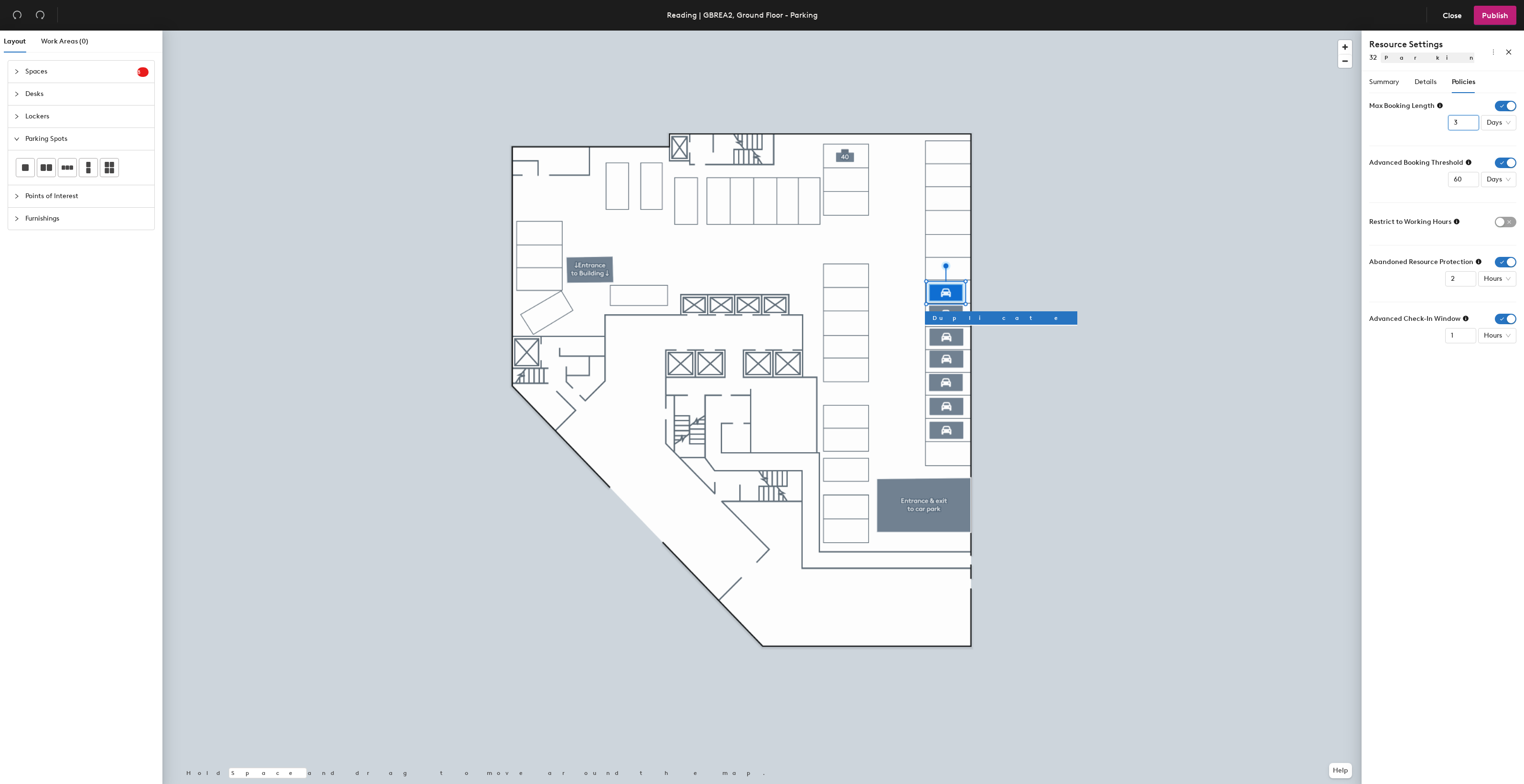
click at [1470, 127] on input "3" at bounding box center [1464, 123] width 31 height 15
click at [1470, 127] on input "2" at bounding box center [1464, 123] width 31 height 15
type input "1"
click at [1470, 127] on input "1" at bounding box center [1464, 123] width 31 height 15
drag, startPoint x: 1460, startPoint y: 178, endPoint x: 1455, endPoint y: 180, distance: 5.4
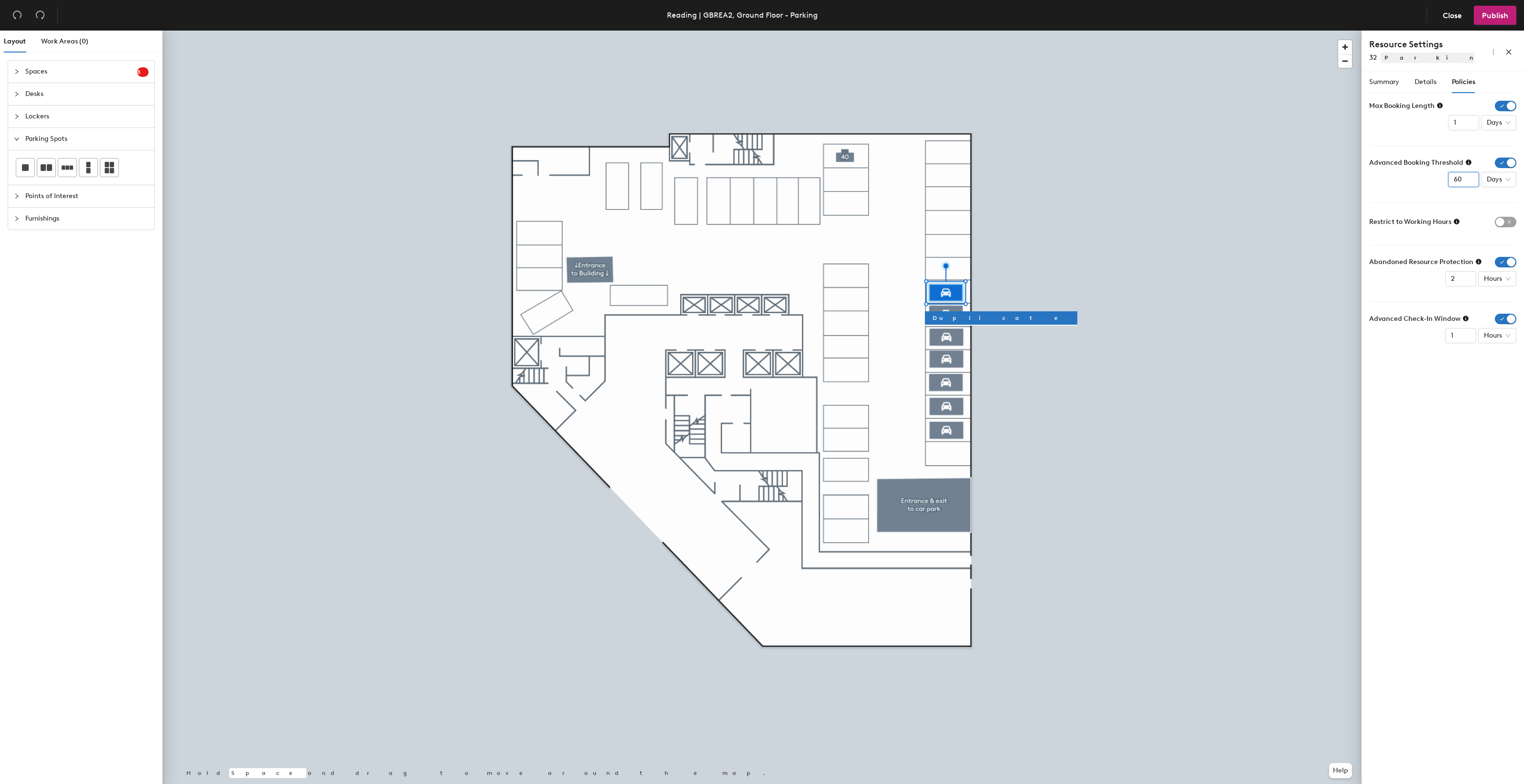
click at [1455, 180] on input "60" at bounding box center [1464, 180] width 31 height 15
click at [1510, 182] on span "Days" at bounding box center [1499, 180] width 24 height 14
type input "2"
click at [1498, 244] on div "Weeks" at bounding box center [1500, 245] width 25 height 11
type input "1"
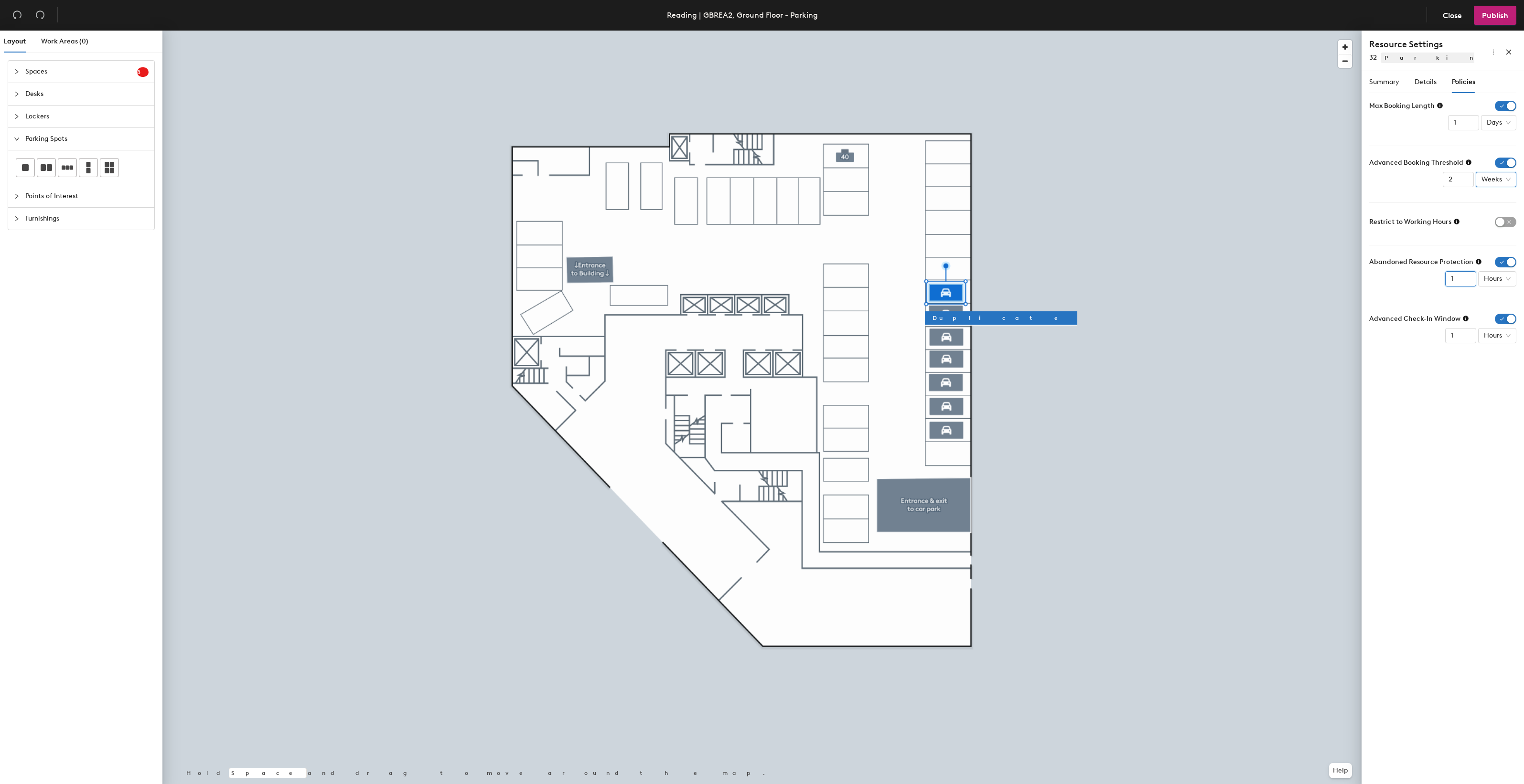
click at [1465, 281] on input "1" at bounding box center [1461, 279] width 31 height 15
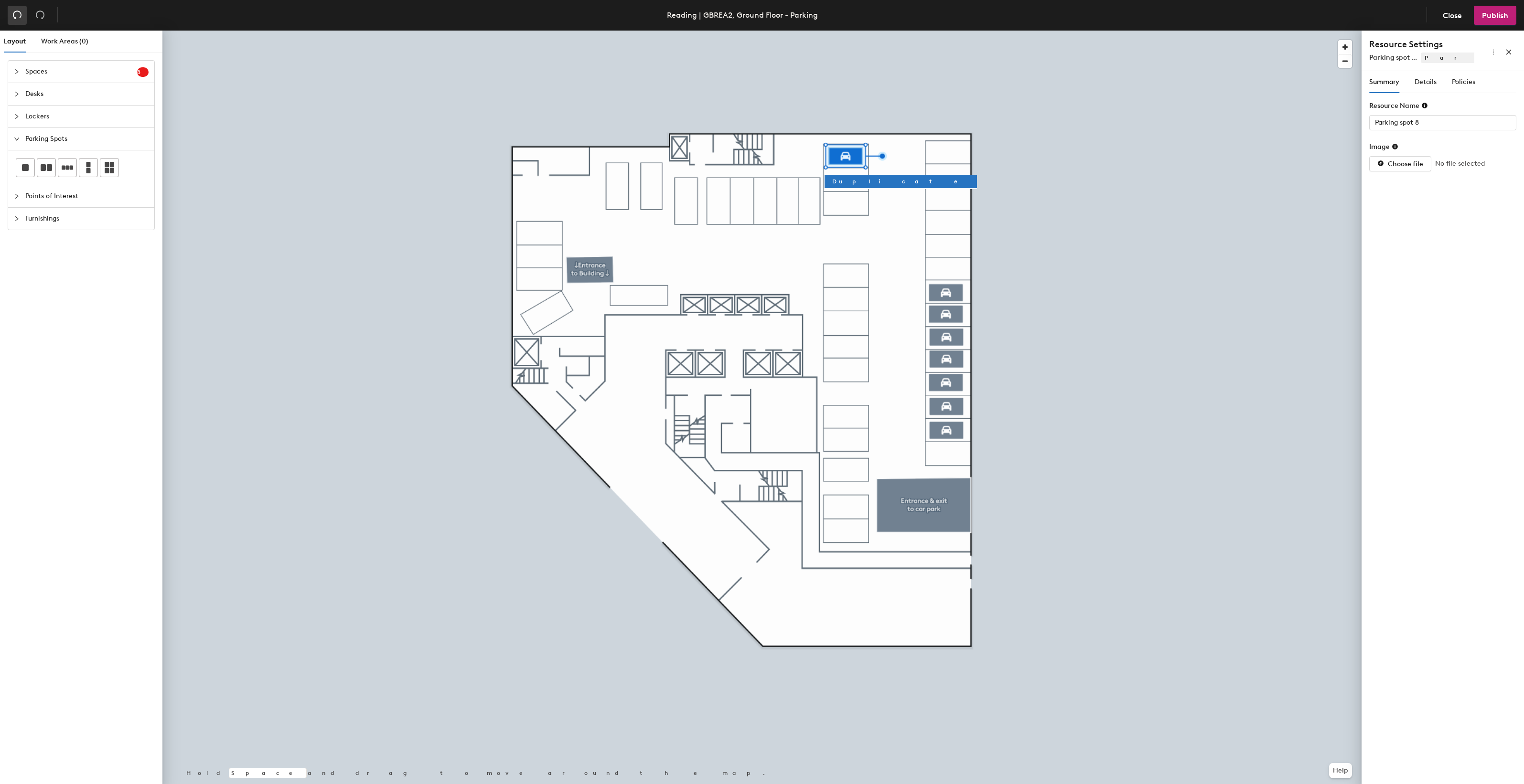
click at [21, 12] on icon "undo" at bounding box center [17, 15] width 9 height 9
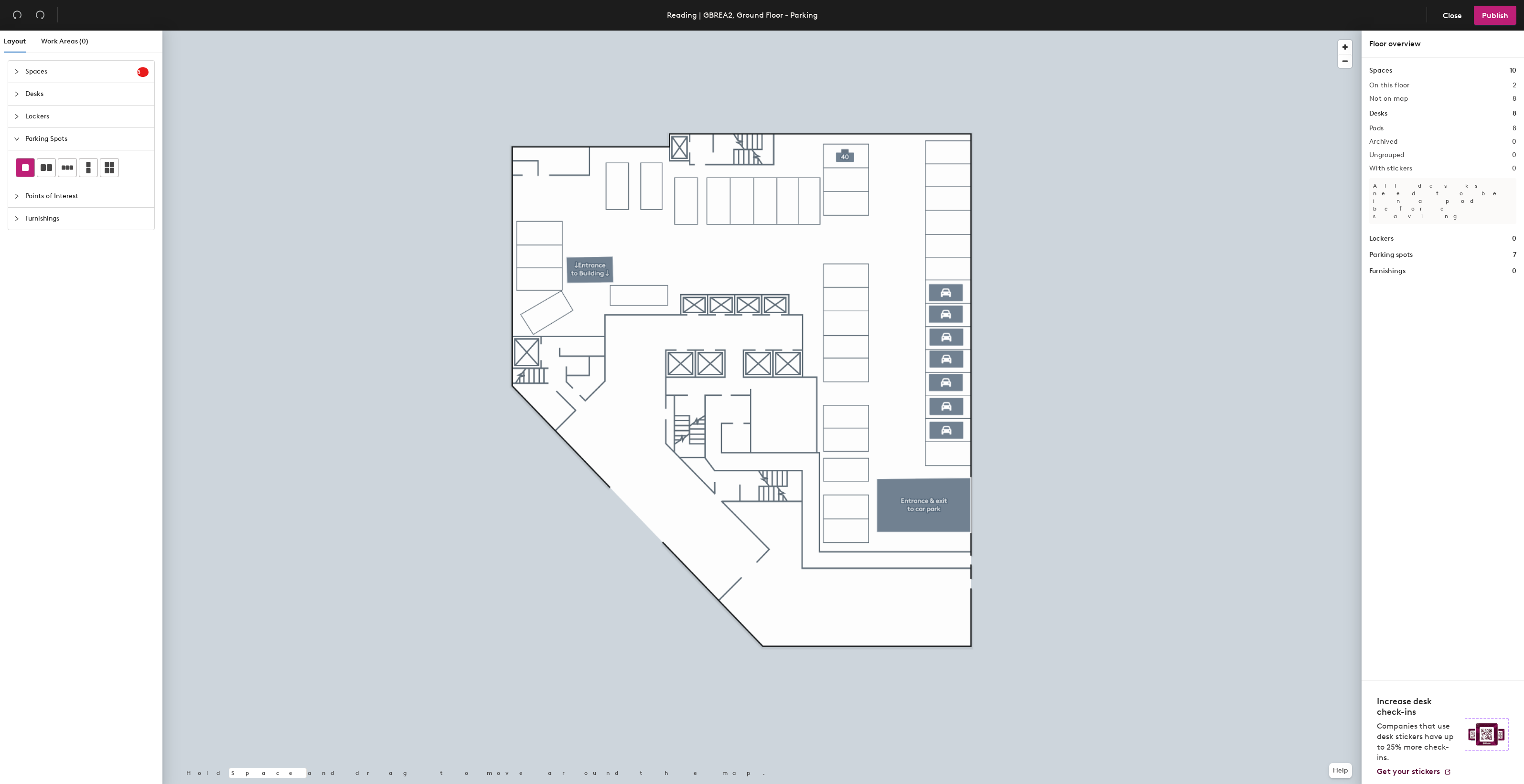
click at [26, 161] on div at bounding box center [25, 167] width 18 height 18
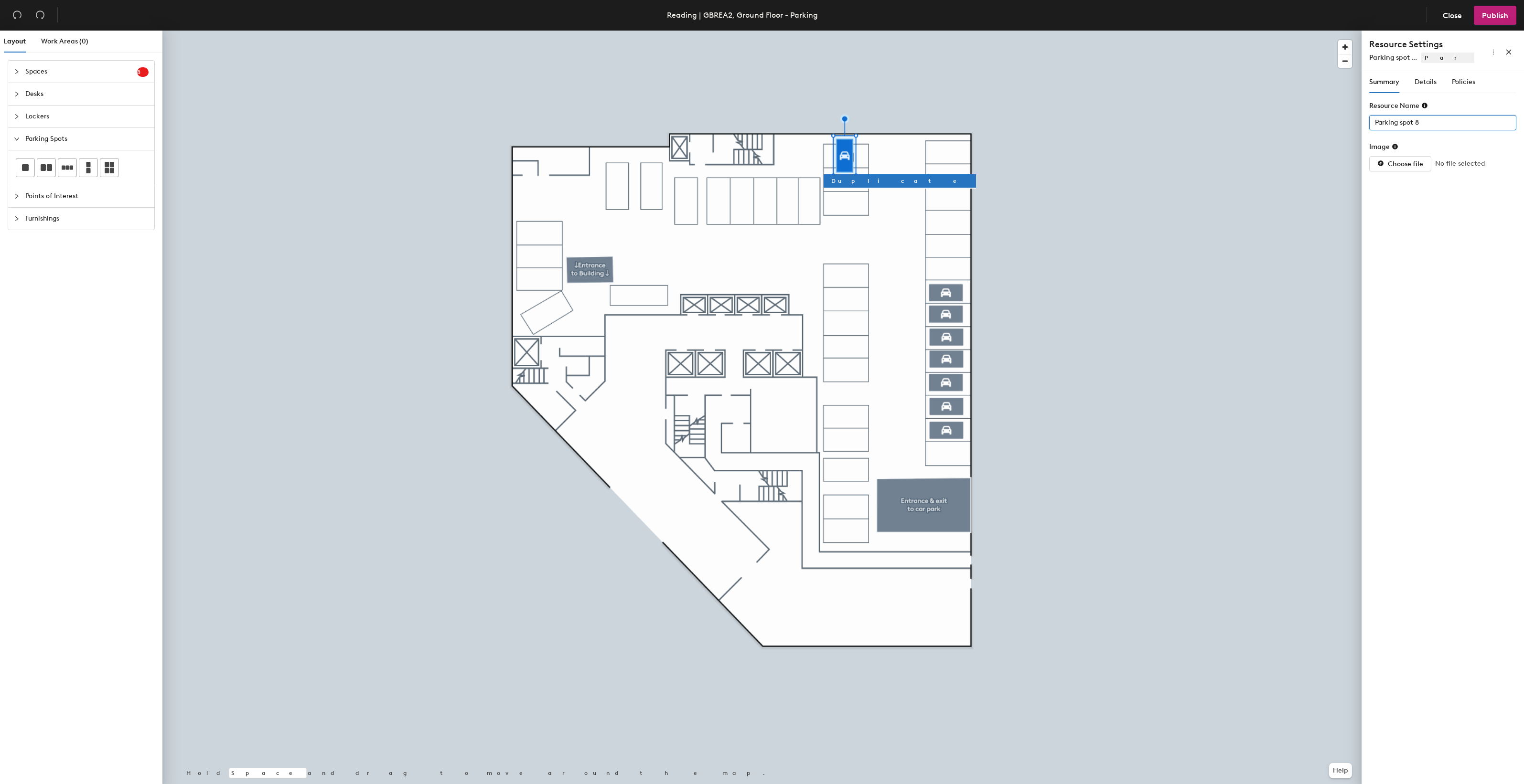
click at [1374, 122] on input "Parking spot 8" at bounding box center [1442, 123] width 147 height 15
type input "40"
click at [1421, 83] on span "Details" at bounding box center [1425, 82] width 22 height 8
click at [1428, 120] on div at bounding box center [1438, 122] width 133 height 14
click at [1413, 178] on div "Standard" at bounding box center [1442, 180] width 132 height 14
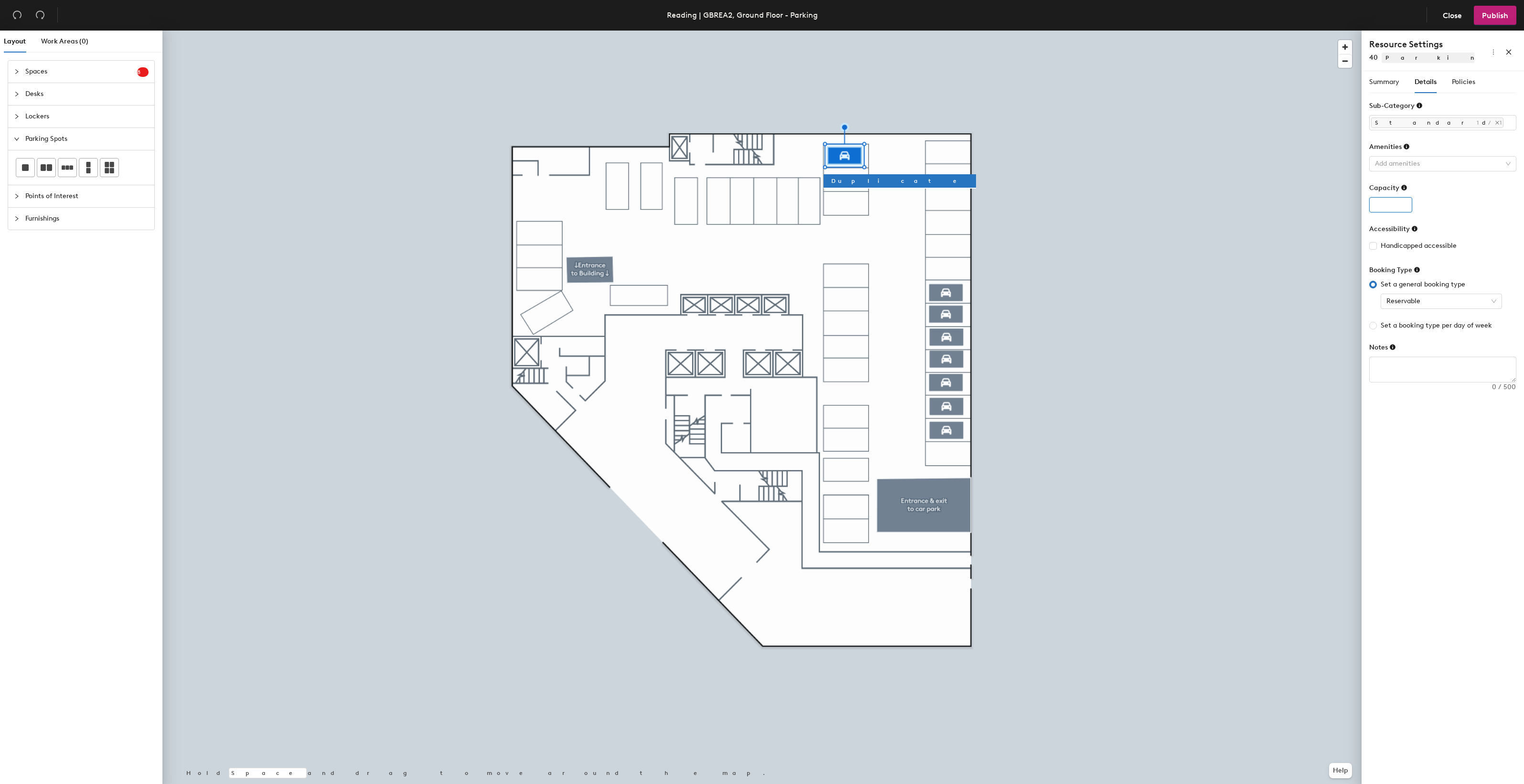
type input "1"
click at [1404, 203] on input "1" at bounding box center [1390, 205] width 43 height 15
click at [1465, 82] on span "Policies" at bounding box center [1464, 82] width 24 height 8
click at [1471, 127] on input "4" at bounding box center [1464, 123] width 31 height 15
click at [1471, 127] on input "3" at bounding box center [1464, 123] width 31 height 15
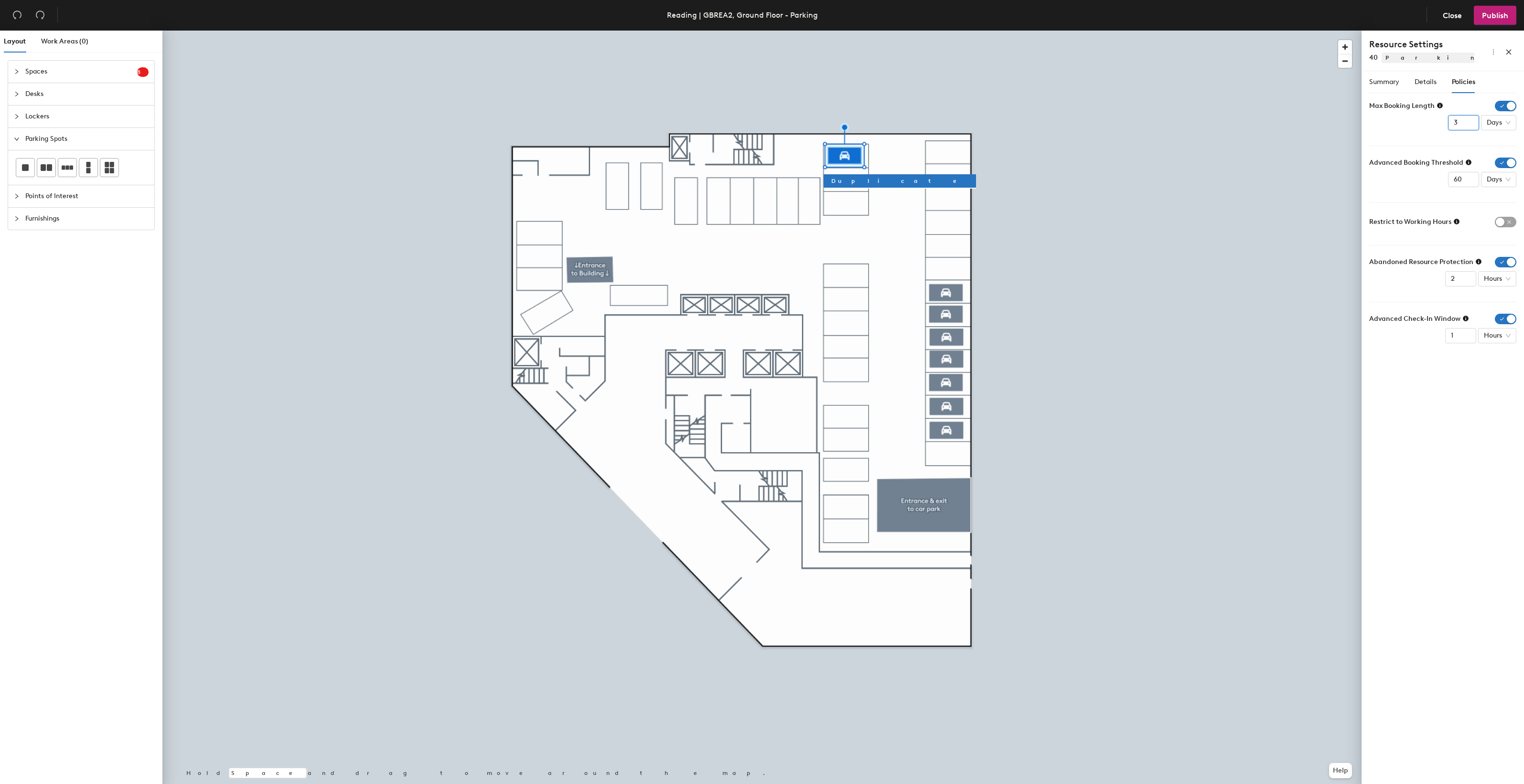
click at [1471, 127] on input "2" at bounding box center [1464, 123] width 31 height 15
click at [1471, 127] on input "1" at bounding box center [1464, 123] width 31 height 15
click at [1471, 127] on input "0" at bounding box center [1464, 123] width 31 height 15
type input "1"
click at [1468, 120] on input "1" at bounding box center [1464, 123] width 31 height 15
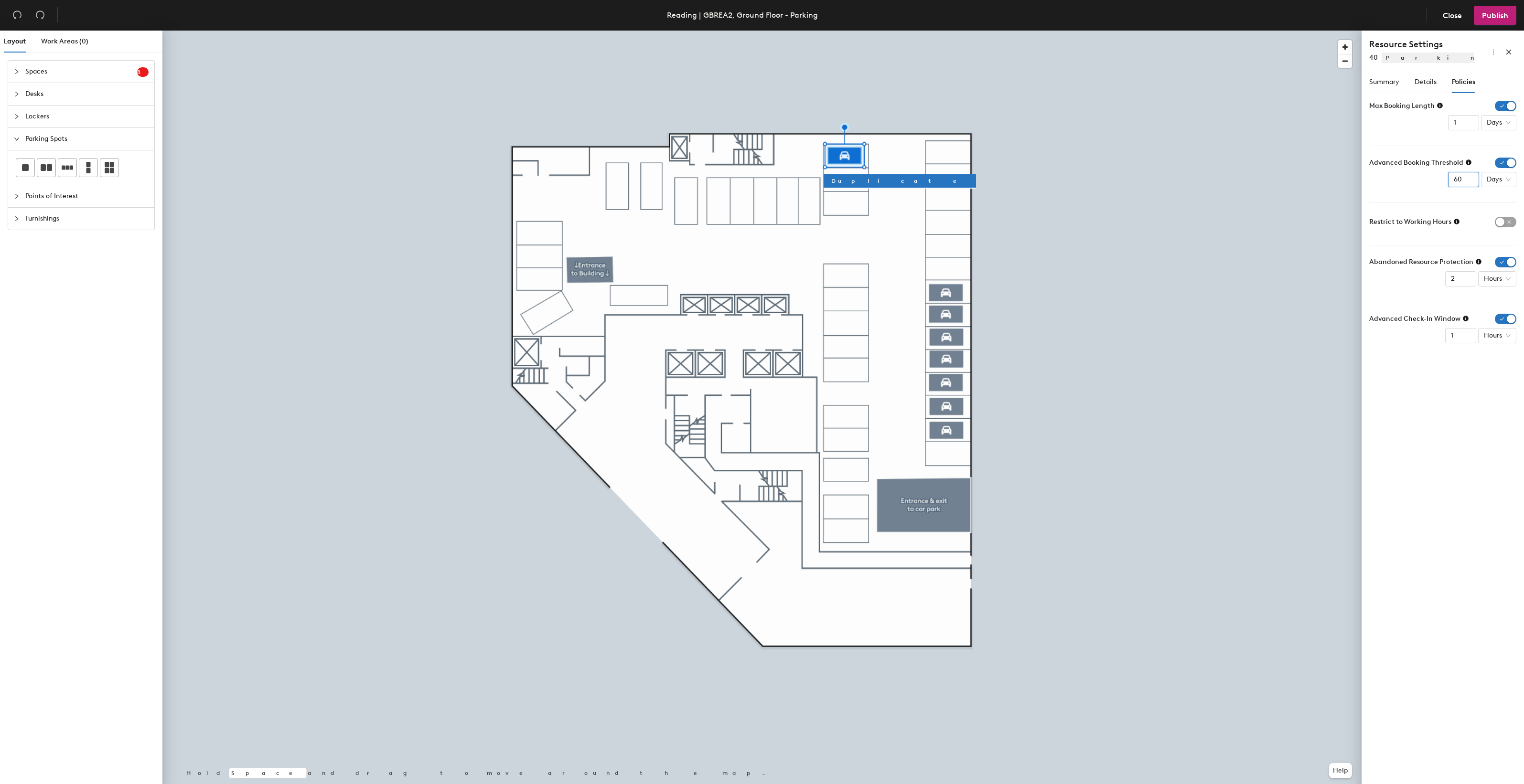
drag, startPoint x: 1463, startPoint y: 179, endPoint x: 1451, endPoint y: 177, distance: 12.2
click at [1451, 177] on input "60" at bounding box center [1464, 180] width 31 height 15
click at [1500, 179] on span "Days" at bounding box center [1499, 180] width 24 height 14
type input "2"
click at [1498, 245] on div "Weeks" at bounding box center [1500, 245] width 25 height 11
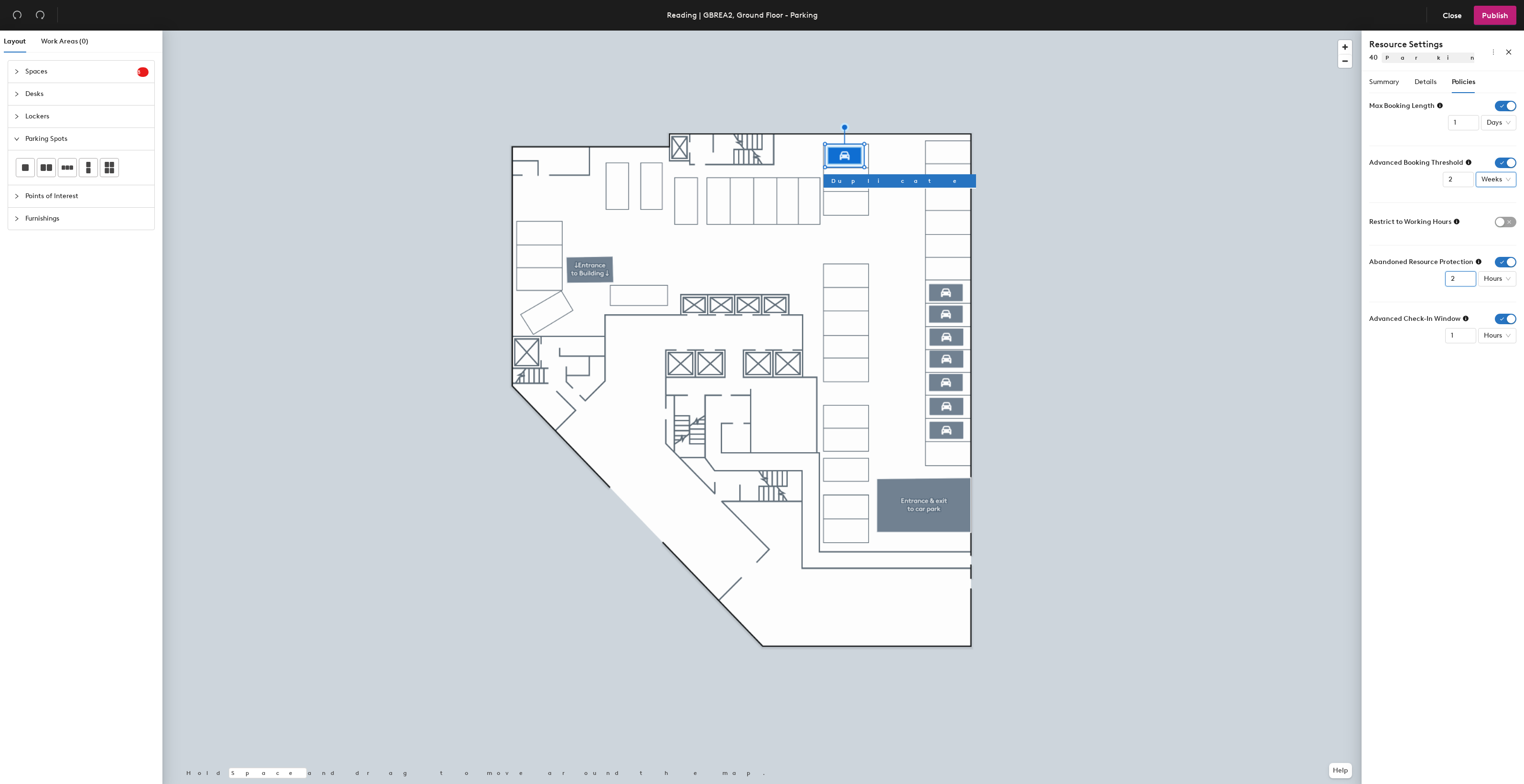
type input "1"
click at [1465, 281] on input "1" at bounding box center [1461, 279] width 31 height 15
click at [1484, 17] on span "Publish" at bounding box center [1495, 15] width 26 height 9
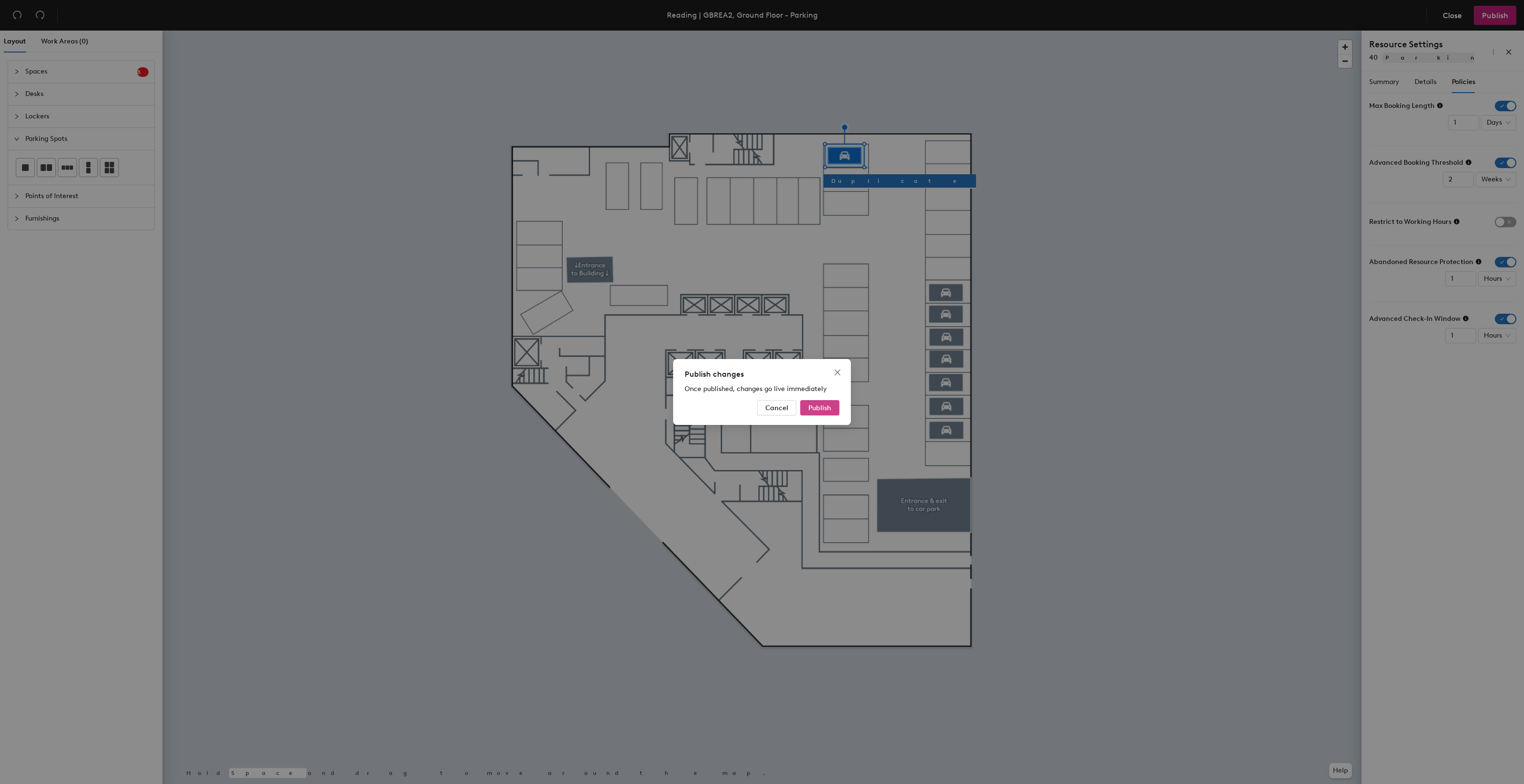
click at [820, 409] on span "Publish" at bounding box center [819, 408] width 23 height 8
